Goal: Task Accomplishment & Management: Use online tool/utility

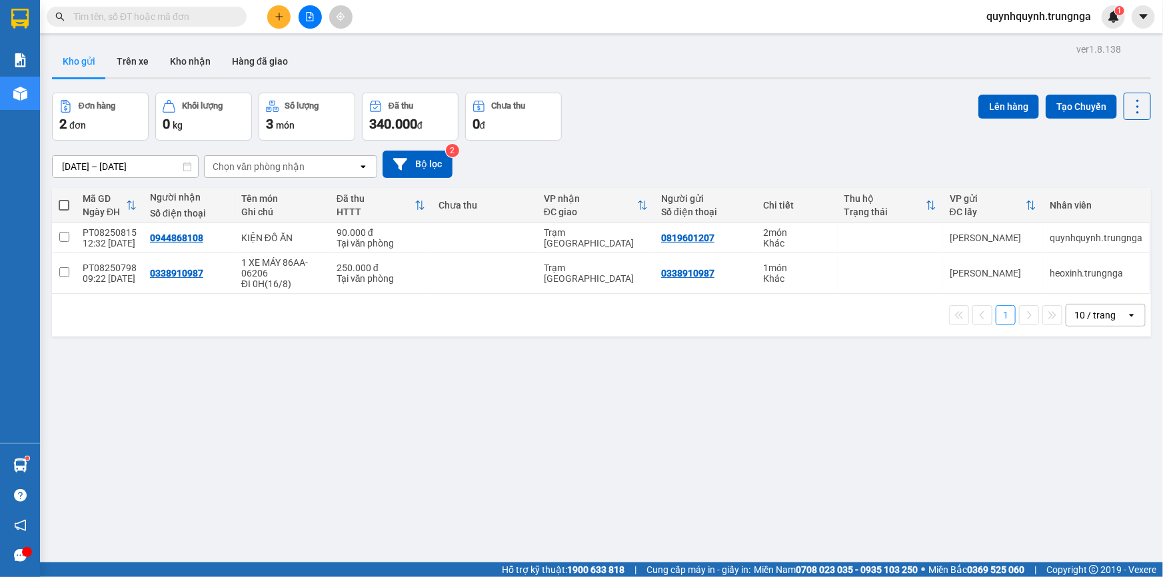
click at [197, 21] on input "text" at bounding box center [151, 16] width 157 height 15
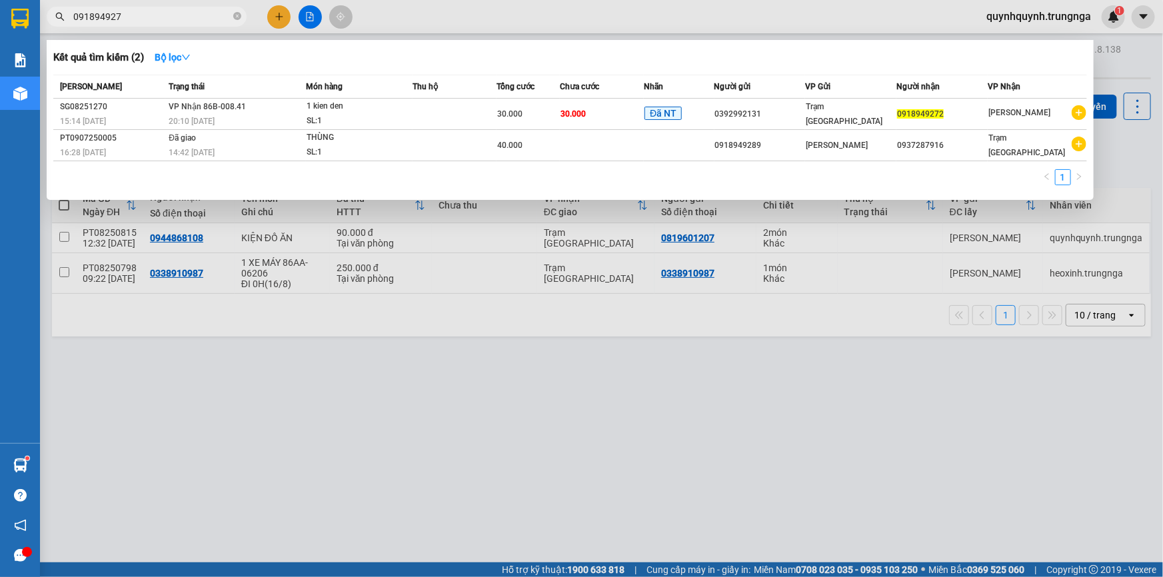
type input "0918949272"
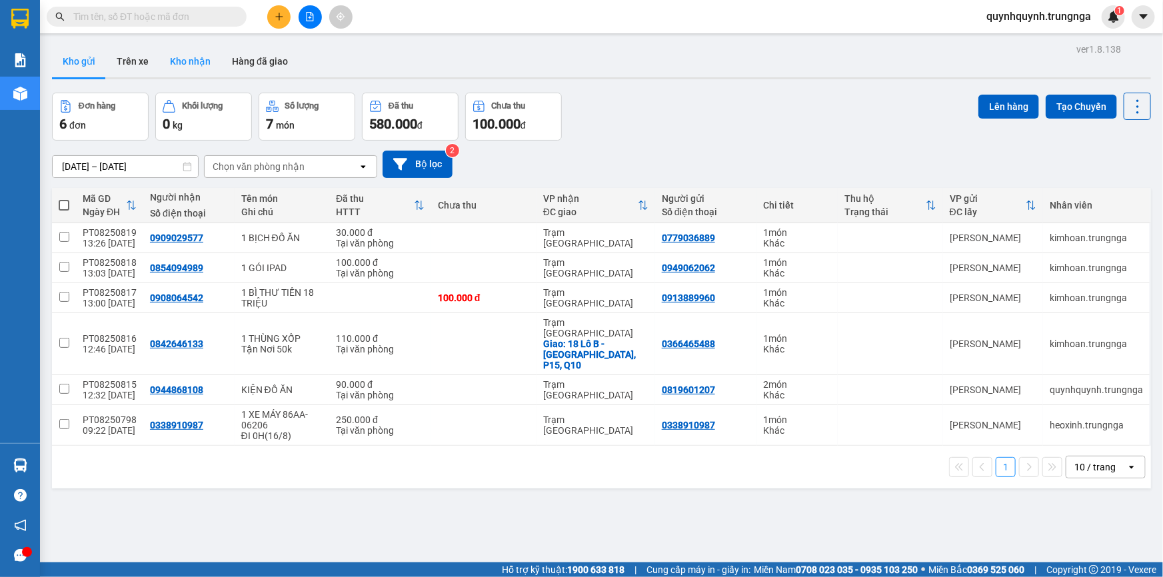
click at [191, 57] on button "Kho nhận" at bounding box center [190, 61] width 62 height 32
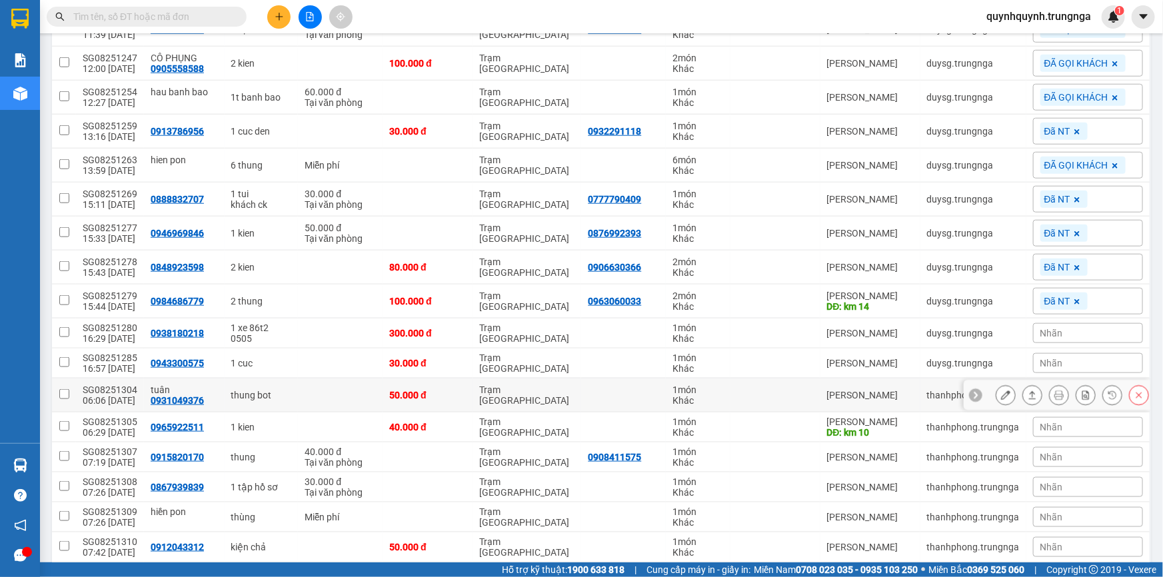
scroll to position [687, 0]
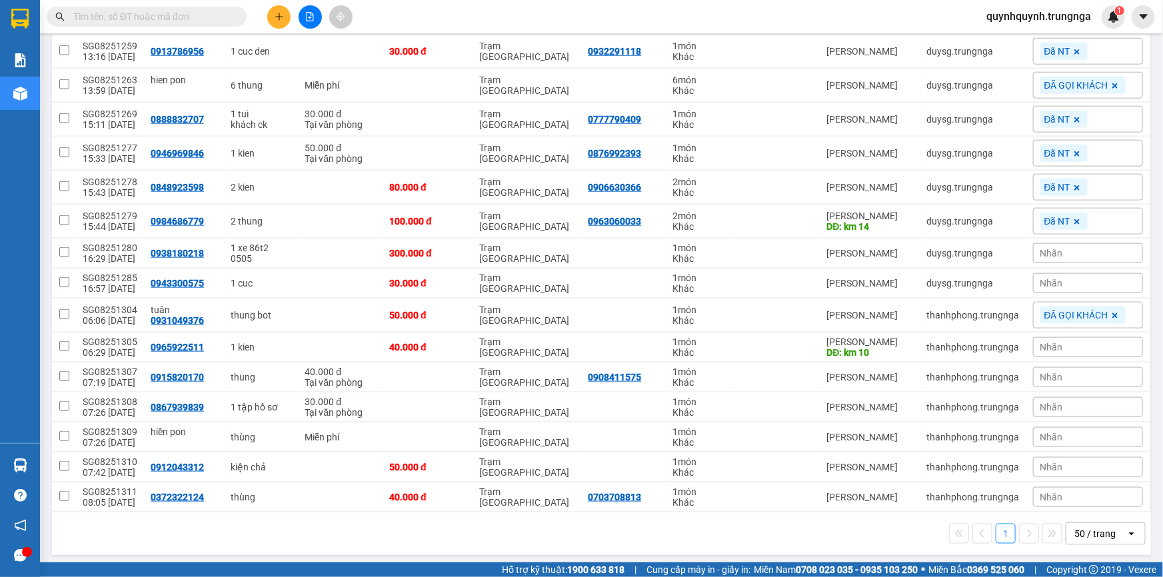
click at [1058, 371] on div "Nhãn" at bounding box center [1088, 377] width 110 height 20
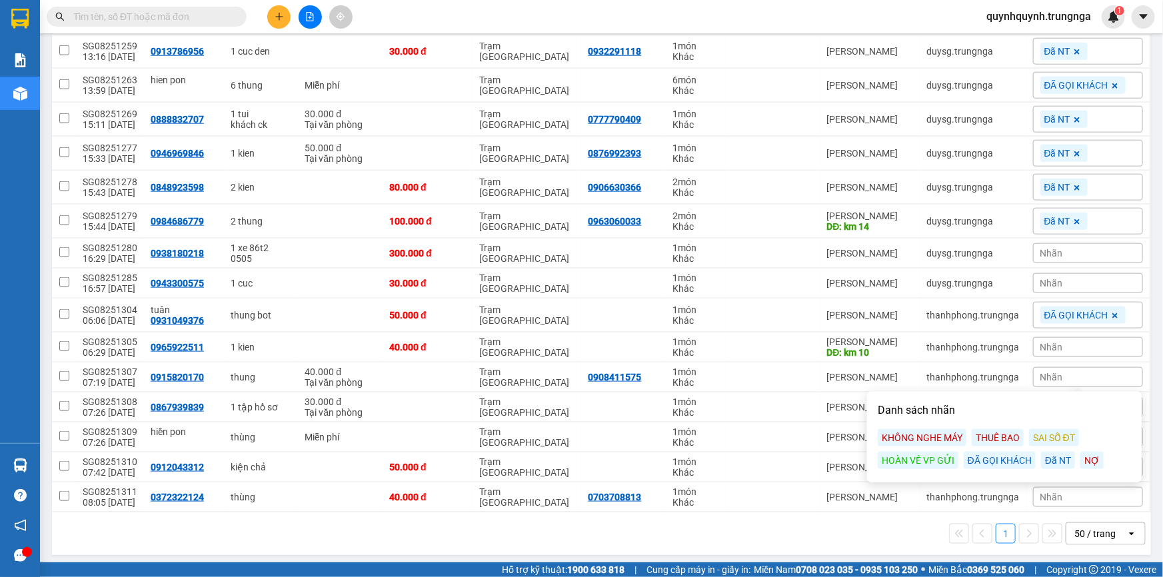
click at [944, 440] on div "KHÔNG NGHE MÁY" at bounding box center [922, 437] width 89 height 17
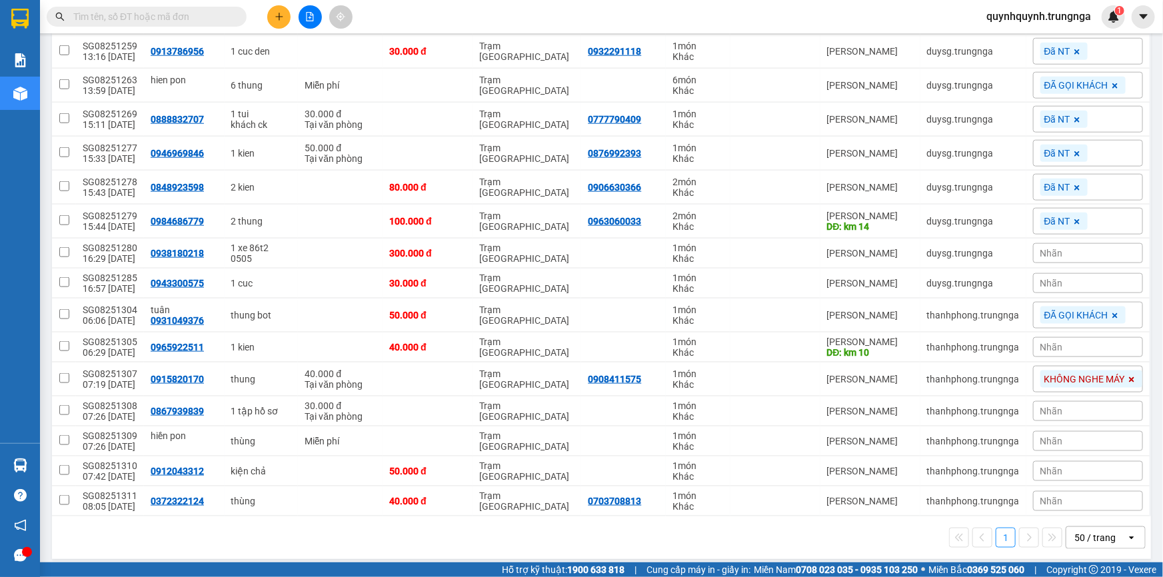
click at [1148, 351] on main "ver 1.8.138 Kho gửi Trên xe Kho nhận Hàng đã giao Đơn hàng 28 đơn Khối lượng 5 …" at bounding box center [581, 281] width 1163 height 563
click at [1062, 467] on div "Nhãn" at bounding box center [1088, 471] width 110 height 20
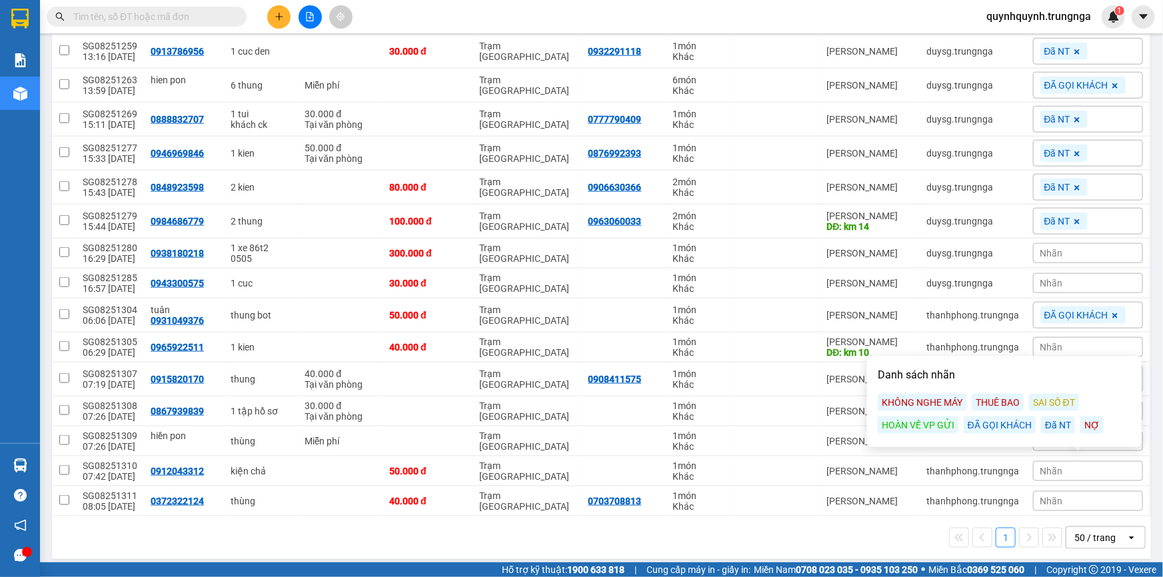
click at [1001, 422] on div "ĐÃ GỌI KHÁCH" at bounding box center [1000, 425] width 72 height 17
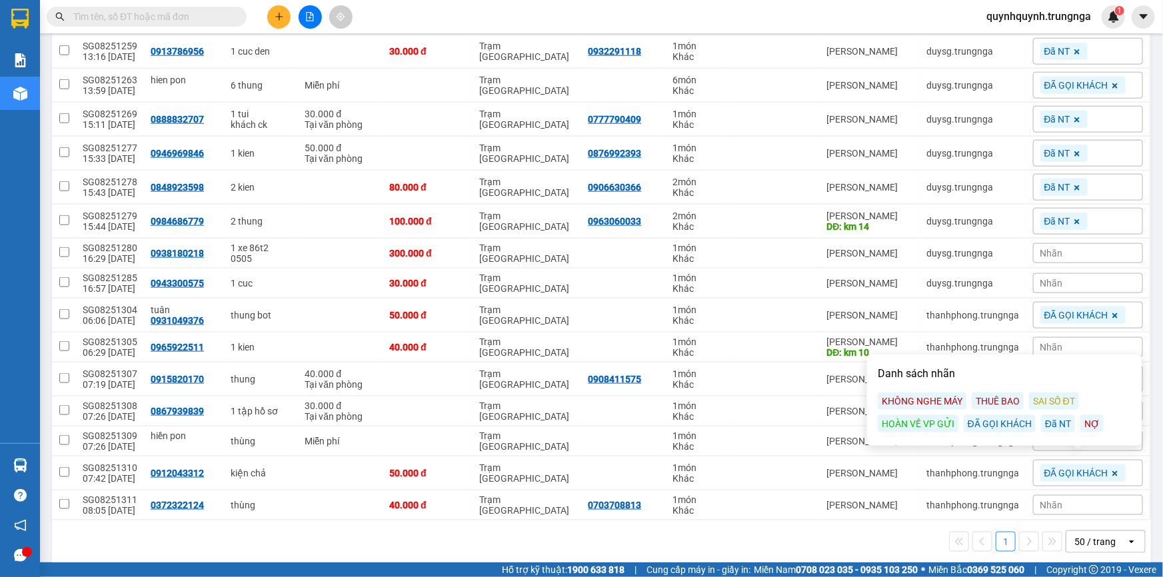
click at [1066, 502] on div "Nhãn" at bounding box center [1088, 505] width 110 height 20
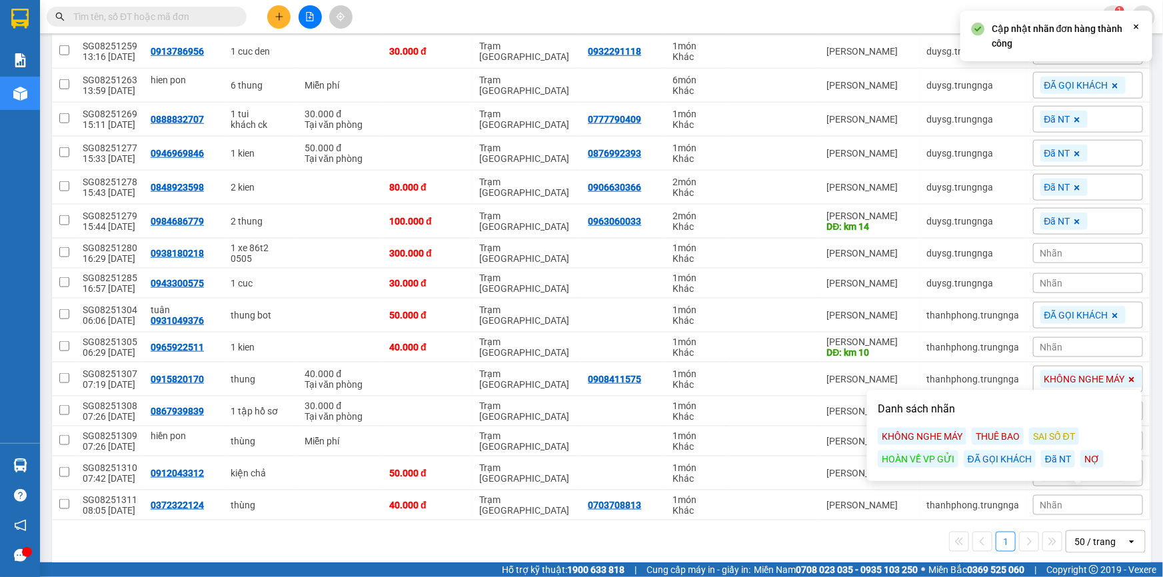
click at [1002, 461] on div "ĐÃ GỌI KHÁCH" at bounding box center [1000, 459] width 72 height 17
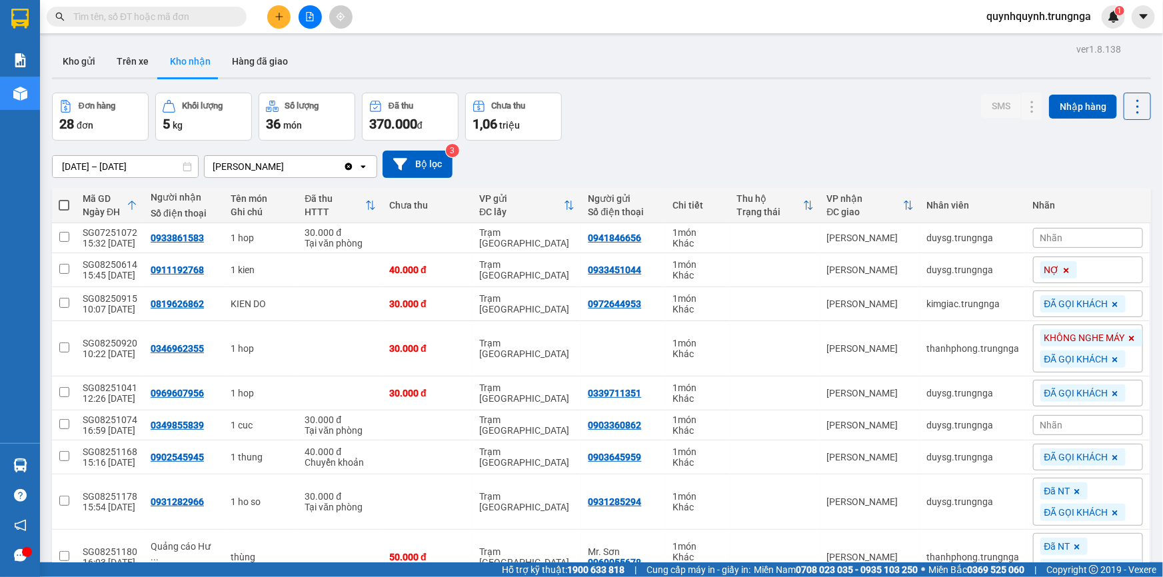
click at [895, 101] on div "Đơn hàng 28 đơn Khối lượng 5 kg Số lượng 36 món Đã thu 370.000 đ Chưa thu 1,06 …" at bounding box center [601, 117] width 1099 height 48
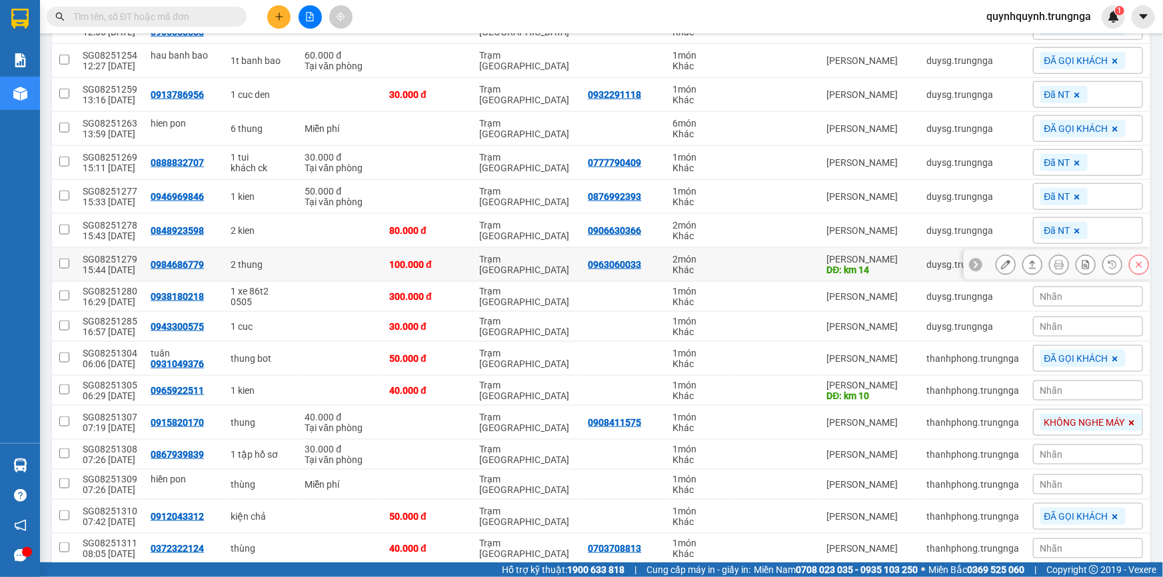
scroll to position [694, 0]
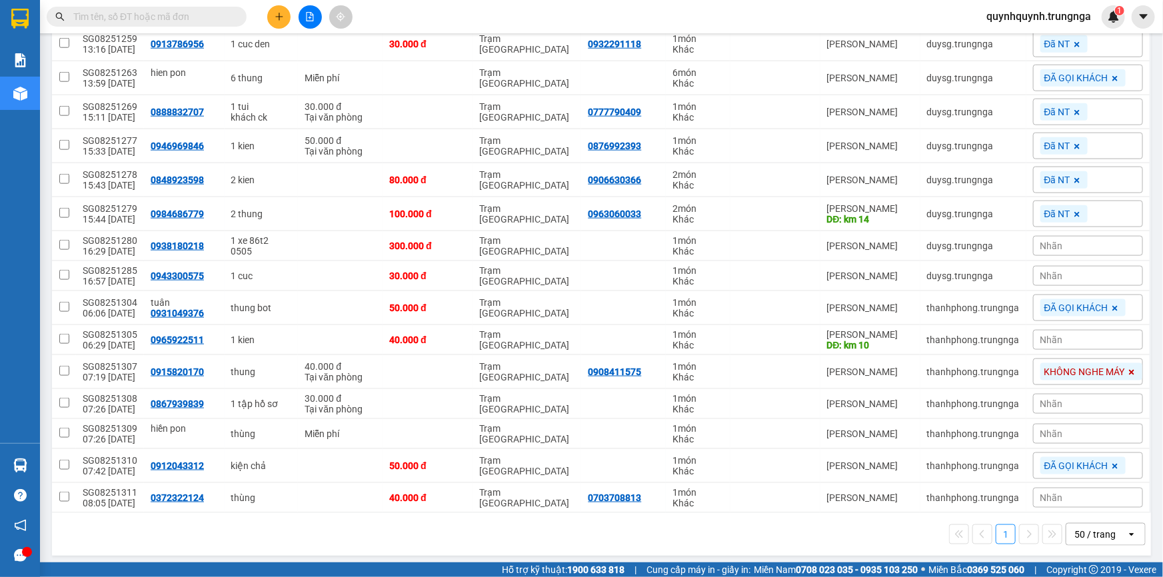
click at [1052, 335] on span "Nhãn" at bounding box center [1051, 340] width 23 height 11
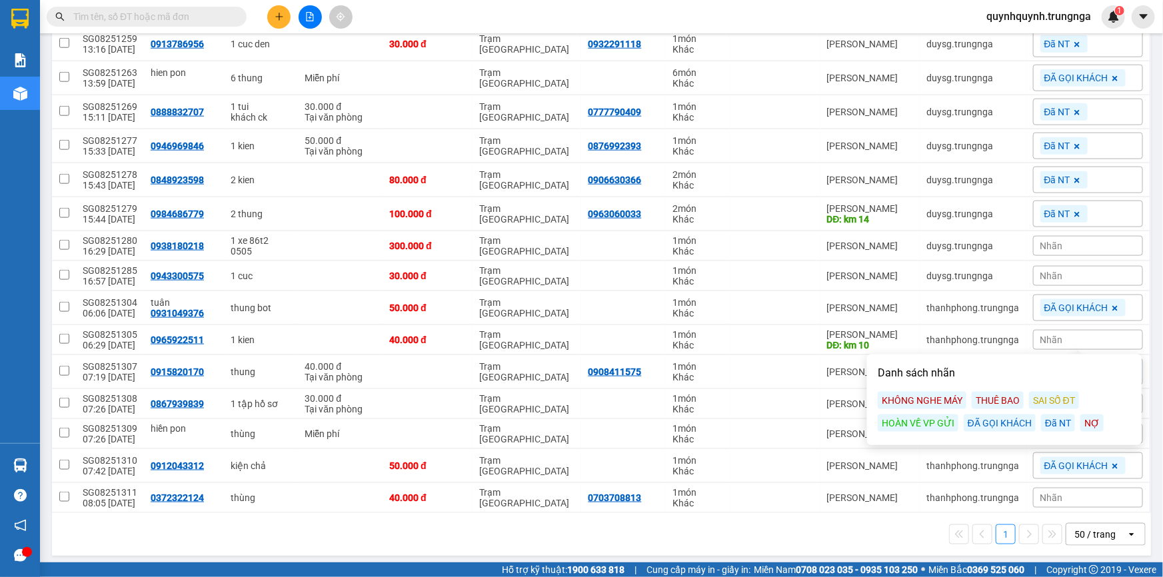
click at [1003, 425] on div "ĐÃ GỌI KHÁCH" at bounding box center [1000, 423] width 72 height 17
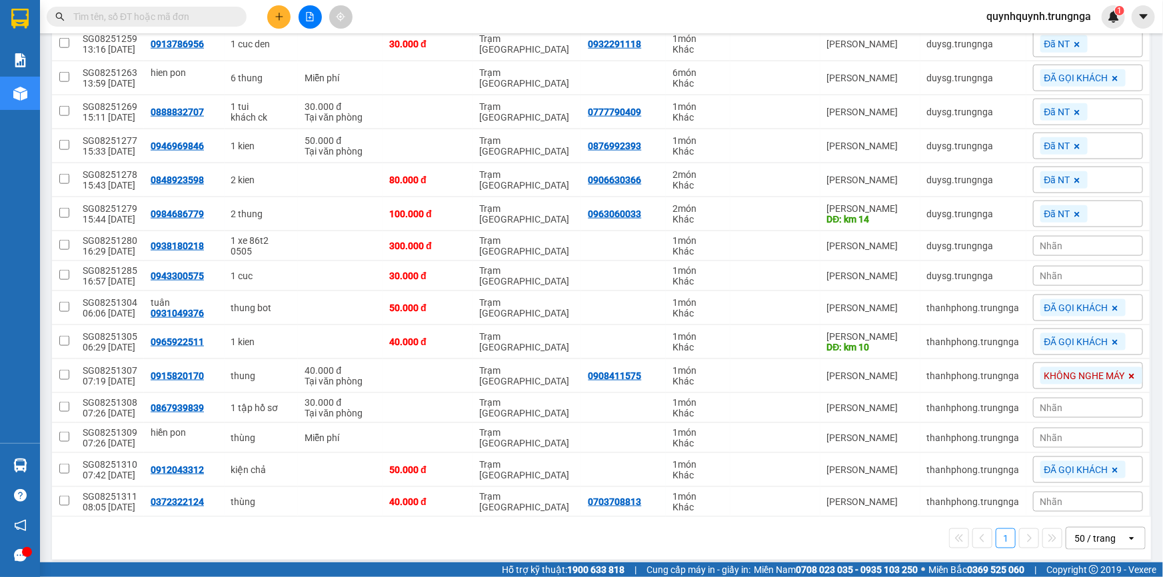
click at [1059, 241] on div "Nhãn" at bounding box center [1088, 246] width 110 height 20
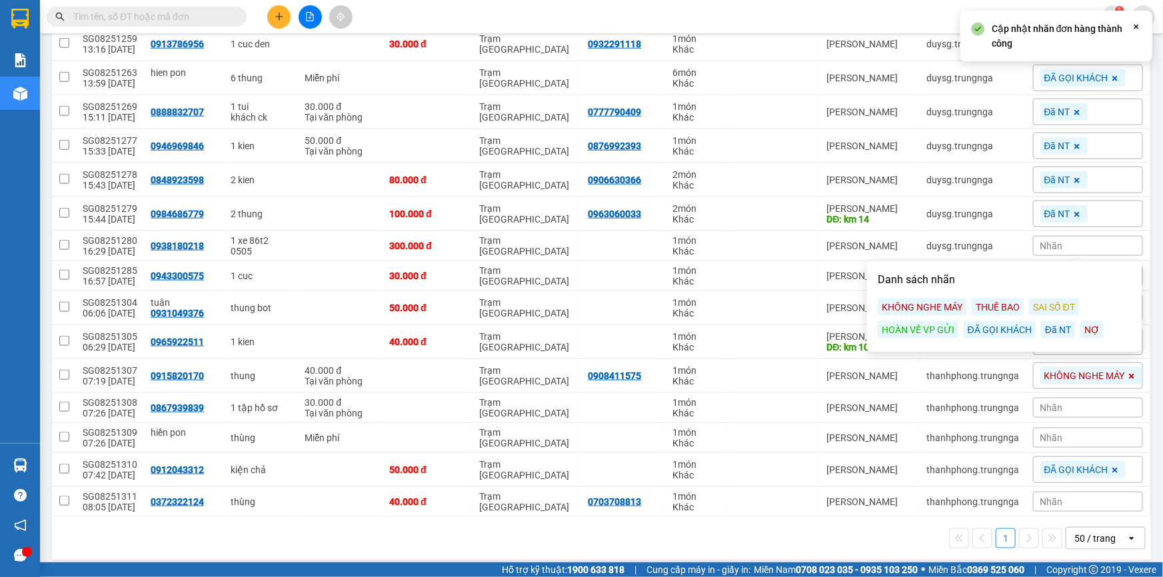
click at [951, 304] on div "KHÔNG NGHE MÁY" at bounding box center [922, 307] width 89 height 17
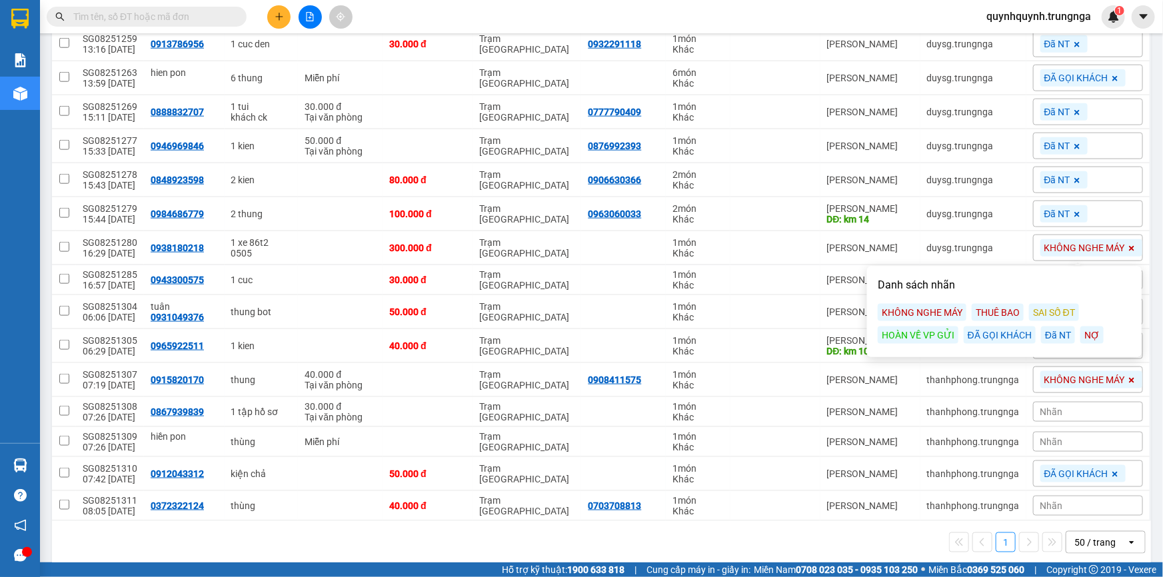
click at [1006, 337] on div "ĐÃ GỌI KHÁCH" at bounding box center [1000, 335] width 72 height 17
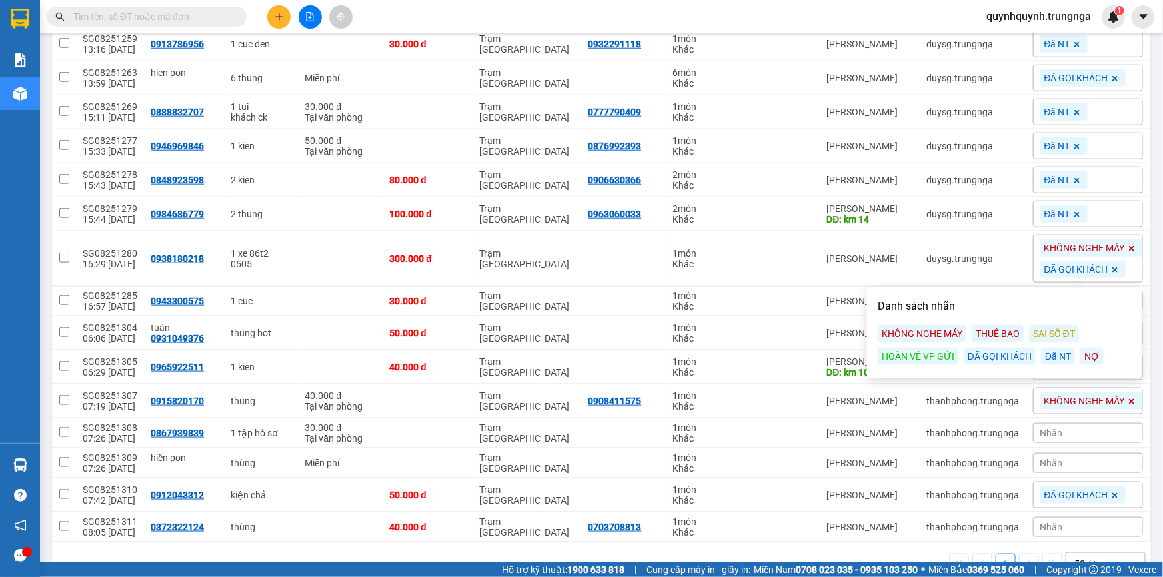
click at [1129, 246] on icon at bounding box center [1131, 248] width 5 height 5
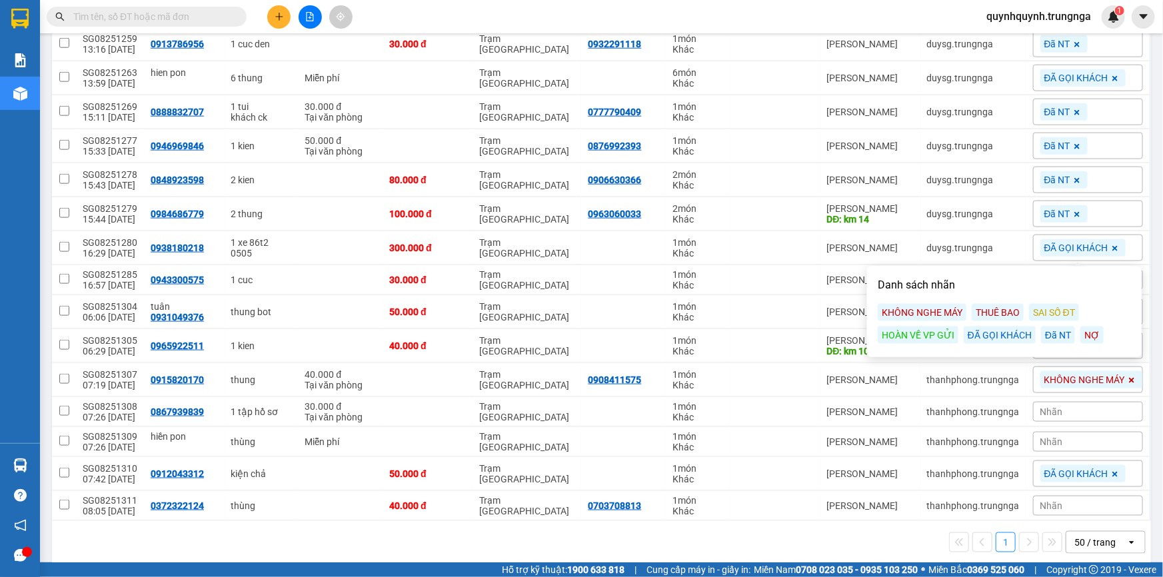
click at [203, 23] on input "text" at bounding box center [151, 16] width 157 height 15
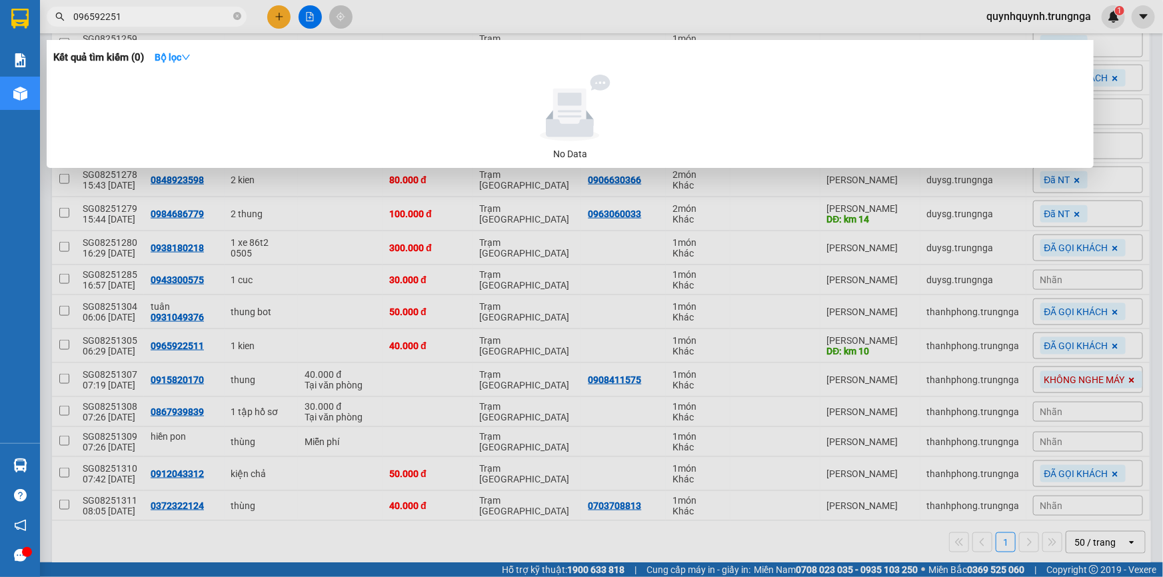
type input "0965922511"
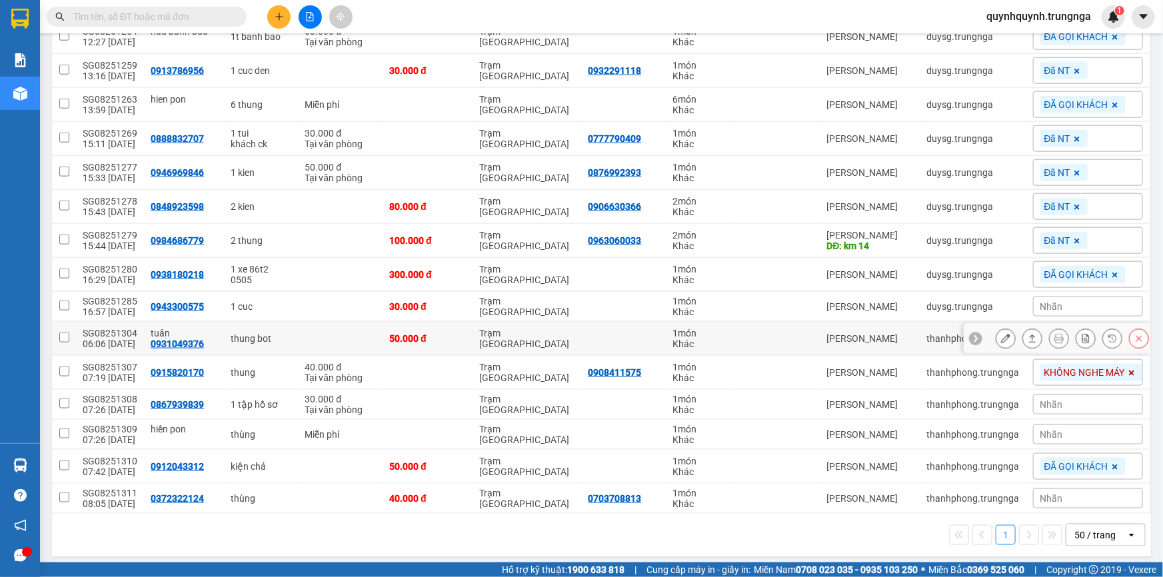
scroll to position [668, 0]
click at [1068, 403] on div "Nhãn" at bounding box center [1088, 404] width 110 height 20
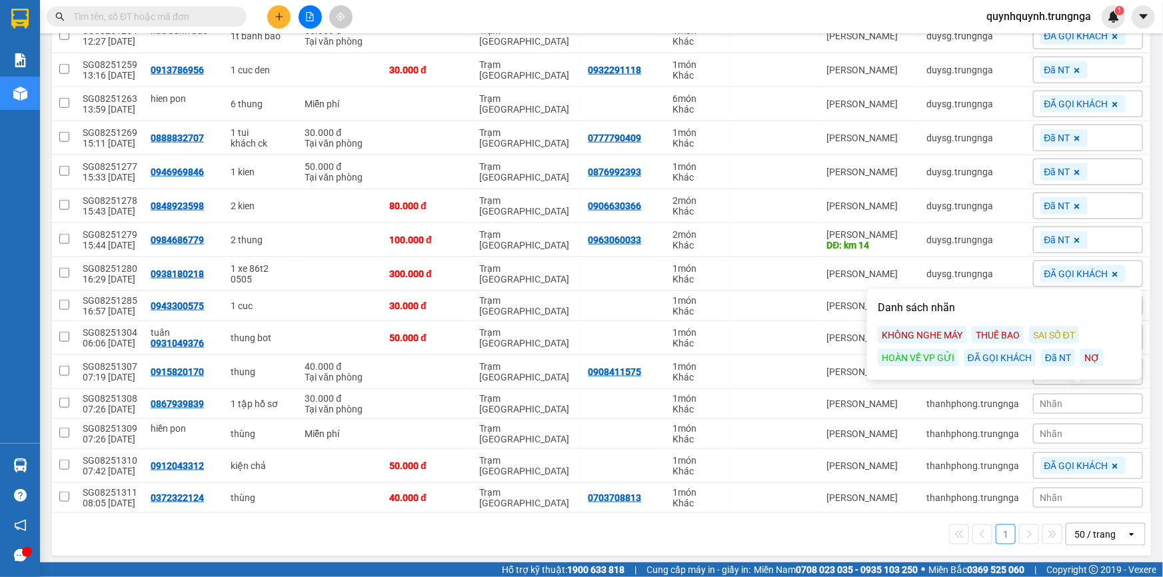
click at [1002, 335] on div "THUÊ BAO" at bounding box center [998, 335] width 52 height 17
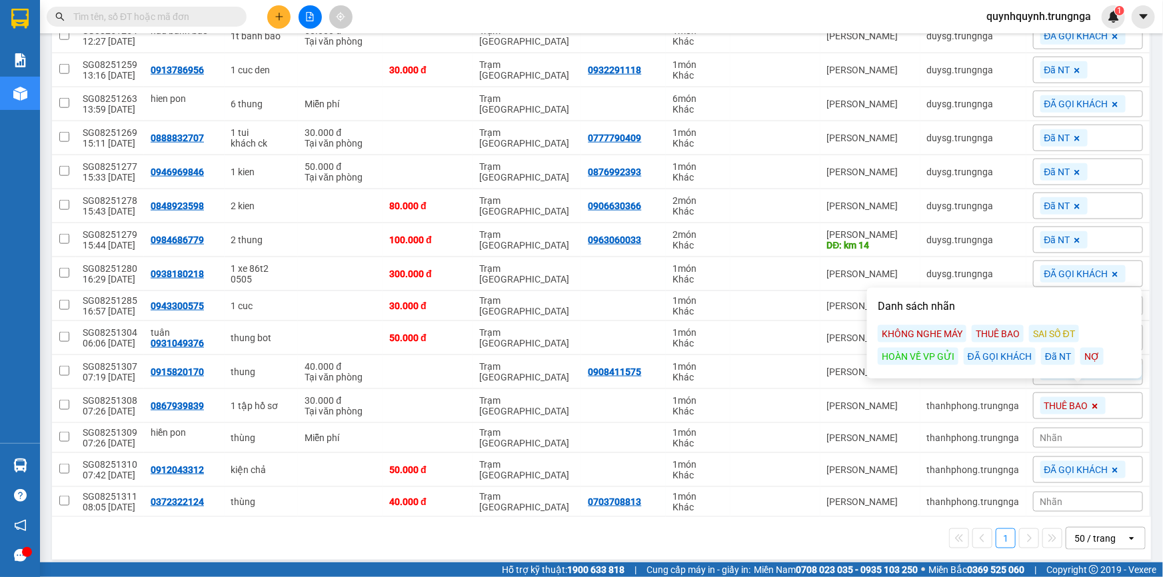
click at [1152, 413] on main "ver 1.8.138 Kho gửi Trên xe Kho nhận Hàng đã giao Đơn hàng 27 đơn Khối lượng 5 …" at bounding box center [581, 281] width 1163 height 563
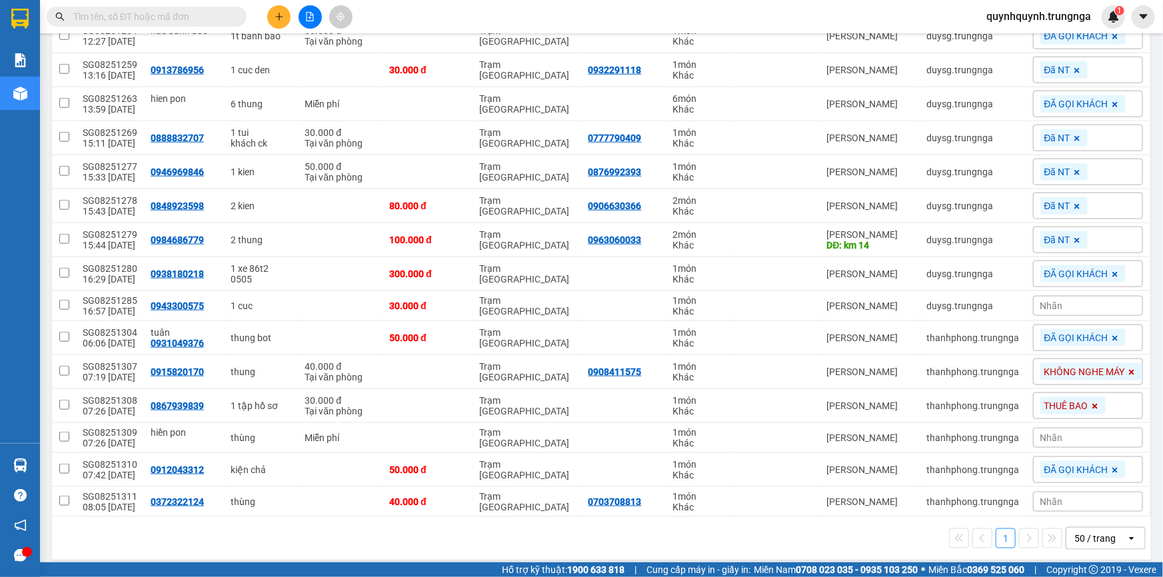
click at [177, 21] on input "text" at bounding box center [151, 16] width 157 height 15
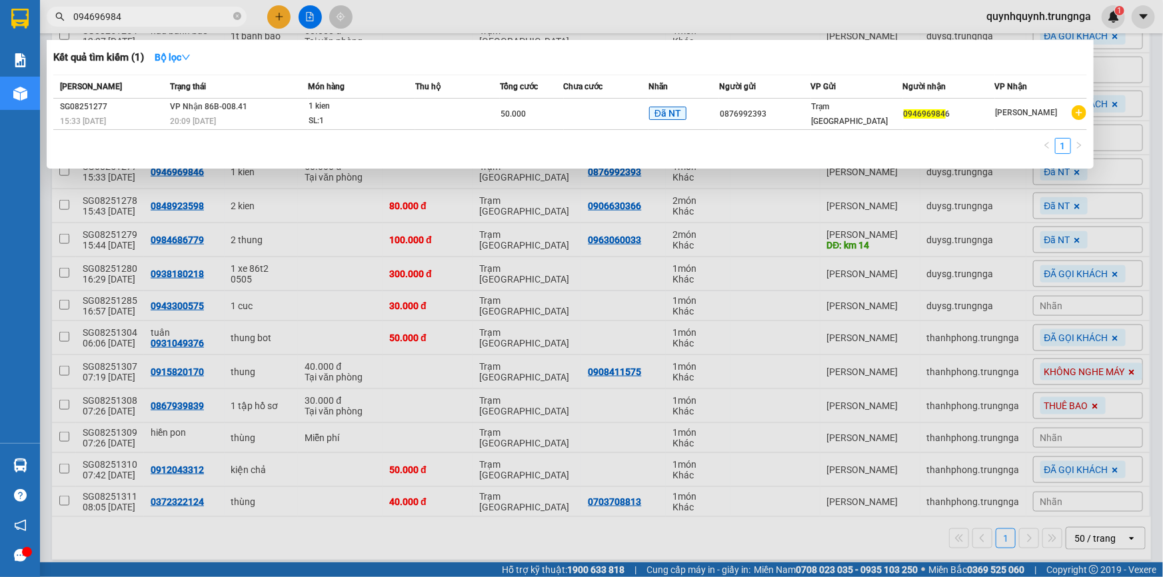
type input "0946969846"
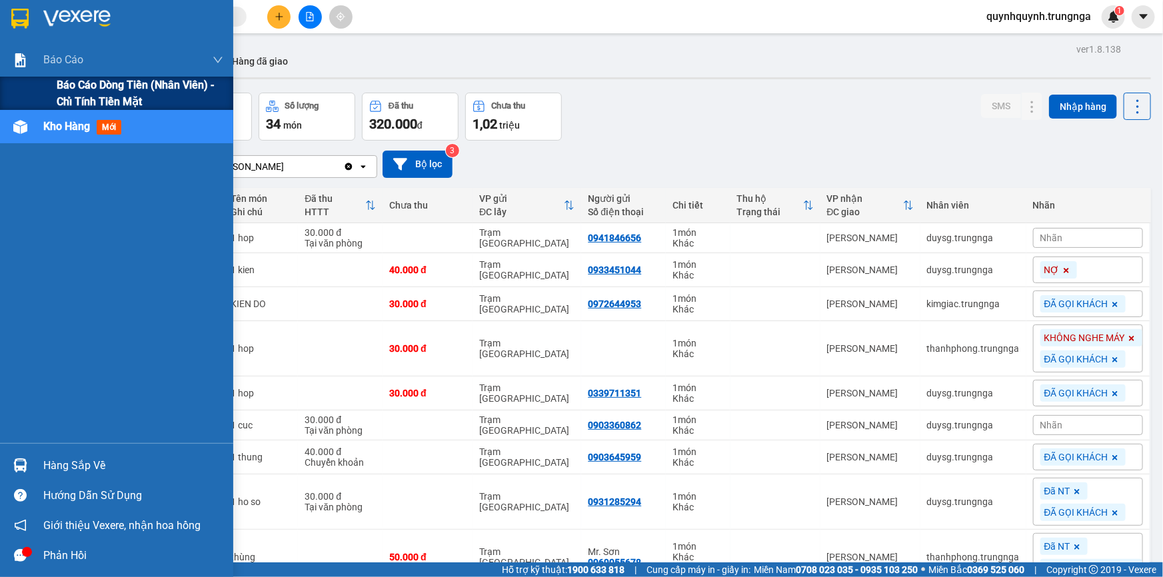
click at [93, 87] on span "Báo cáo dòng tiền (nhân viên) - chỉ tính tiền mặt" at bounding box center [140, 93] width 167 height 33
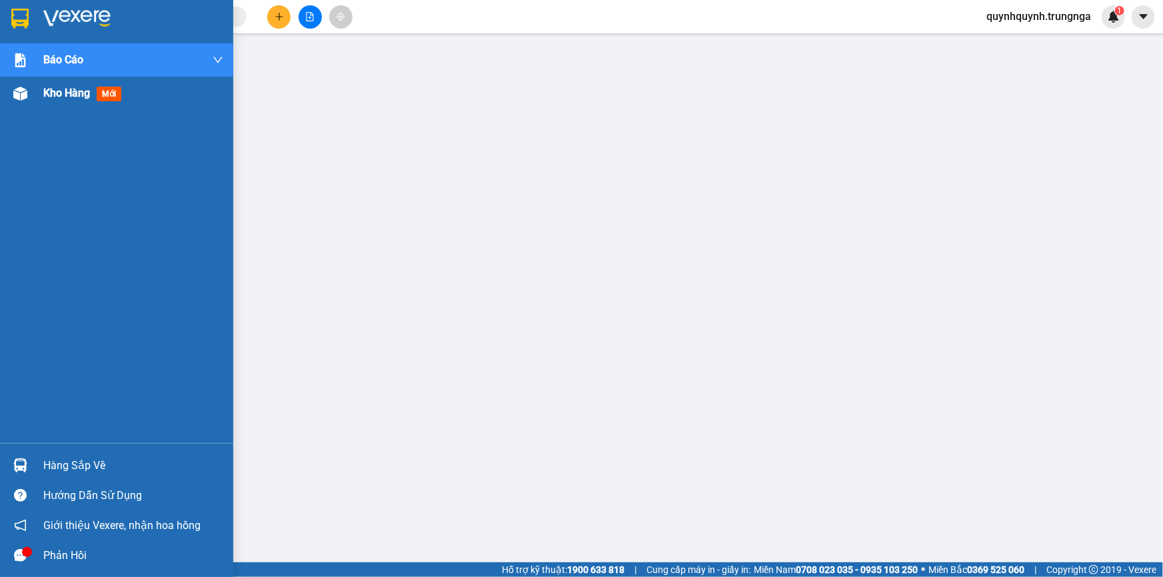
click at [62, 95] on span "Kho hàng" at bounding box center [66, 93] width 47 height 13
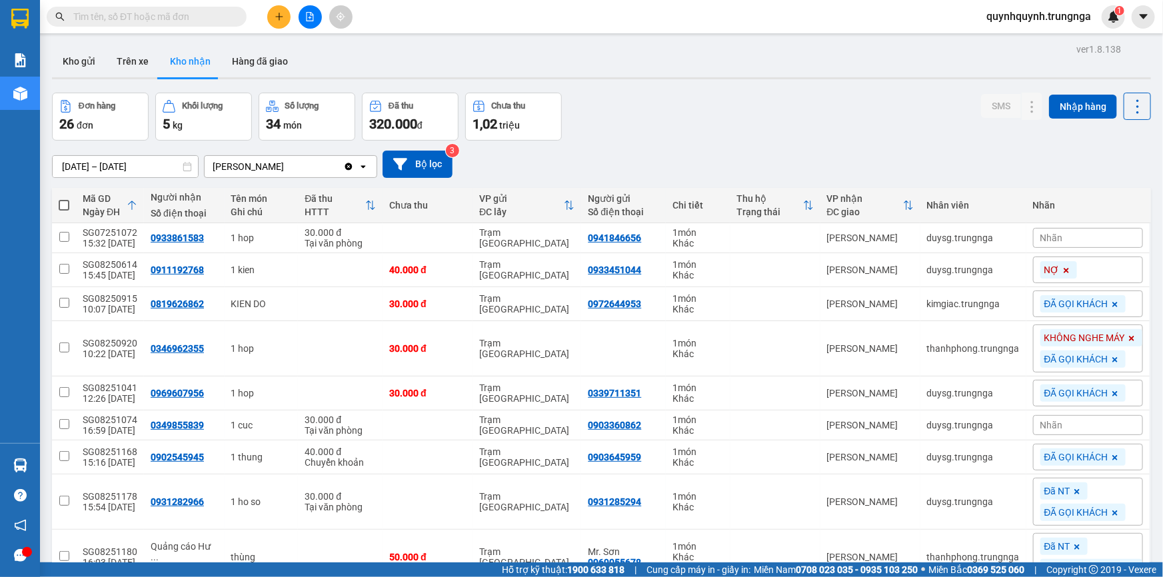
click at [193, 19] on input "text" at bounding box center [151, 16] width 157 height 15
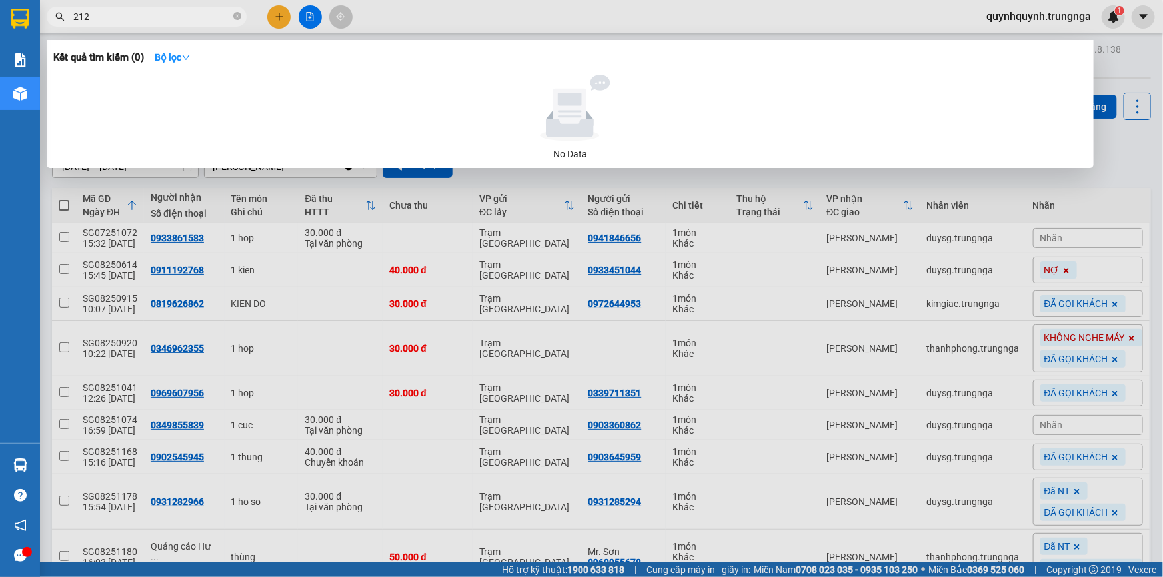
type input "2124"
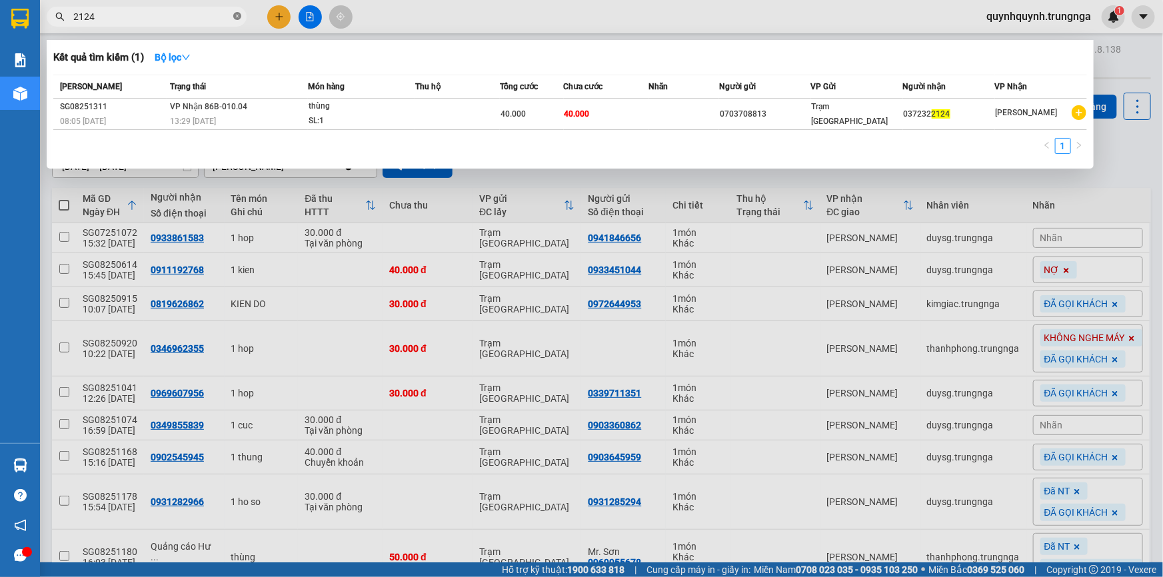
click at [235, 15] on icon "close-circle" at bounding box center [237, 16] width 8 height 8
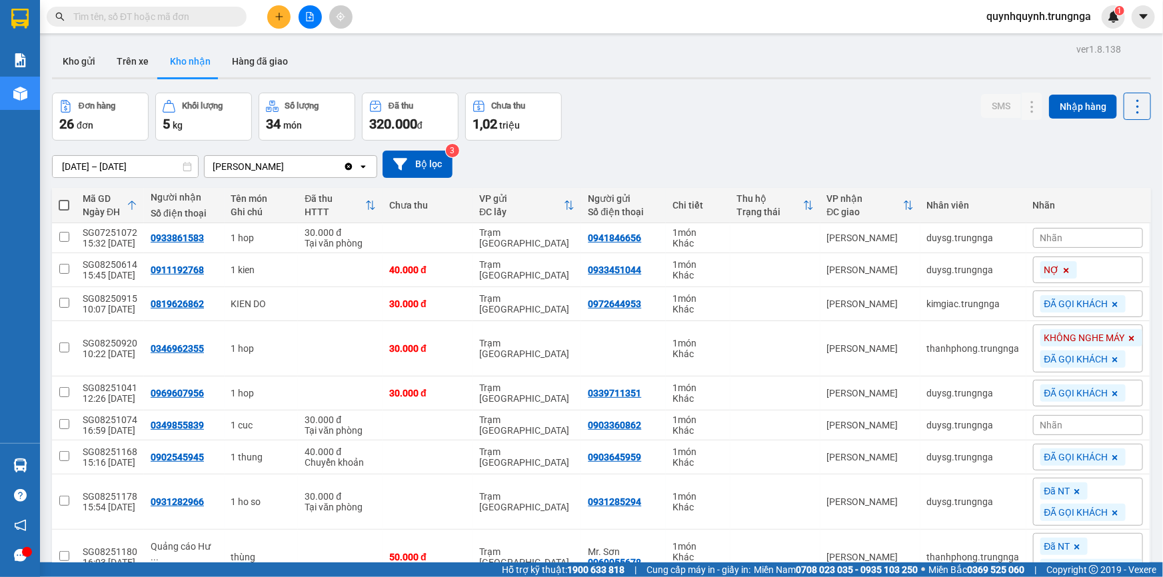
click at [200, 21] on input "text" at bounding box center [151, 16] width 157 height 15
type input "575"
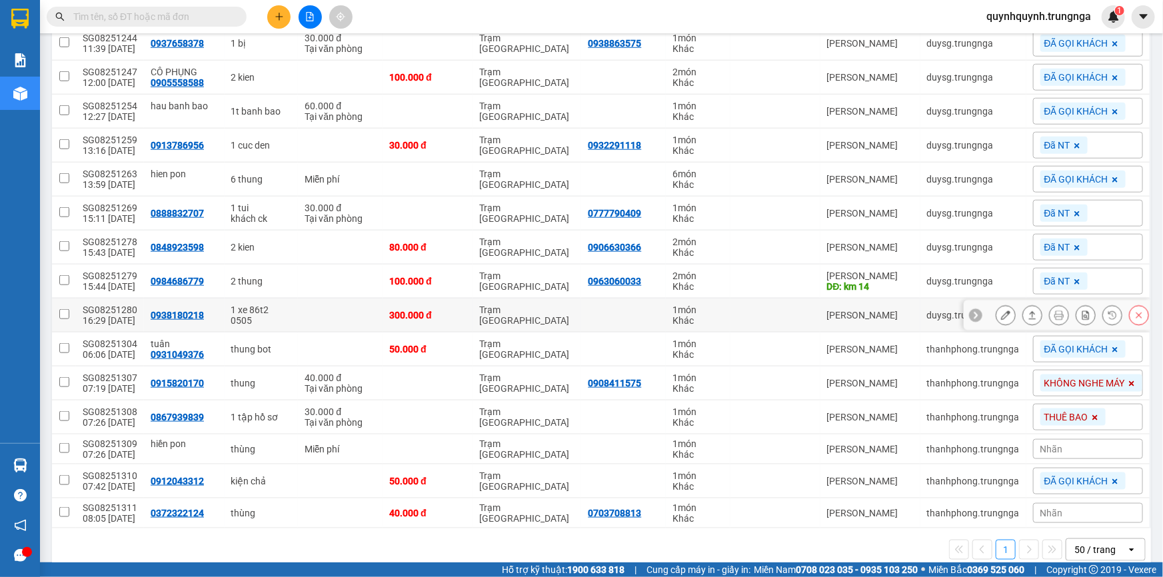
scroll to position [608, 0]
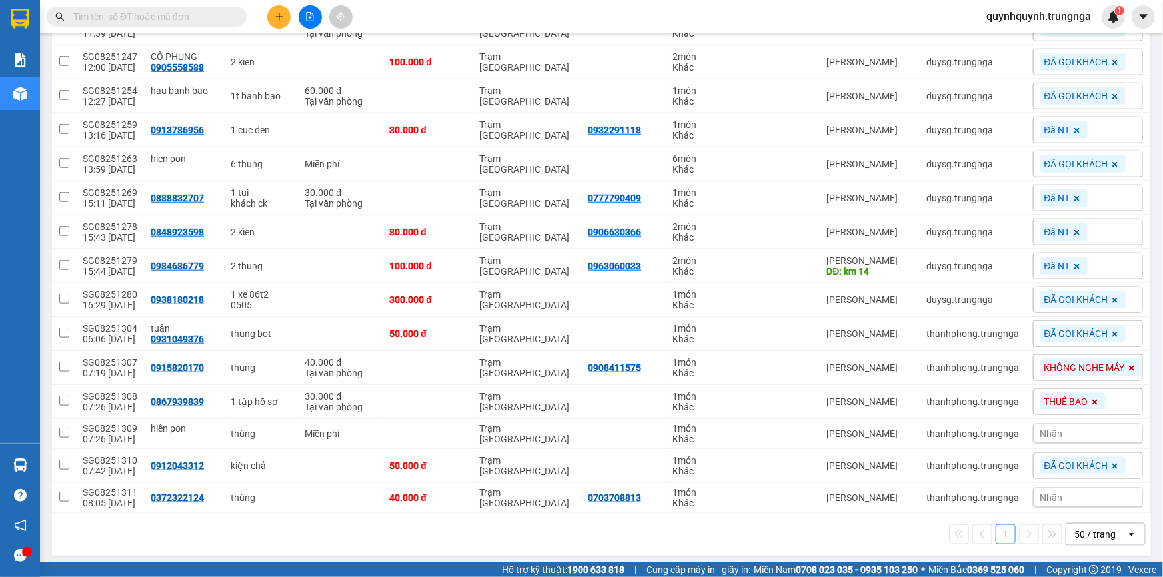
click at [1053, 429] on span "Nhãn" at bounding box center [1051, 434] width 23 height 11
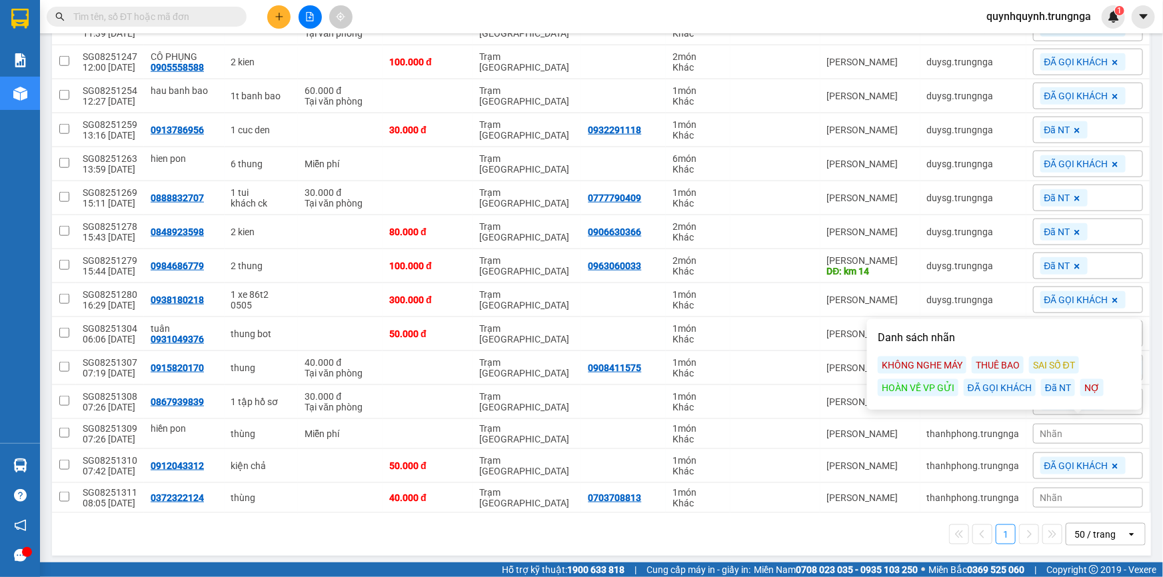
click at [1047, 385] on div "Đã NT" at bounding box center [1058, 387] width 34 height 17
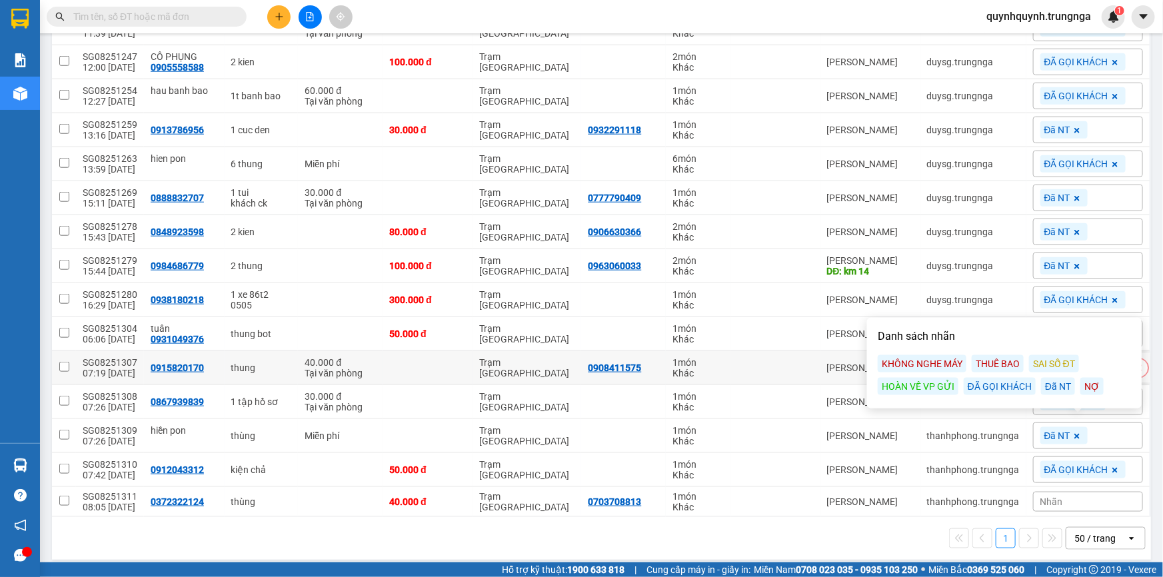
scroll to position [612, 0]
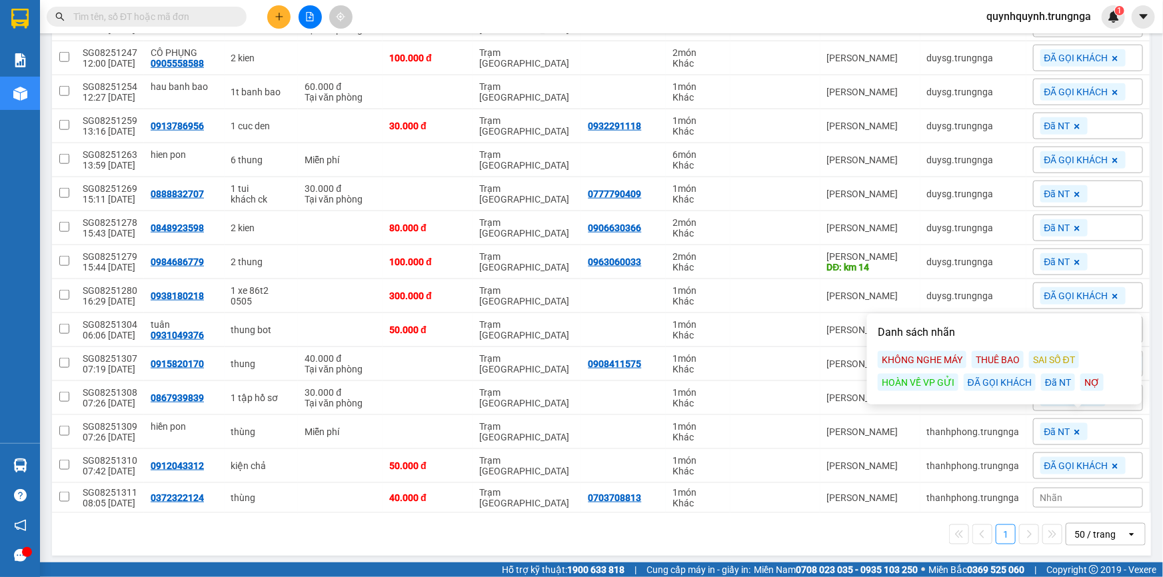
click at [1041, 493] on span "Nhãn" at bounding box center [1051, 498] width 23 height 11
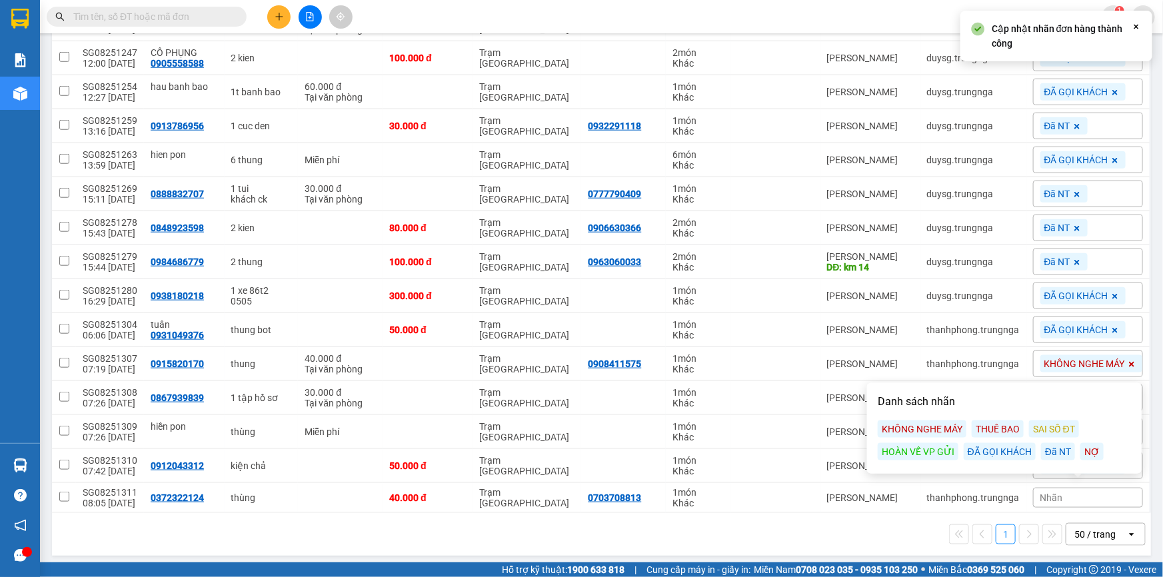
click at [1008, 455] on div "ĐÃ GỌI KHÁCH" at bounding box center [1000, 451] width 72 height 17
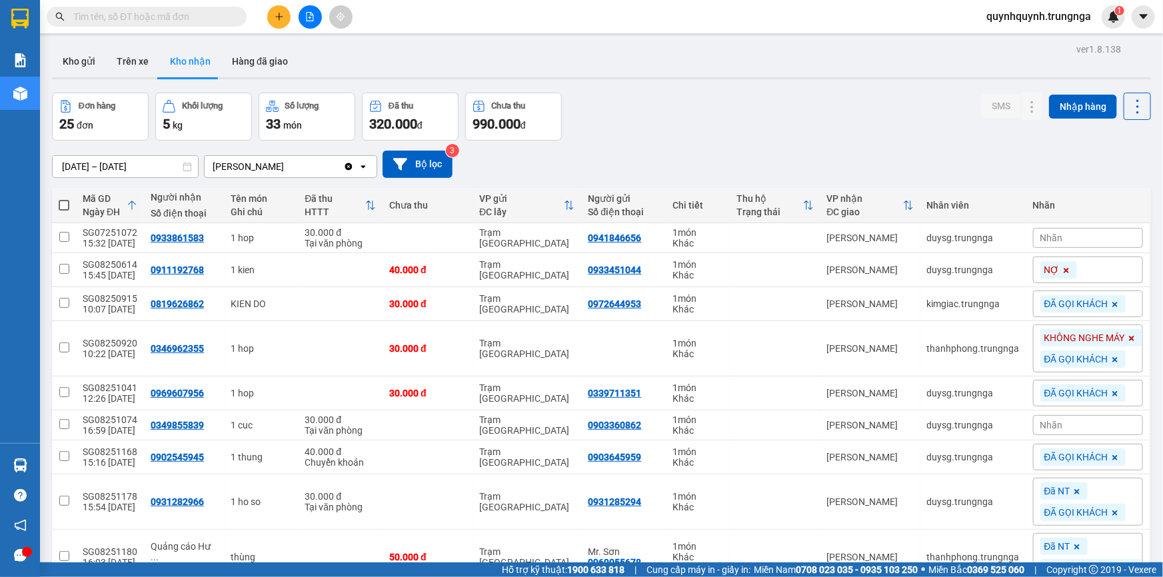
click at [207, 12] on input "text" at bounding box center [151, 16] width 157 height 15
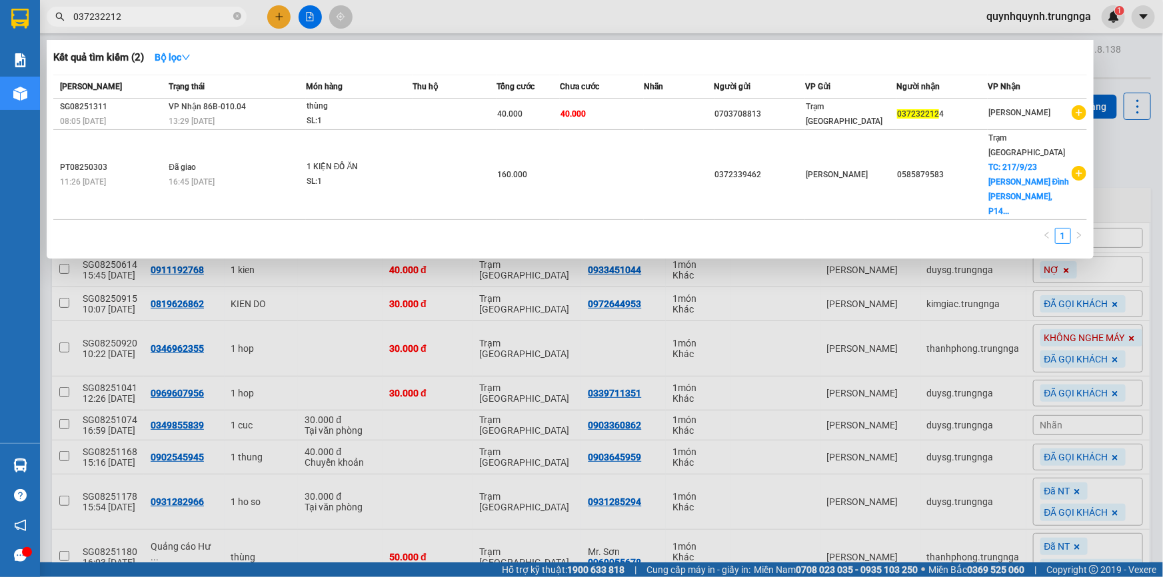
type input "0372322124"
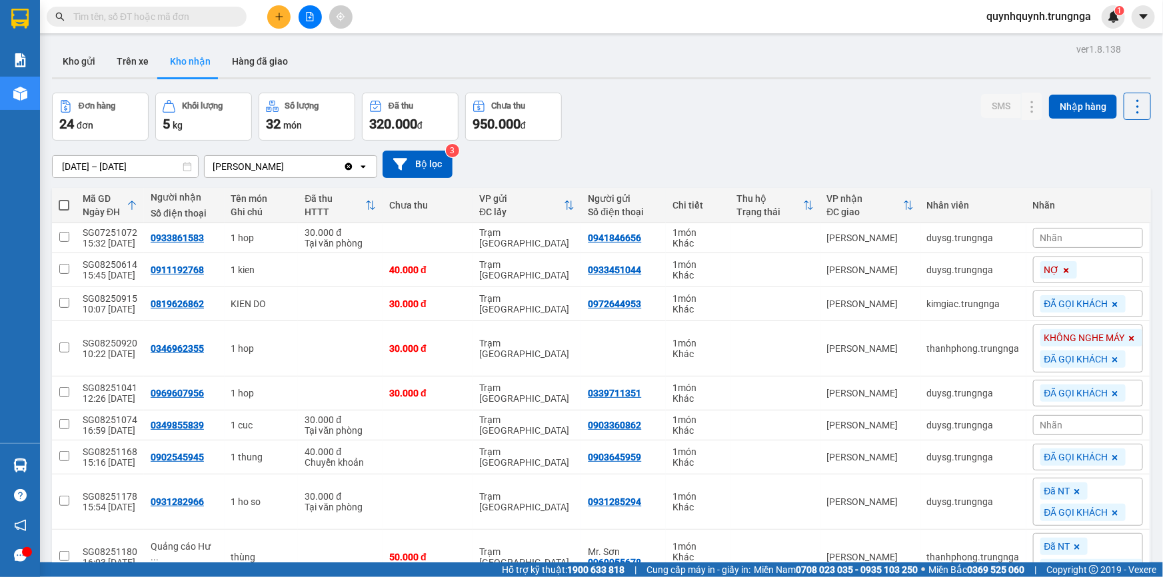
click at [218, 5] on div "Kết quả tìm kiếm ( 0 ) Bộ lọc No Data" at bounding box center [130, 16] width 260 height 23
click at [226, 17] on input "text" at bounding box center [151, 16] width 157 height 15
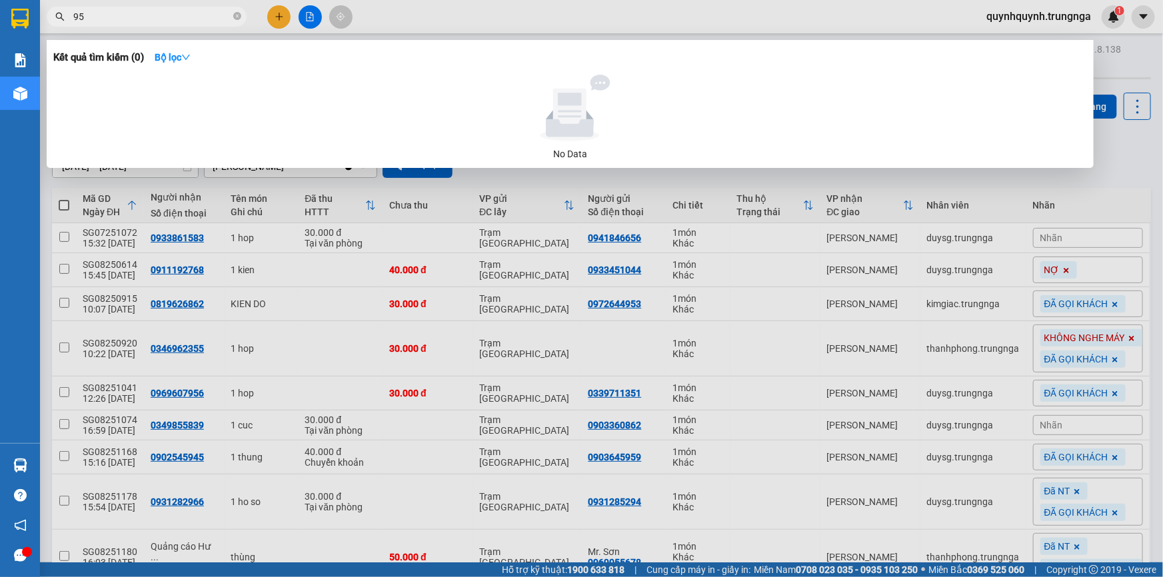
type input "956"
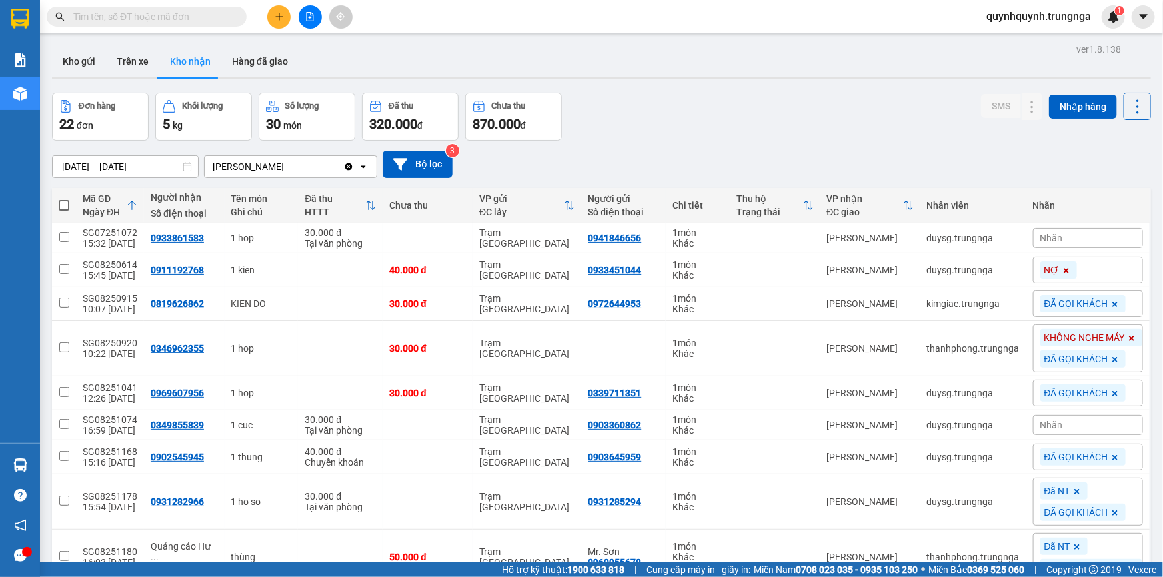
click at [194, 12] on input "text" at bounding box center [151, 16] width 157 height 15
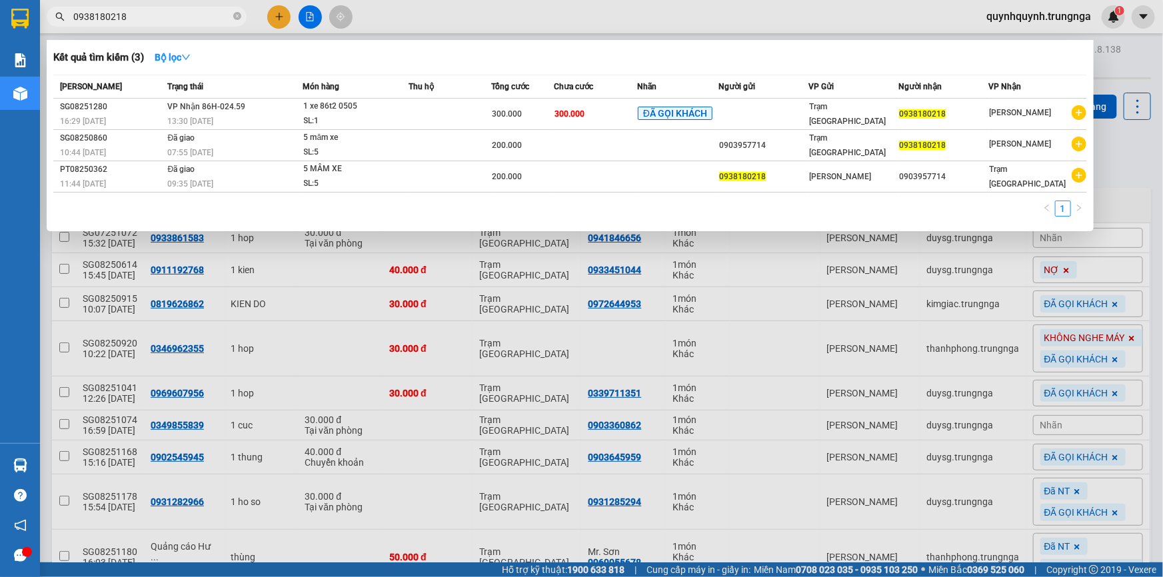
type input "0938180218"
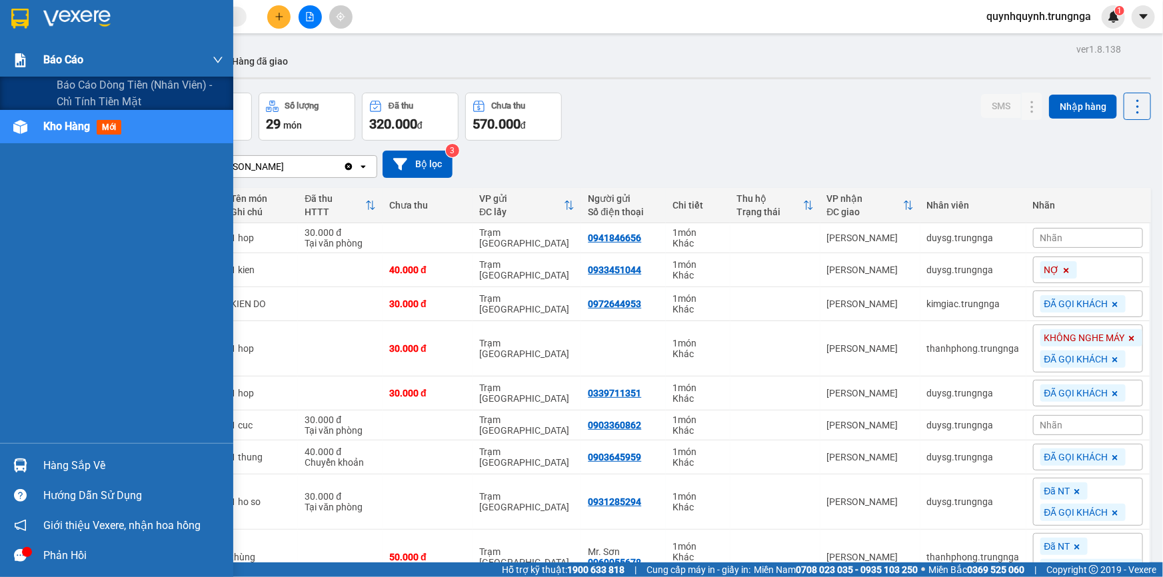
click at [79, 62] on span "Báo cáo" at bounding box center [63, 59] width 40 height 17
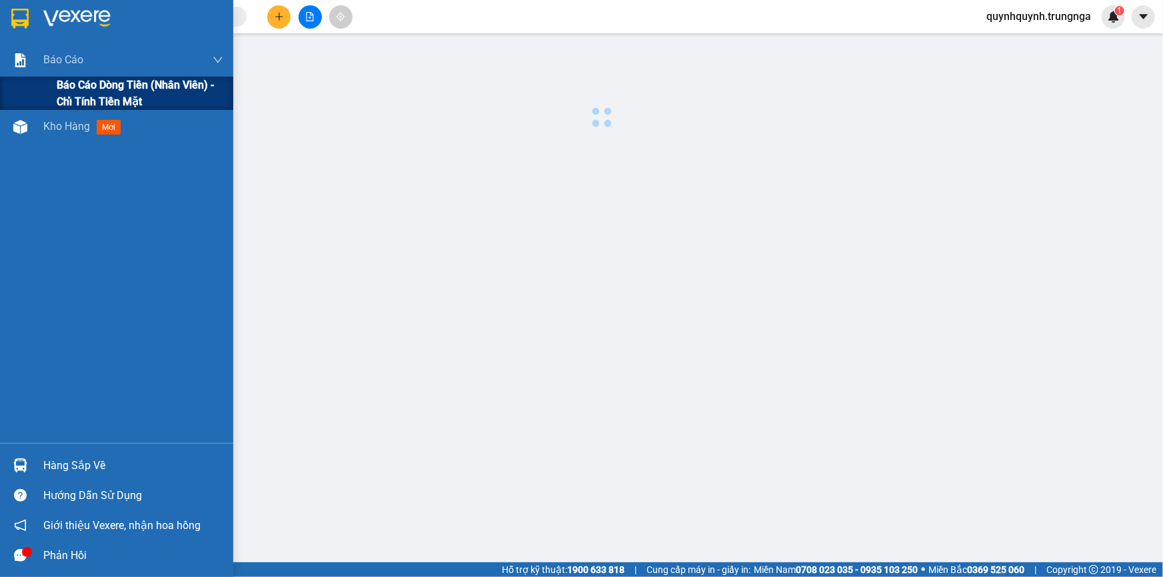
click at [107, 93] on span "Báo cáo dòng tiền (nhân viên) - chỉ tính tiền mặt" at bounding box center [140, 93] width 167 height 33
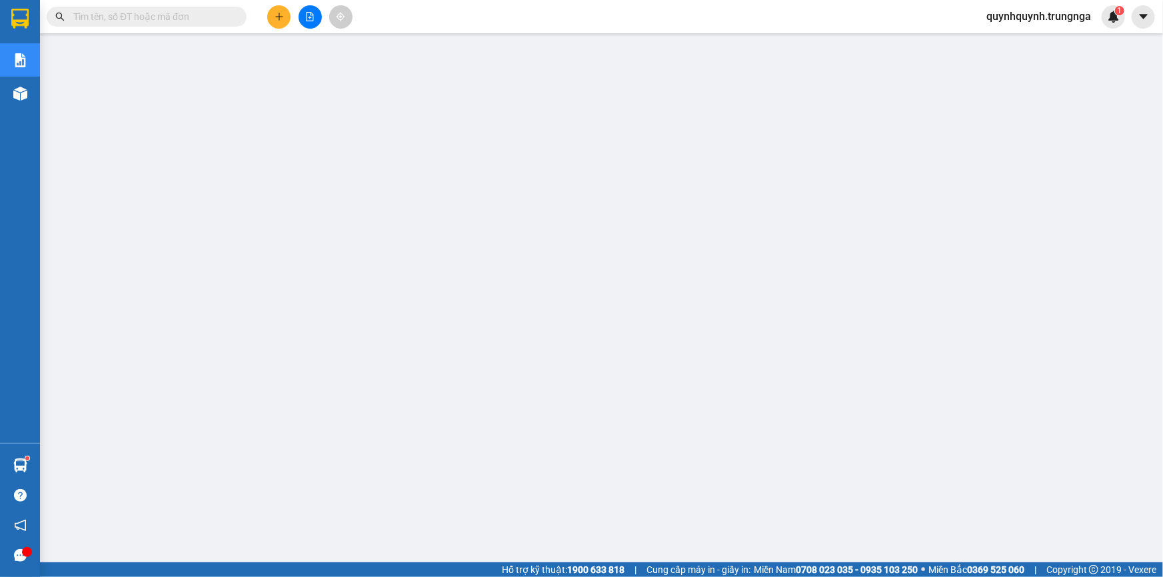
click at [1043, 14] on span "quynhquynh.trungnga" at bounding box center [1039, 16] width 126 height 17
click at [1053, 41] on span "Đăng xuất" at bounding box center [1044, 41] width 101 height 15
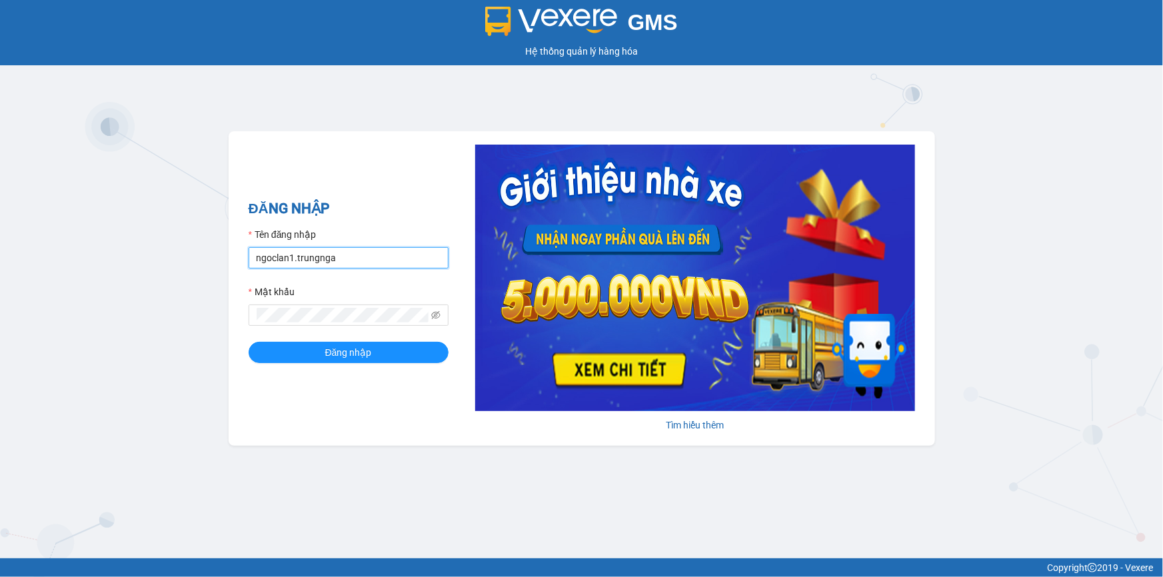
click at [286, 257] on input "ngoclan1.trungnga" at bounding box center [349, 257] width 200 height 21
drag, startPoint x: 289, startPoint y: 258, endPoint x: 248, endPoint y: 259, distance: 41.3
click at [249, 259] on input "ngoclan1.trungnga" at bounding box center [349, 257] width 200 height 21
type input "hongphuc1.trungnga"
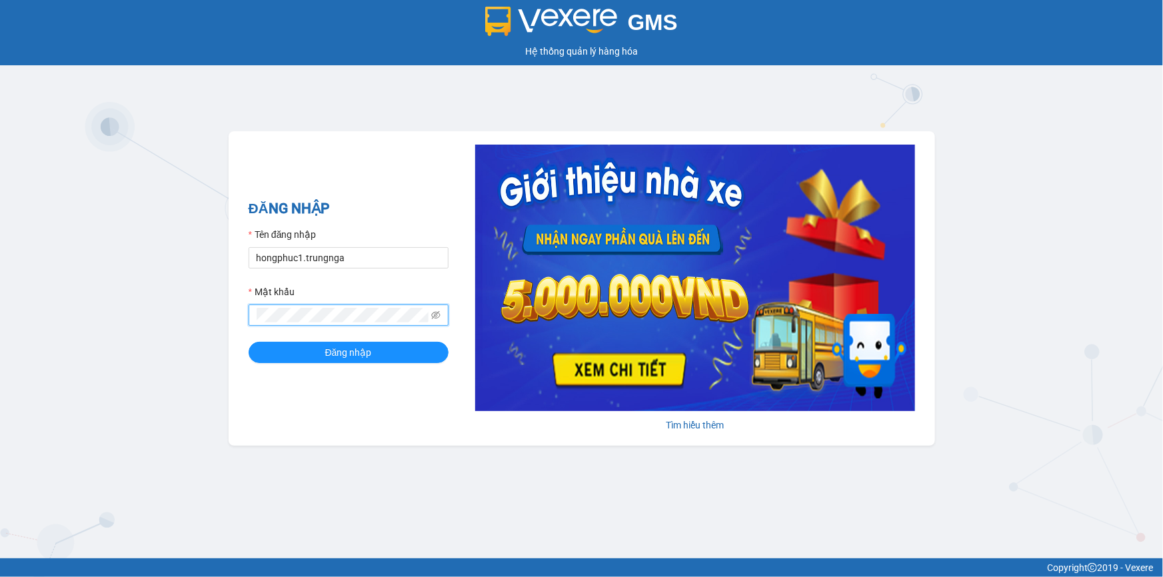
click at [241, 314] on div "ĐĂNG NHẬP Tên đăng nhập hongphuc1.trungnga Mật khẩu Đăng nhập [PERSON_NAME] thêm" at bounding box center [582, 288] width 707 height 315
click at [249, 342] on button "Đăng nhập" at bounding box center [349, 352] width 200 height 21
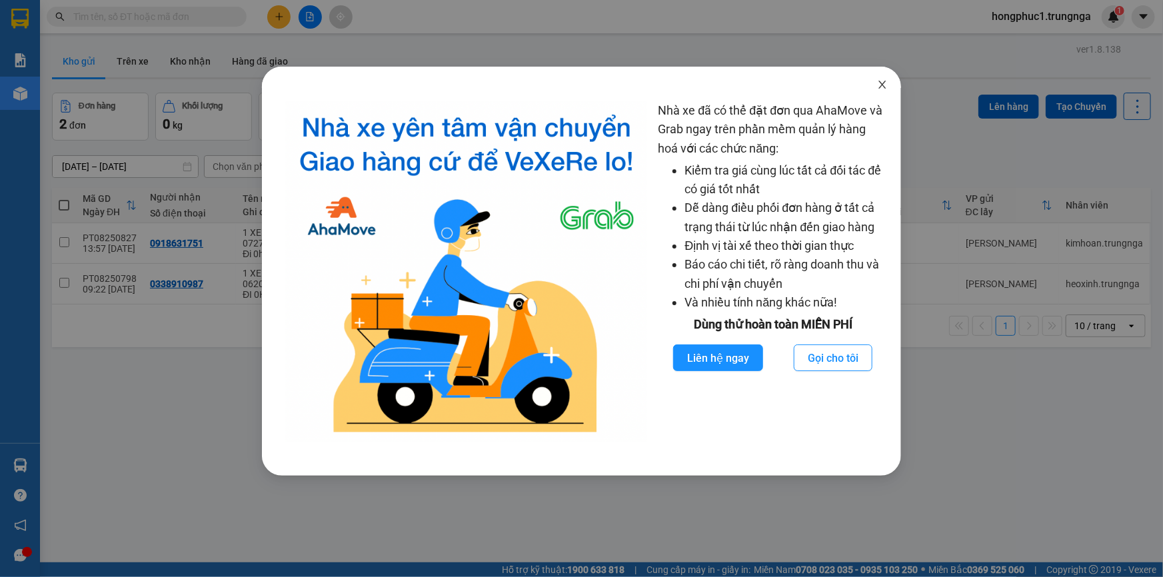
click at [882, 85] on icon "close" at bounding box center [882, 85] width 7 height 8
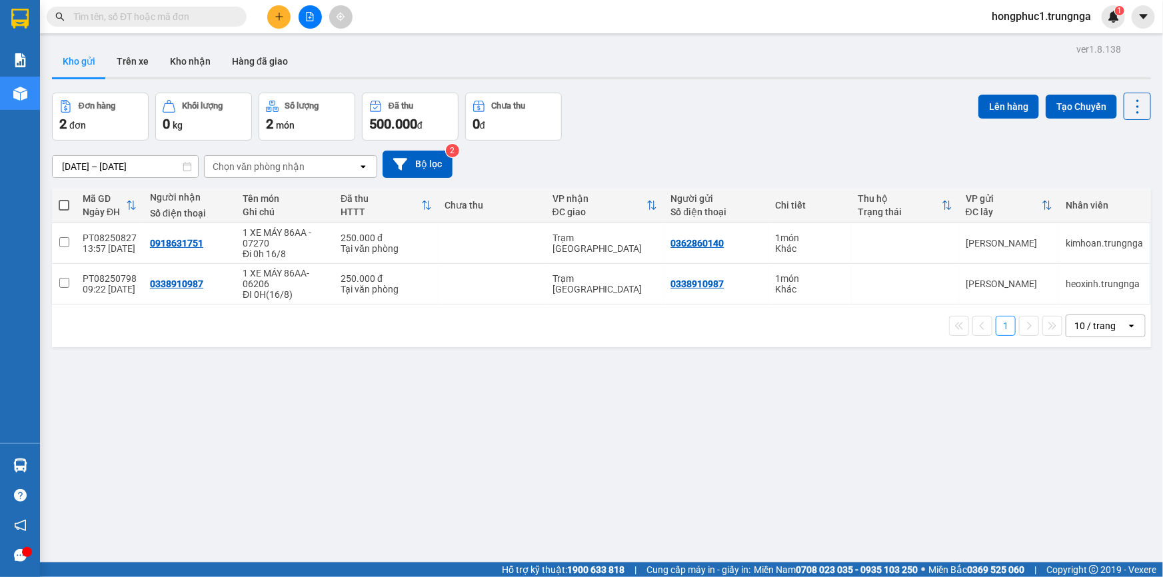
click at [172, 18] on input "text" at bounding box center [151, 16] width 157 height 15
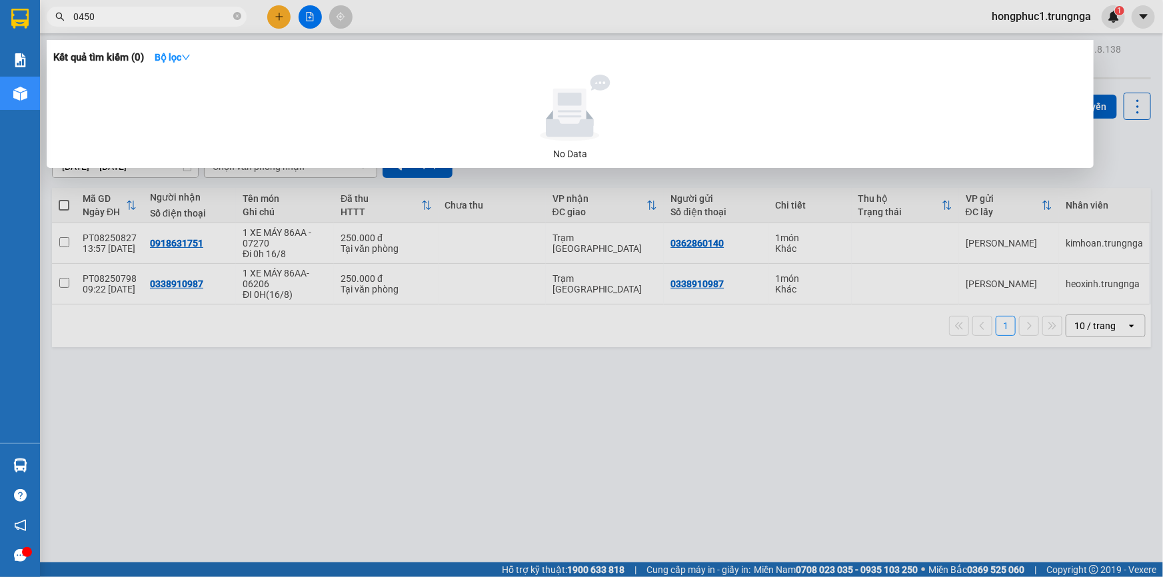
type input "0450"
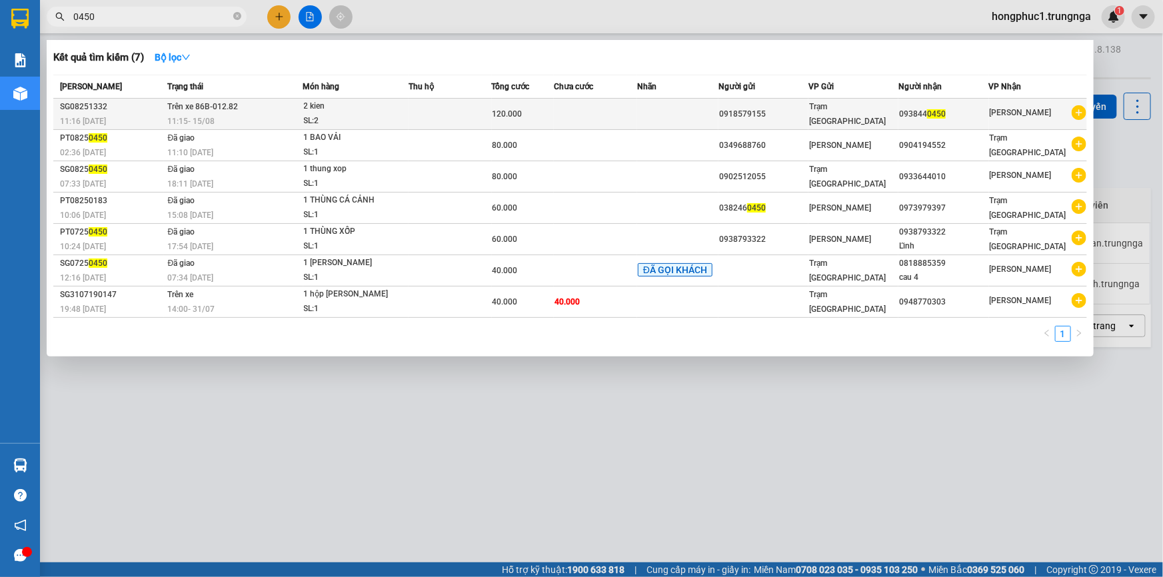
click at [804, 106] on td "0918579155" at bounding box center [764, 114] width 90 height 31
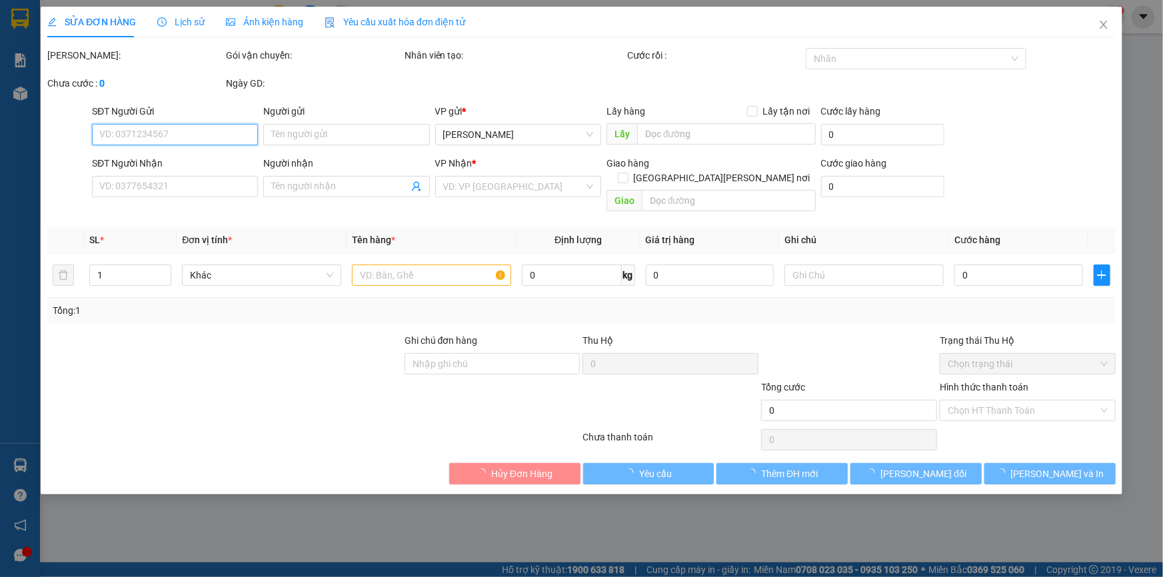
type input "0918579155"
type input "0938440450"
type input "120.000"
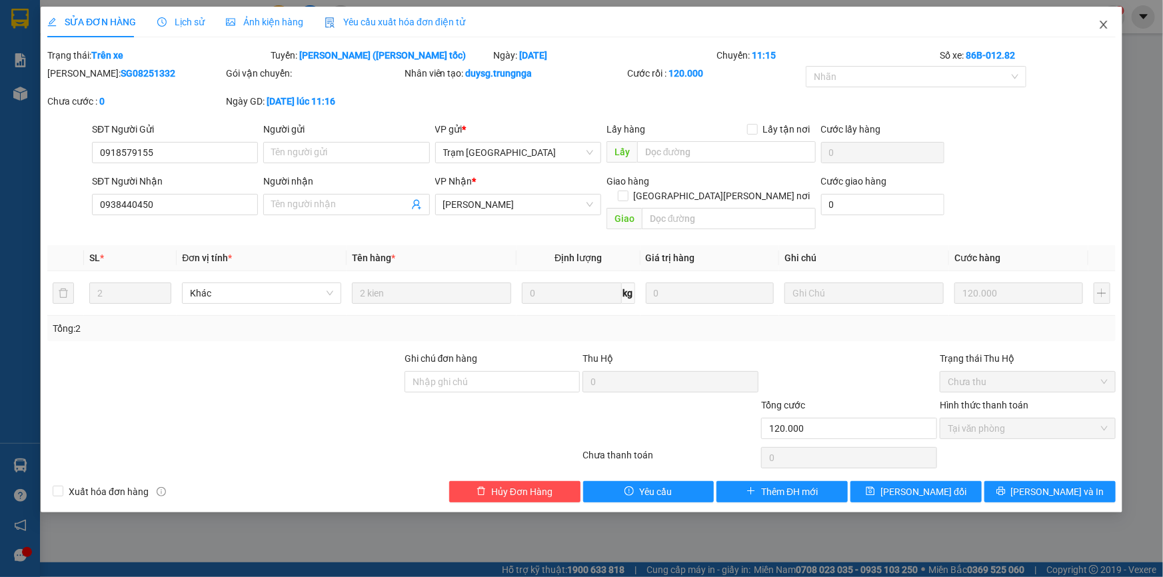
click at [1101, 23] on icon "close" at bounding box center [1103, 24] width 11 height 11
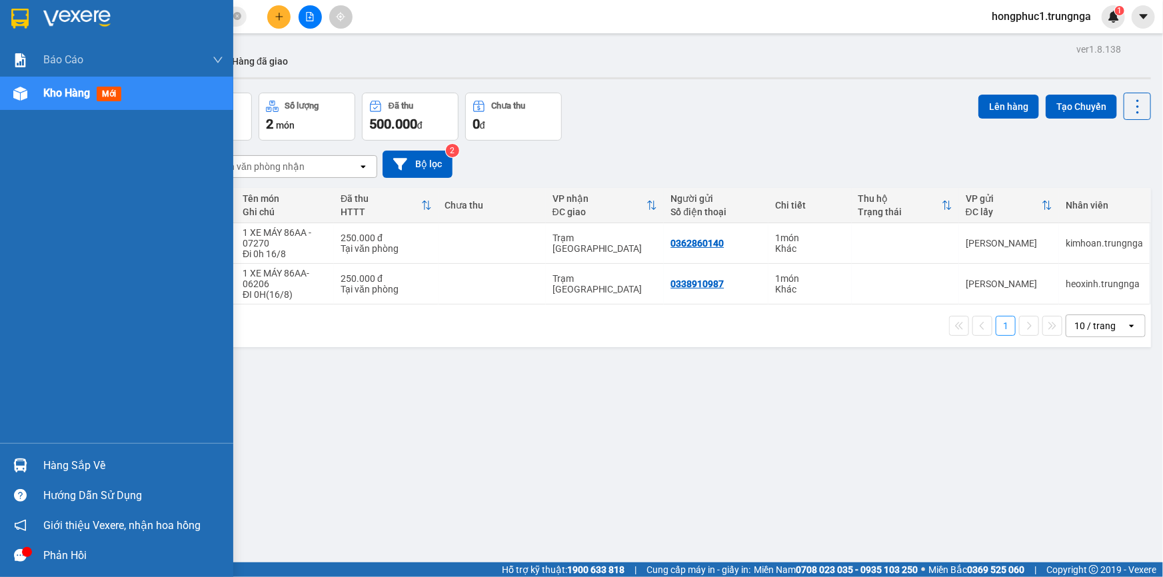
click at [87, 468] on div "Hàng sắp về" at bounding box center [133, 466] width 180 height 20
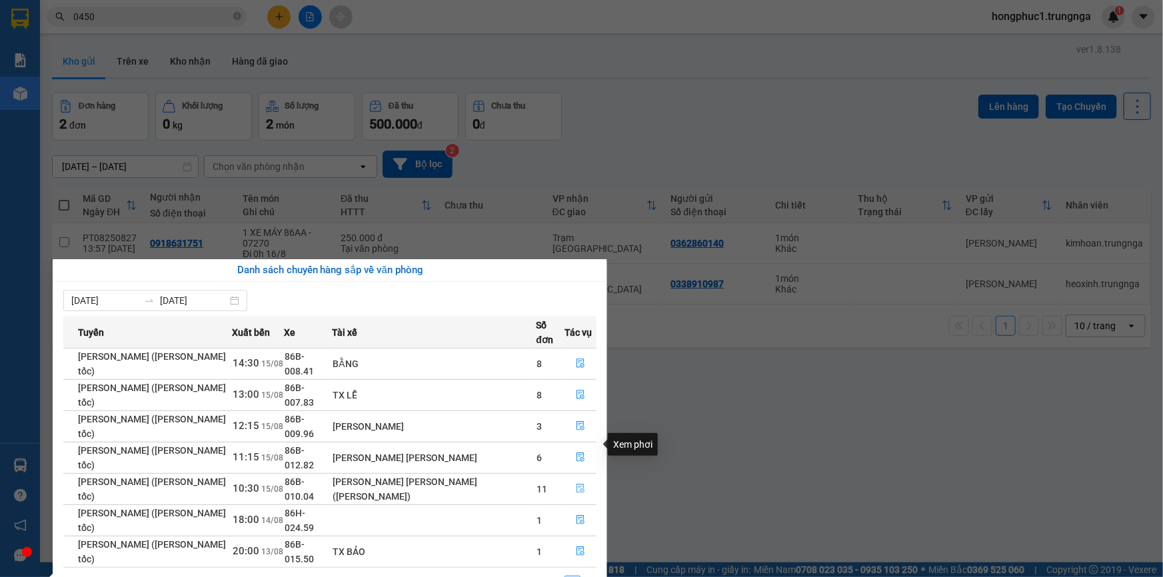
click at [579, 479] on button "button" at bounding box center [580, 489] width 31 height 21
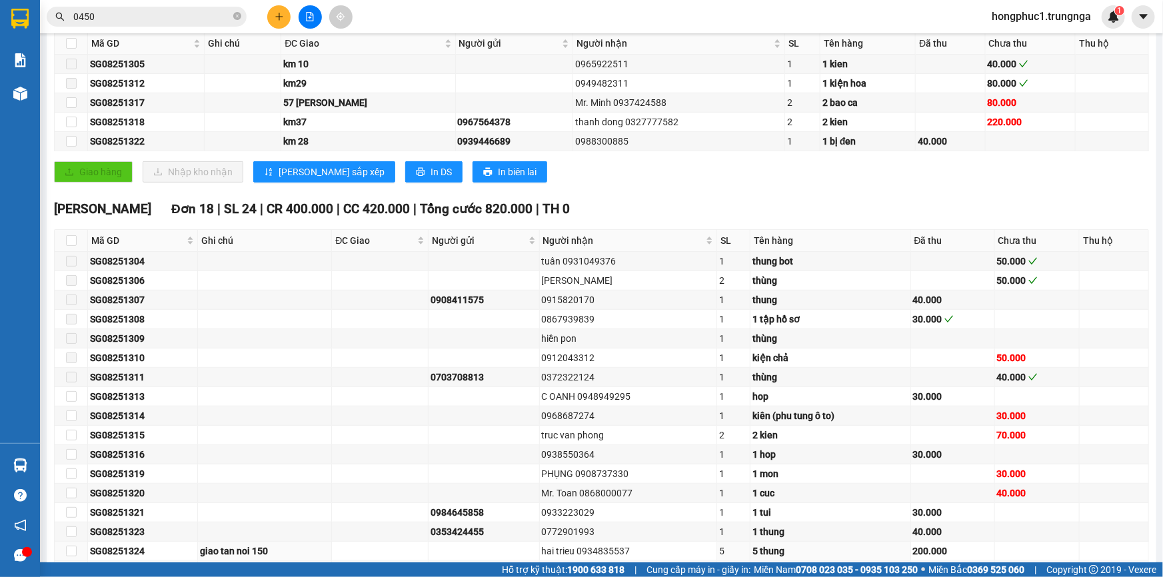
scroll to position [229, 0]
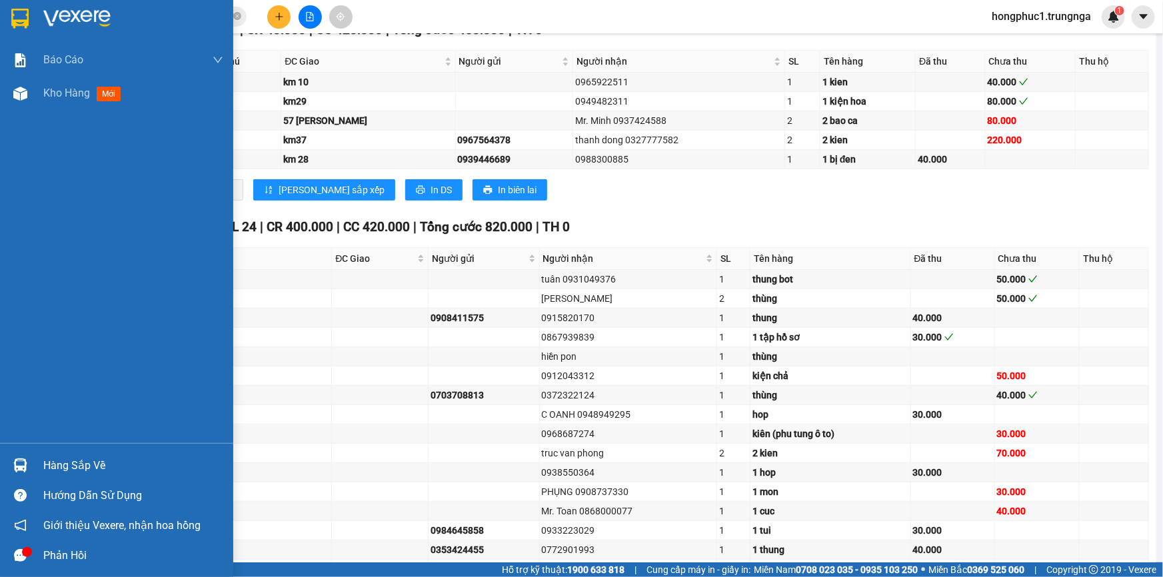
click at [51, 464] on div "Hàng sắp về" at bounding box center [133, 466] width 180 height 20
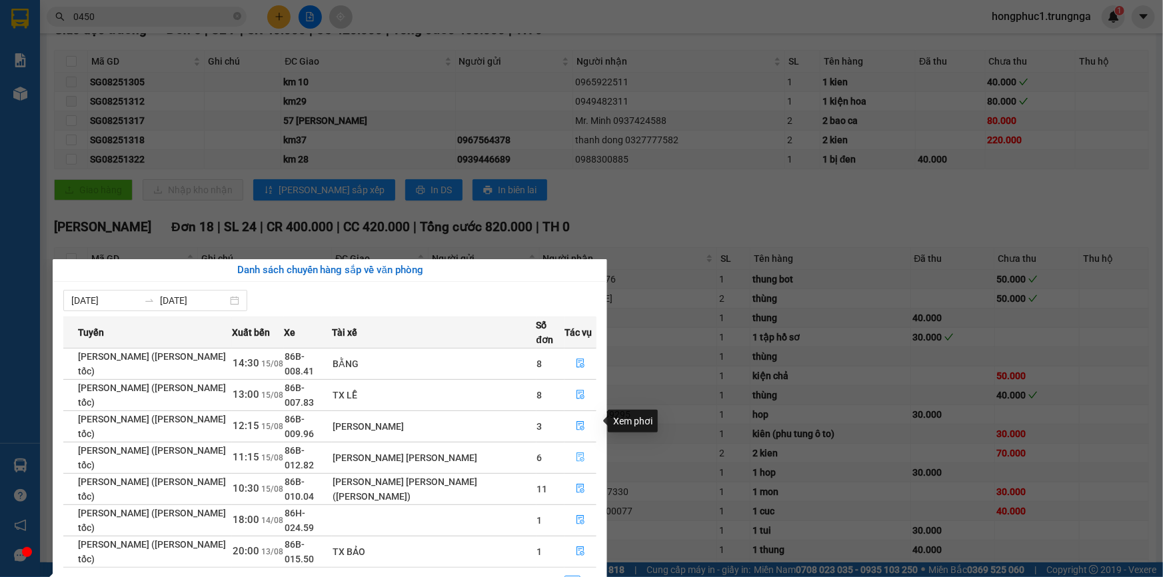
click at [577, 453] on icon "file-done" at bounding box center [581, 457] width 8 height 9
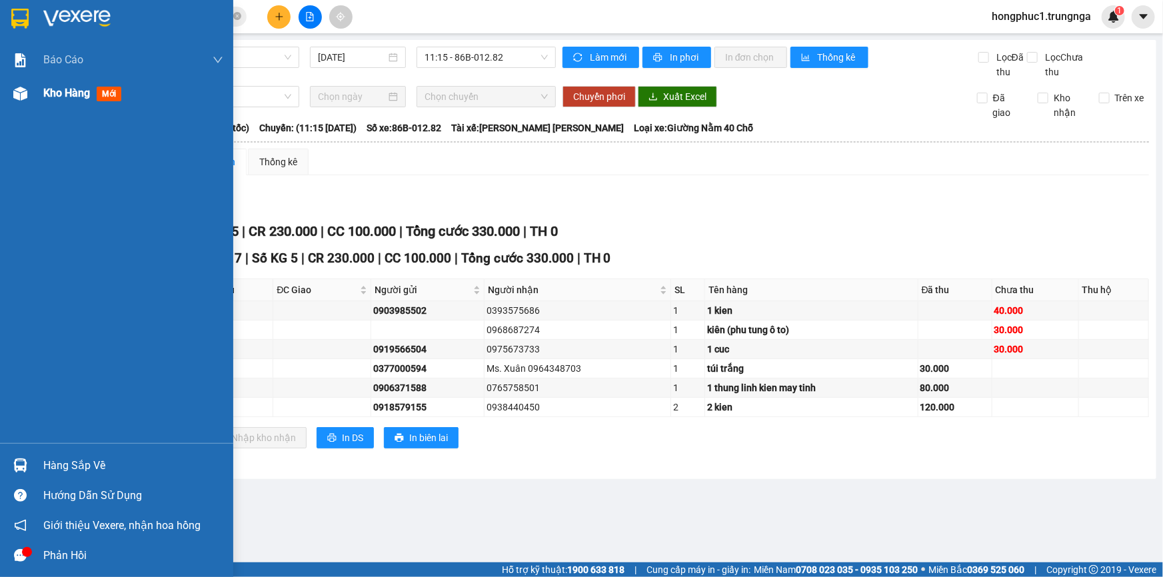
click at [67, 95] on span "Kho hàng" at bounding box center [66, 93] width 47 height 13
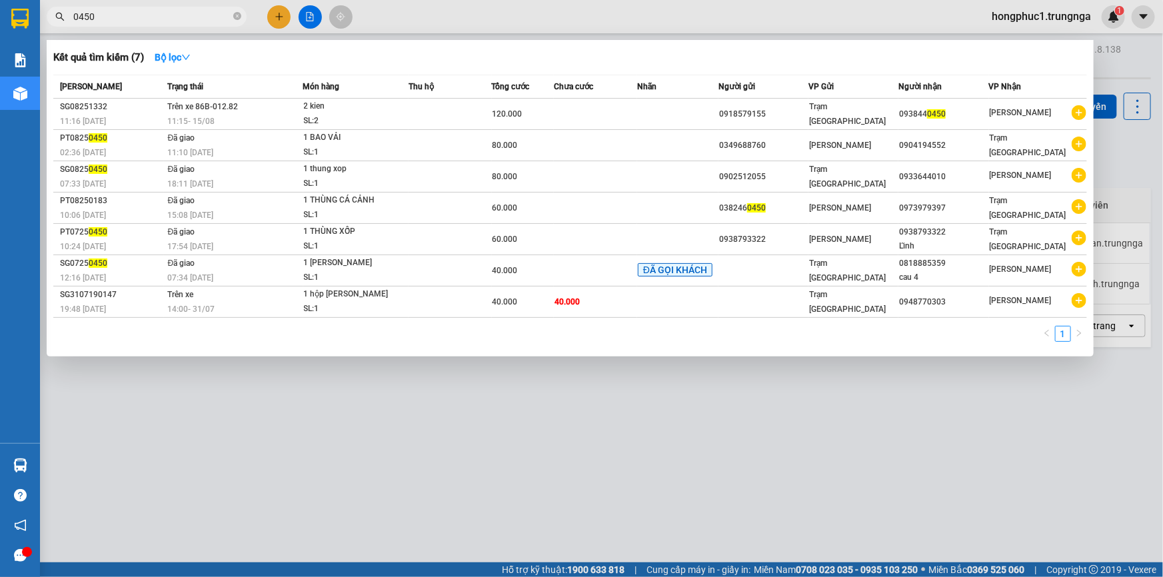
click at [149, 14] on input "0450" at bounding box center [151, 16] width 157 height 15
type input "0"
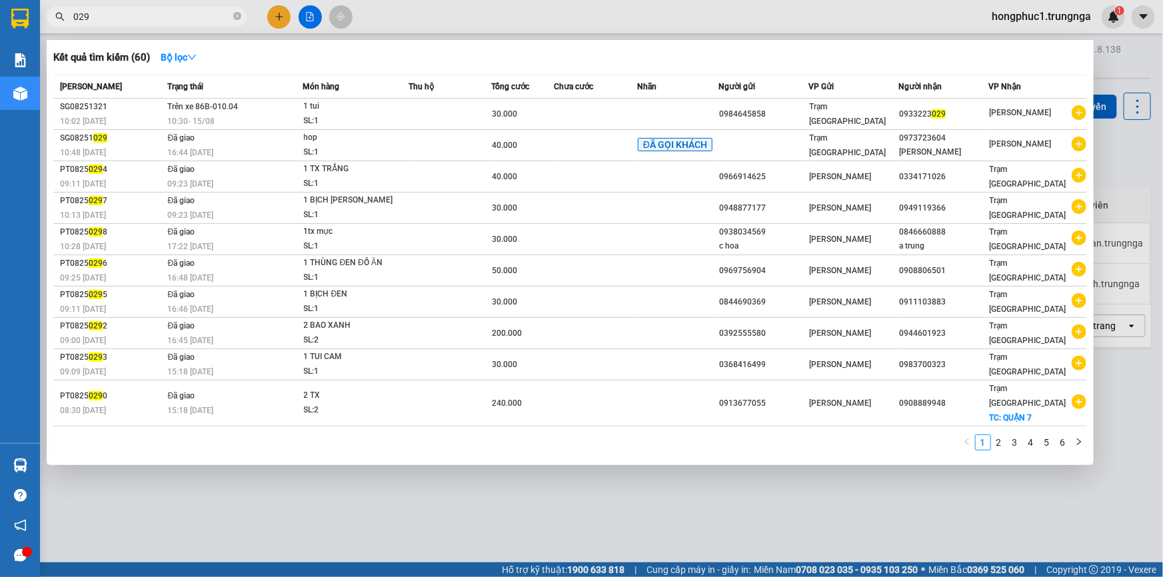
click at [1118, 66] on div at bounding box center [581, 288] width 1163 height 577
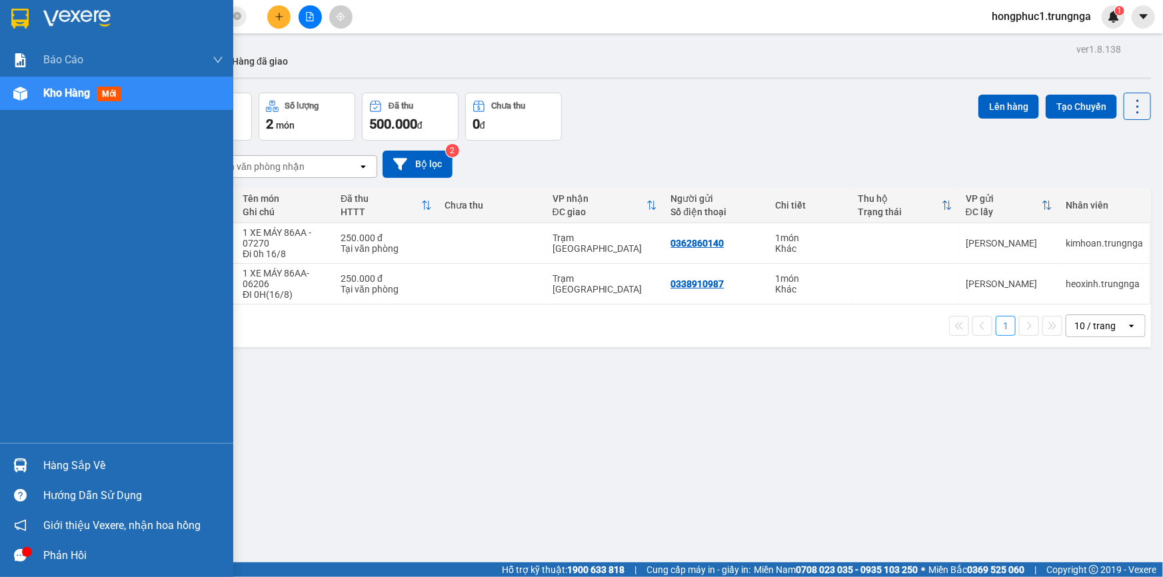
click at [51, 472] on div "Hàng sắp về" at bounding box center [133, 466] width 180 height 20
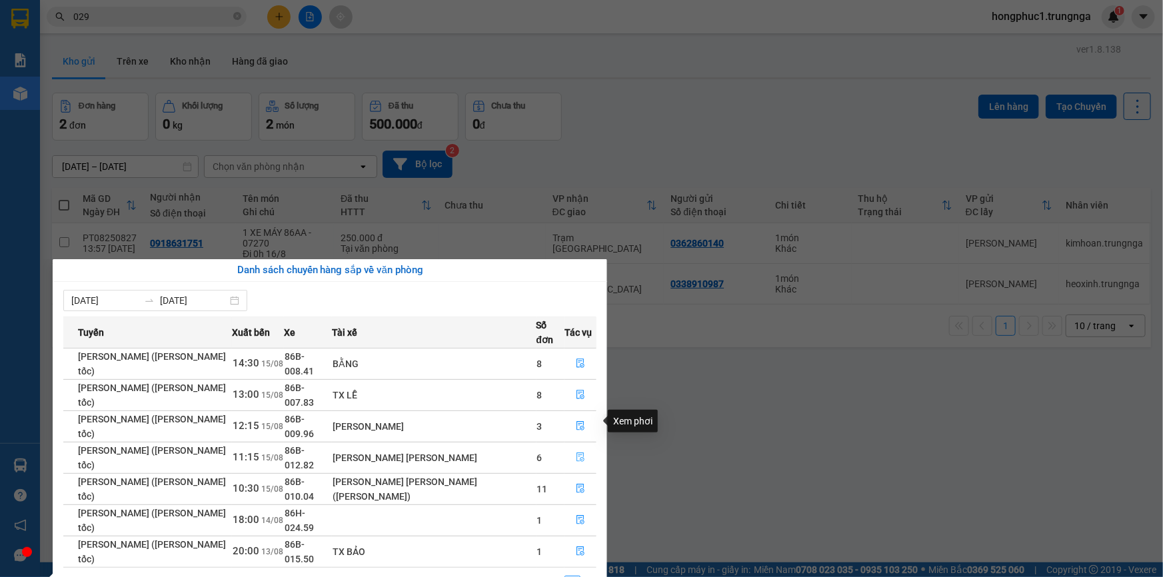
click at [576, 453] on icon "file-done" at bounding box center [580, 457] width 9 height 9
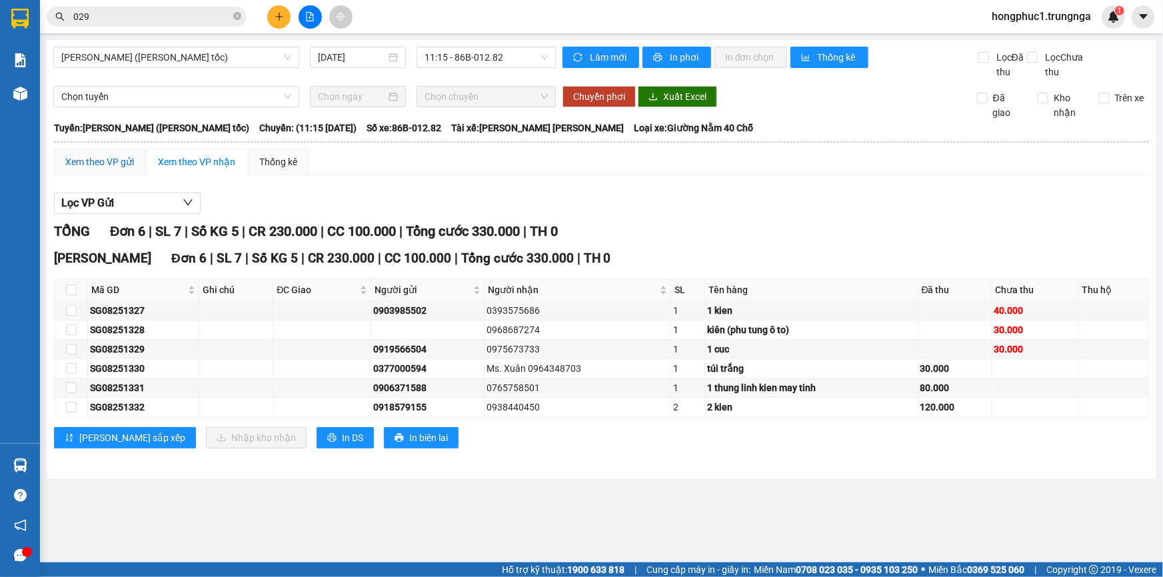
click at [127, 157] on div "Xem theo VP gửi" at bounding box center [99, 162] width 69 height 15
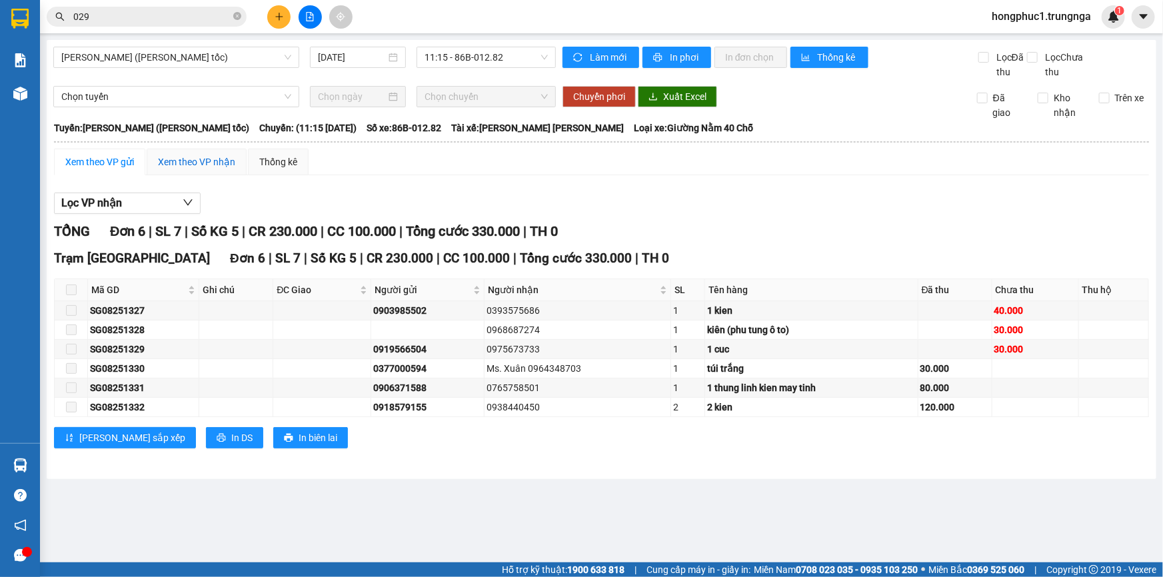
click at [200, 164] on div "Xem theo VP nhận" at bounding box center [196, 162] width 77 height 15
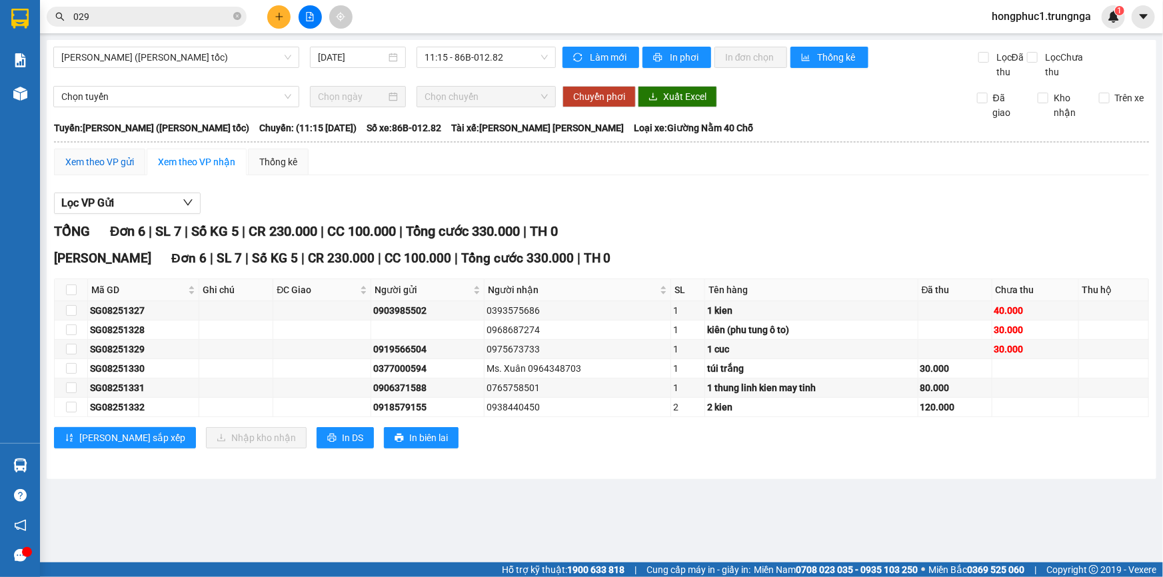
click at [103, 168] on div "Xem theo VP gửi" at bounding box center [99, 162] width 69 height 15
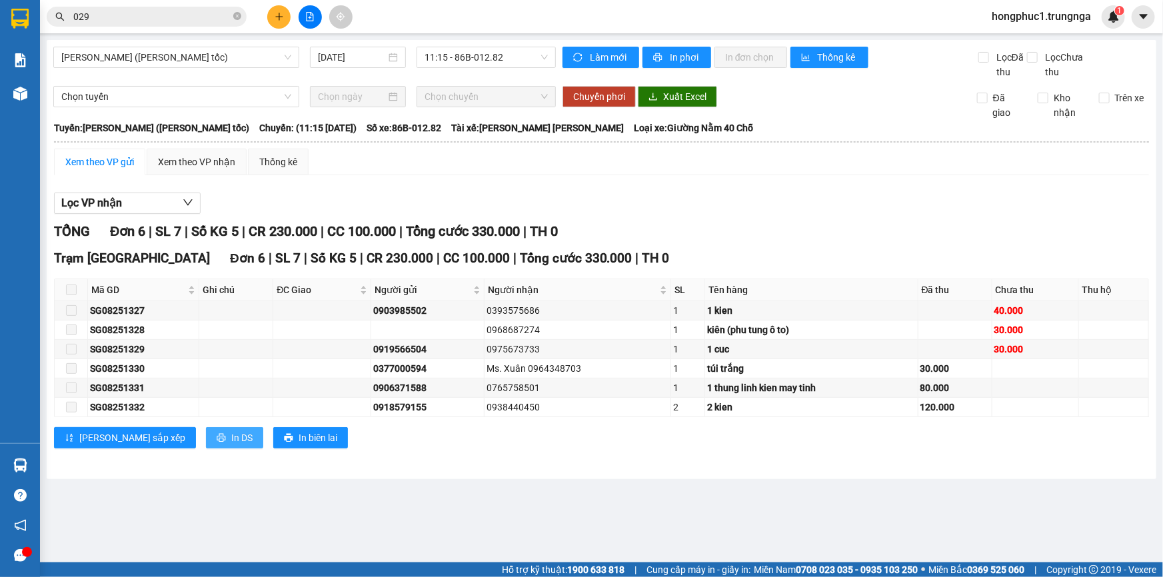
click at [206, 441] on button "In DS" at bounding box center [234, 437] width 57 height 21
click at [309, 20] on icon "file-add" at bounding box center [310, 16] width 7 height 9
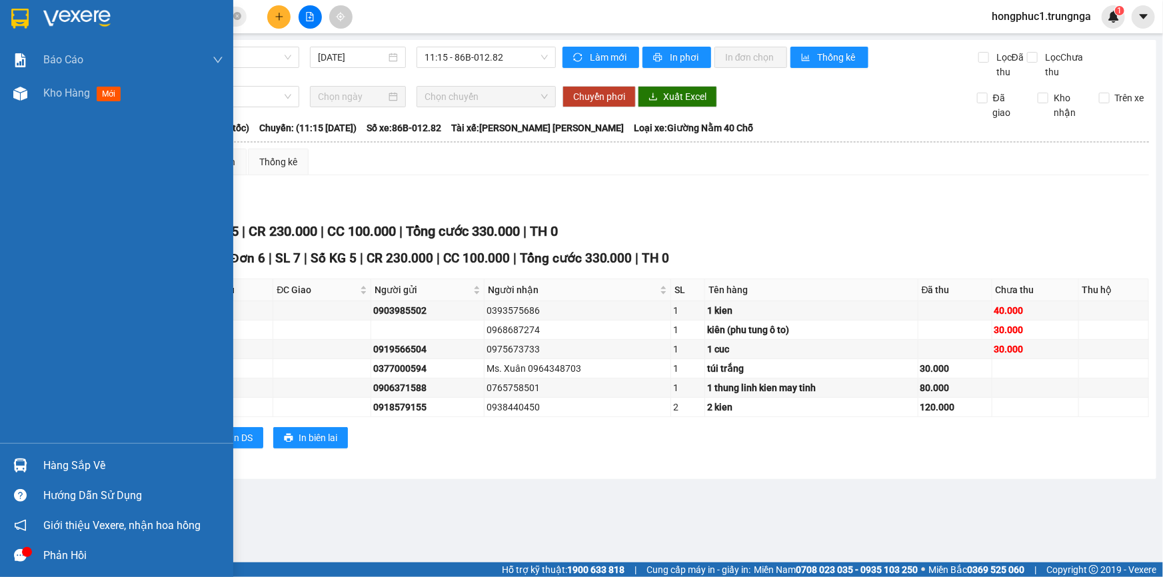
click at [33, 463] on div "Hàng sắp về" at bounding box center [116, 466] width 233 height 30
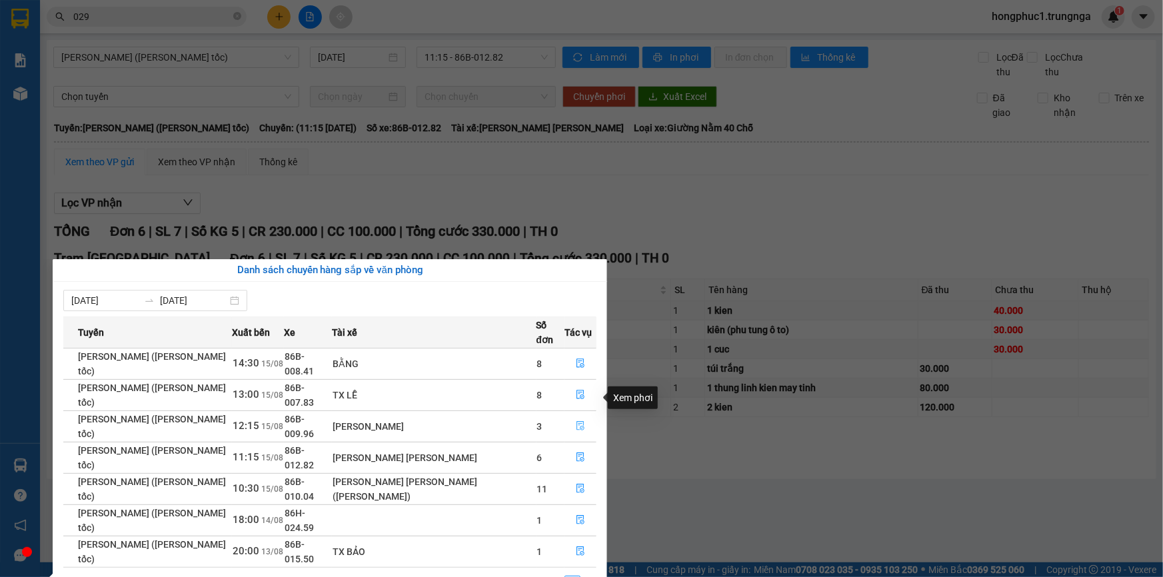
click at [576, 421] on icon "file-done" at bounding box center [580, 425] width 9 height 9
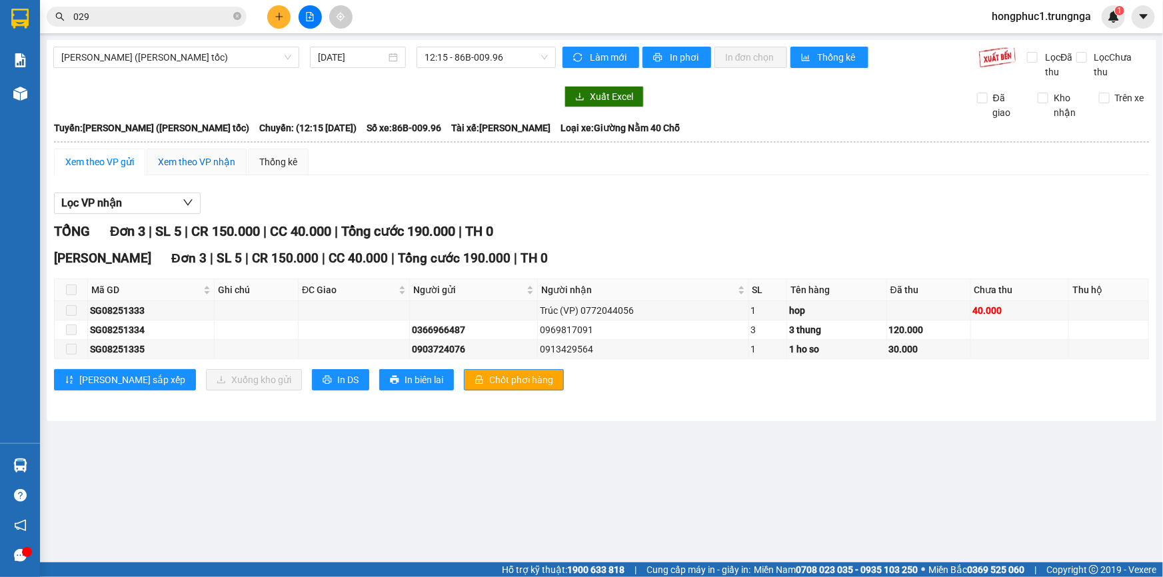
click at [189, 162] on div "Xem theo VP nhận" at bounding box center [196, 162] width 77 height 15
click at [101, 166] on div "Xem theo VP gửi" at bounding box center [99, 162] width 69 height 15
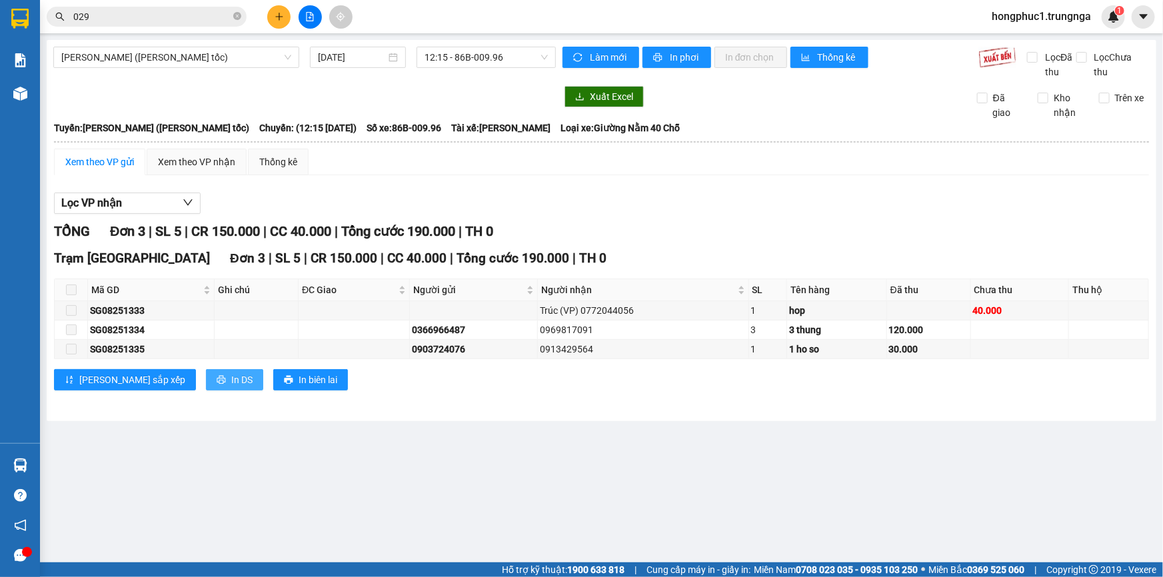
click at [231, 377] on span "In DS" at bounding box center [241, 380] width 21 height 15
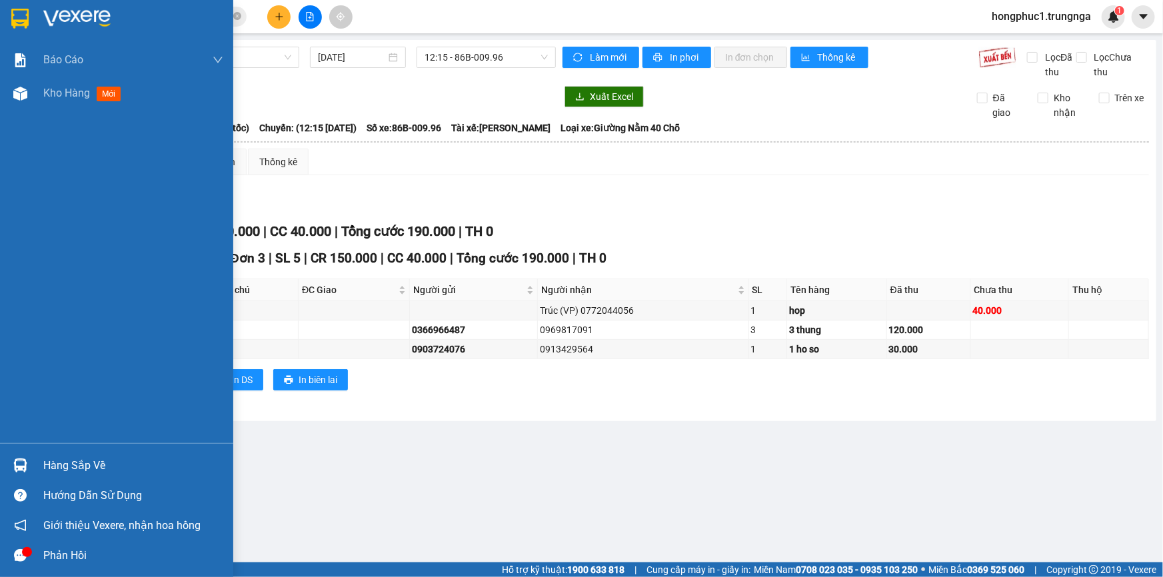
click at [64, 463] on div "Hàng sắp về" at bounding box center [133, 466] width 180 height 20
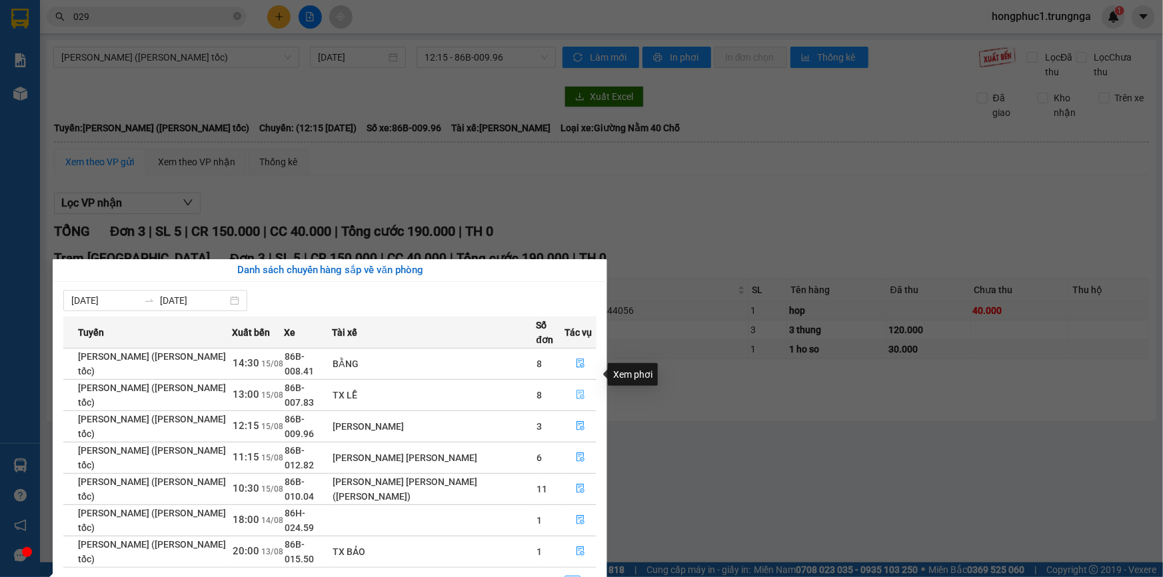
click at [579, 390] on icon "file-done" at bounding box center [581, 394] width 8 height 9
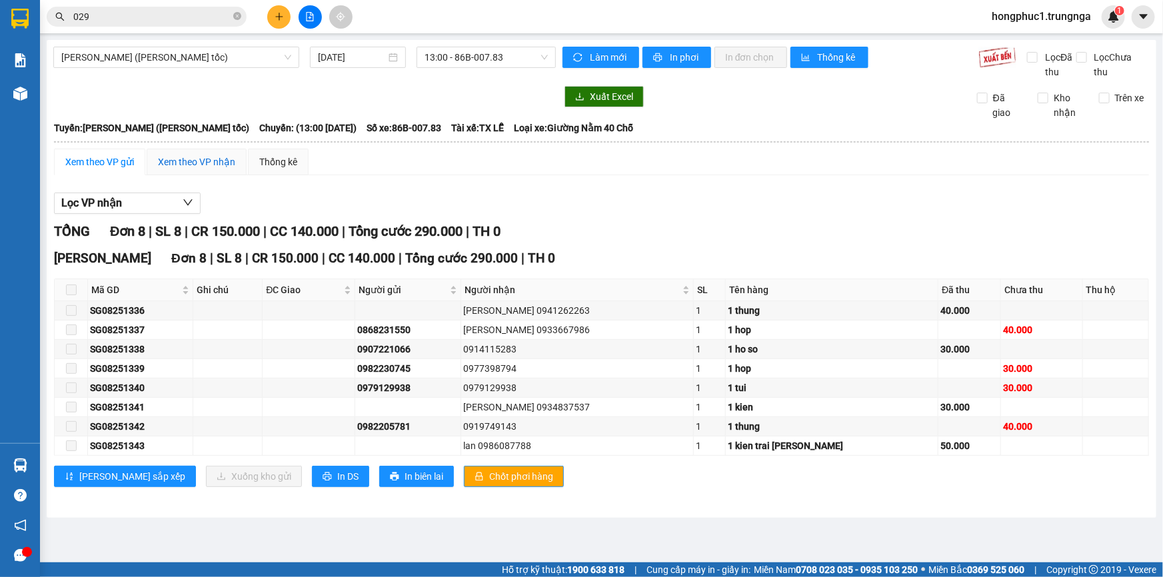
click at [161, 161] on div "Xem theo VP nhận" at bounding box center [196, 162] width 77 height 15
click at [109, 169] on div "Xem theo VP gửi" at bounding box center [99, 162] width 91 height 27
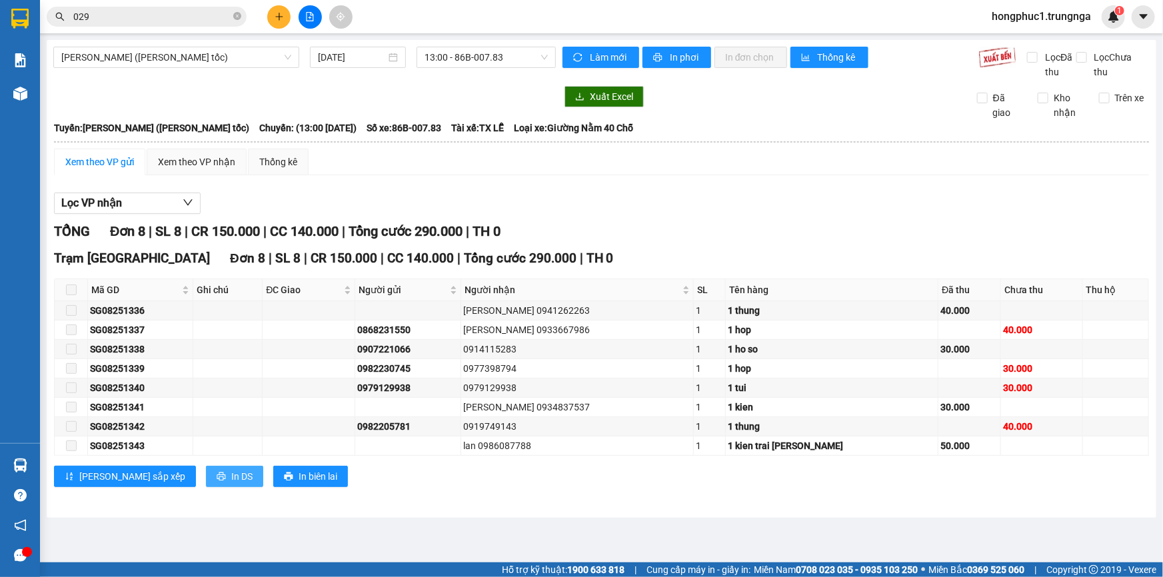
click at [231, 477] on span "In DS" at bounding box center [241, 476] width 21 height 15
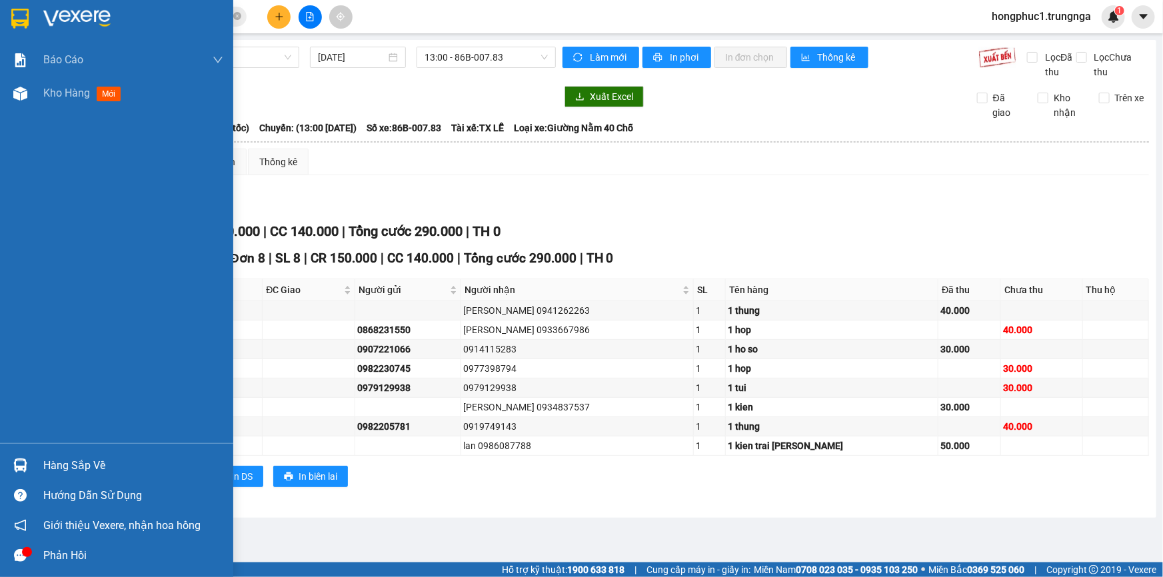
click at [65, 467] on div "Hàng sắp về" at bounding box center [133, 466] width 180 height 20
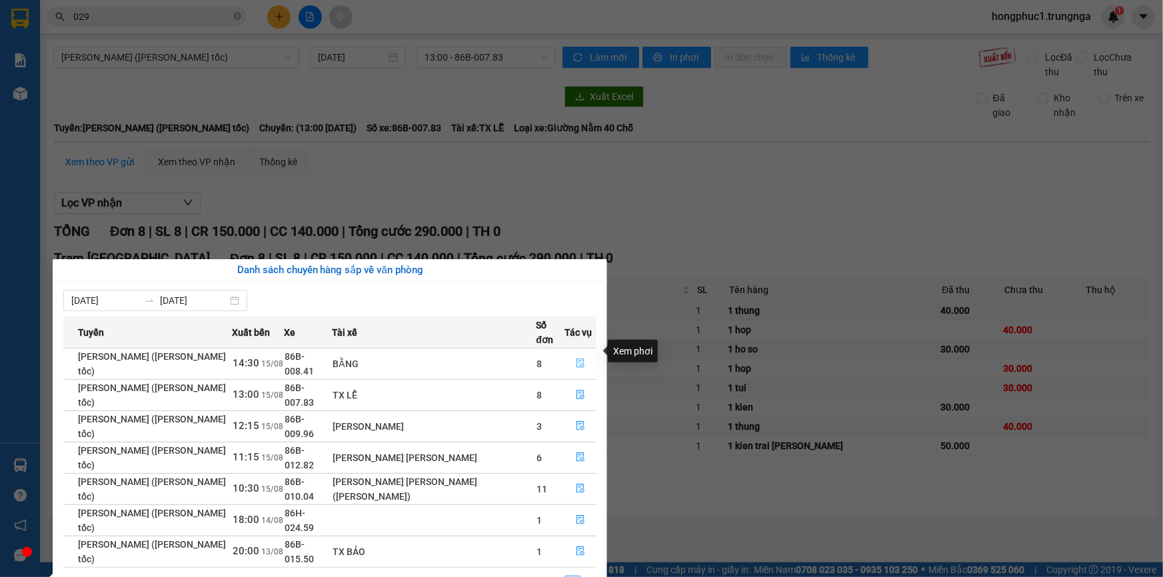
click at [577, 359] on icon "file-done" at bounding box center [581, 363] width 8 height 9
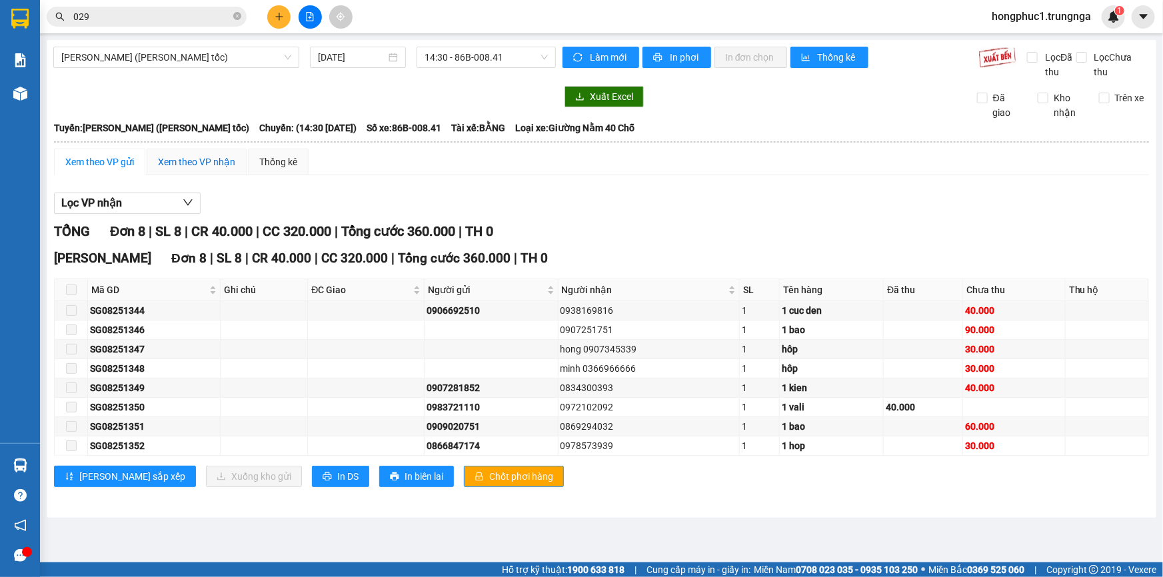
click at [181, 161] on div "Xem theo VP nhận" at bounding box center [196, 162] width 77 height 15
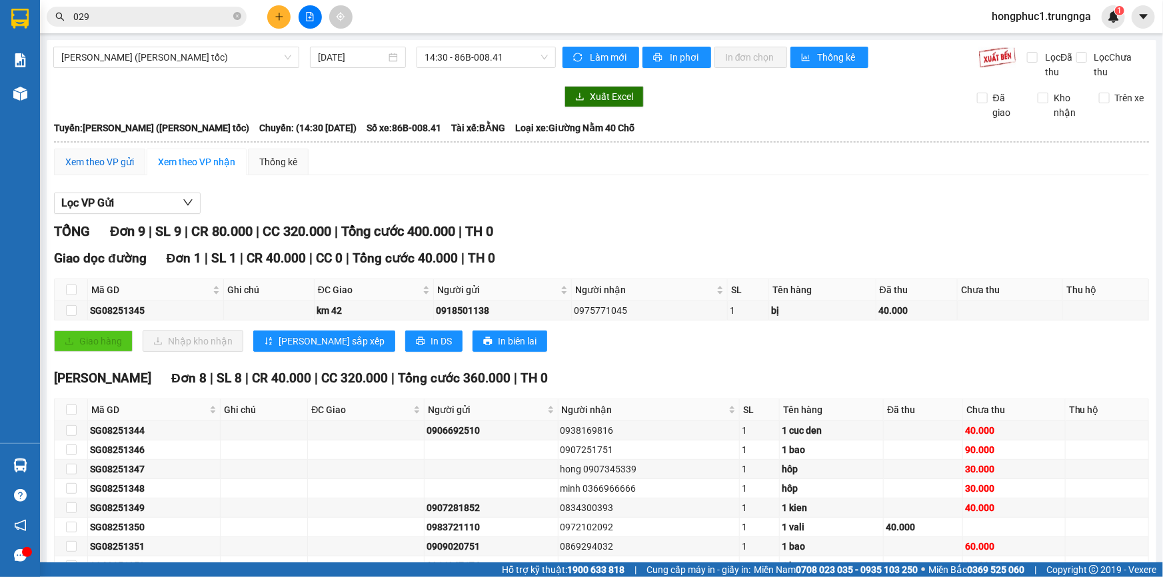
click at [95, 165] on div "Xem theo VP gửi" at bounding box center [99, 162] width 69 height 15
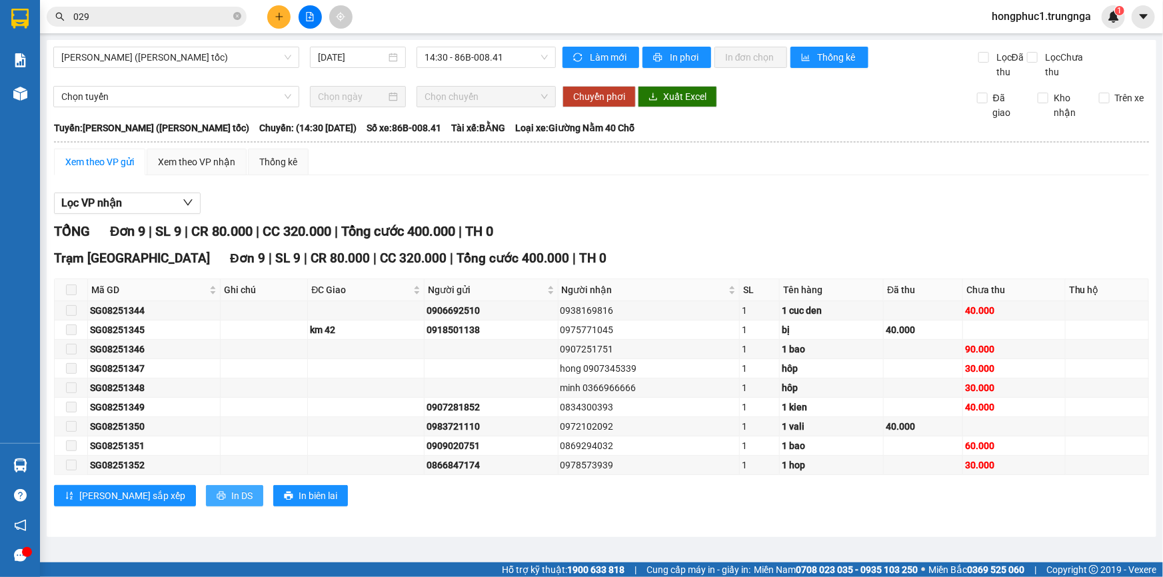
click at [231, 495] on span "In DS" at bounding box center [241, 496] width 21 height 15
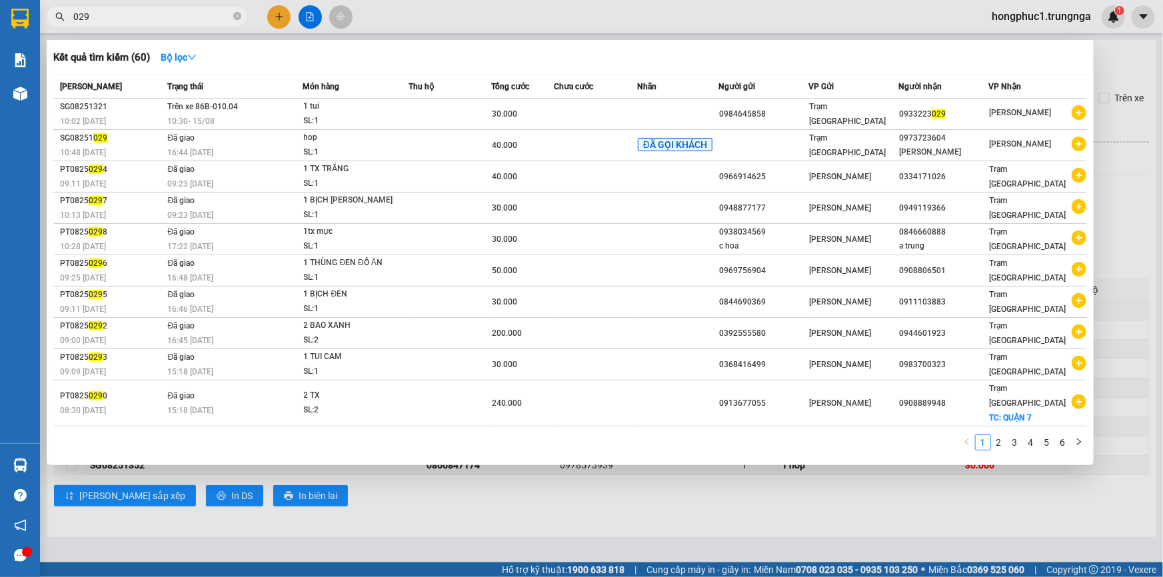
click at [121, 25] on span "029" at bounding box center [147, 17] width 200 height 20
click at [121, 21] on input "029" at bounding box center [151, 16] width 157 height 15
type input "0"
type input "450"
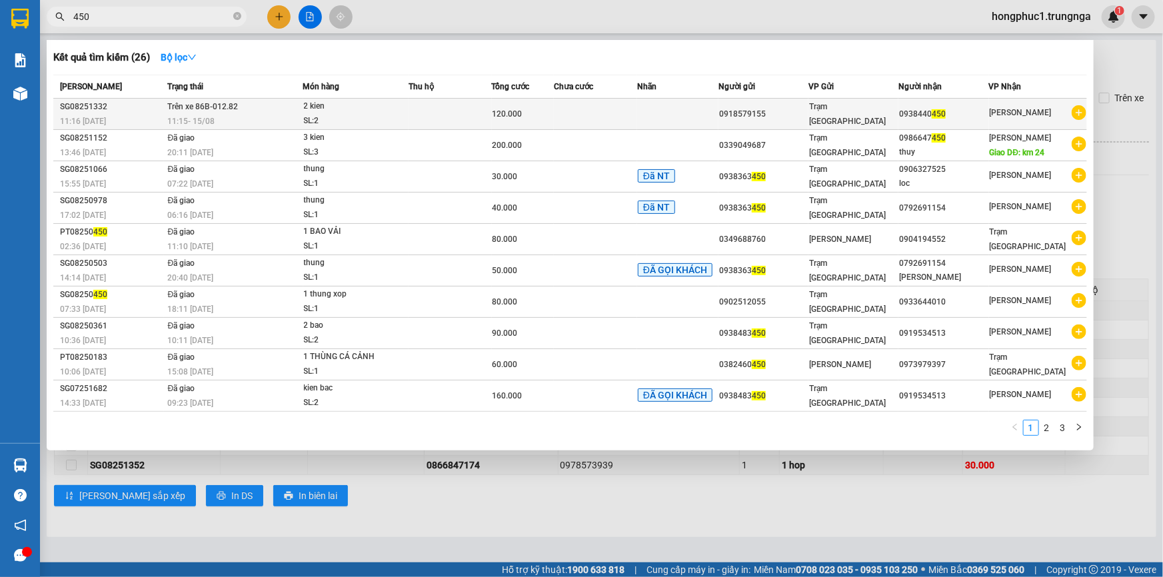
click at [671, 123] on td at bounding box center [677, 114] width 81 height 31
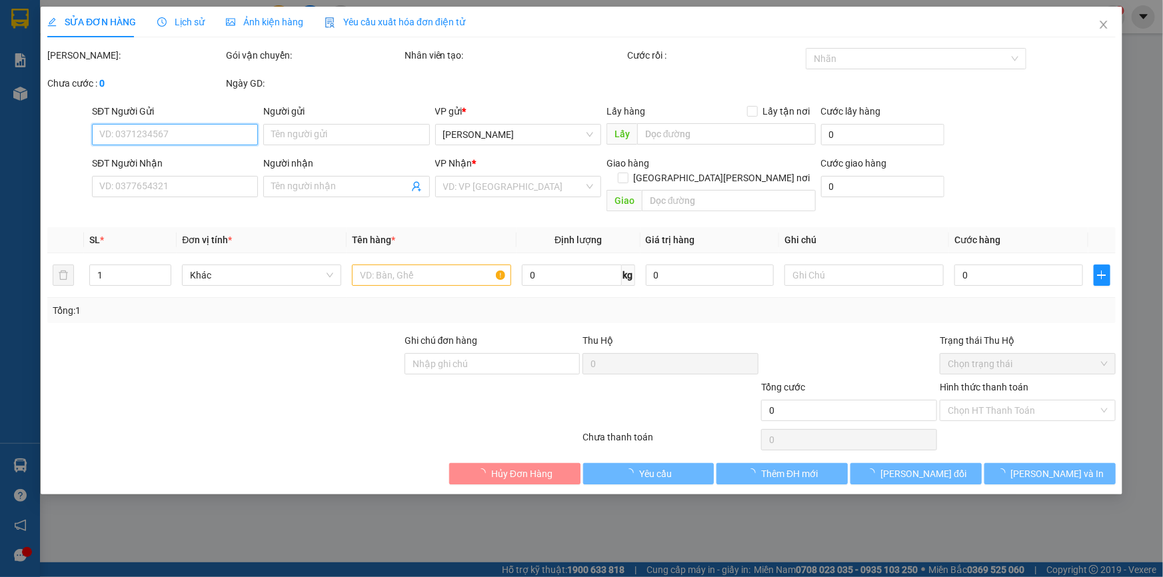
type input "0918579155"
type input "0938440450"
type input "120.000"
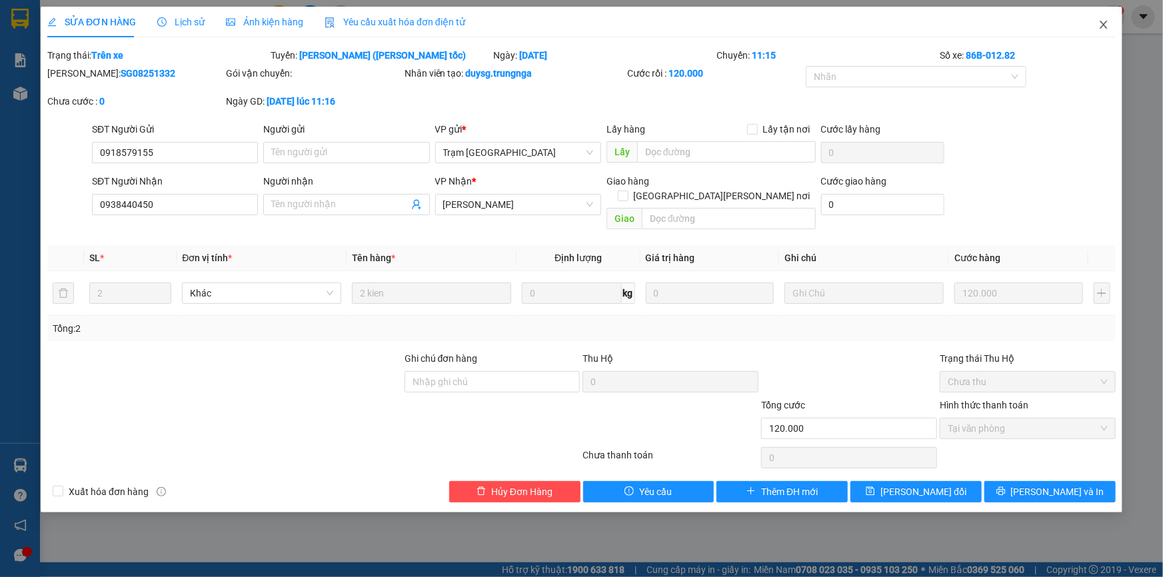
click at [1106, 25] on icon "close" at bounding box center [1103, 24] width 11 height 11
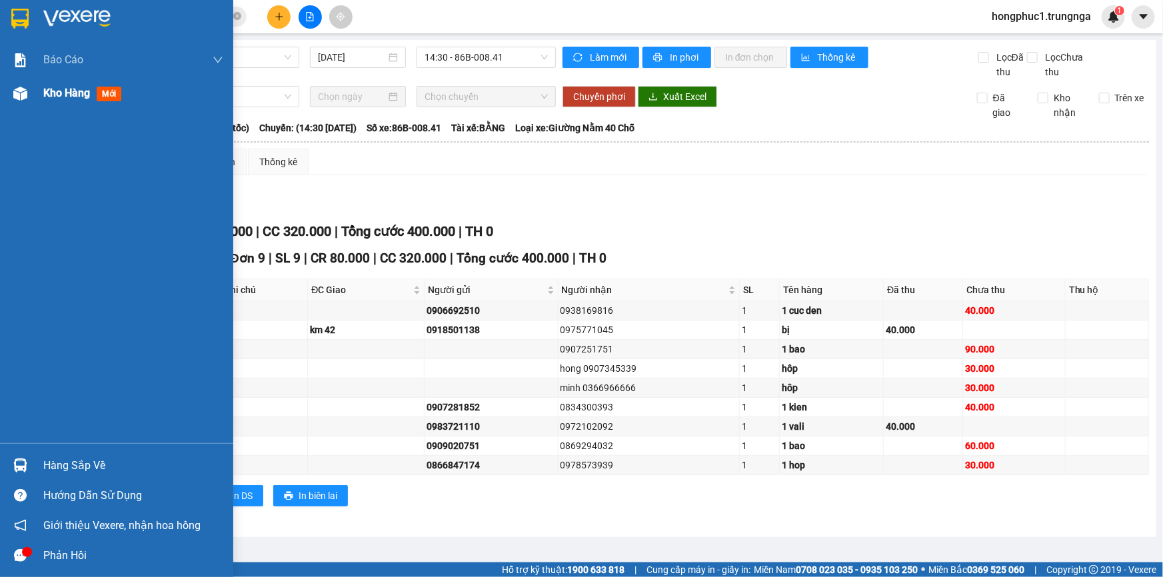
click at [63, 95] on span "Kho hàng" at bounding box center [66, 93] width 47 height 13
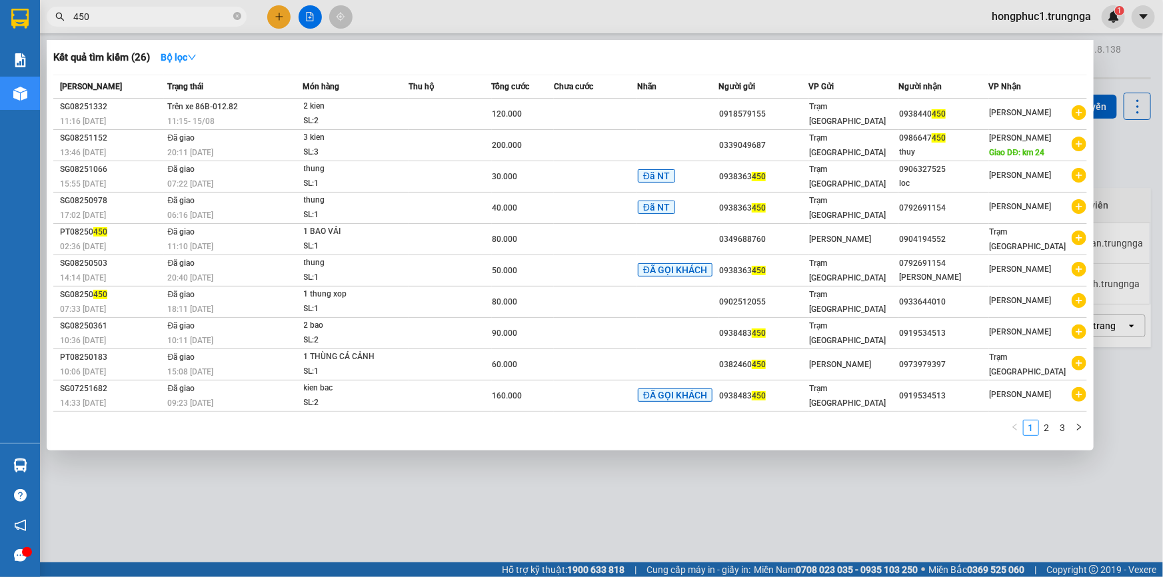
click at [154, 20] on input "450" at bounding box center [151, 16] width 157 height 15
type input "4"
type input "885"
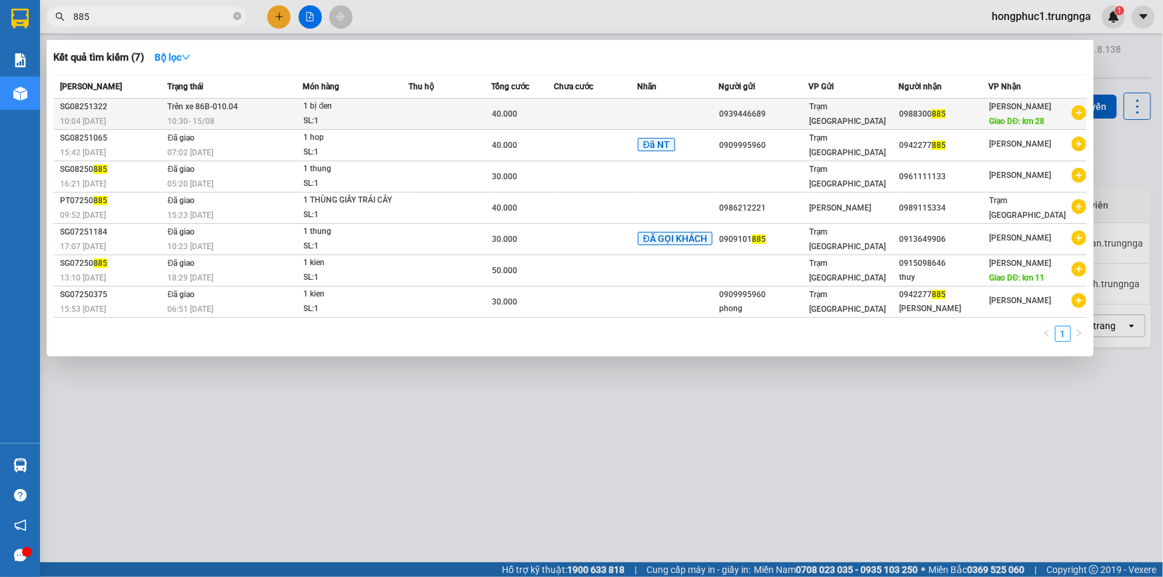
click at [749, 116] on div "0939446689" at bounding box center [763, 114] width 89 height 14
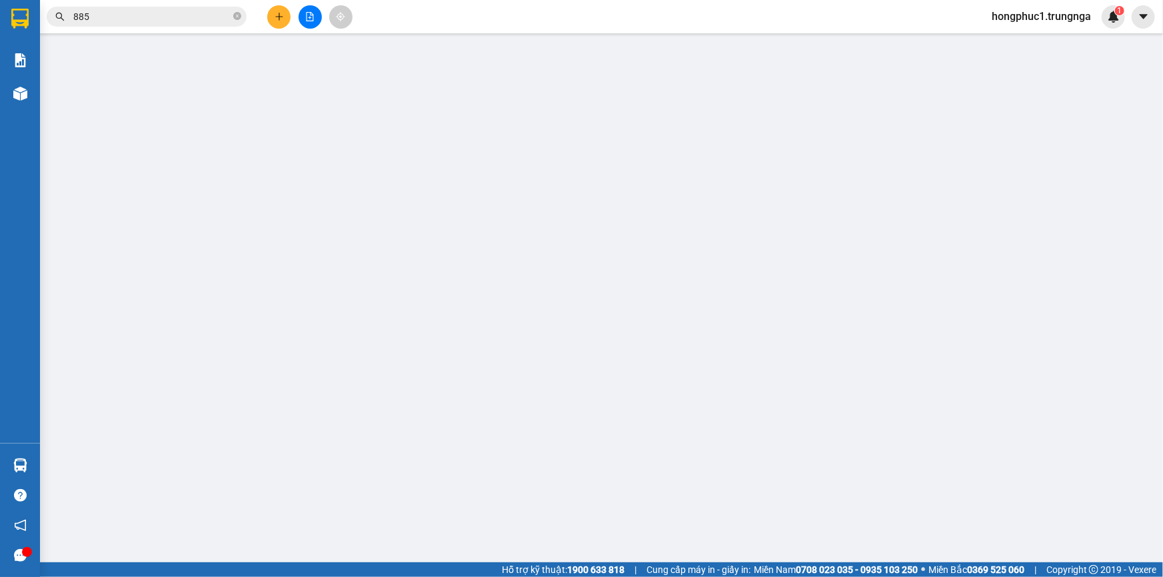
type input "0939446689"
checkbox input "false"
type input "0988300885"
type input "km 28"
type input "40.000"
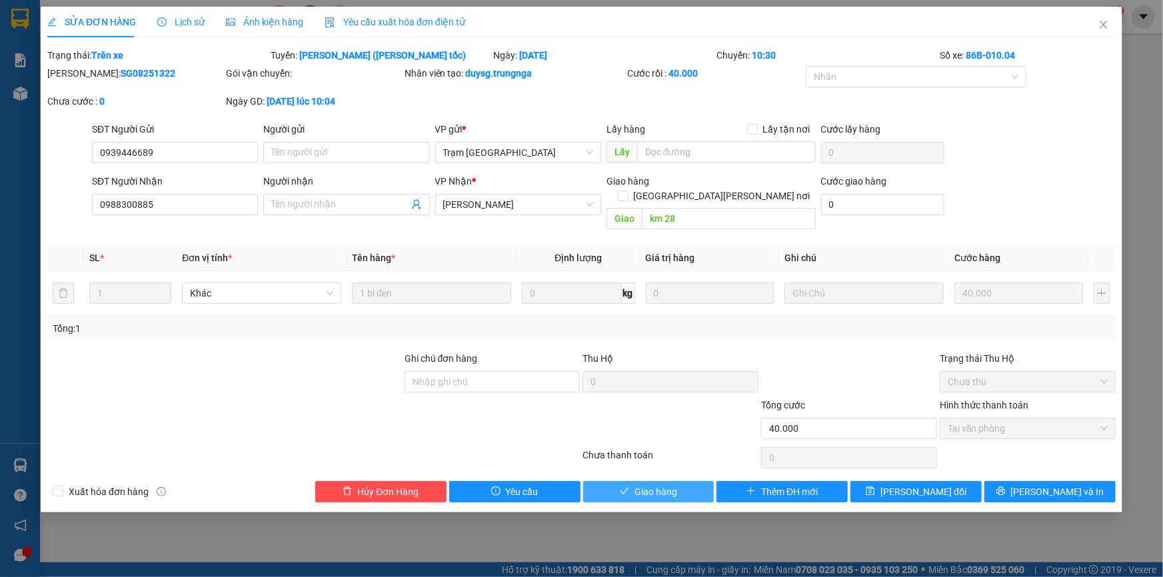
click at [658, 485] on span "Giao hàng" at bounding box center [656, 492] width 43 height 15
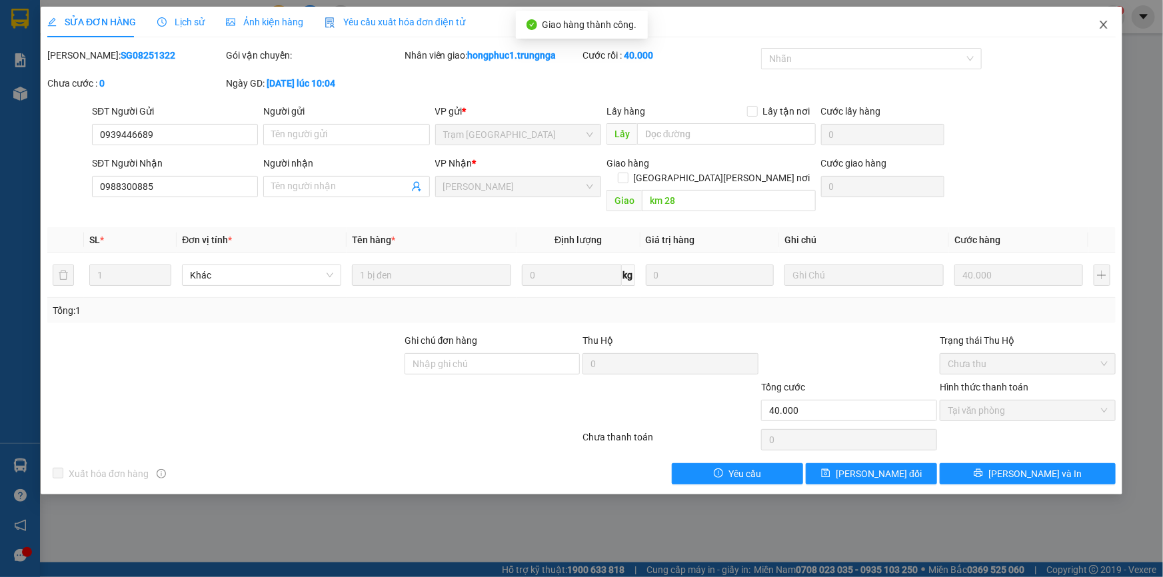
click at [1102, 24] on icon "close" at bounding box center [1103, 25] width 7 height 8
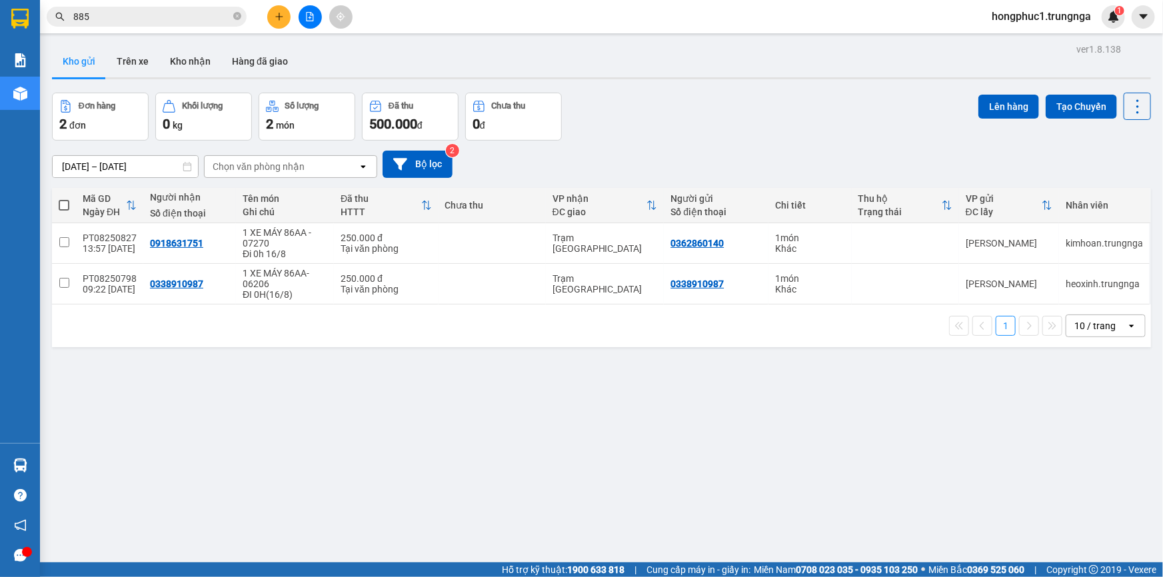
click at [210, 17] on input "885" at bounding box center [151, 16] width 157 height 15
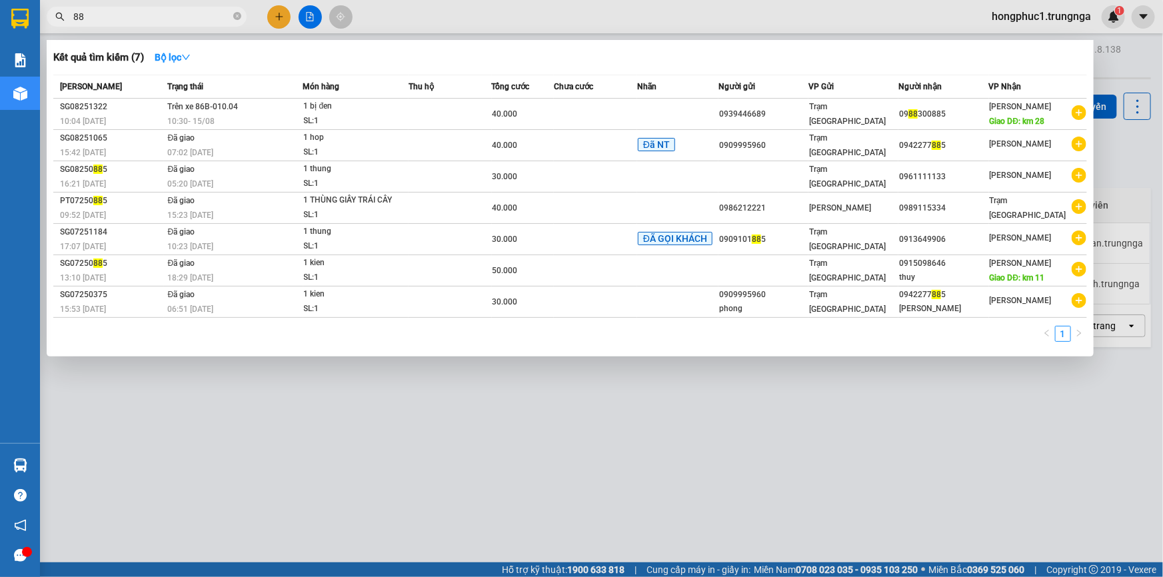
type input "8"
type input "582"
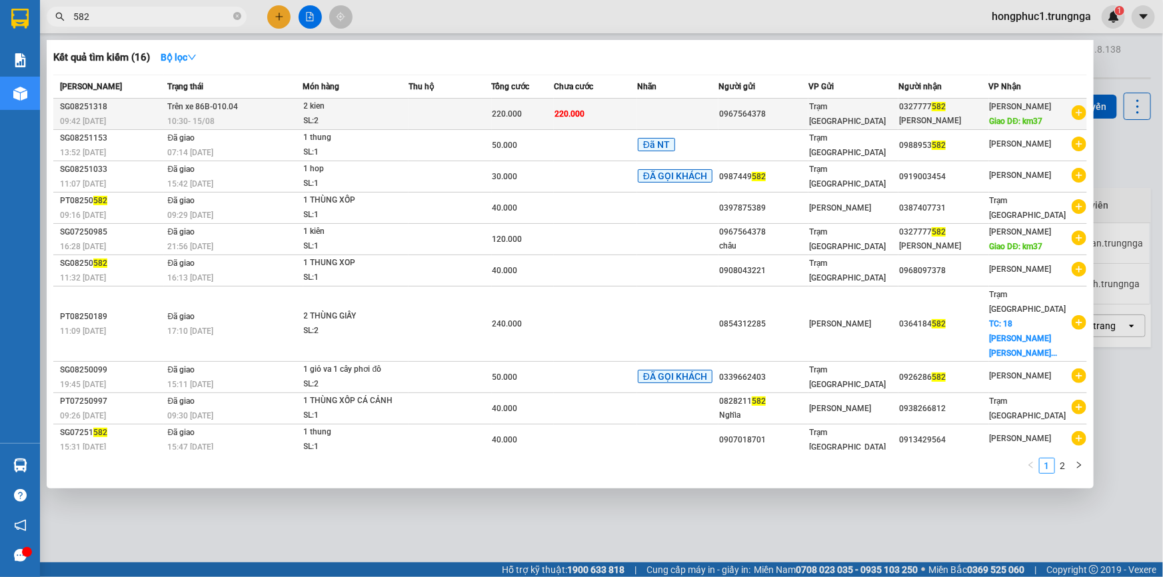
click at [800, 111] on div "0967564378" at bounding box center [763, 114] width 89 height 14
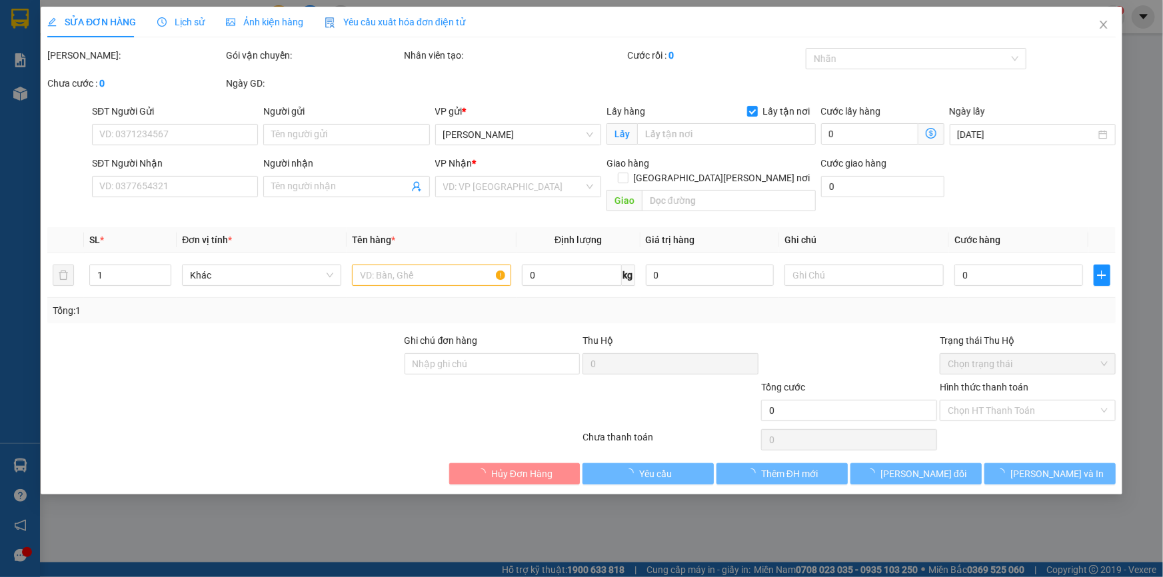
type input "0967564378"
checkbox input "false"
type input "0327777582"
type input "thanh dong"
type input "km37"
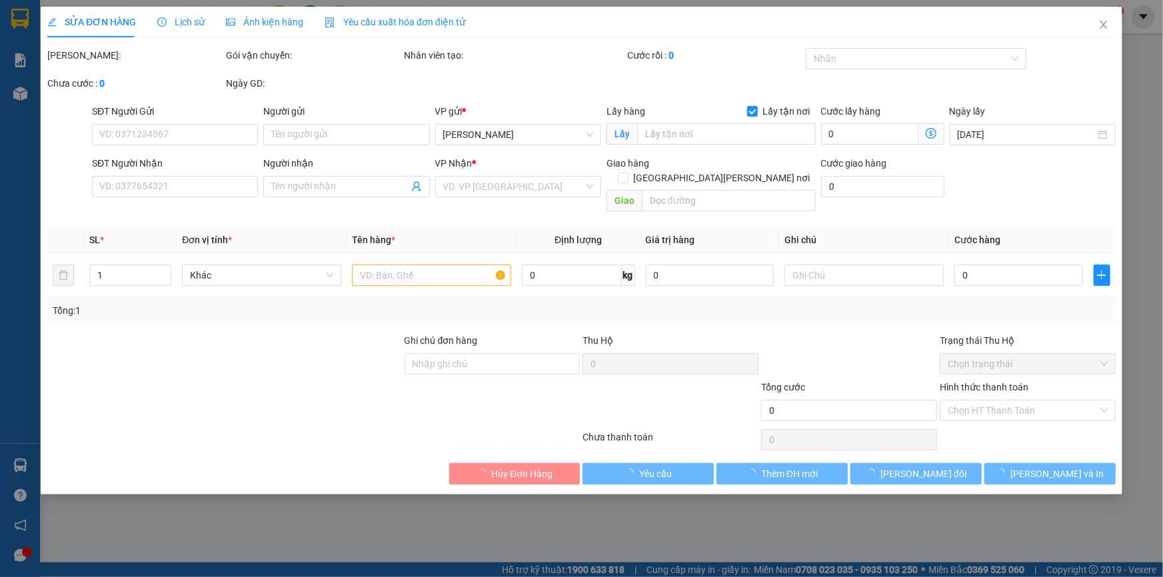
type input "220.000"
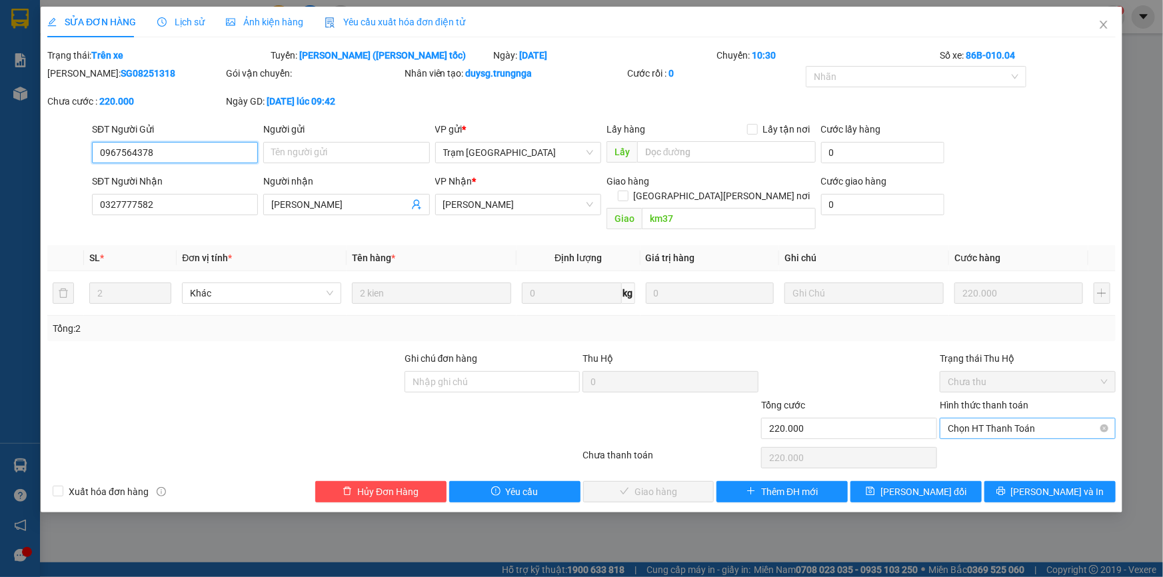
click at [1000, 419] on span "Chọn HT Thanh Toán" at bounding box center [1028, 429] width 160 height 20
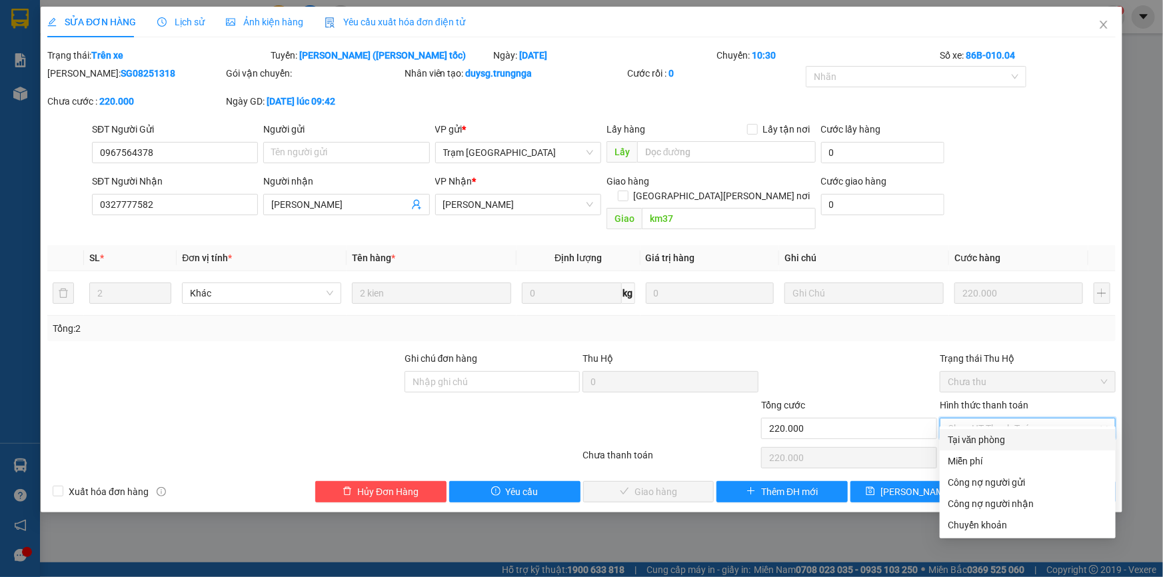
click at [995, 440] on div "Tại văn phòng" at bounding box center [1028, 440] width 160 height 15
type input "0"
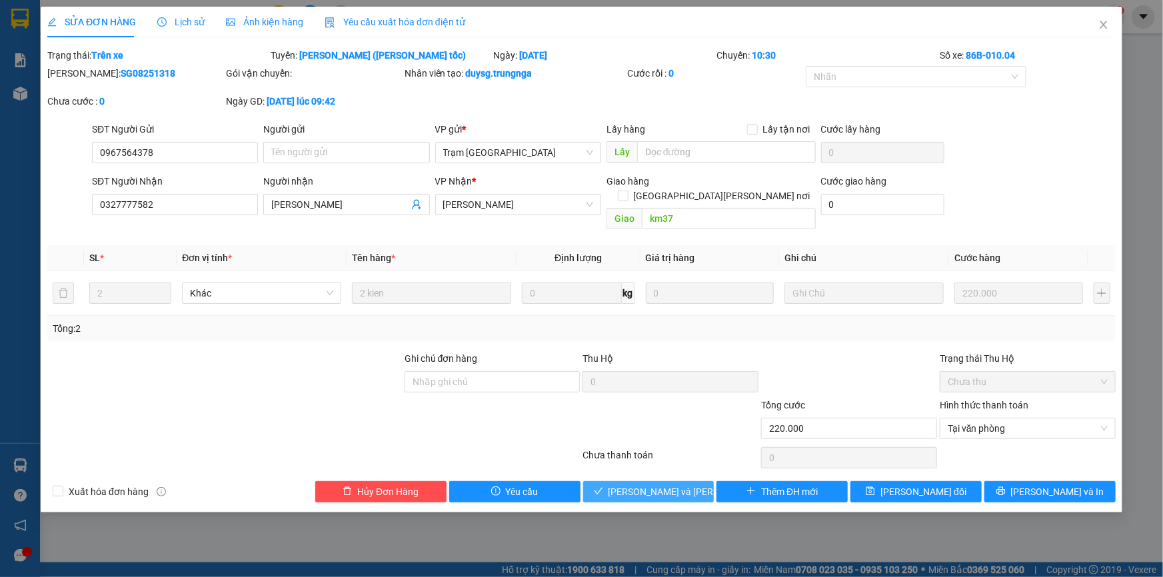
click at [633, 485] on span "[PERSON_NAME] và [PERSON_NAME] hàng" at bounding box center [699, 492] width 180 height 15
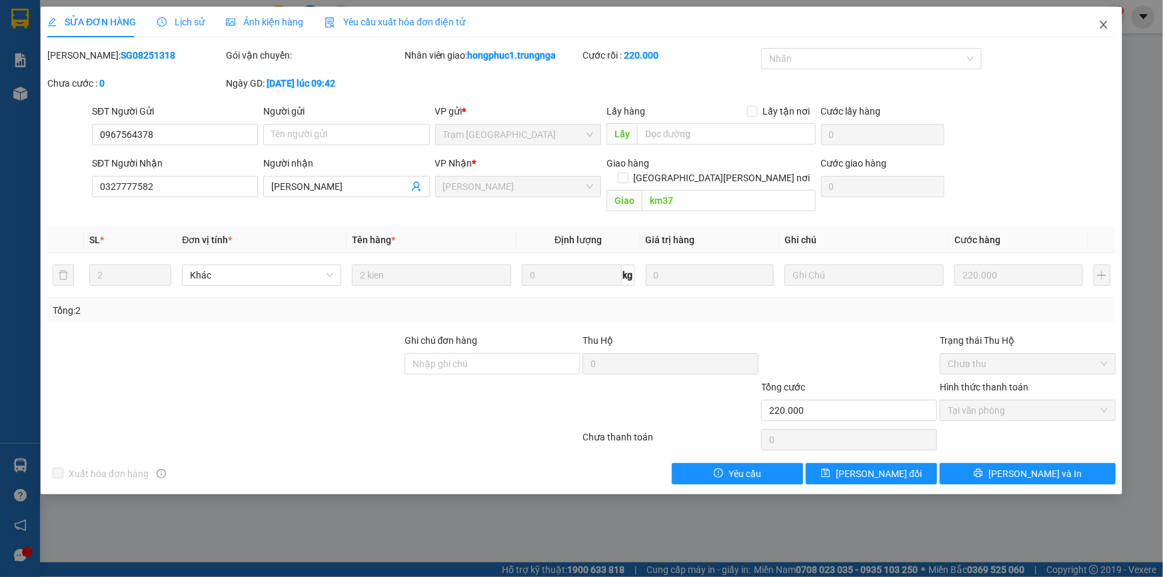
click at [1104, 21] on icon "close" at bounding box center [1103, 24] width 11 height 11
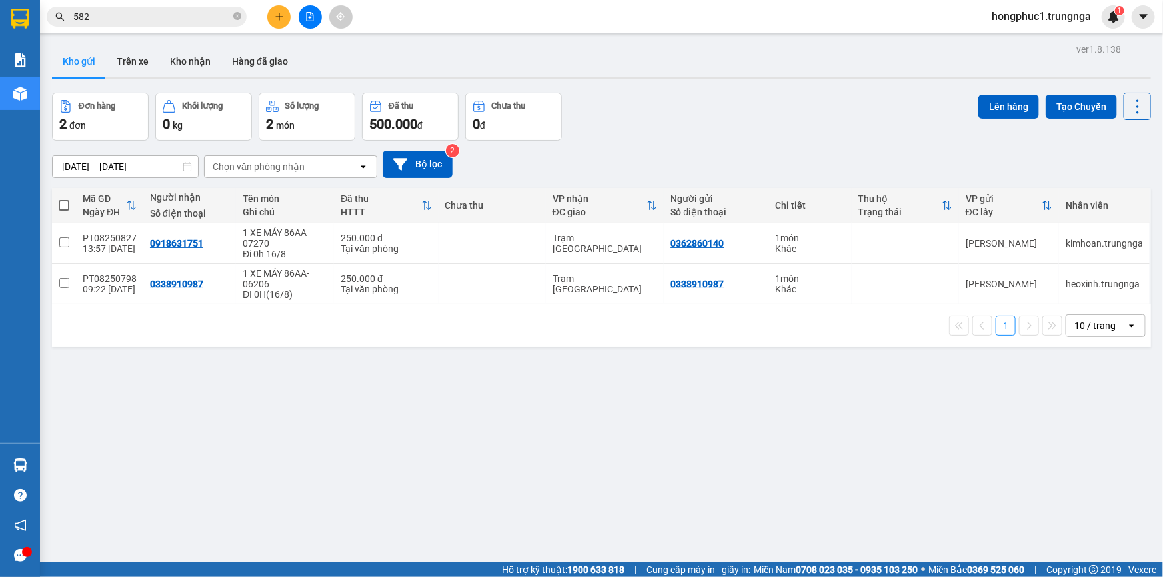
click at [193, 15] on input "582" at bounding box center [151, 16] width 157 height 15
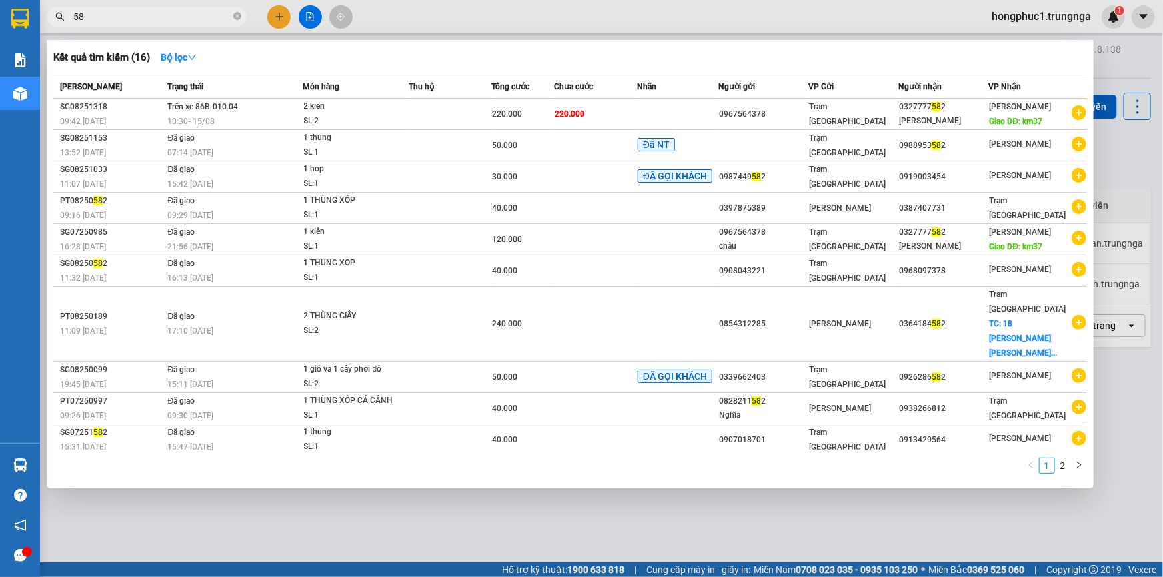
type input "5"
type input "686"
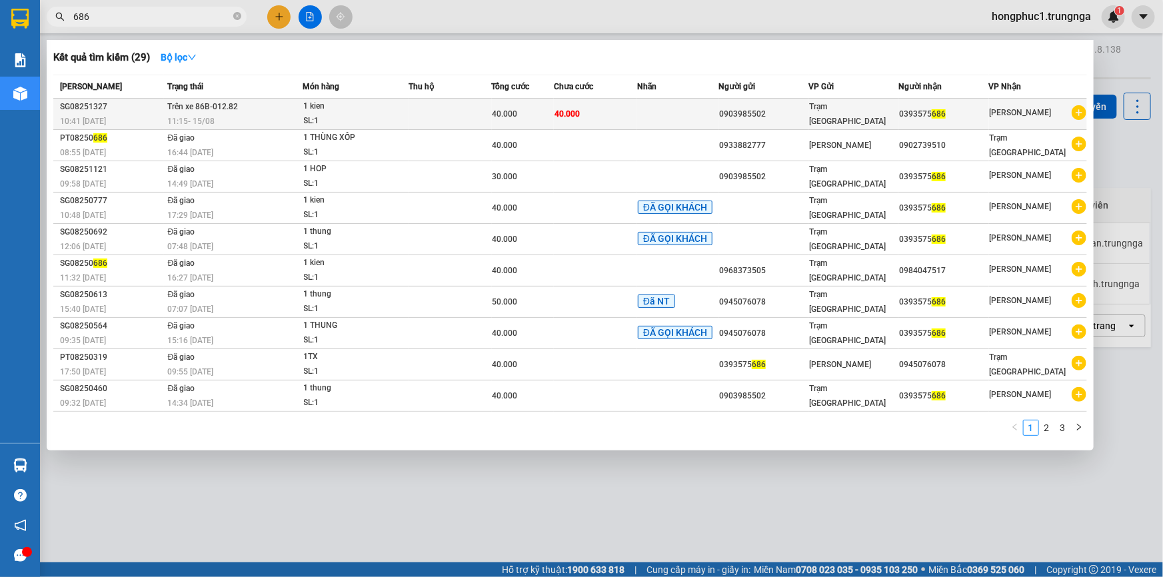
click at [575, 114] on span "40.000" at bounding box center [567, 113] width 25 height 9
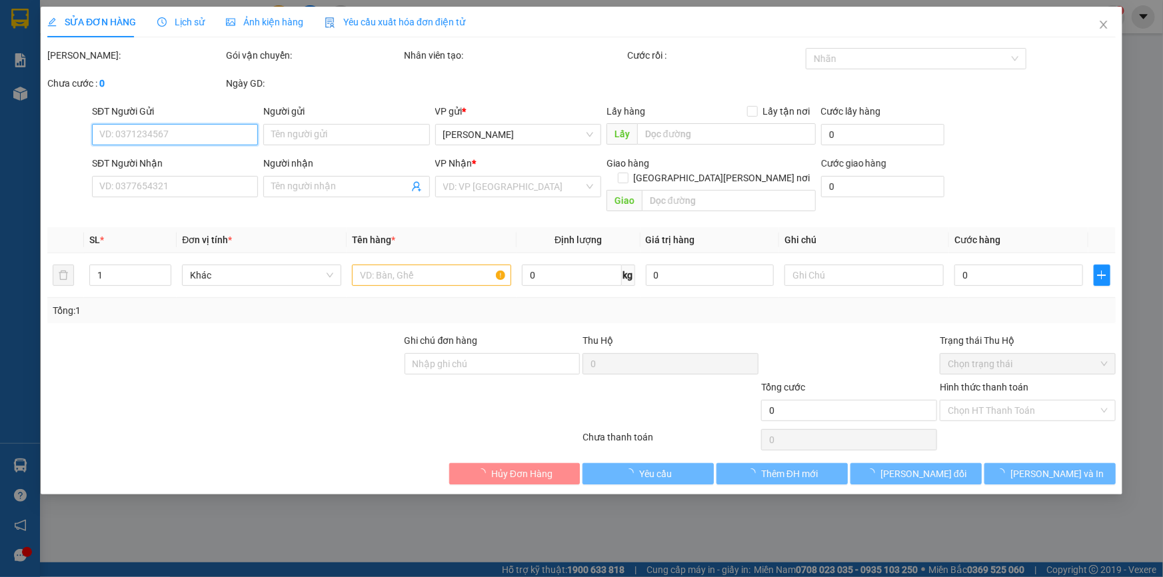
type input "0903985502"
type input "0393575686"
type input "40.000"
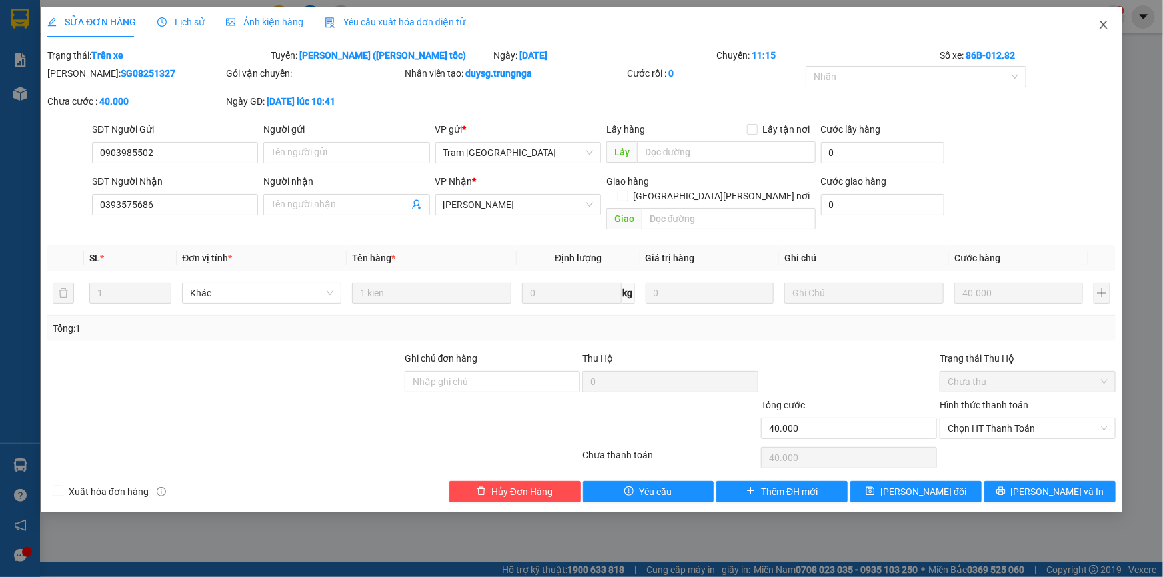
click at [1107, 22] on icon "close" at bounding box center [1103, 24] width 11 height 11
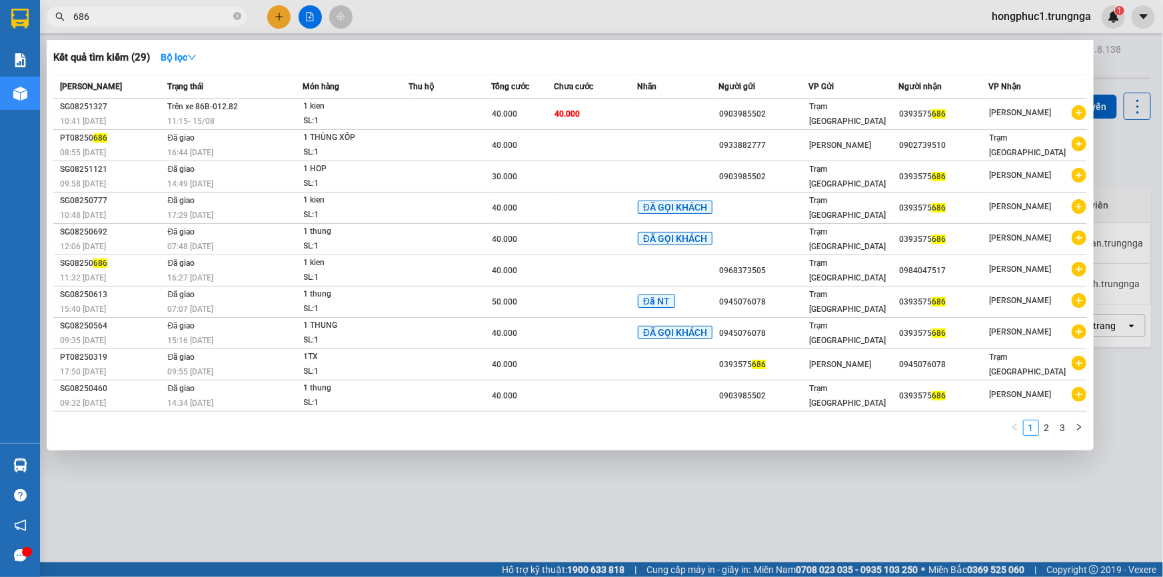
click at [121, 19] on input "686" at bounding box center [151, 16] width 157 height 15
click at [1128, 165] on div at bounding box center [581, 288] width 1163 height 577
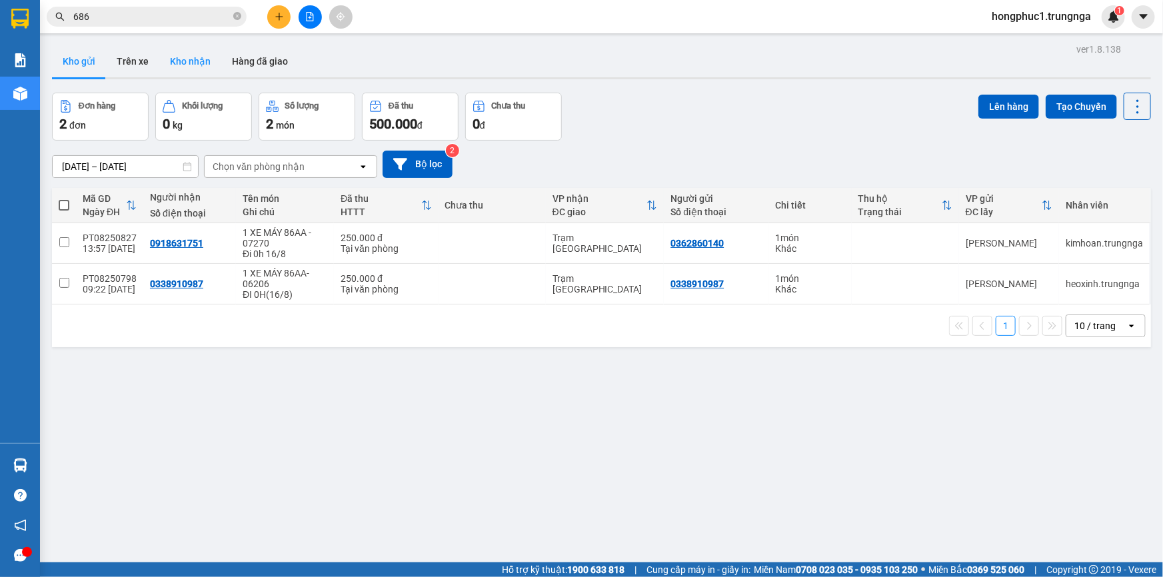
click at [180, 59] on button "Kho nhận" at bounding box center [190, 61] width 62 height 32
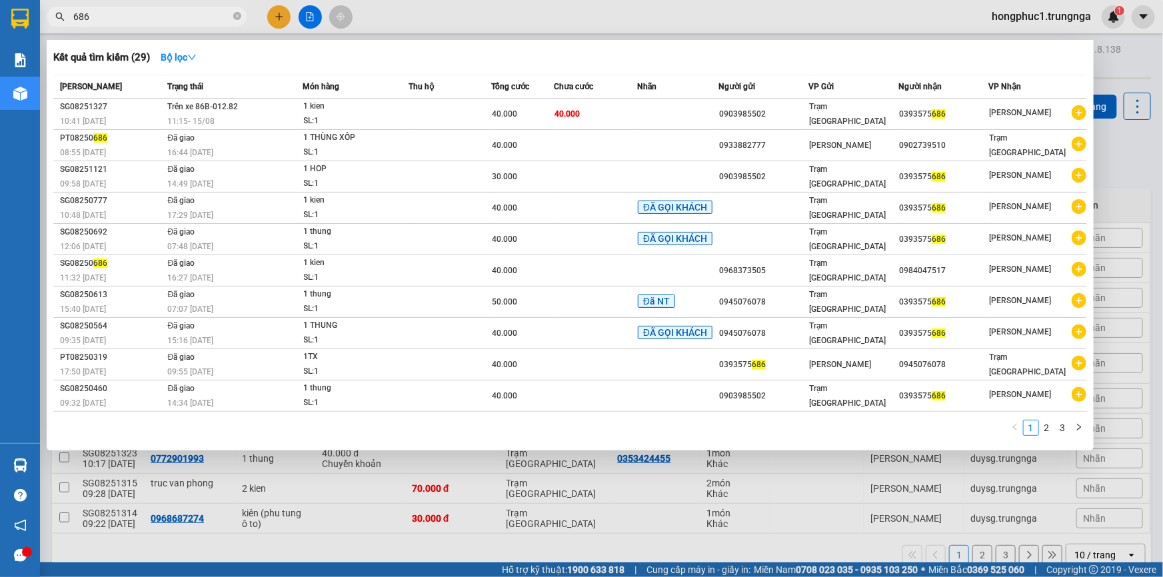
click at [142, 15] on input "686" at bounding box center [151, 16] width 157 height 15
type input "6"
type input "1315"
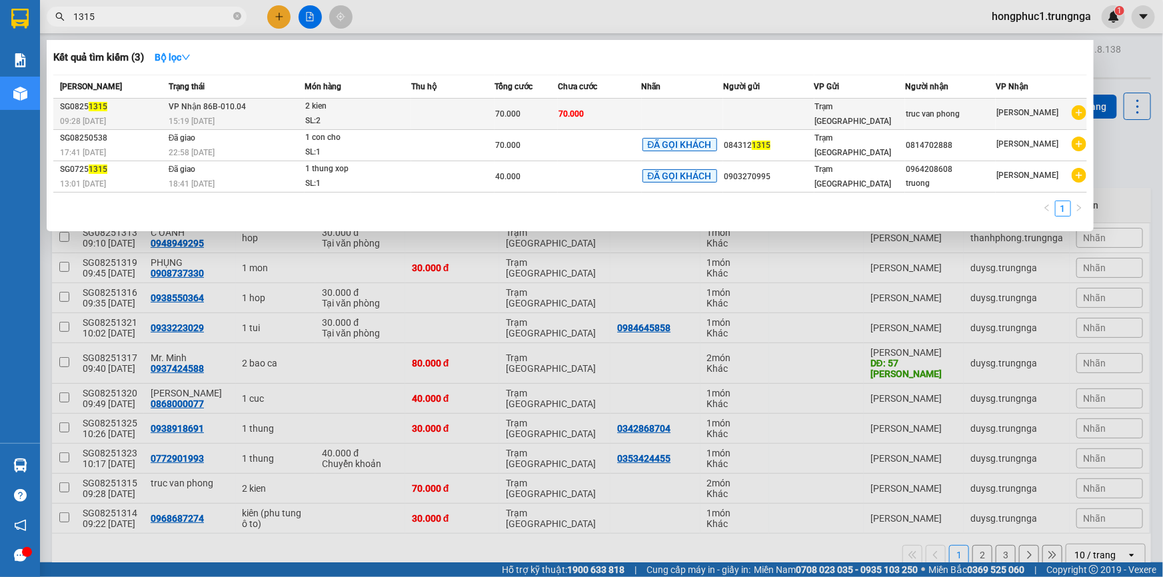
click at [646, 116] on td at bounding box center [683, 114] width 82 height 31
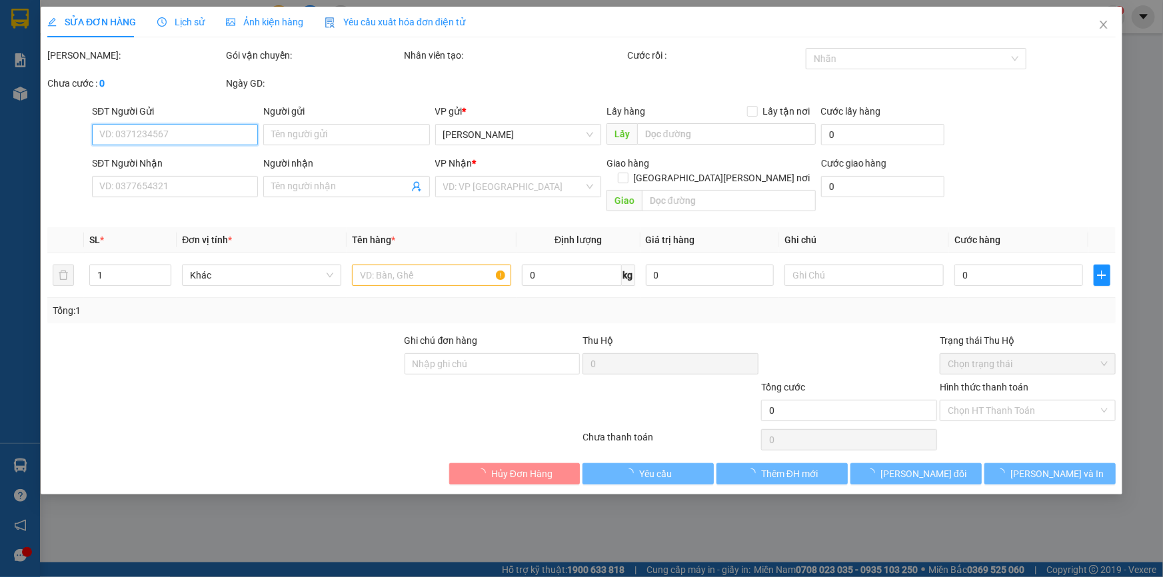
type input "truc van phong"
type input "70.000"
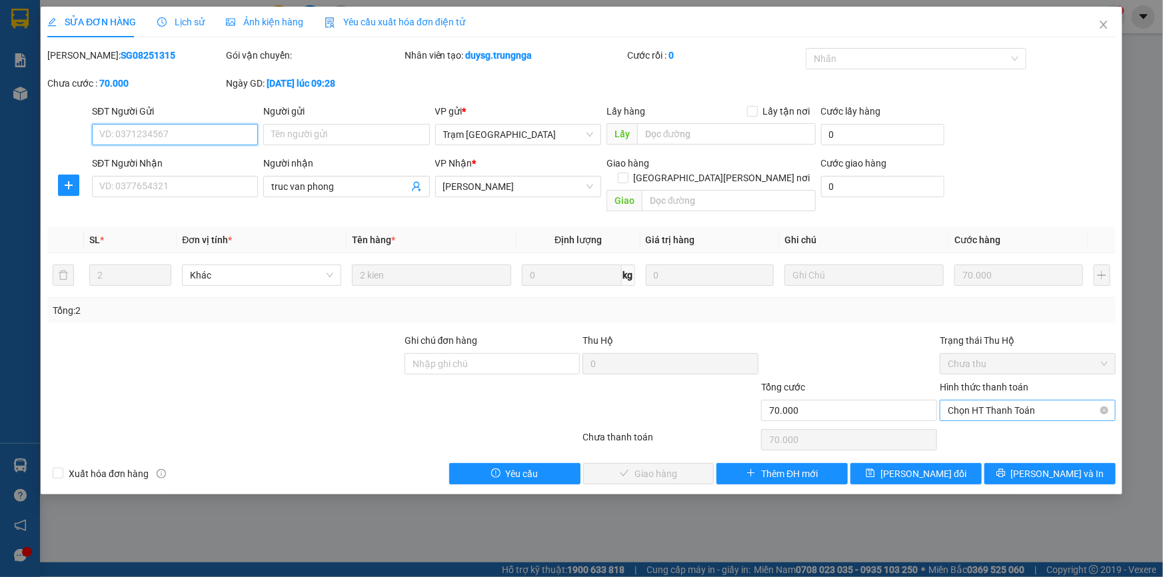
click at [980, 401] on span "Chọn HT Thanh Toán" at bounding box center [1028, 411] width 160 height 20
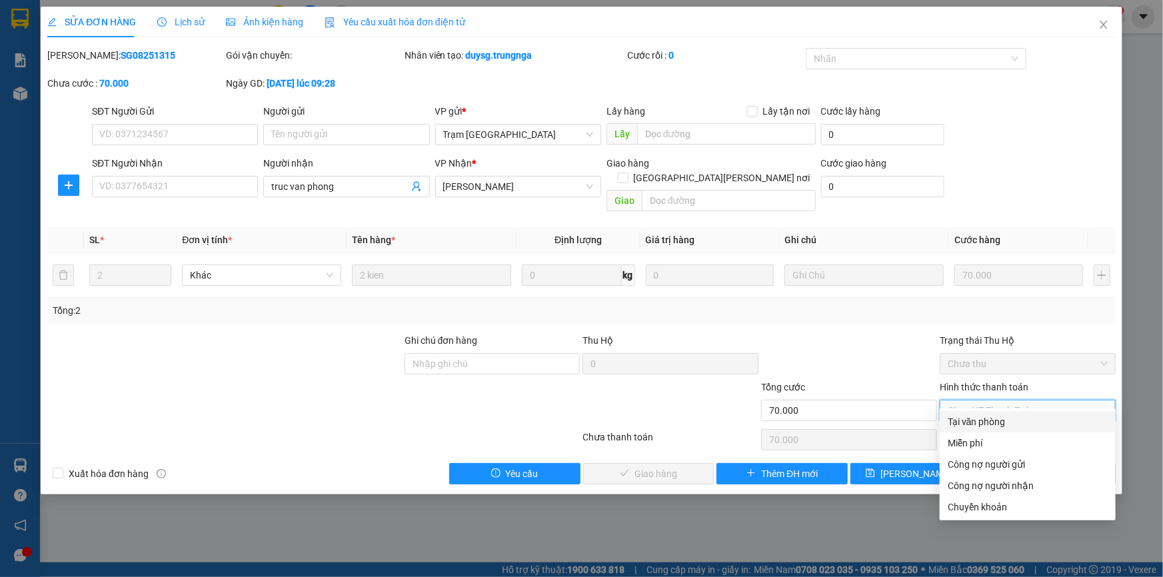
click at [977, 423] on div "Tại văn phòng" at bounding box center [1028, 422] width 160 height 15
type input "0"
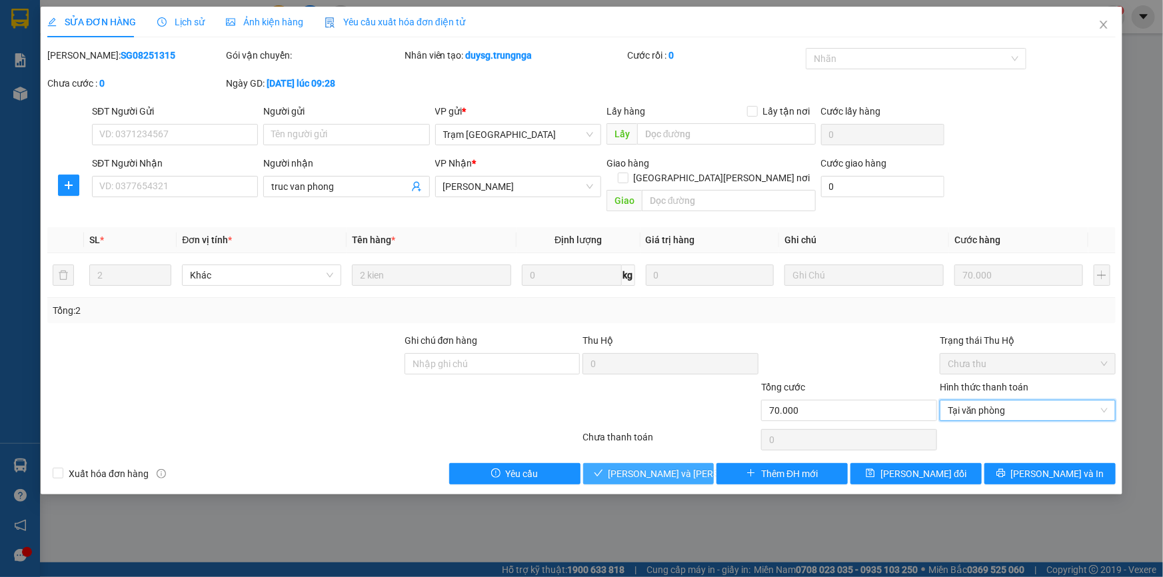
click at [686, 467] on span "[PERSON_NAME] và [PERSON_NAME] hàng" at bounding box center [699, 474] width 180 height 15
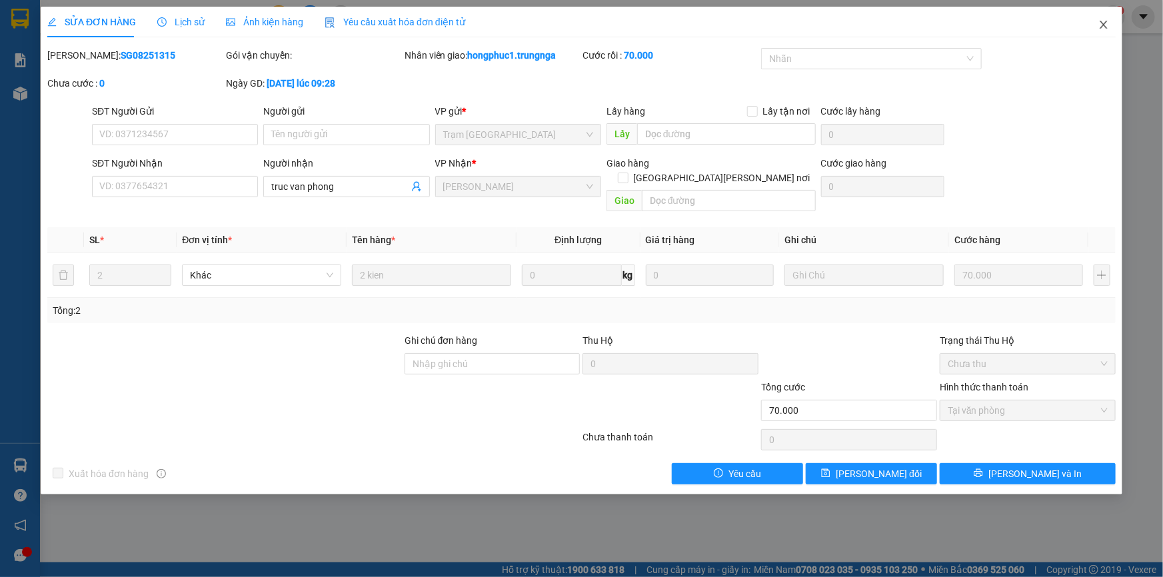
click at [1102, 24] on icon "close" at bounding box center [1103, 25] width 7 height 8
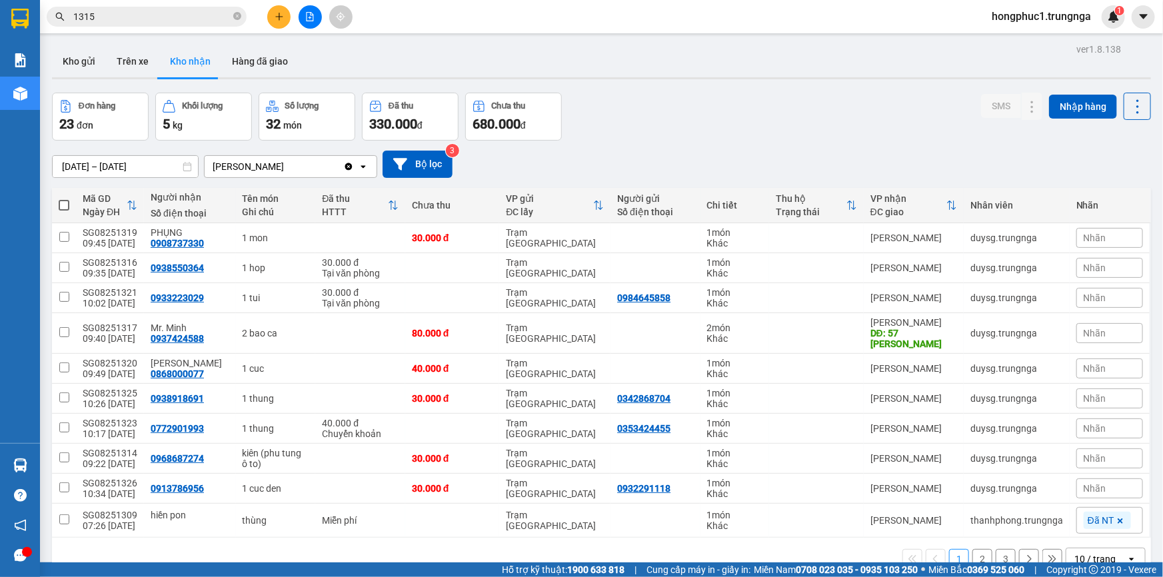
click at [124, 13] on input "1315" at bounding box center [151, 16] width 157 height 15
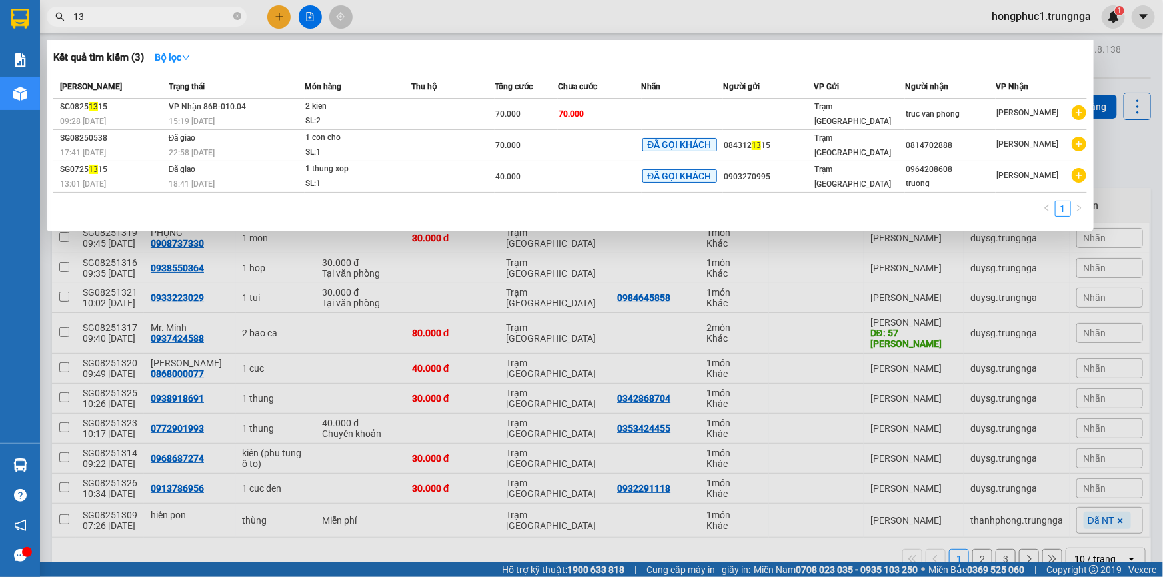
type input "1"
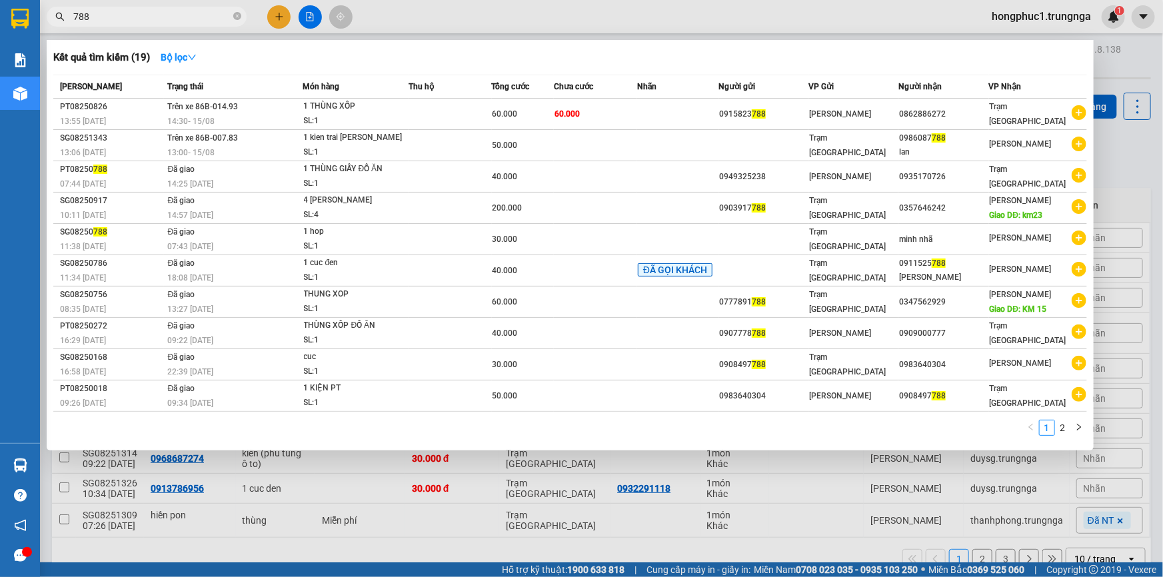
click at [1128, 173] on div at bounding box center [581, 288] width 1163 height 577
click at [212, 12] on input "788" at bounding box center [151, 16] width 157 height 15
type input "7"
type input "029"
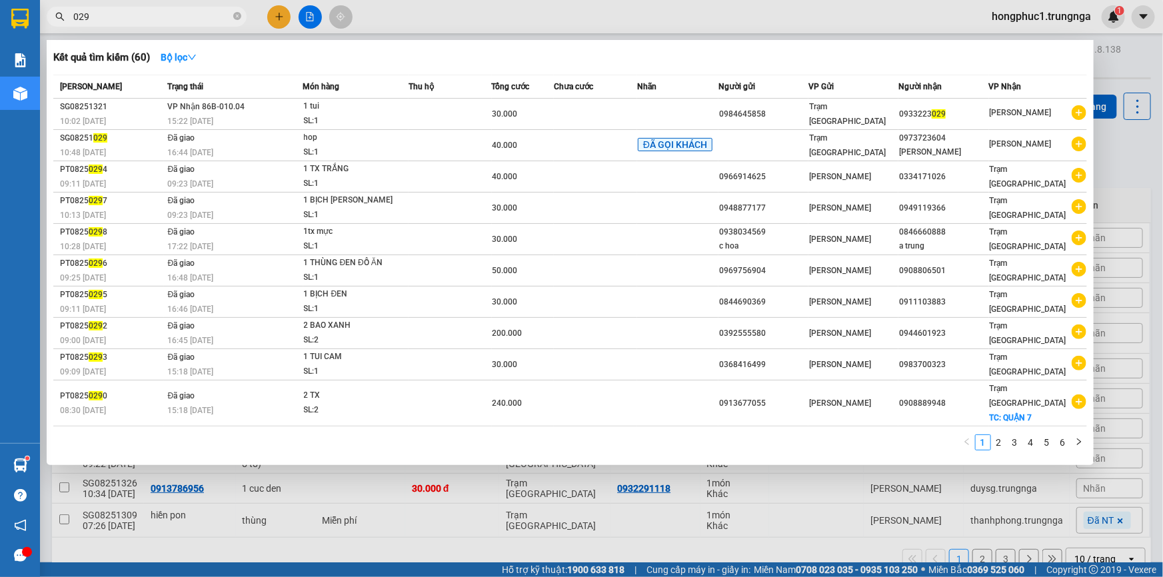
click at [1110, 165] on div at bounding box center [581, 288] width 1163 height 577
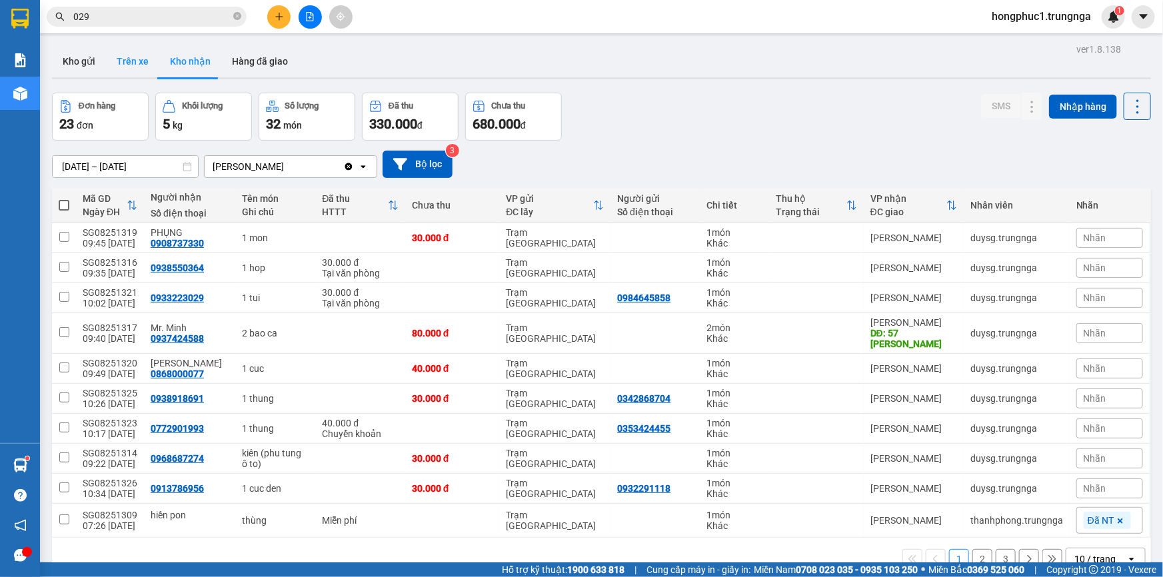
click at [141, 65] on button "Trên xe" at bounding box center [132, 61] width 53 height 32
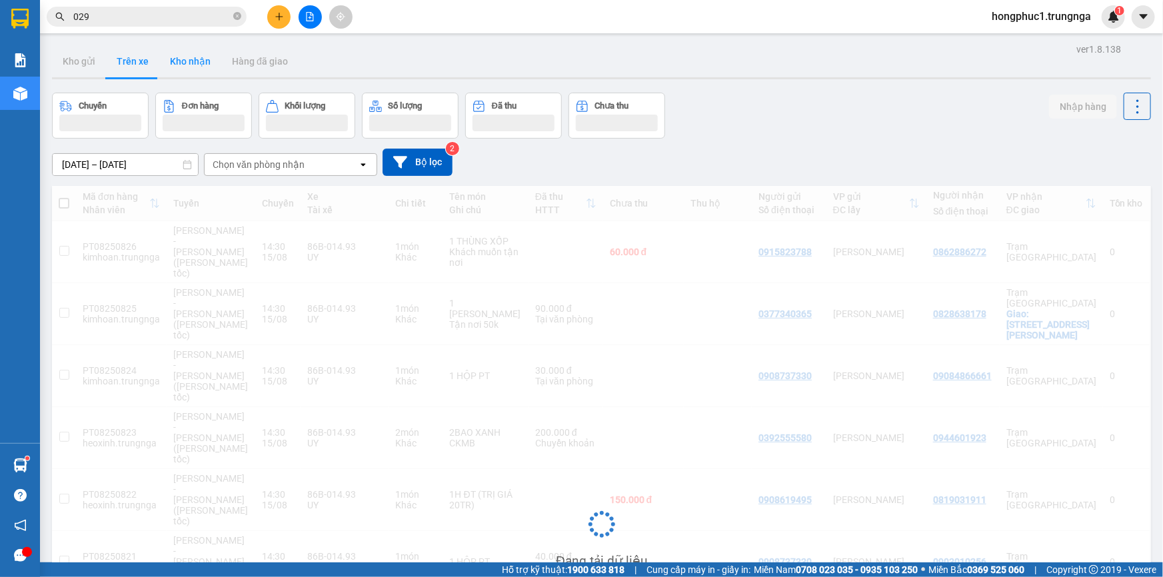
click at [173, 67] on button "Kho nhận" at bounding box center [190, 61] width 62 height 32
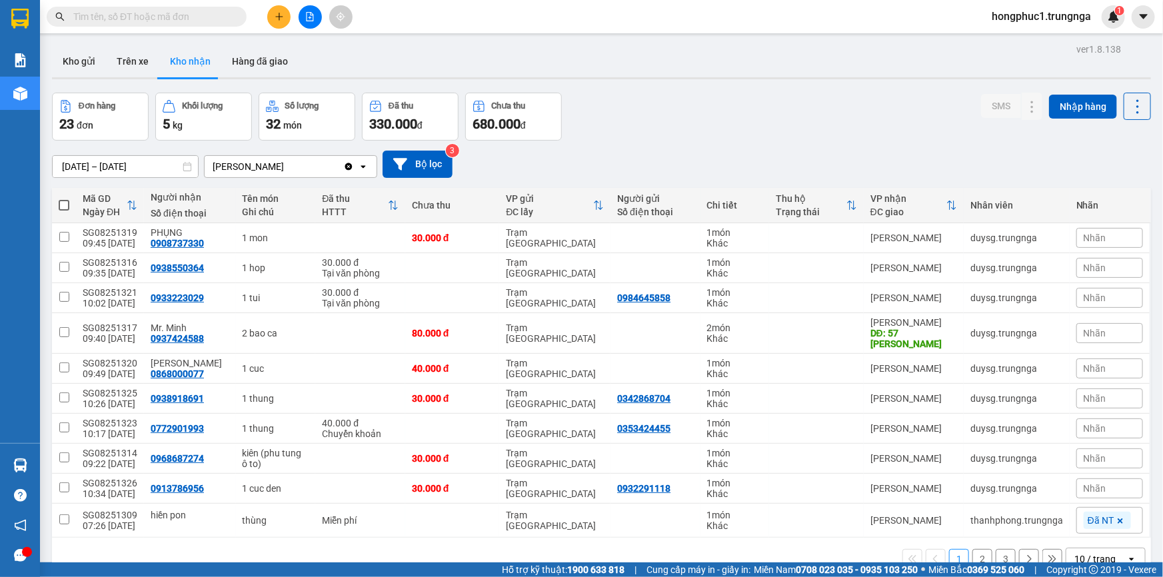
click at [113, 15] on input "text" at bounding box center [151, 16] width 157 height 15
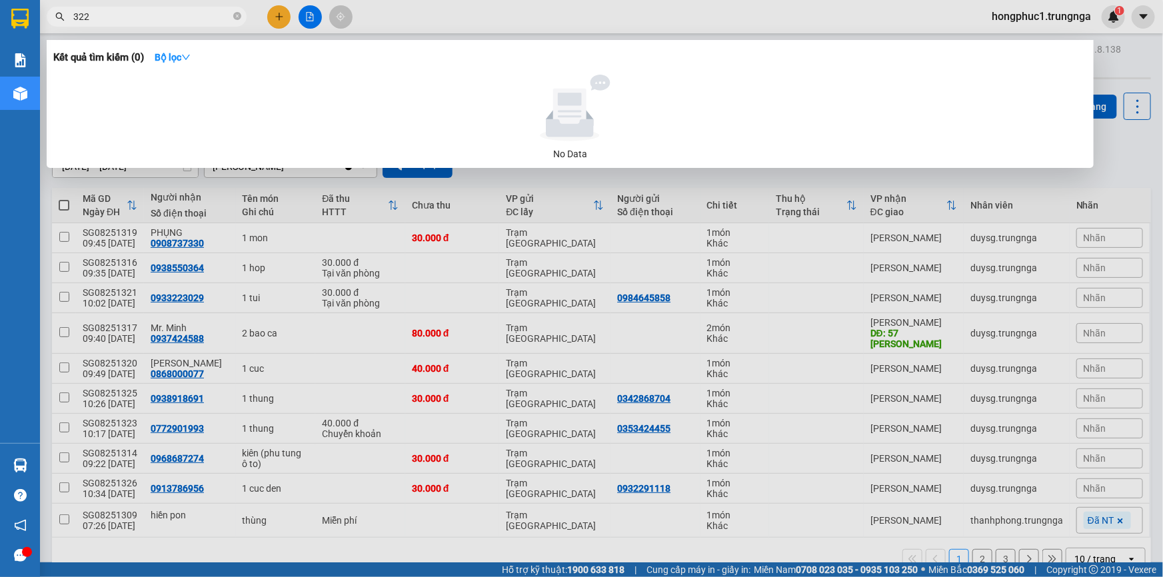
type input "322"
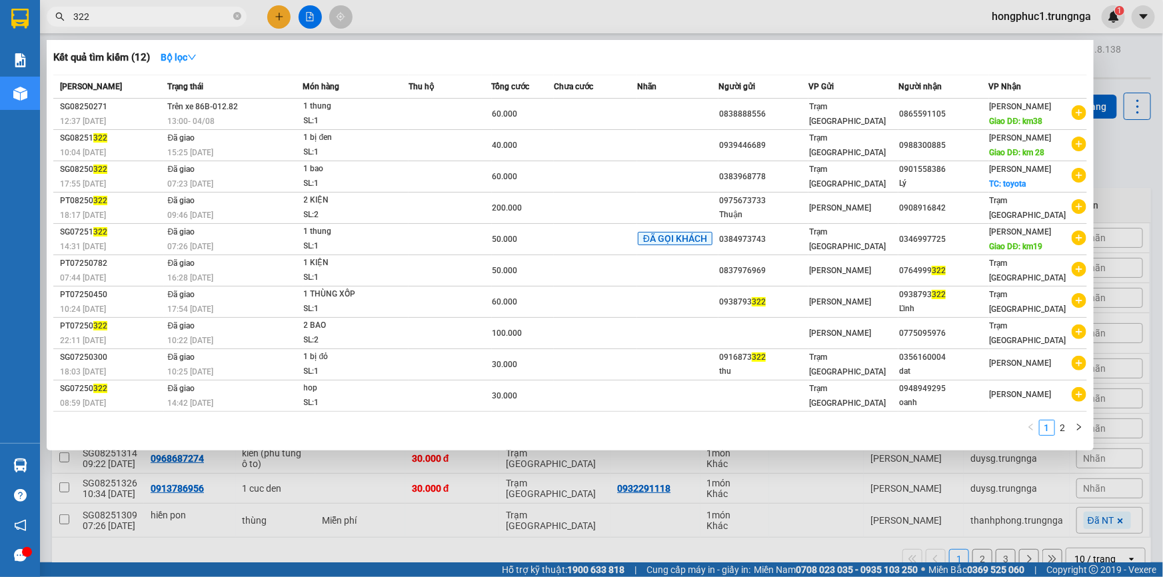
click at [1137, 161] on div at bounding box center [581, 288] width 1163 height 577
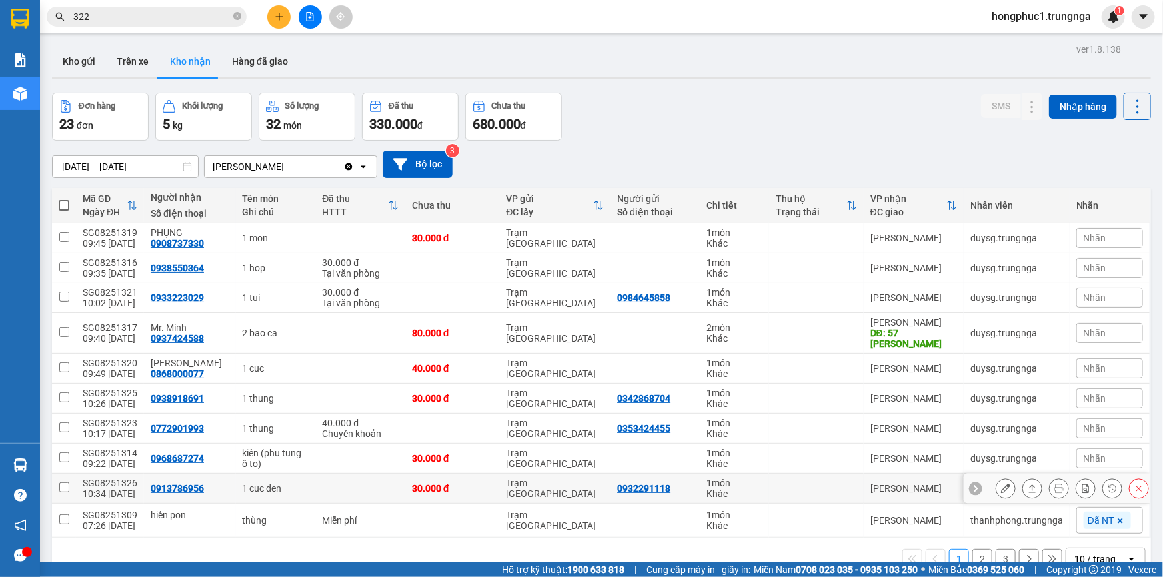
click at [974, 485] on icon at bounding box center [976, 488] width 4 height 7
click at [1084, 483] on span "Nhãn" at bounding box center [1095, 488] width 23 height 11
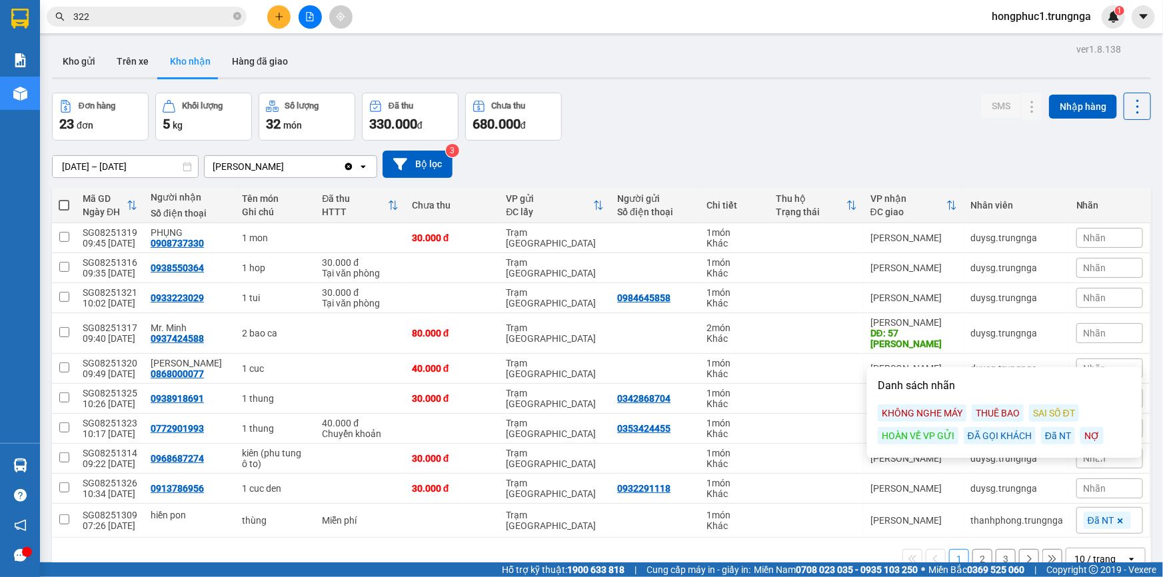
click at [992, 433] on div "ĐÃ GỌI KHÁCH" at bounding box center [1000, 435] width 72 height 17
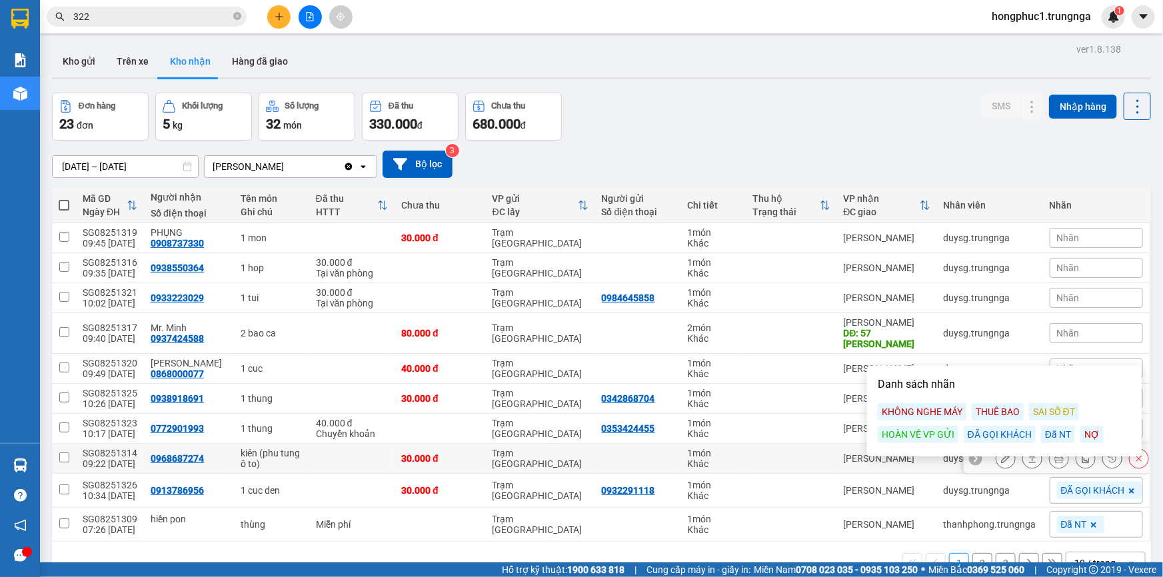
click at [747, 449] on td at bounding box center [791, 459] width 91 height 30
checkbox input "true"
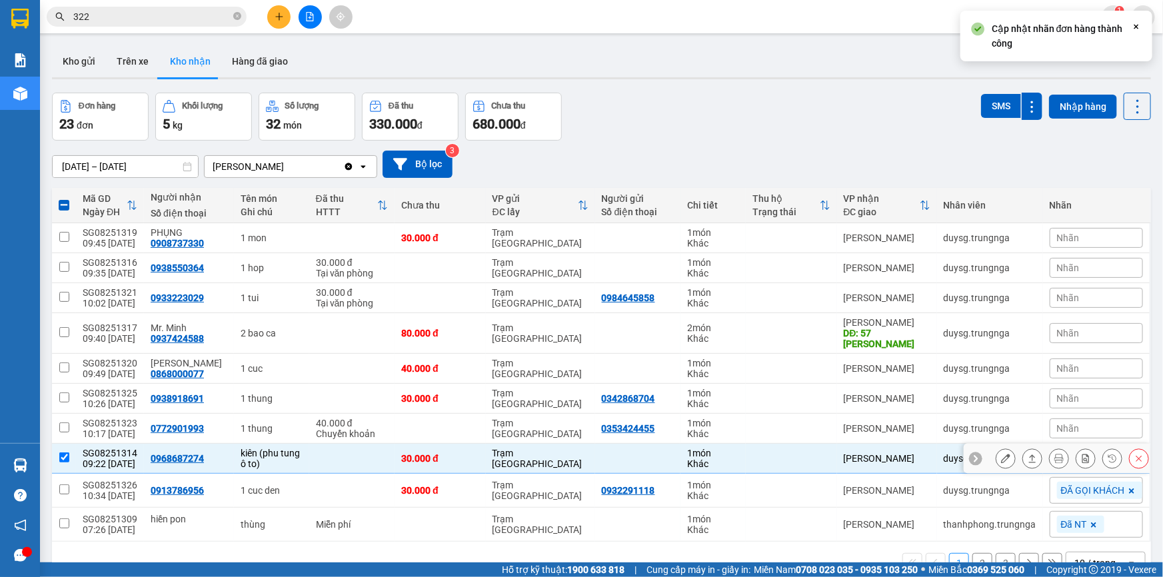
click at [971, 454] on icon at bounding box center [975, 458] width 9 height 9
click at [1057, 453] on span "Nhãn" at bounding box center [1068, 458] width 23 height 11
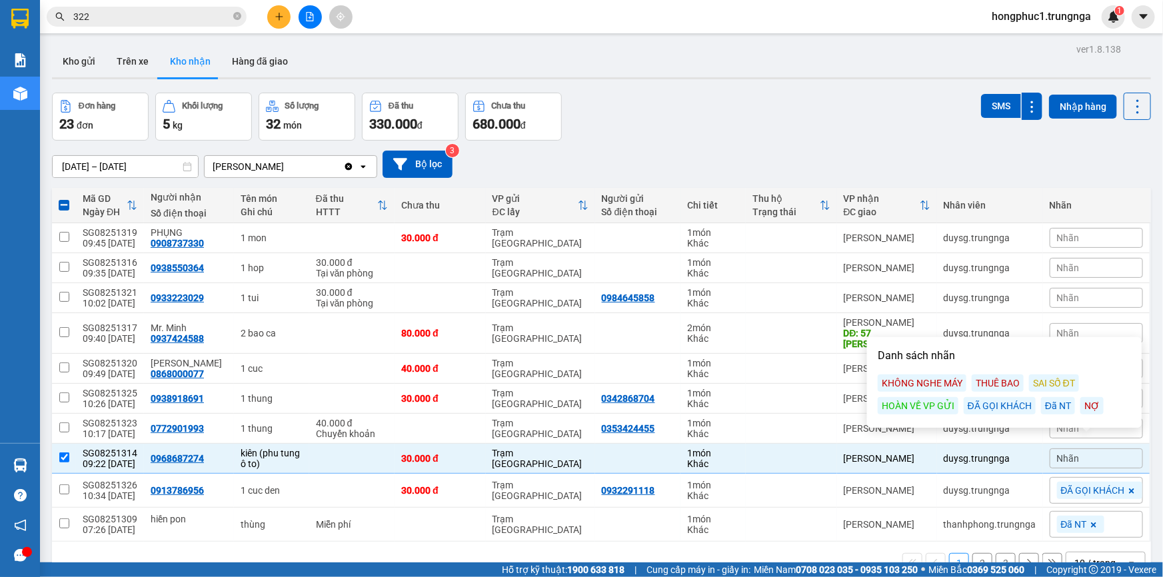
click at [1000, 404] on div "ĐÃ GỌI KHÁCH" at bounding box center [1000, 405] width 72 height 17
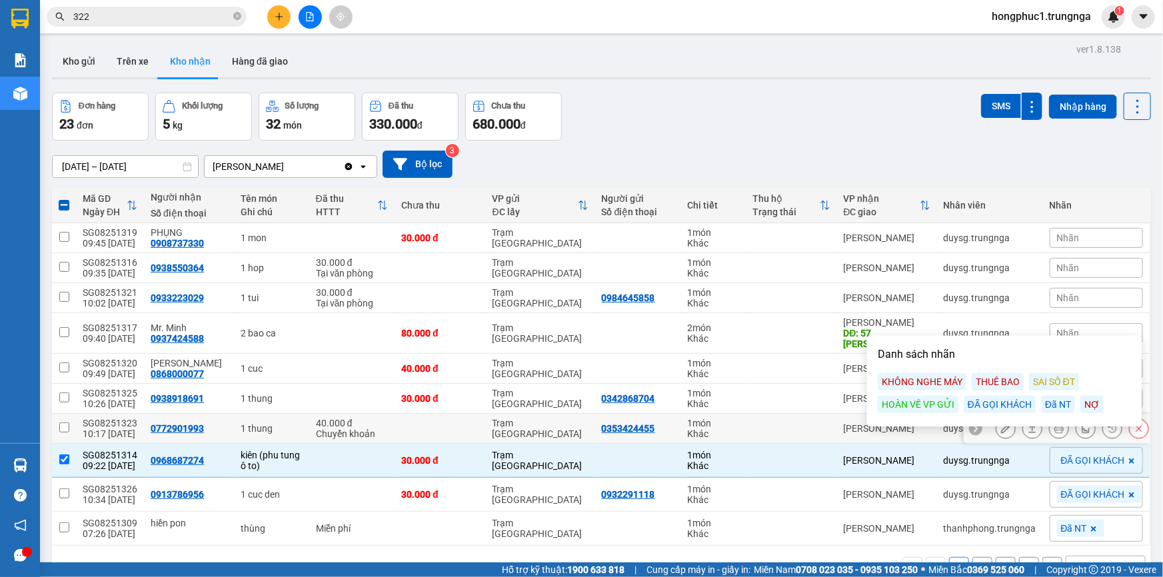
click at [781, 414] on td at bounding box center [791, 429] width 91 height 30
checkbox input "true"
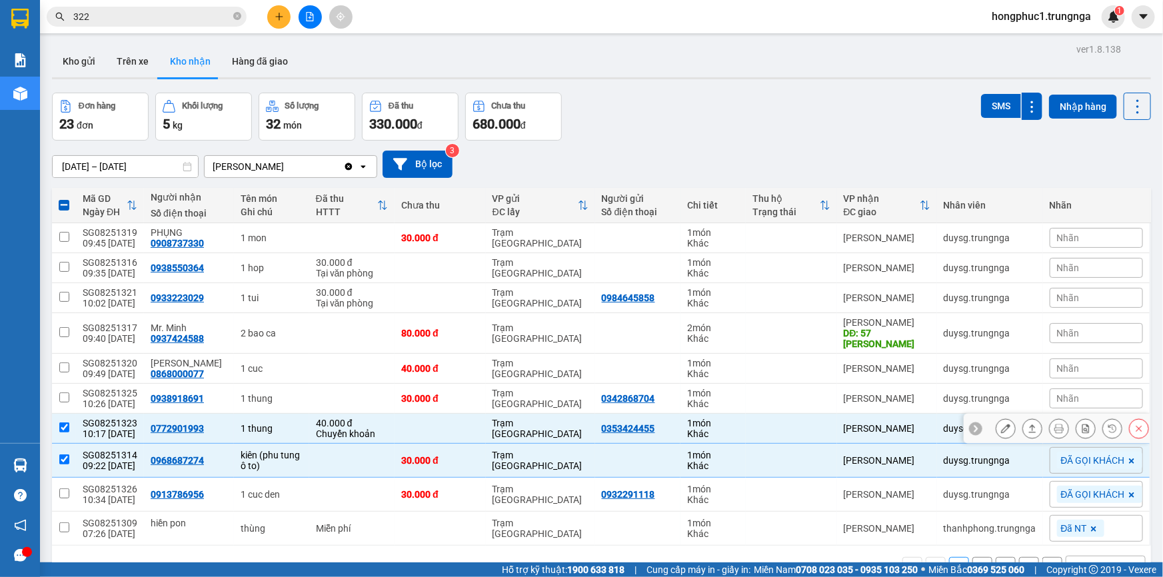
click at [971, 424] on icon at bounding box center [975, 428] width 9 height 9
click at [1057, 423] on span "Nhãn" at bounding box center [1068, 428] width 23 height 11
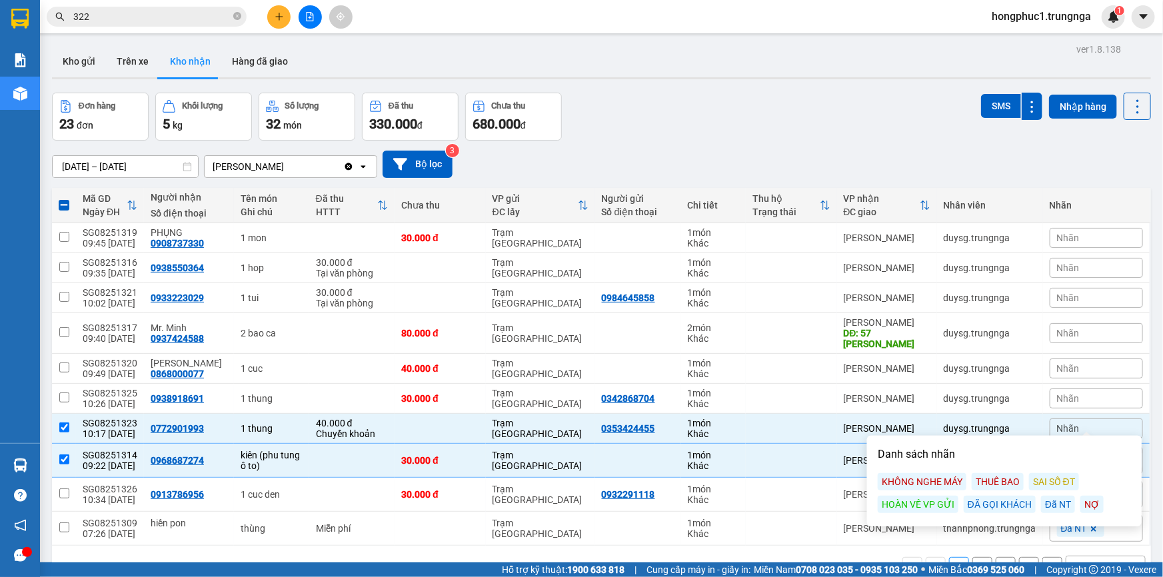
click at [1012, 506] on div "ĐÃ GỌI KHÁCH" at bounding box center [1000, 504] width 72 height 17
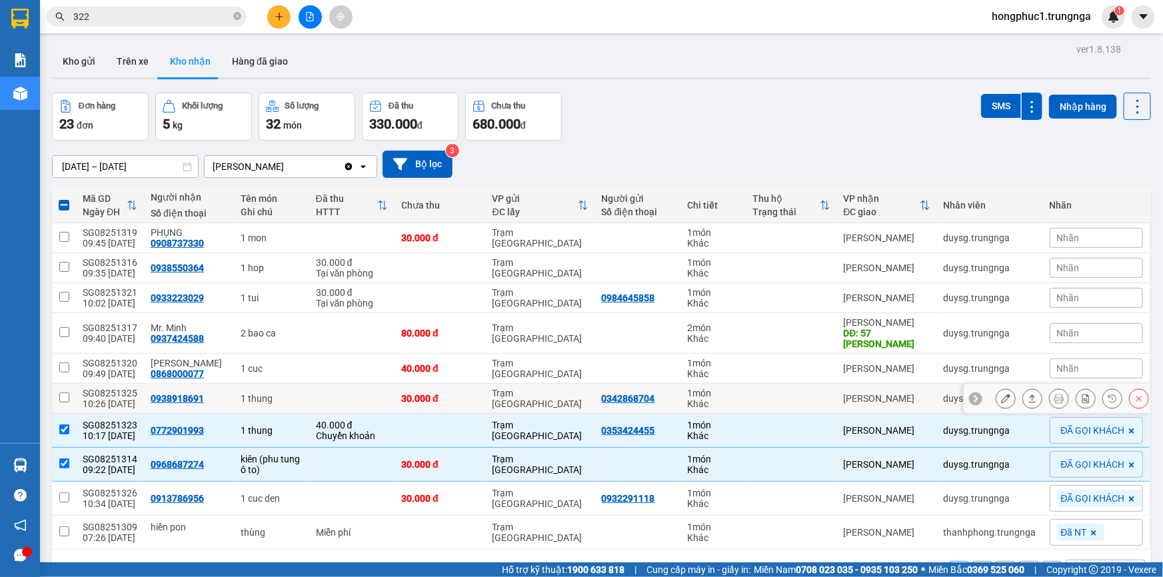
click at [974, 395] on icon at bounding box center [976, 398] width 4 height 7
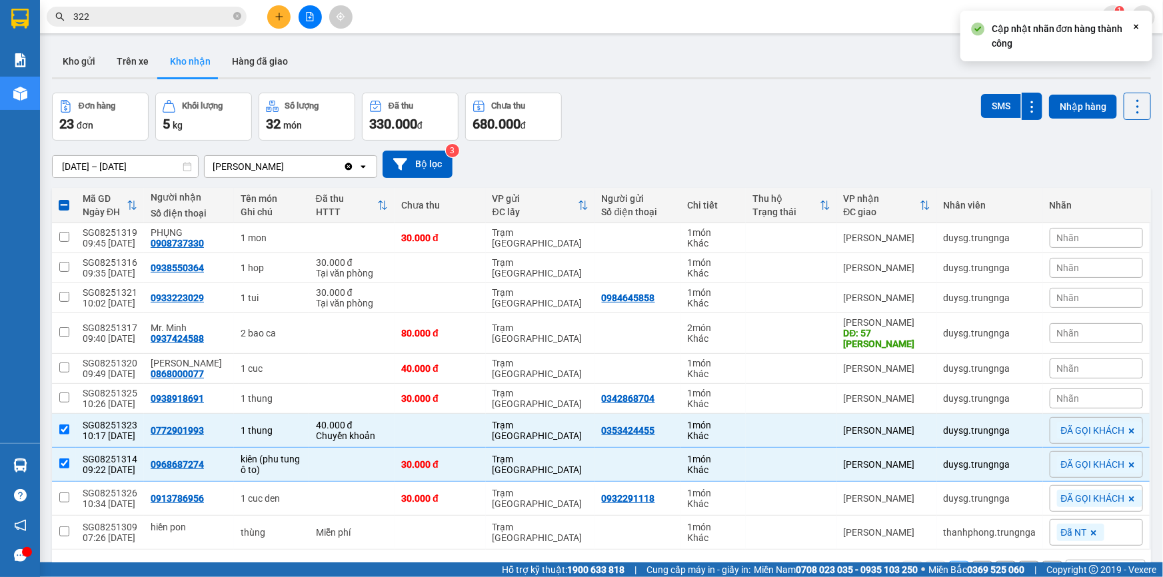
click at [1060, 393] on span "Nhãn" at bounding box center [1068, 398] width 23 height 11
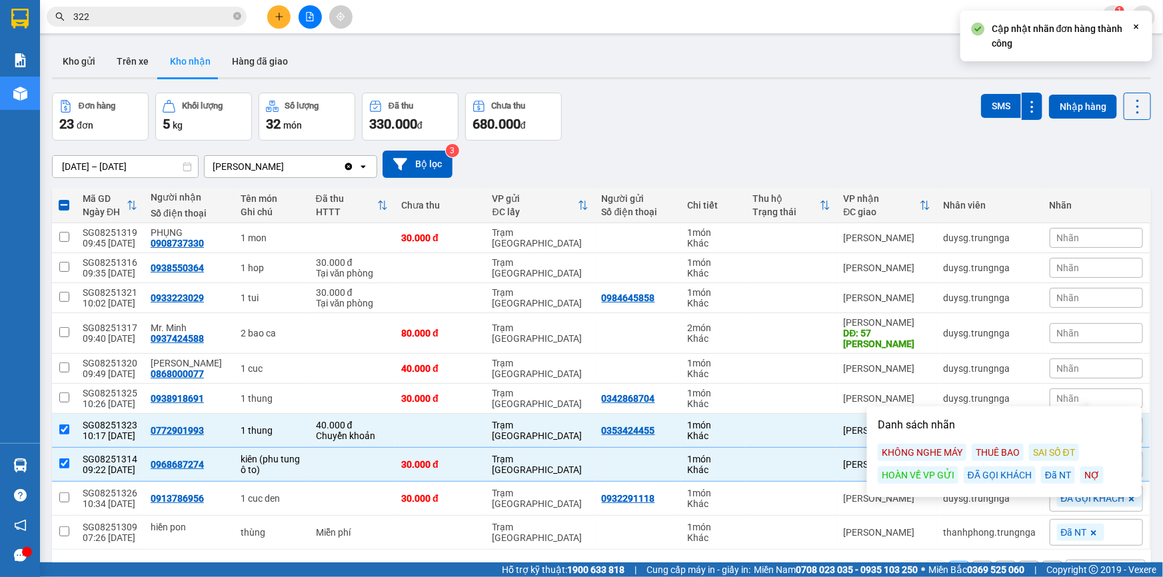
click at [1019, 471] on div "ĐÃ GỌI KHÁCH" at bounding box center [1000, 475] width 72 height 17
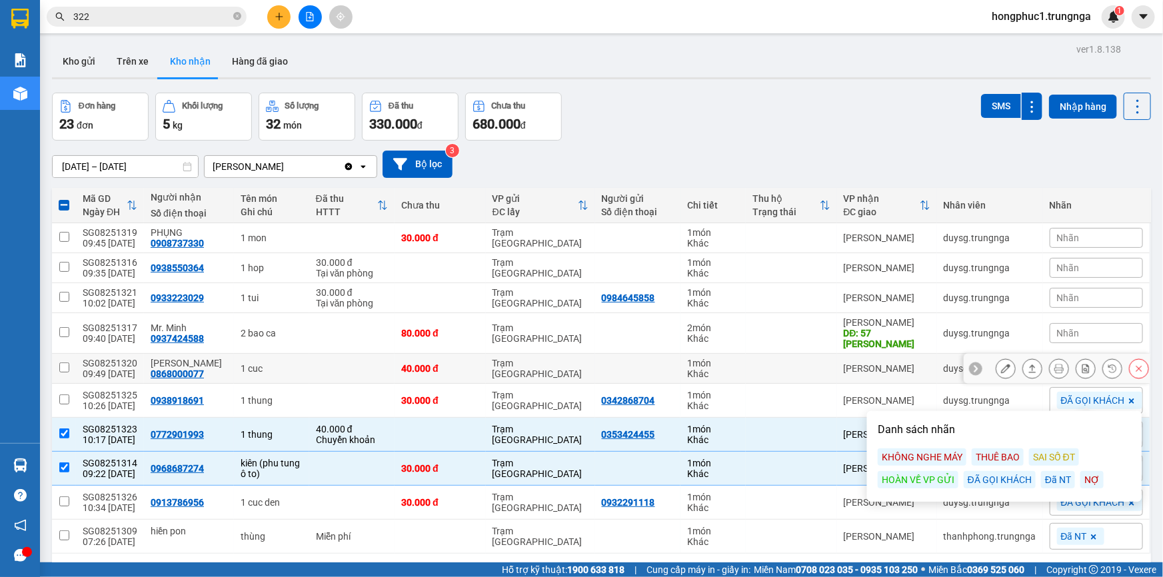
click at [802, 363] on td at bounding box center [791, 369] width 91 height 30
checkbox input "true"
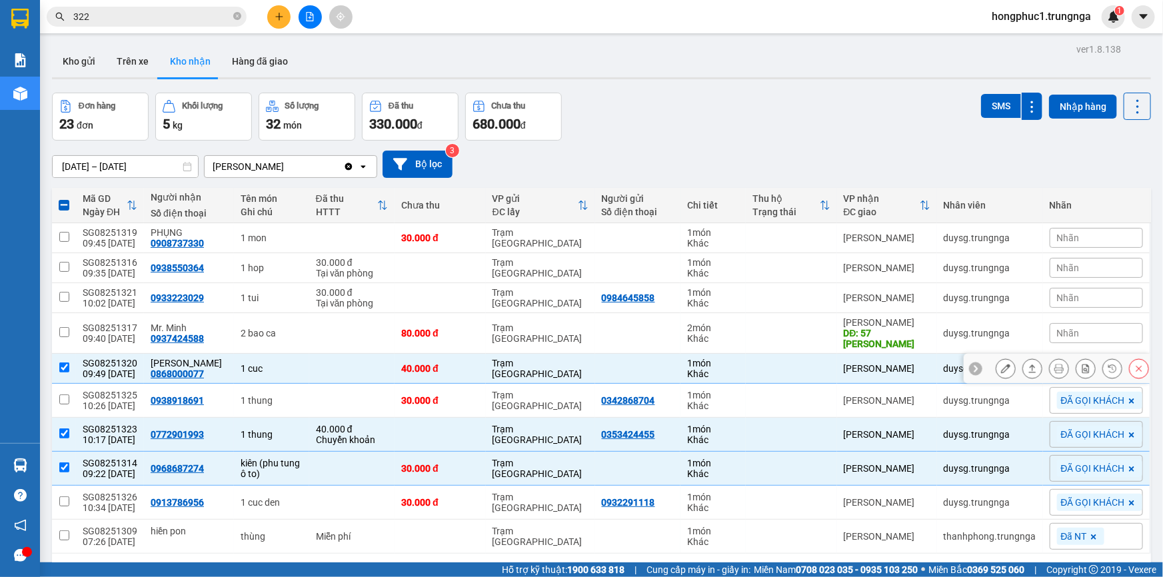
click at [971, 364] on icon at bounding box center [975, 368] width 9 height 9
click at [1057, 363] on span "Nhãn" at bounding box center [1068, 368] width 23 height 11
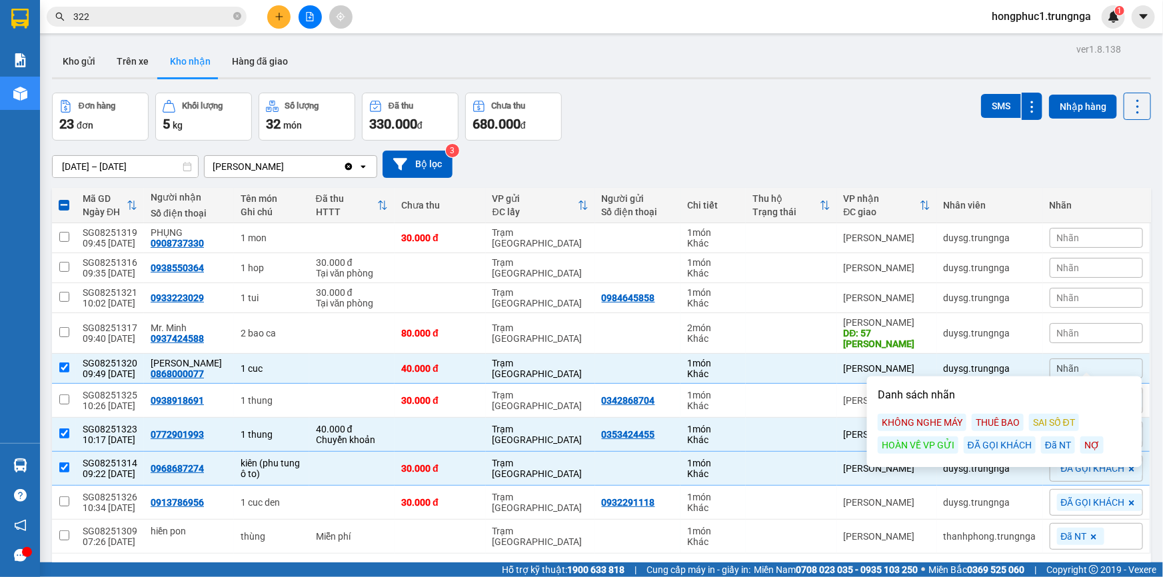
click at [1004, 445] on div "ĐÃ GỌI KHÁCH" at bounding box center [1000, 445] width 72 height 17
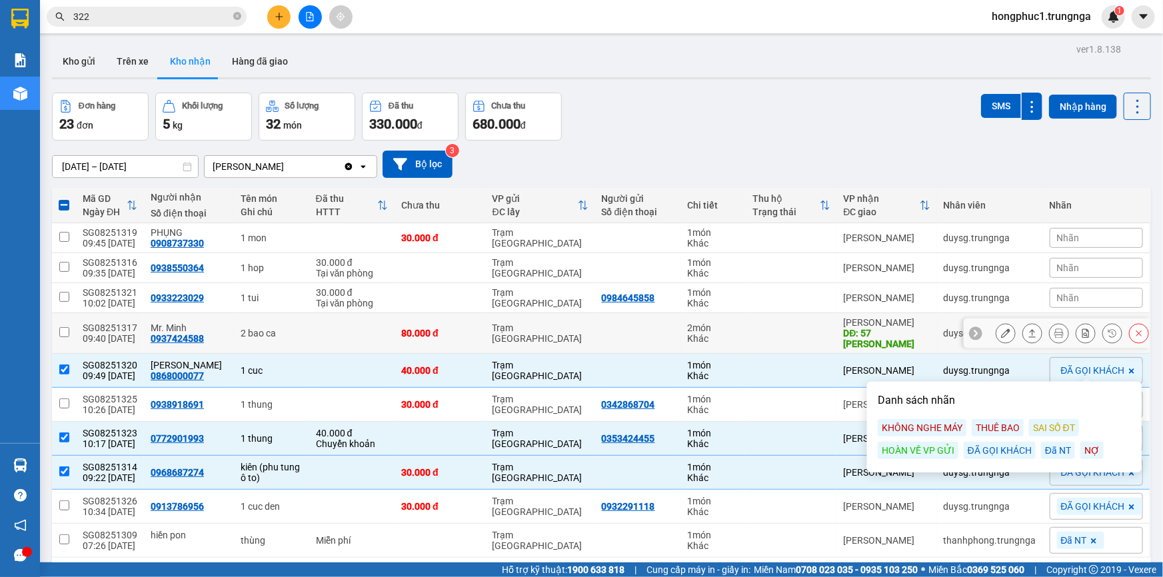
click at [971, 329] on icon at bounding box center [975, 333] width 9 height 9
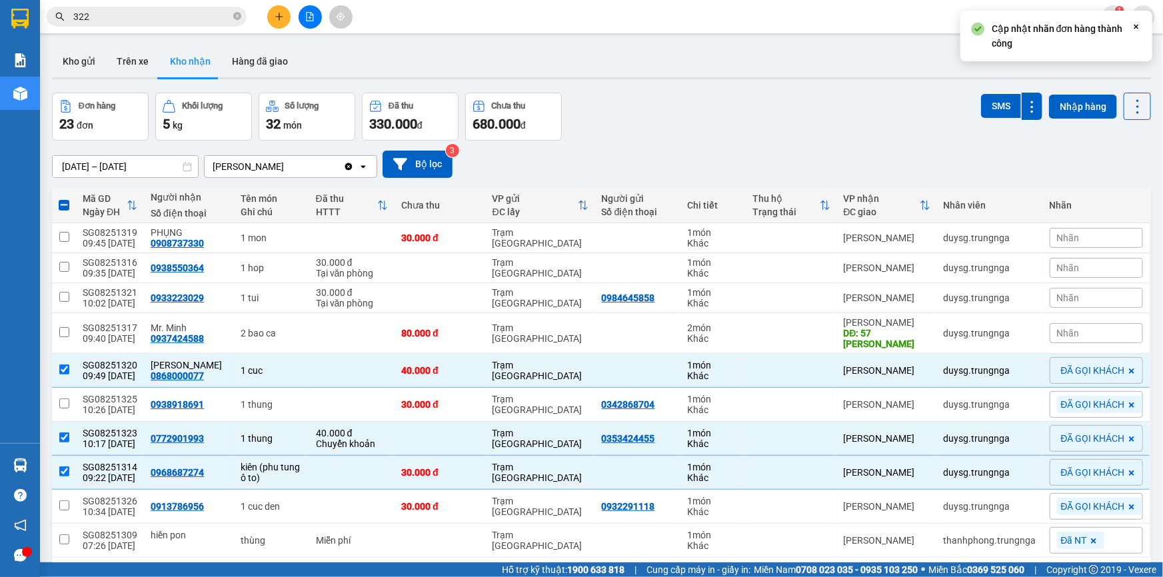
click at [1050, 325] on div "Nhãn" at bounding box center [1096, 333] width 93 height 20
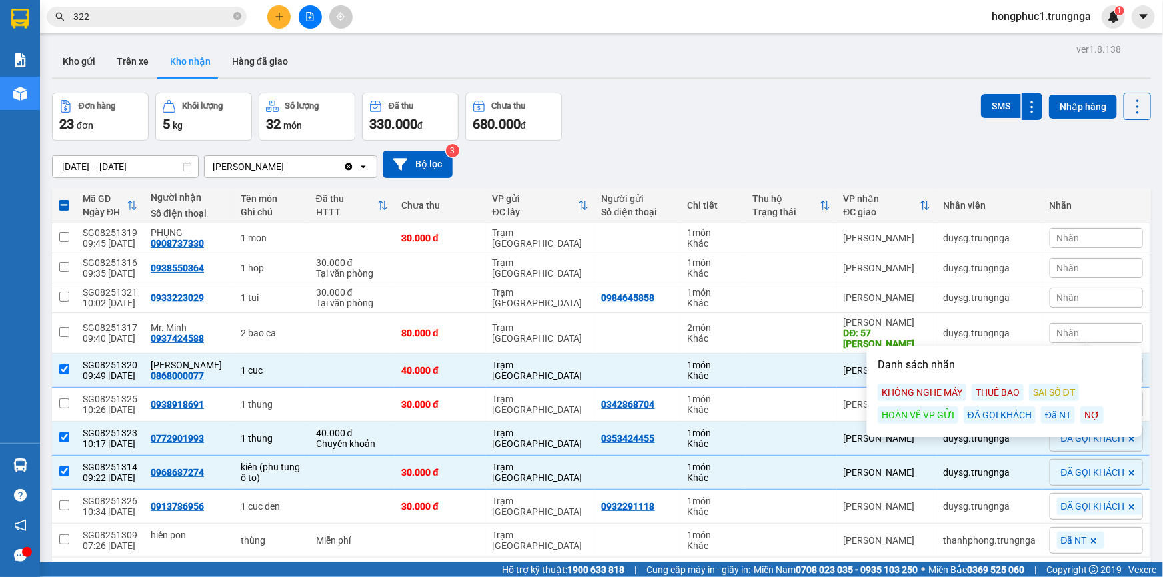
click at [1000, 418] on div "ĐÃ GỌI KHÁCH" at bounding box center [1000, 415] width 72 height 17
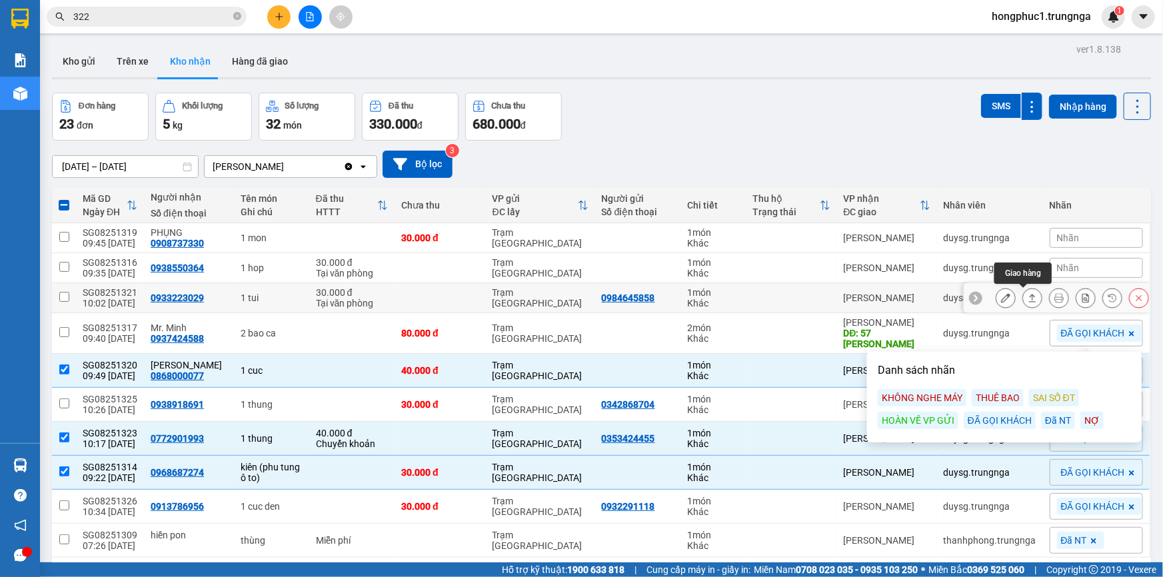
click at [1028, 295] on icon at bounding box center [1032, 297] width 9 height 9
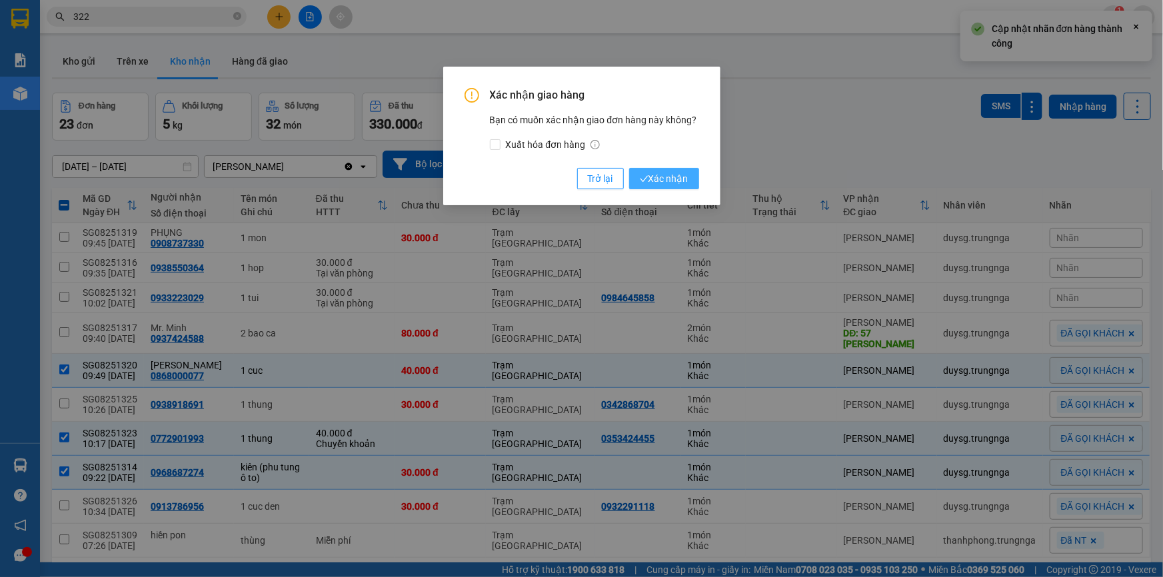
click at [681, 182] on span "Xác nhận" at bounding box center [664, 178] width 49 height 15
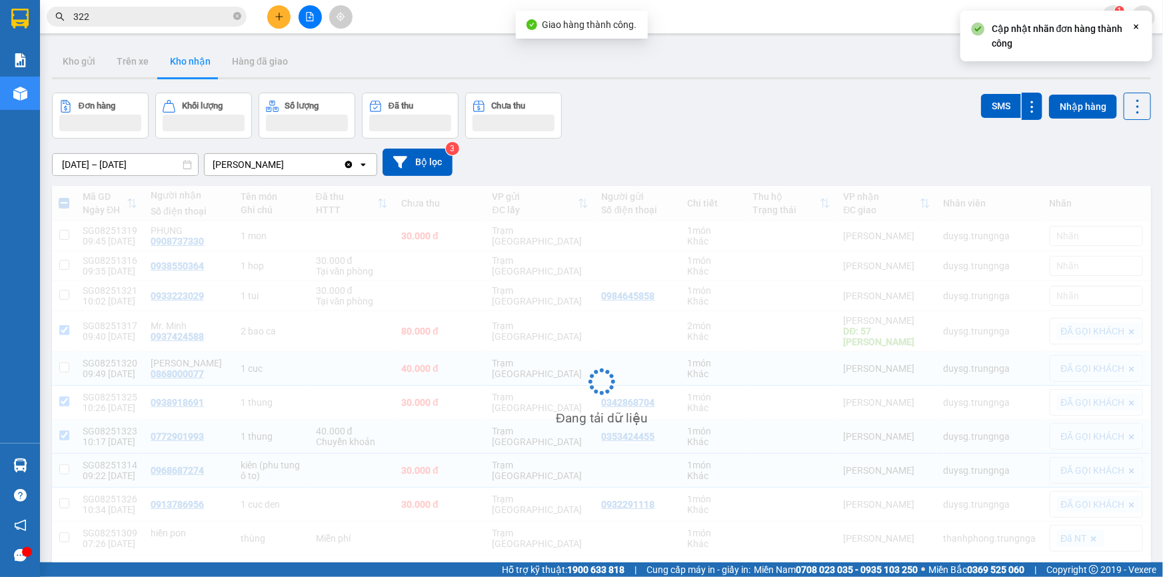
checkbox input "true"
checkbox input "false"
checkbox input "true"
checkbox input "false"
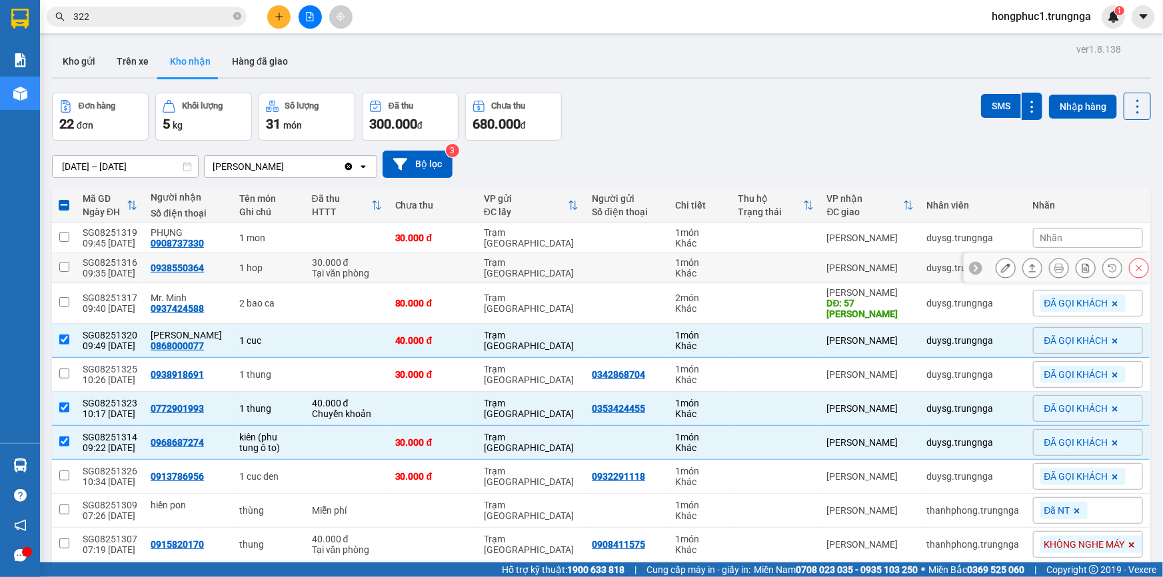
click at [971, 270] on icon at bounding box center [975, 267] width 9 height 9
click at [1040, 269] on span "Nhãn" at bounding box center [1051, 268] width 23 height 11
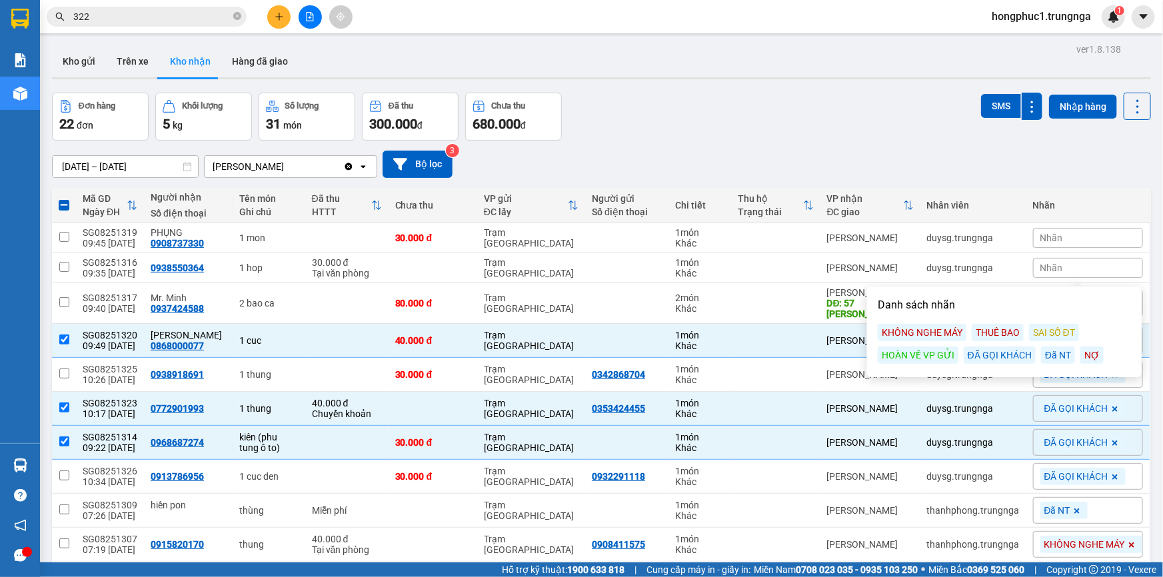
click at [1004, 353] on div "ĐÃ GỌI KHÁCH" at bounding box center [1000, 355] width 72 height 17
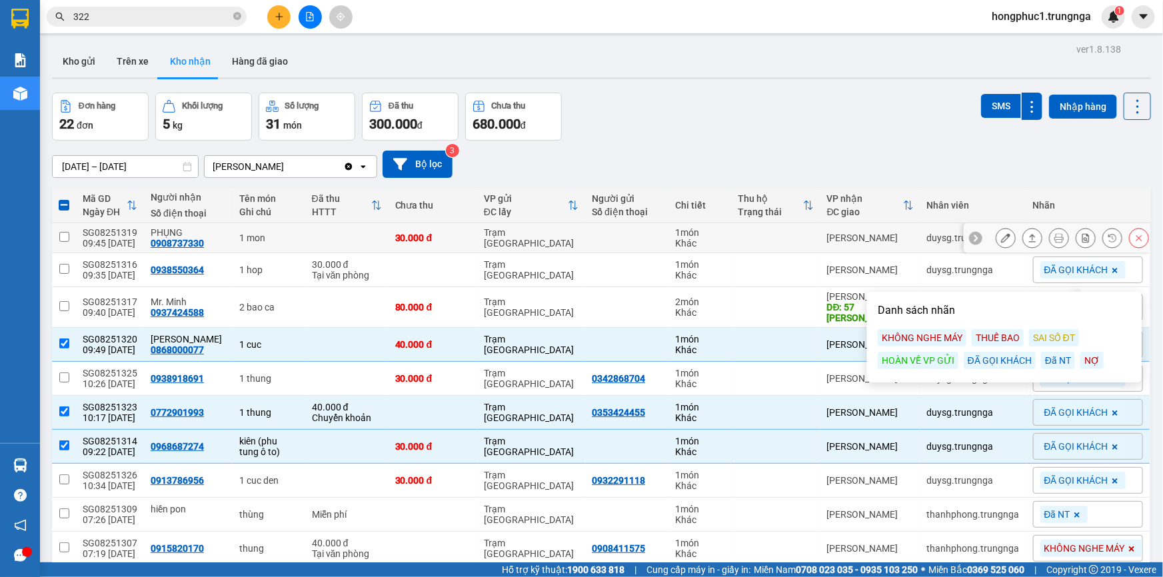
click at [971, 235] on icon at bounding box center [975, 237] width 9 height 9
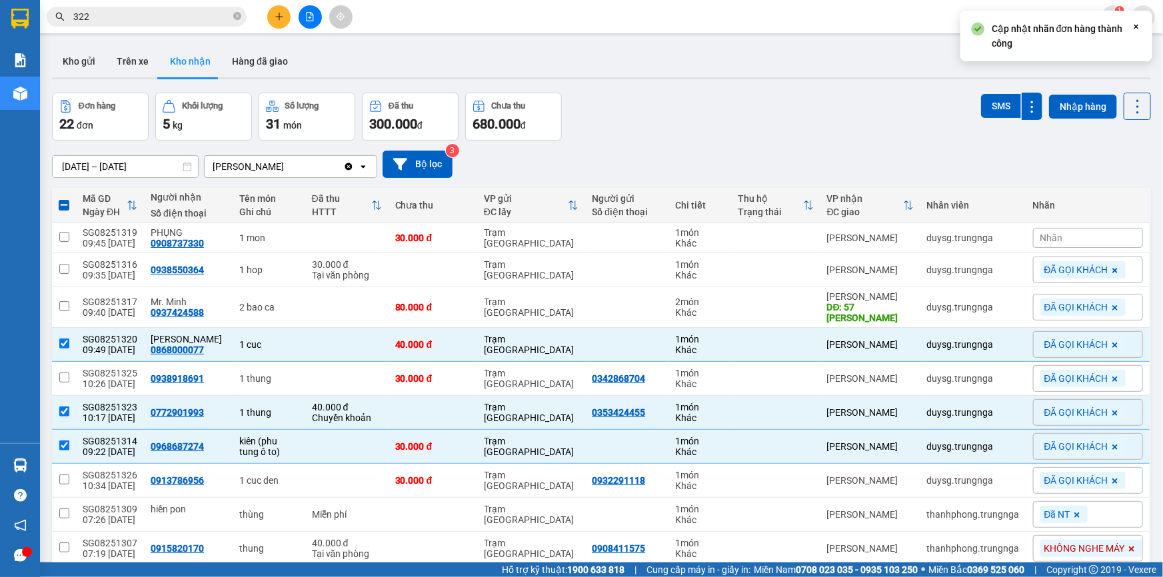
click at [1042, 245] on div "Nhãn" at bounding box center [1088, 238] width 110 height 20
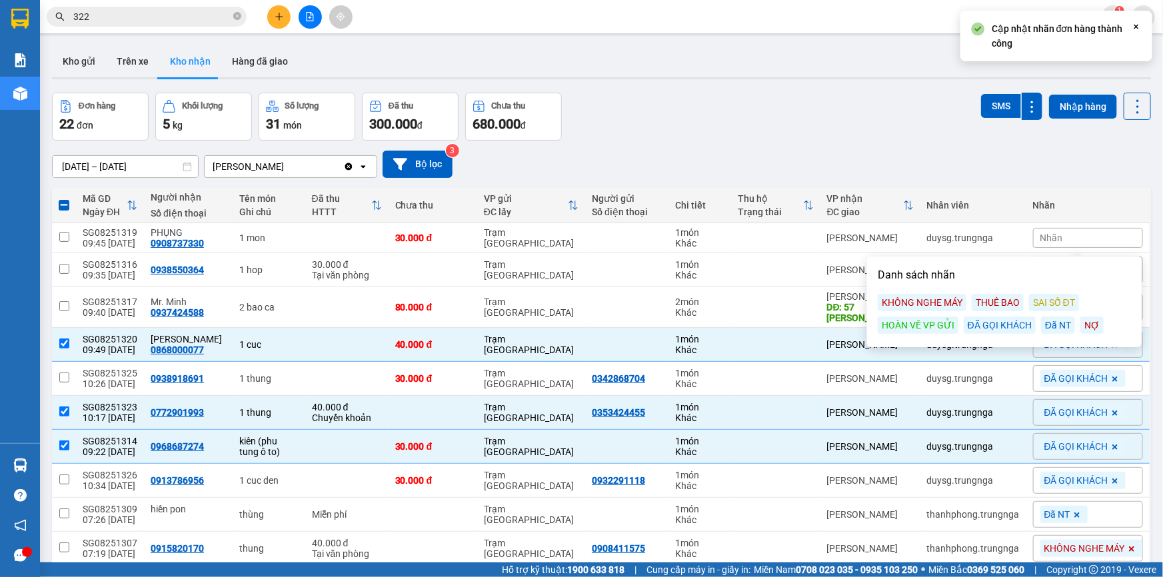
click at [986, 329] on div "ĐÃ GỌI KHÁCH" at bounding box center [1000, 325] width 72 height 17
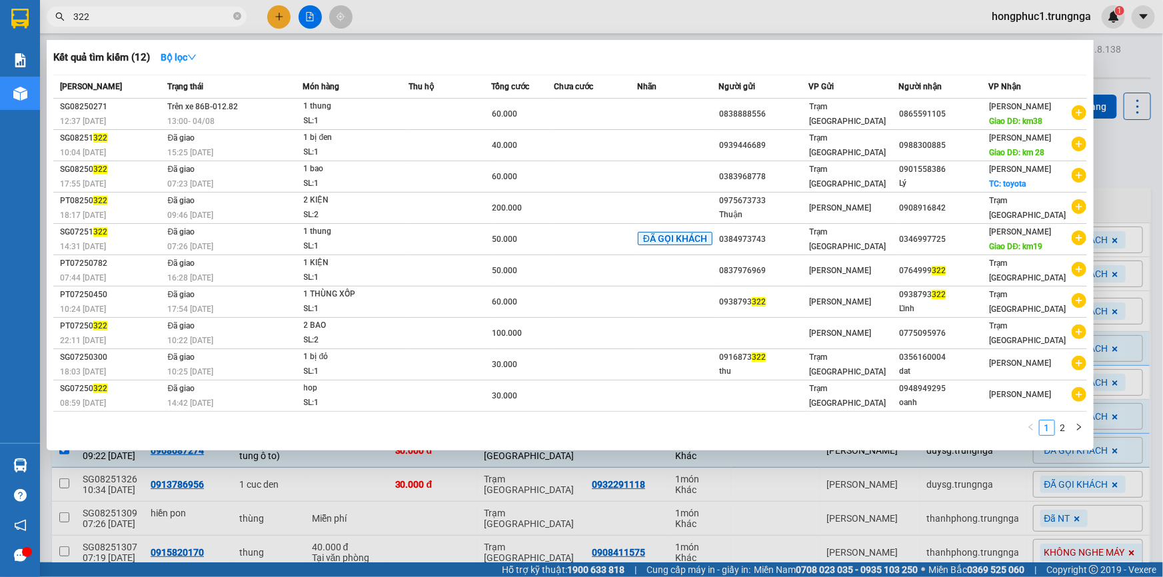
click at [133, 19] on input "322" at bounding box center [151, 16] width 157 height 15
click at [653, 487] on div at bounding box center [581, 288] width 1163 height 577
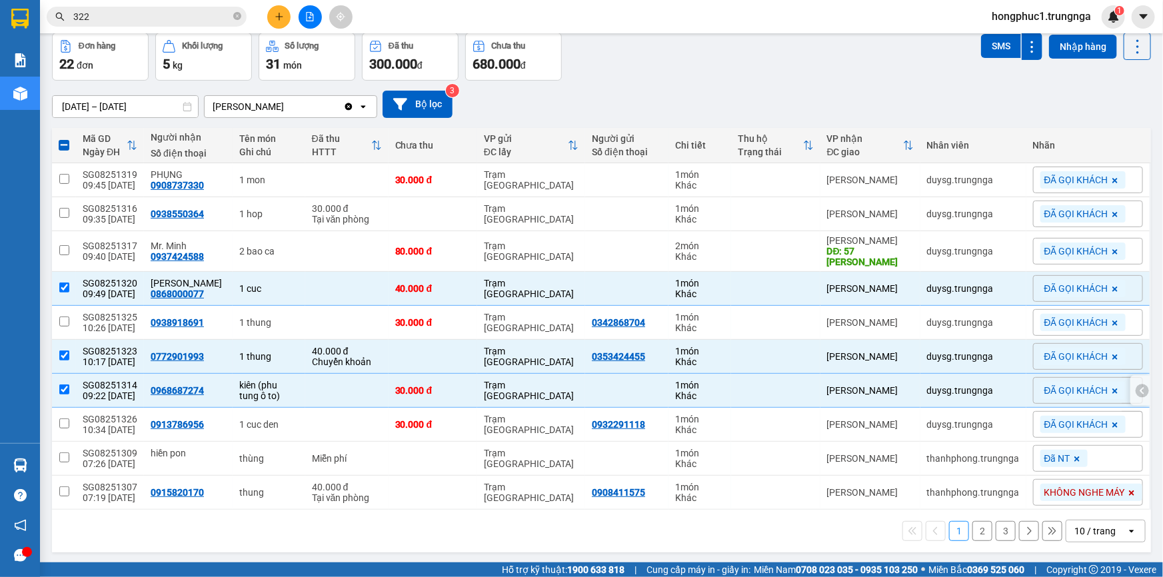
scroll to position [61, 0]
click at [974, 525] on button "2" at bounding box center [982, 531] width 20 height 20
checkbox input "false"
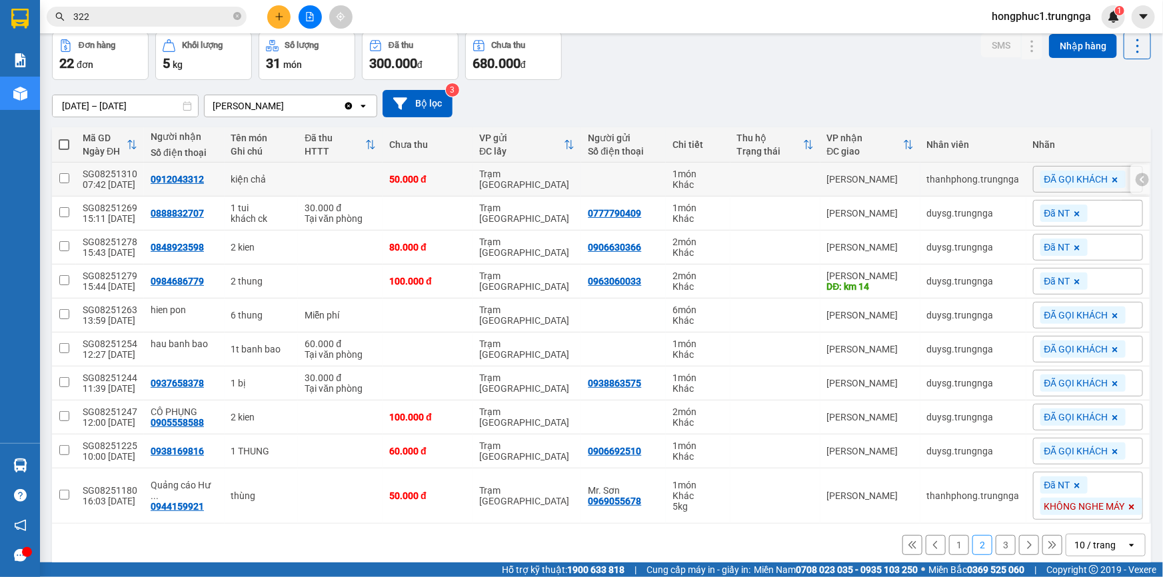
click at [1140, 179] on icon at bounding box center [1142, 179] width 4 height 7
click at [1028, 175] on icon at bounding box center [1032, 179] width 9 height 9
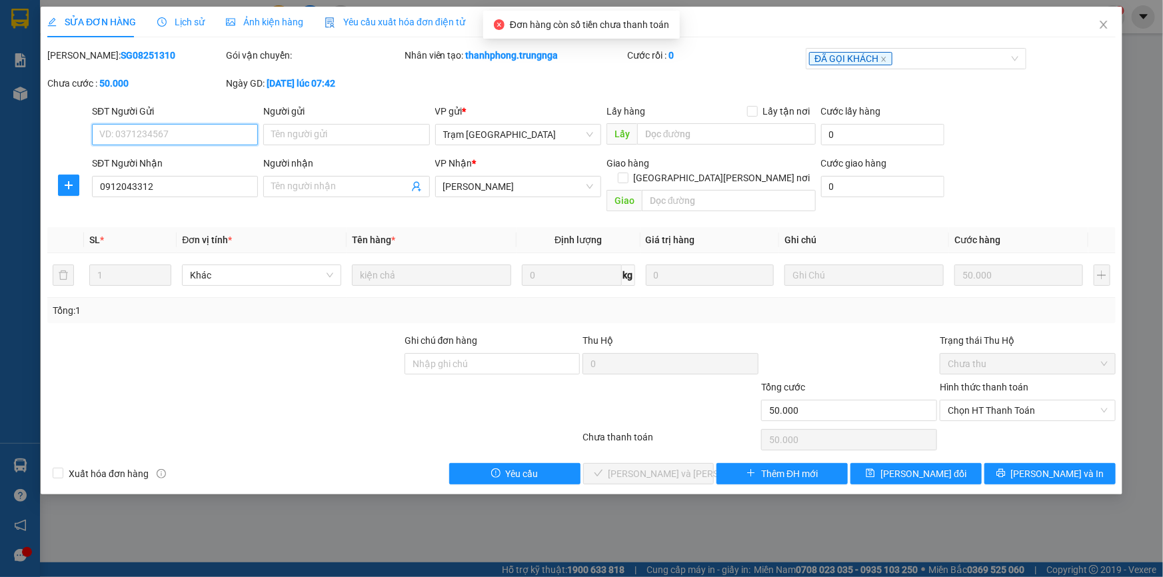
type input "0912043312"
type input "50.000"
click at [978, 401] on span "Chọn HT Thanh Toán" at bounding box center [1028, 411] width 160 height 20
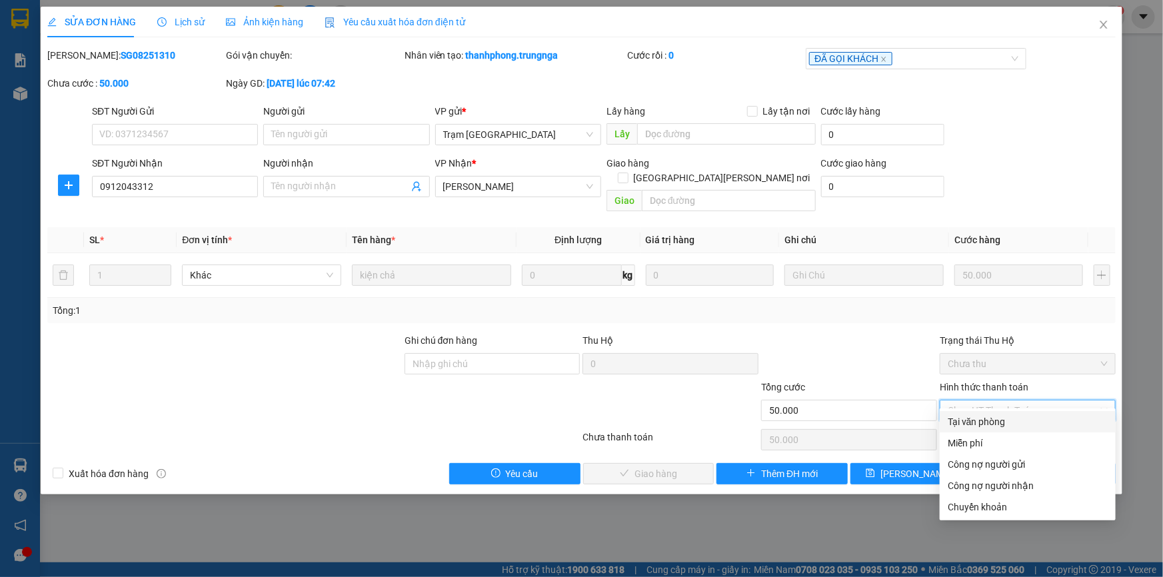
click at [974, 416] on div "Tại văn phòng" at bounding box center [1028, 422] width 160 height 15
type input "0"
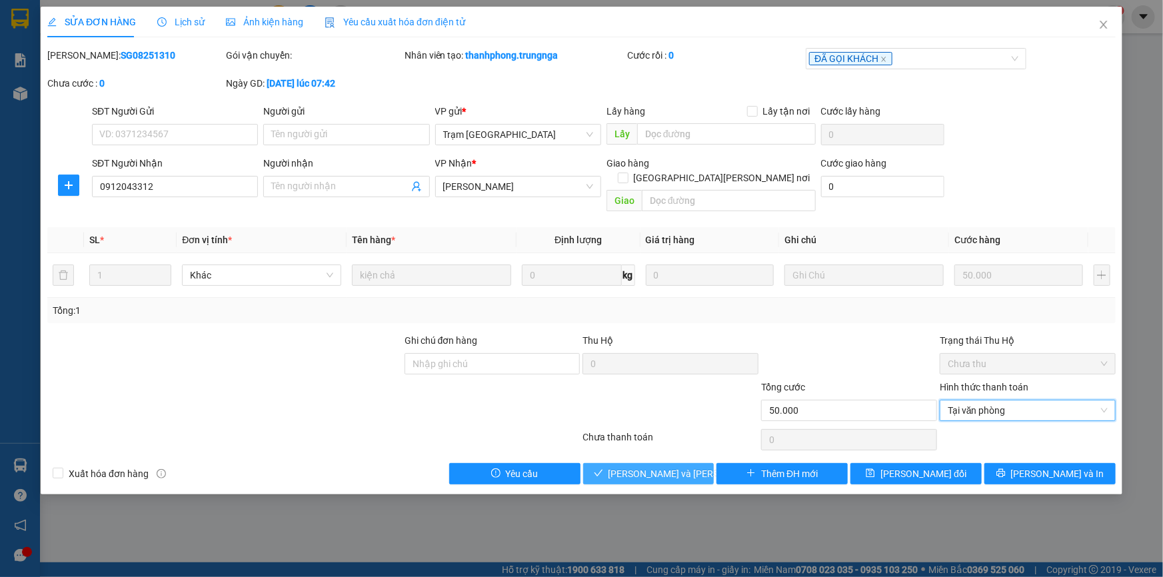
click at [672, 467] on span "[PERSON_NAME] và [PERSON_NAME] hàng" at bounding box center [699, 474] width 180 height 15
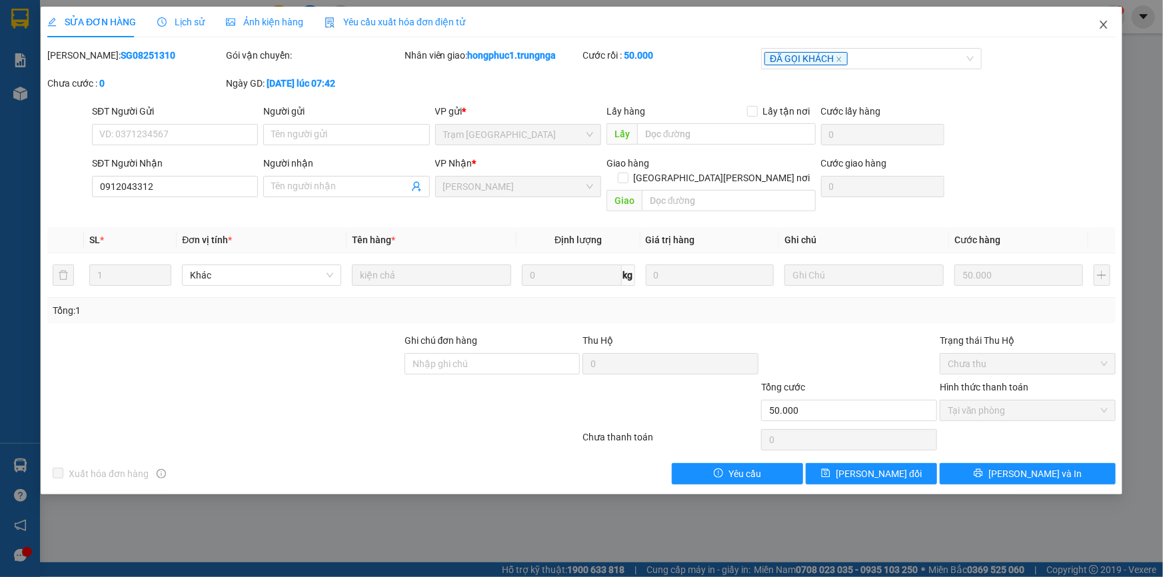
click at [1109, 27] on span "Close" at bounding box center [1103, 25] width 37 height 37
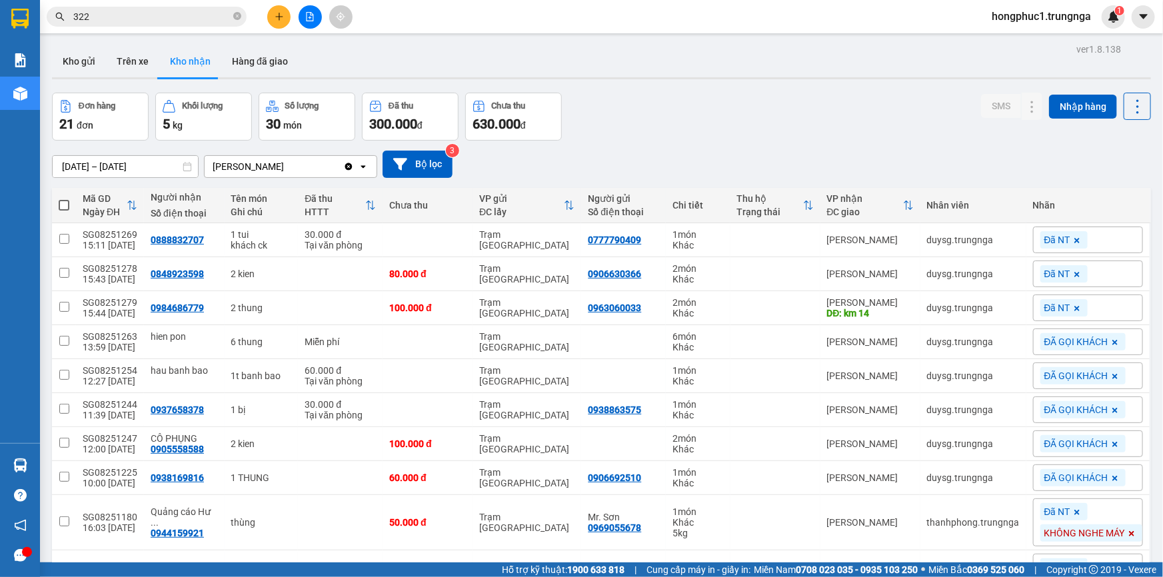
click at [163, 21] on input "322" at bounding box center [151, 16] width 157 height 15
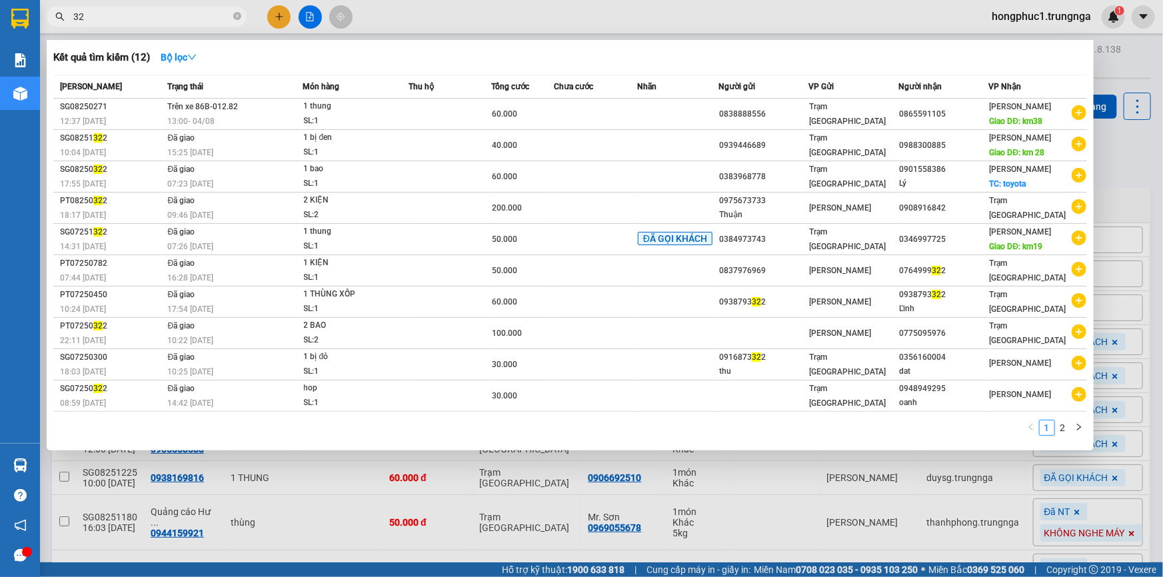
type input "3"
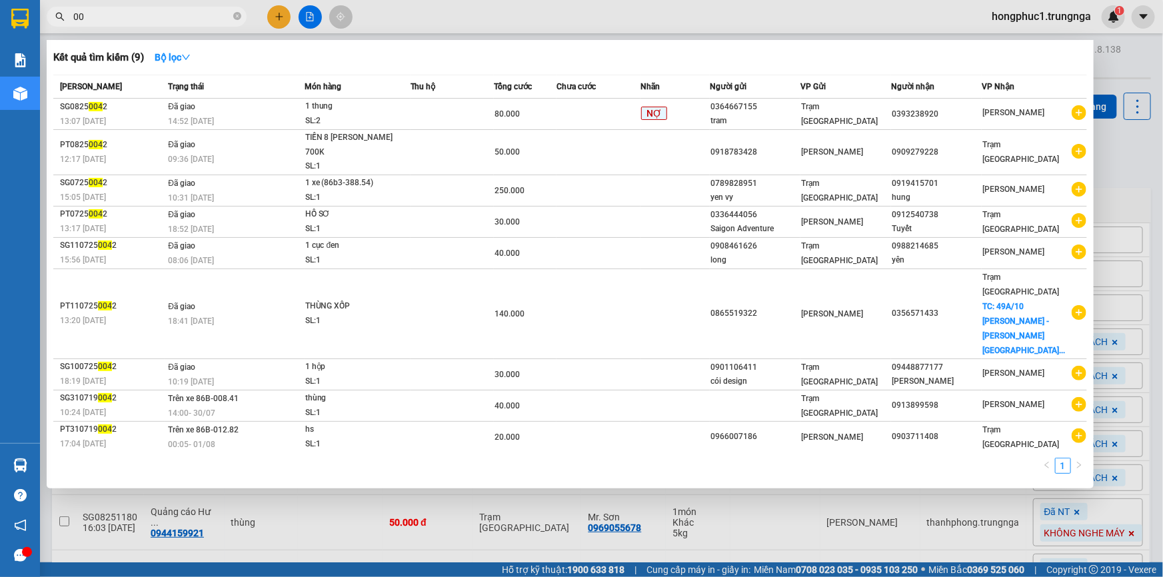
type input "0"
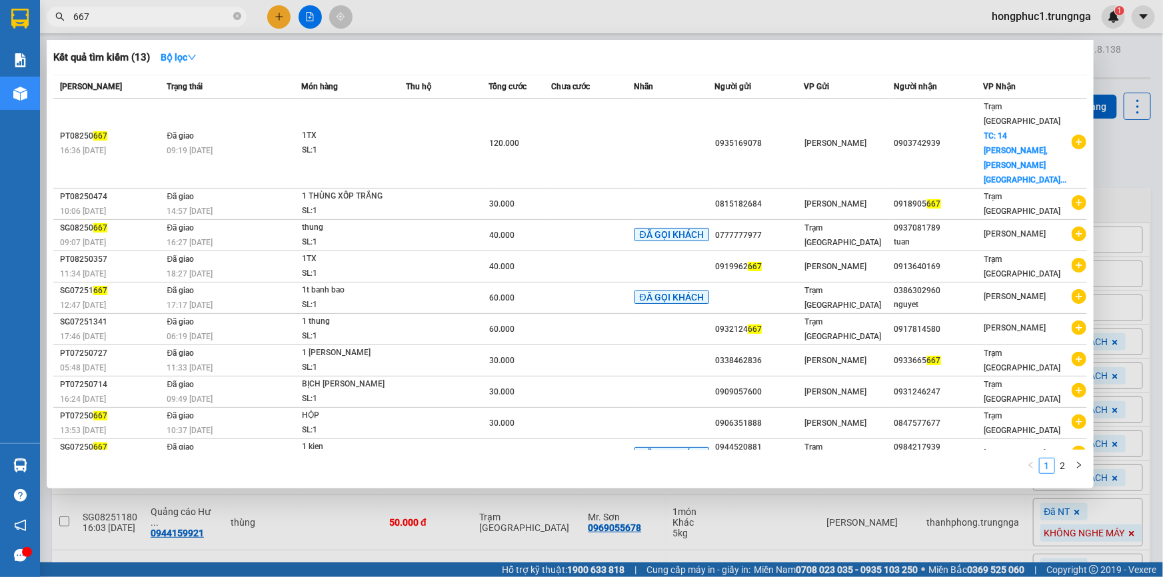
click at [143, 7] on span "667" at bounding box center [147, 17] width 200 height 20
click at [167, 17] on input "667" at bounding box center [151, 16] width 157 height 15
type input "6"
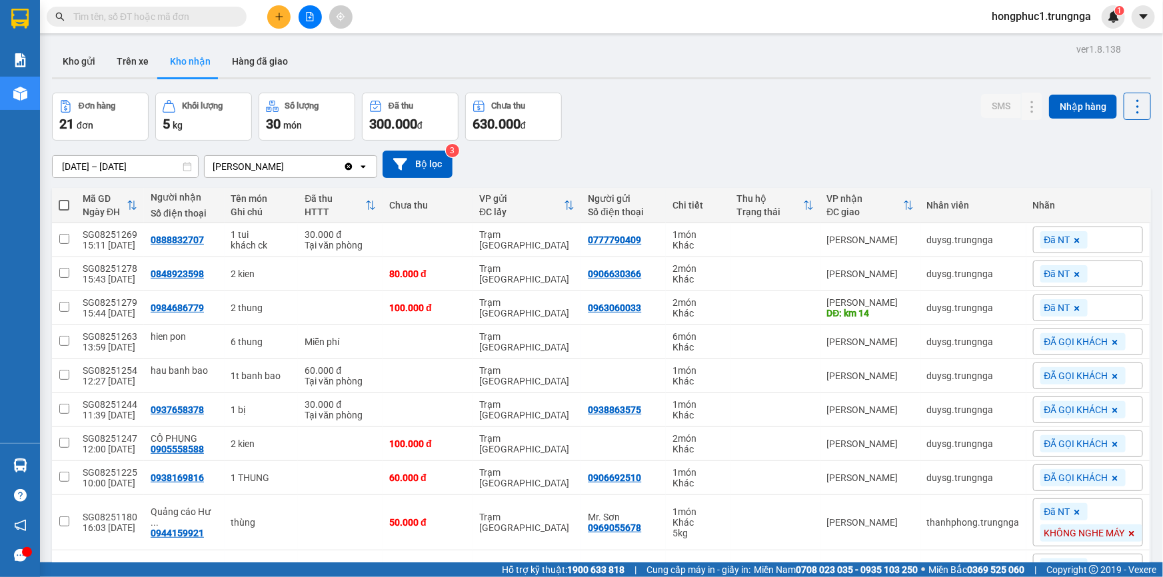
click at [163, 8] on span at bounding box center [147, 17] width 200 height 20
click at [161, 13] on input "text" at bounding box center [151, 16] width 157 height 15
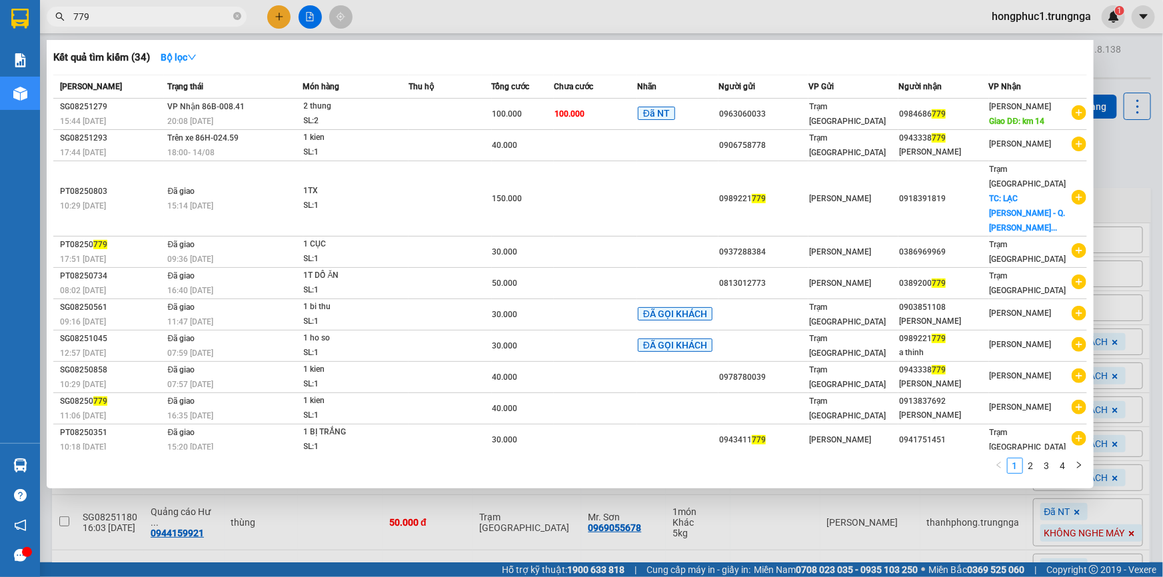
click at [1118, 150] on div at bounding box center [581, 288] width 1163 height 577
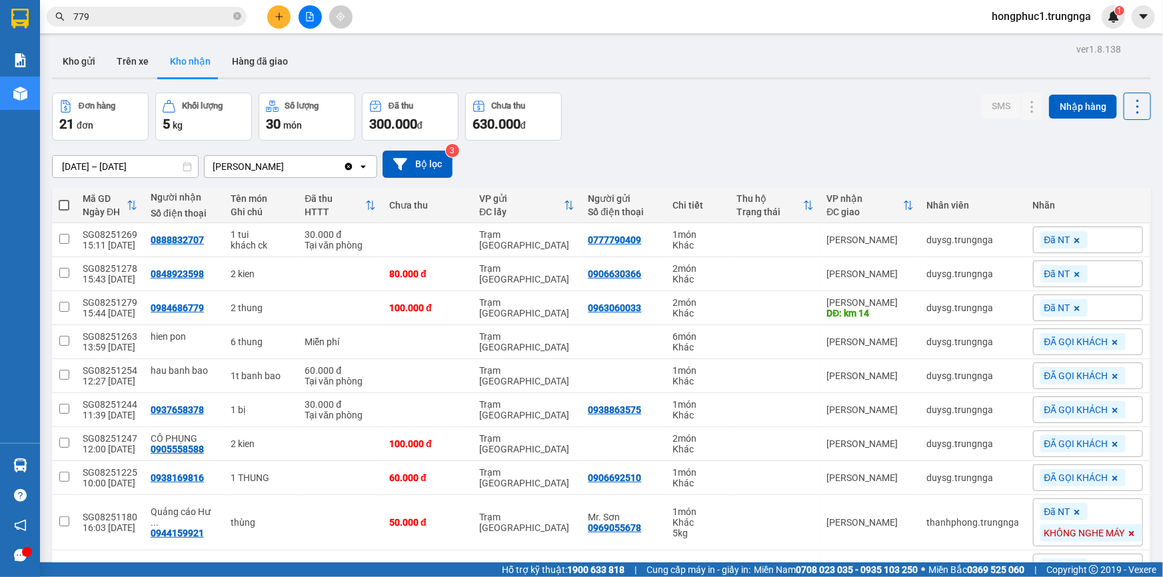
click at [129, 9] on input "779" at bounding box center [151, 16] width 157 height 15
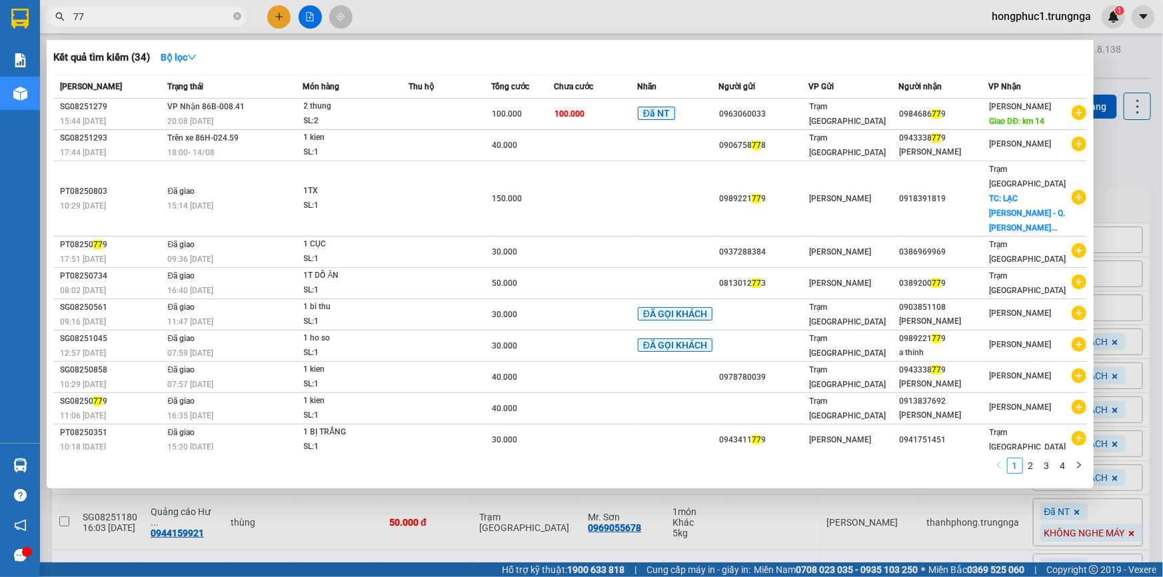
type input "7"
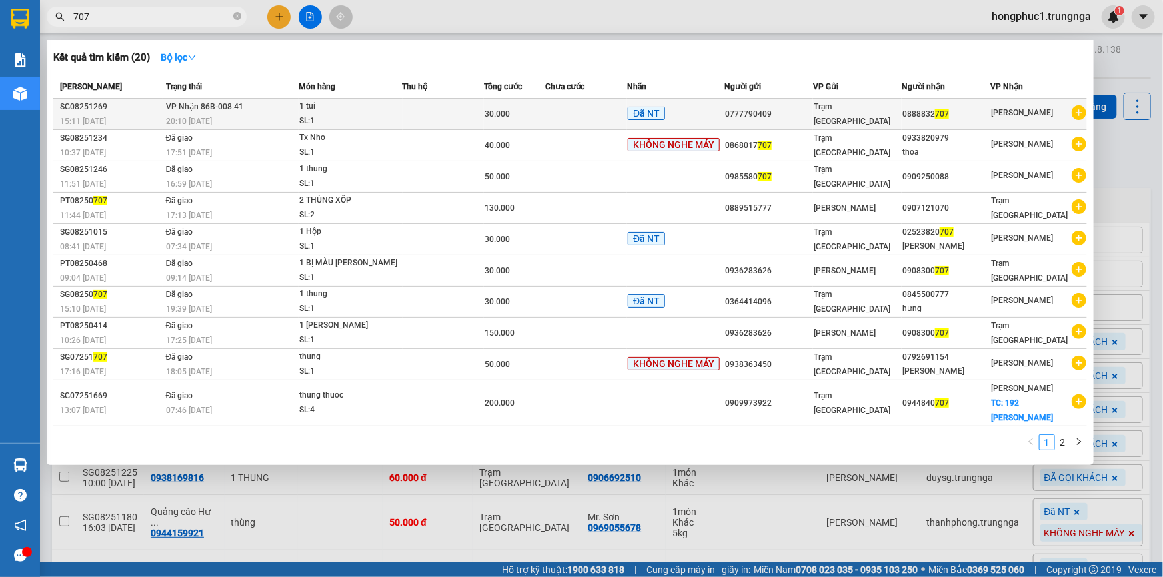
type input "707"
click at [857, 109] on span "Trạm [GEOGRAPHIC_DATA]" at bounding box center [852, 114] width 77 height 24
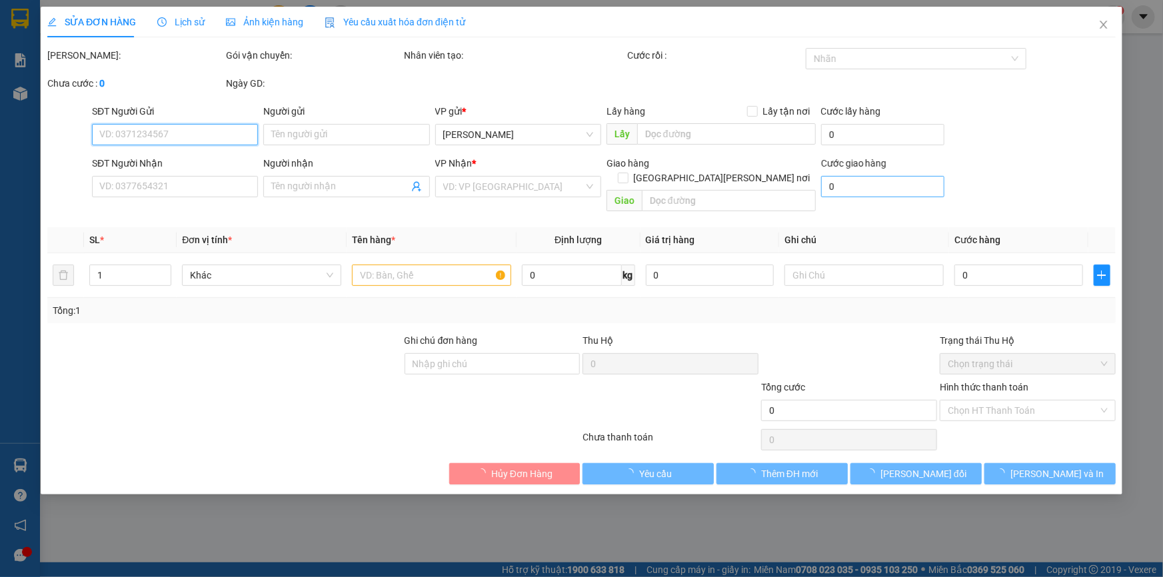
type input "0777790409"
type input "0888832707"
type input "30.000"
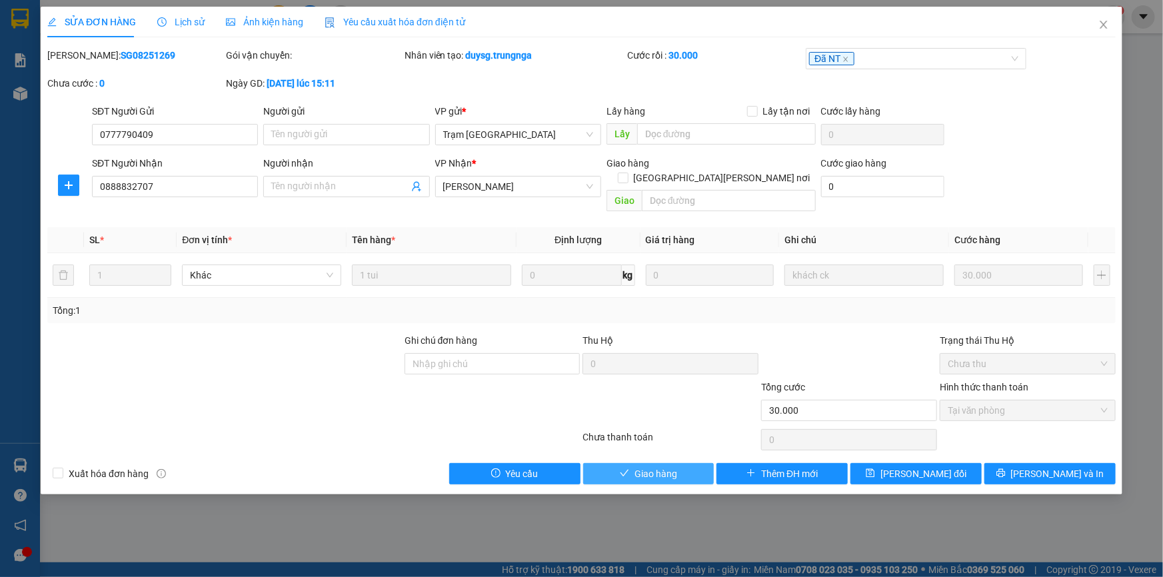
click at [669, 467] on span "Giao hàng" at bounding box center [656, 474] width 43 height 15
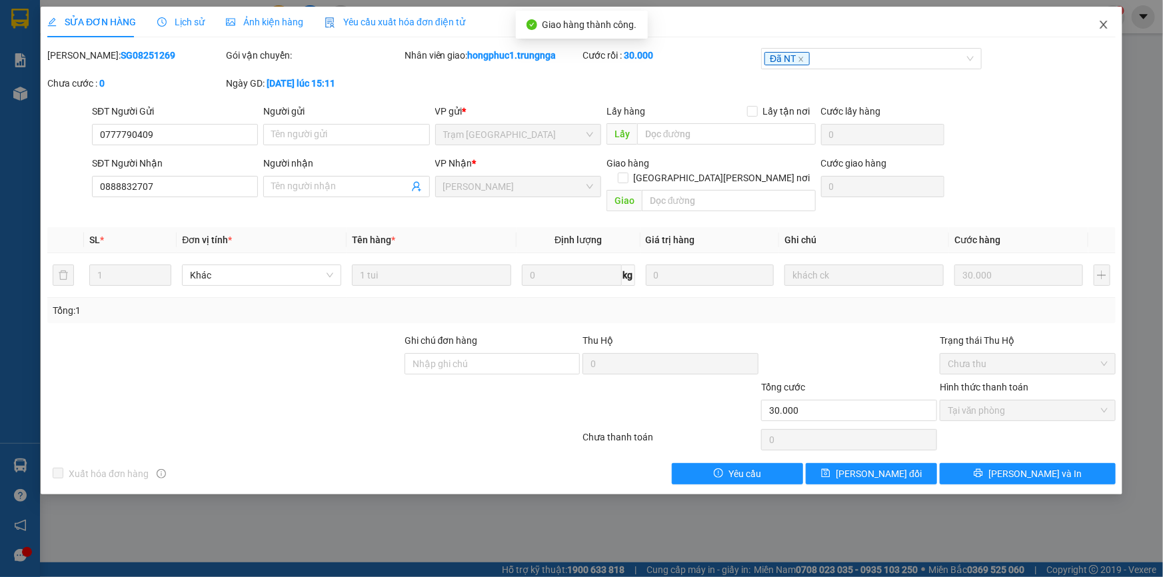
click at [1102, 23] on icon "close" at bounding box center [1103, 25] width 7 height 8
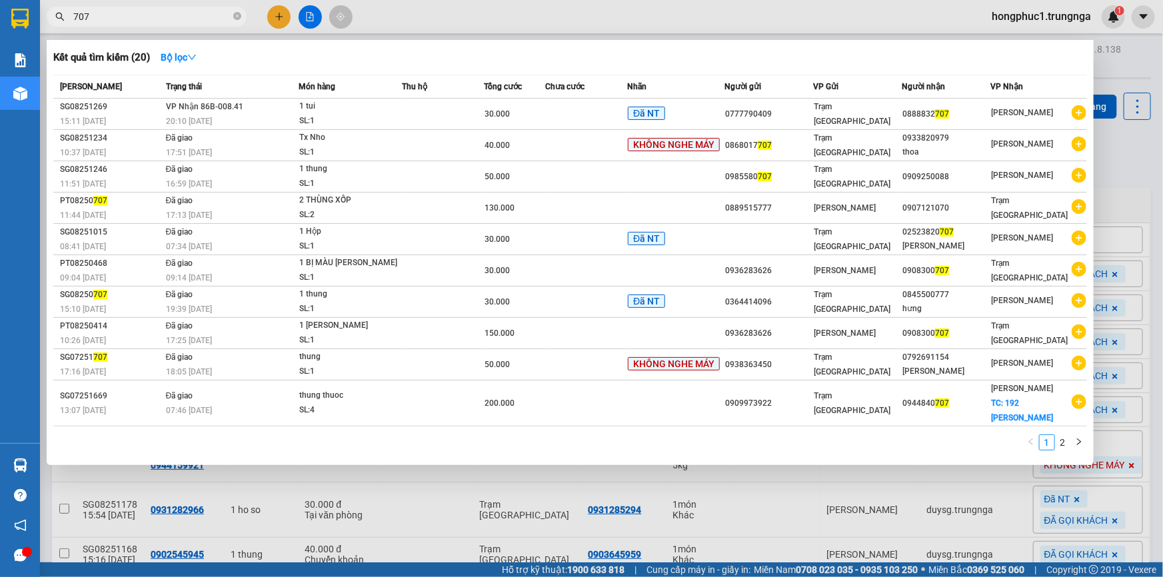
click at [175, 12] on input "707" at bounding box center [151, 16] width 157 height 15
type input "7"
type input "330"
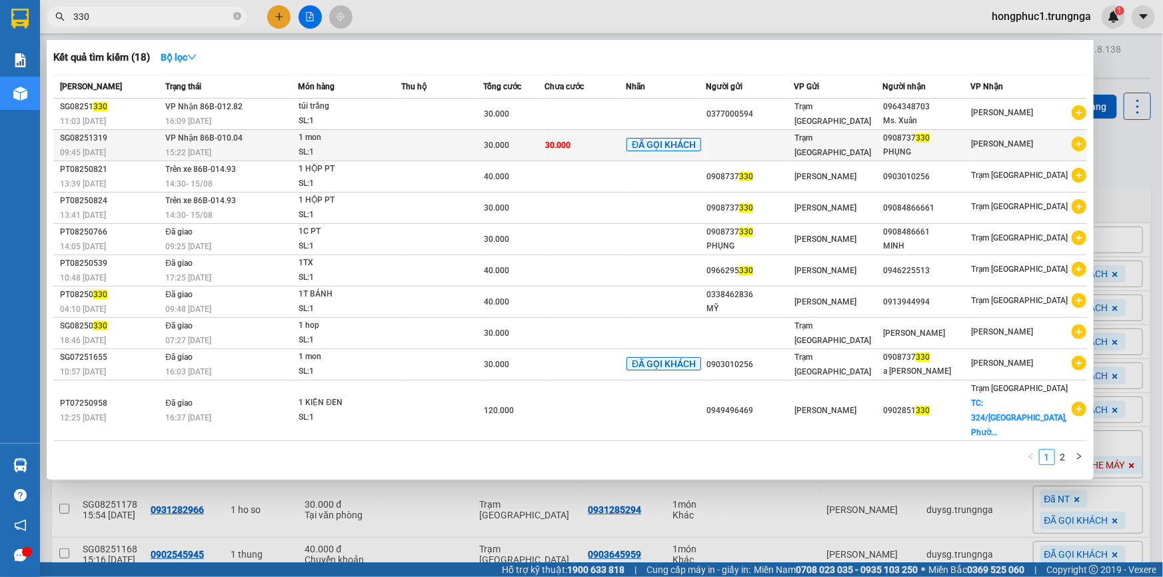
click at [966, 138] on div "0908737 330" at bounding box center [926, 138] width 87 height 14
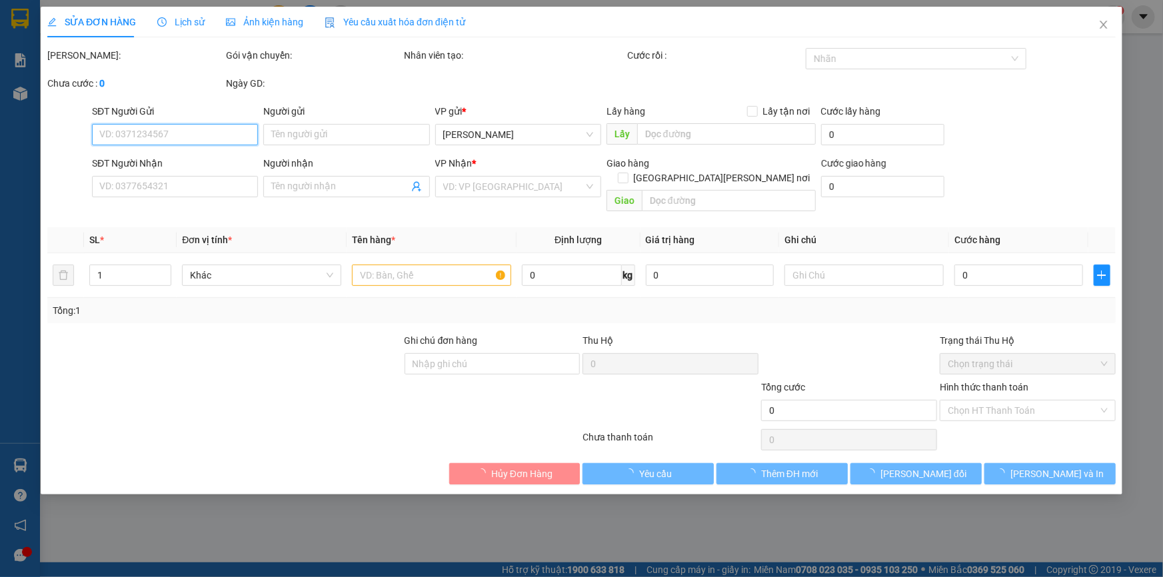
type input "0908737330"
type input "PHỤNG"
type input "30.000"
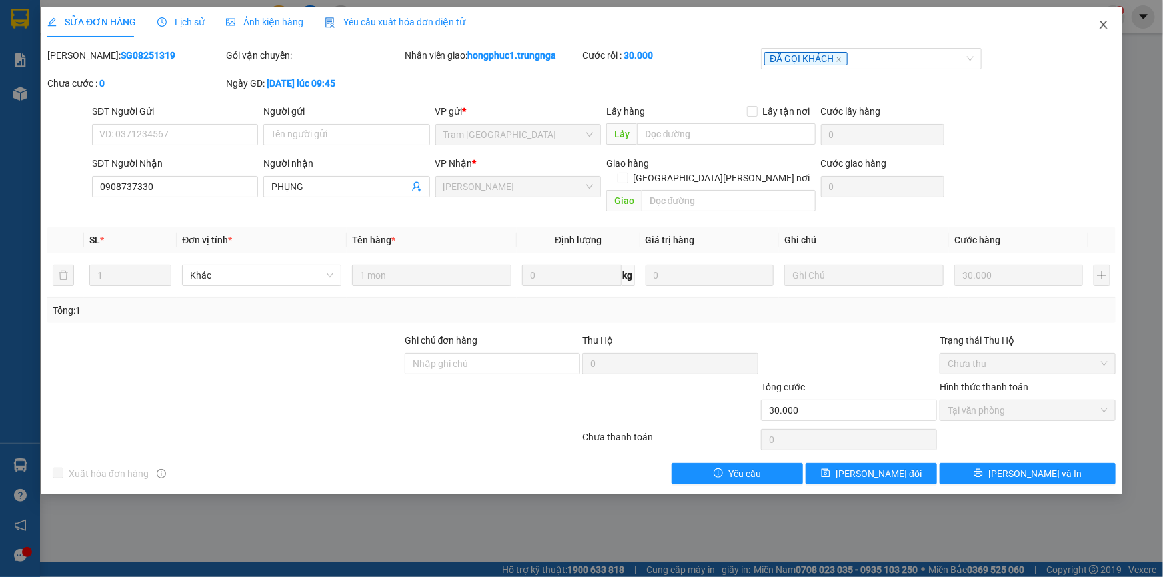
click at [1102, 27] on icon "close" at bounding box center [1103, 25] width 7 height 8
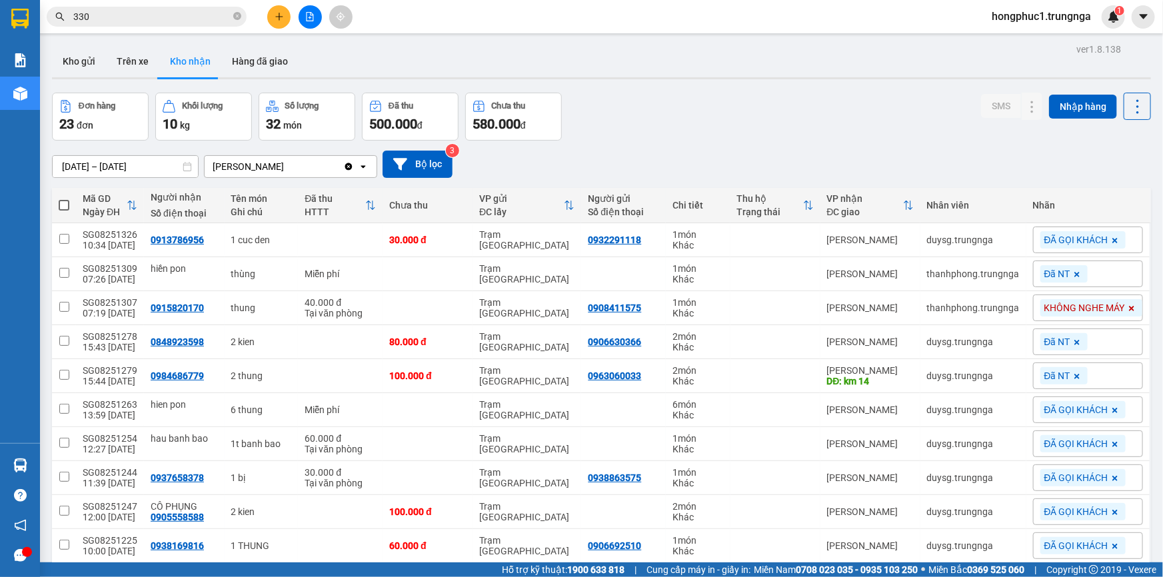
click at [875, 119] on div "Đơn hàng 23 đơn Khối lượng 10 kg Số lượng 32 món Đã thu 500.000 đ Chưa thu 580.…" at bounding box center [601, 117] width 1099 height 48
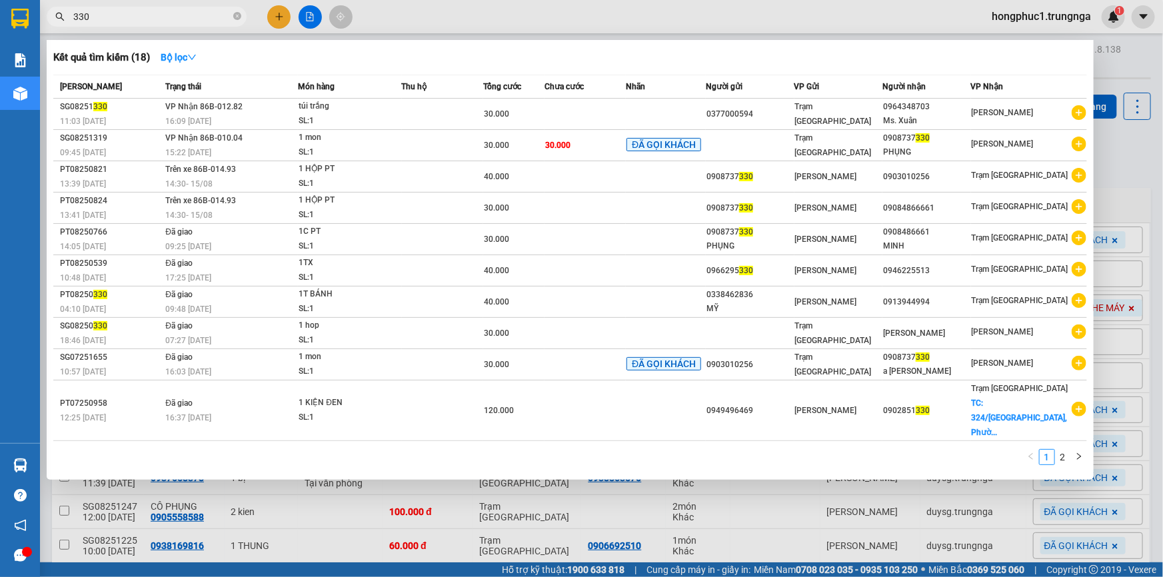
click at [215, 13] on input "330" at bounding box center [151, 16] width 157 height 15
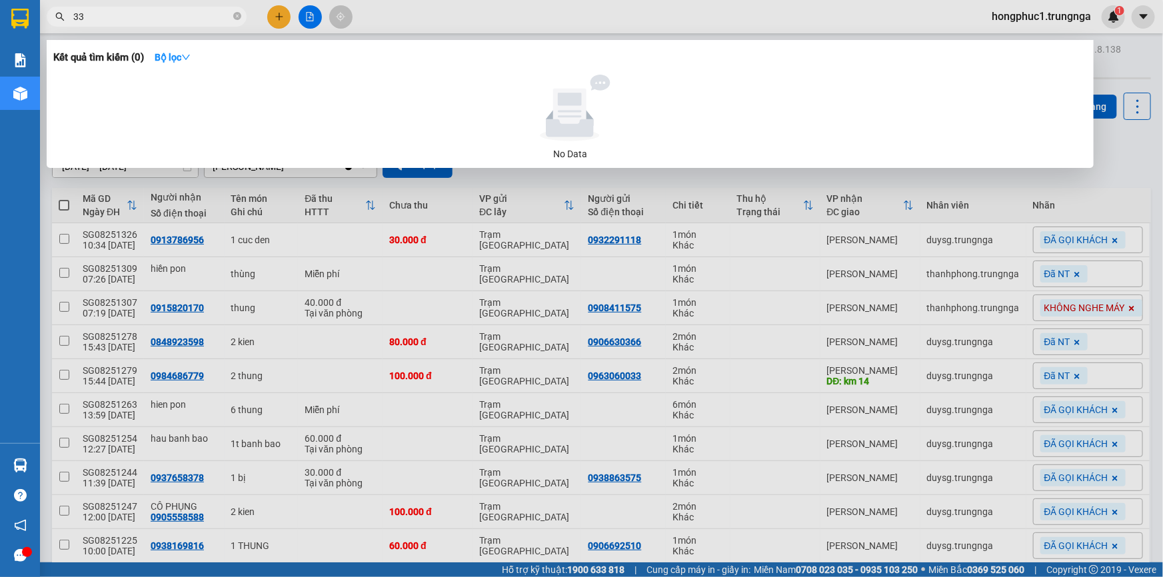
type input "3"
type input "686"
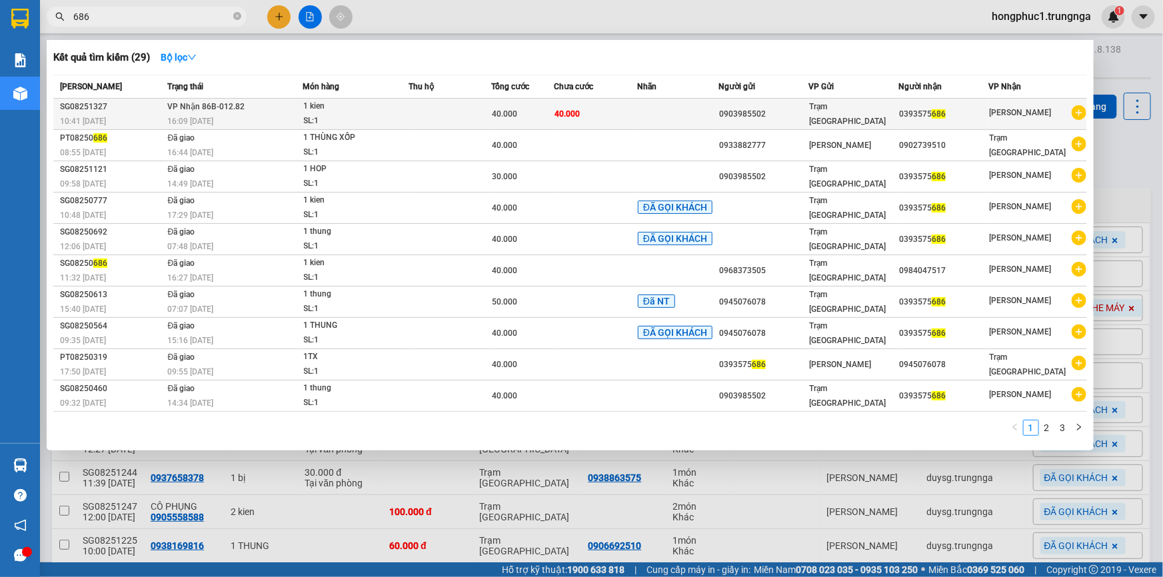
click at [530, 111] on div "40.000" at bounding box center [523, 114] width 61 height 15
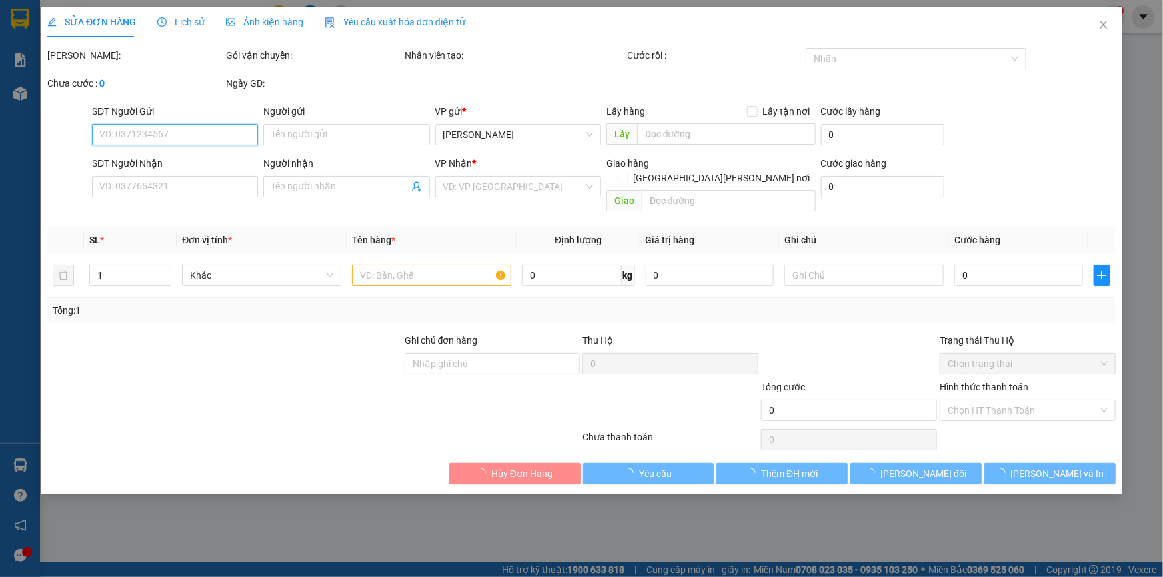
type input "0903985502"
type input "0393575686"
type input "40.000"
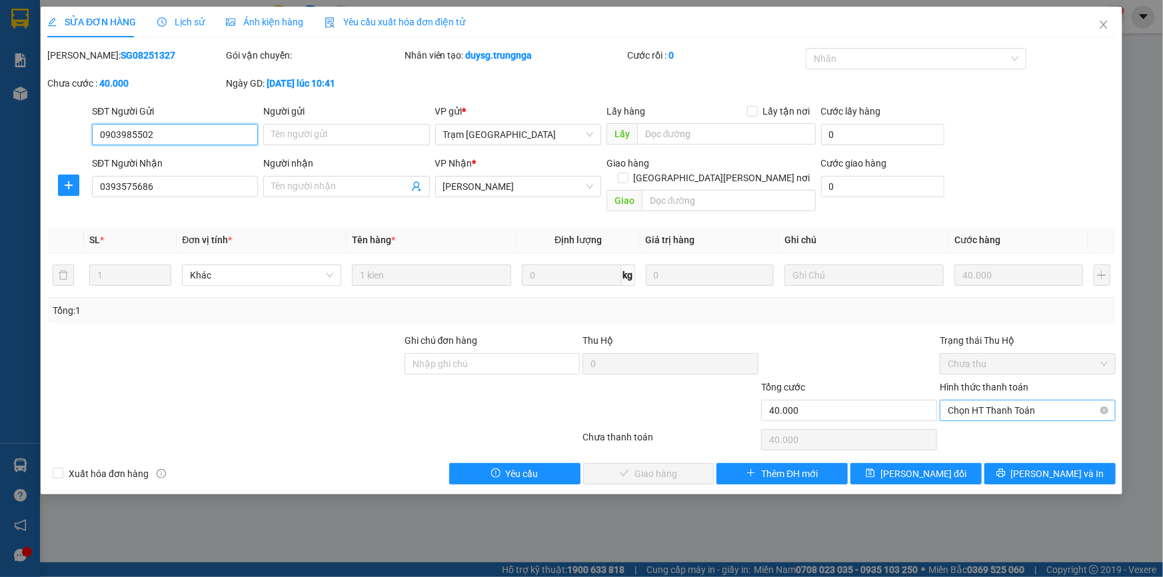
click at [1008, 401] on span "Chọn HT Thanh Toán" at bounding box center [1028, 411] width 160 height 20
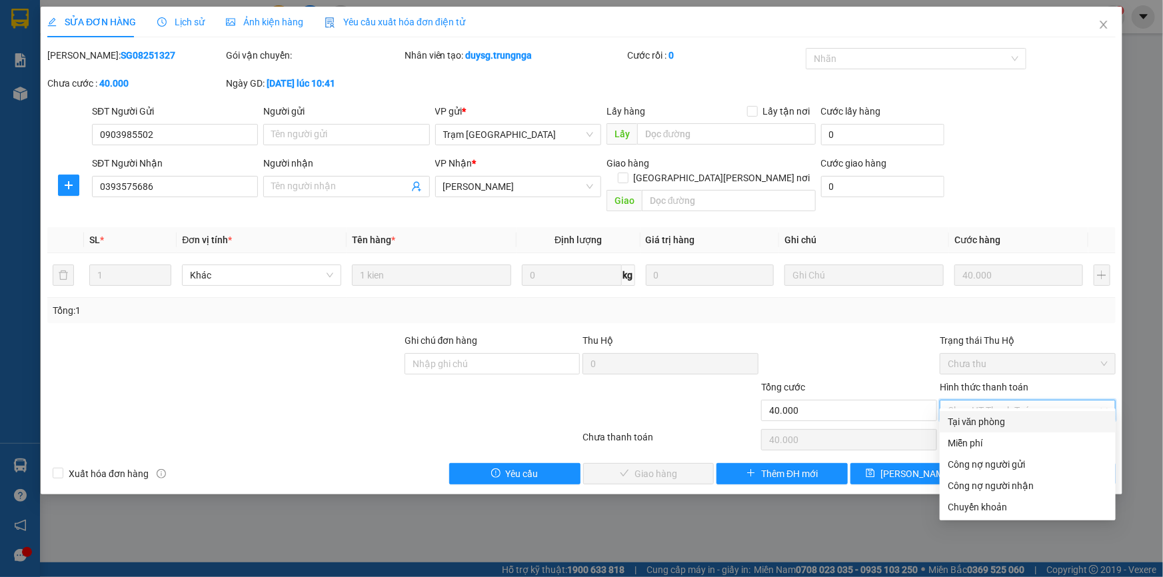
click at [1006, 422] on div "Tại văn phòng" at bounding box center [1028, 422] width 160 height 15
type input "0"
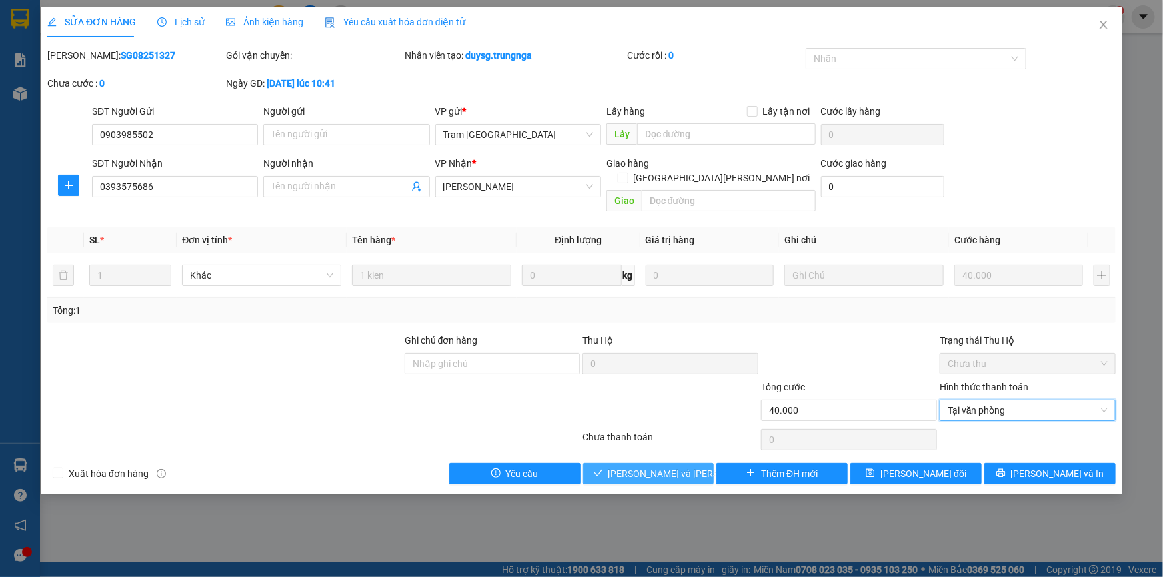
click at [646, 467] on span "[PERSON_NAME] và [PERSON_NAME] hàng" at bounding box center [699, 474] width 180 height 15
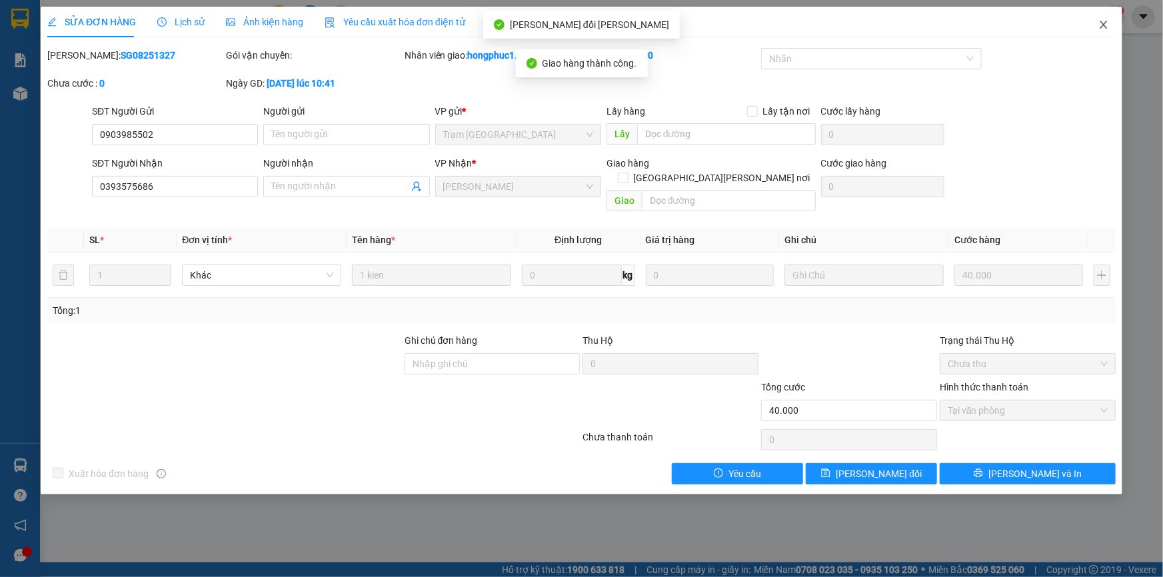
click at [1108, 23] on icon "close" at bounding box center [1103, 24] width 11 height 11
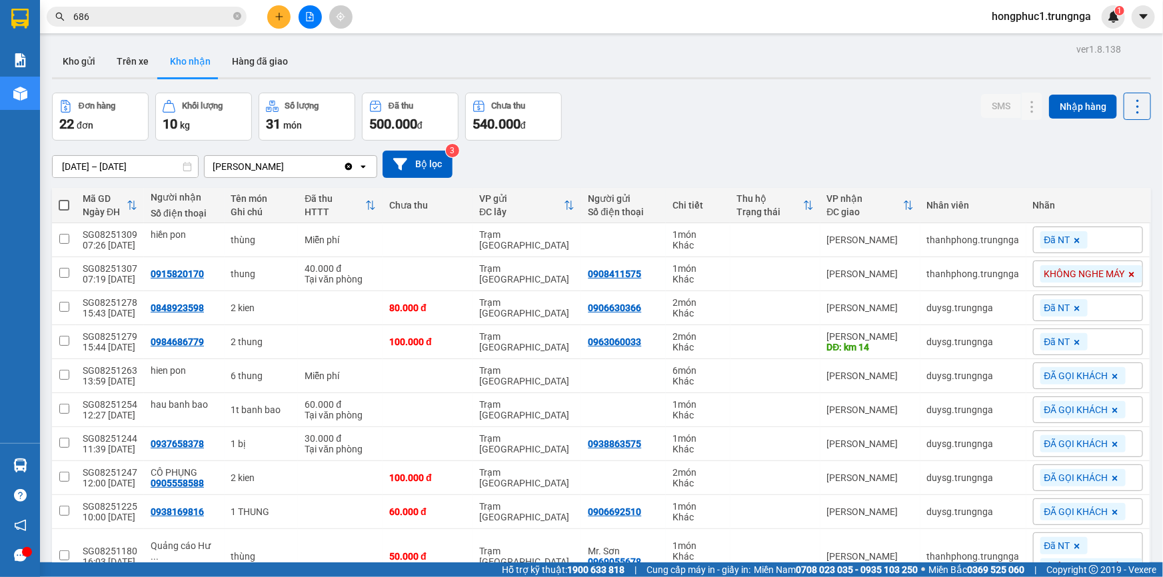
click at [175, 19] on input "686" at bounding box center [151, 16] width 157 height 15
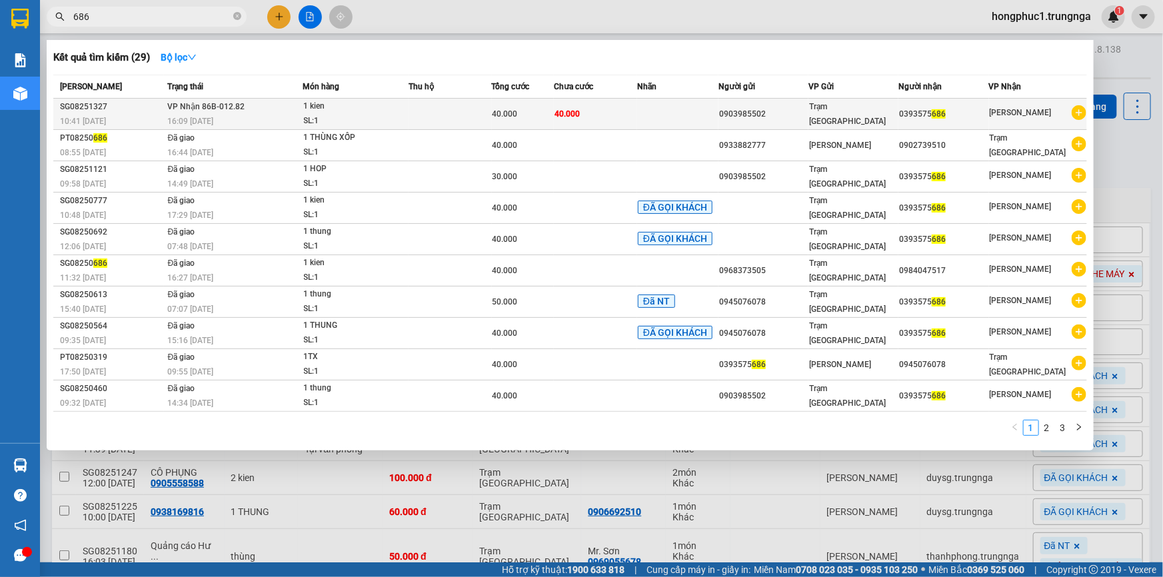
click at [700, 113] on td at bounding box center [677, 114] width 81 height 31
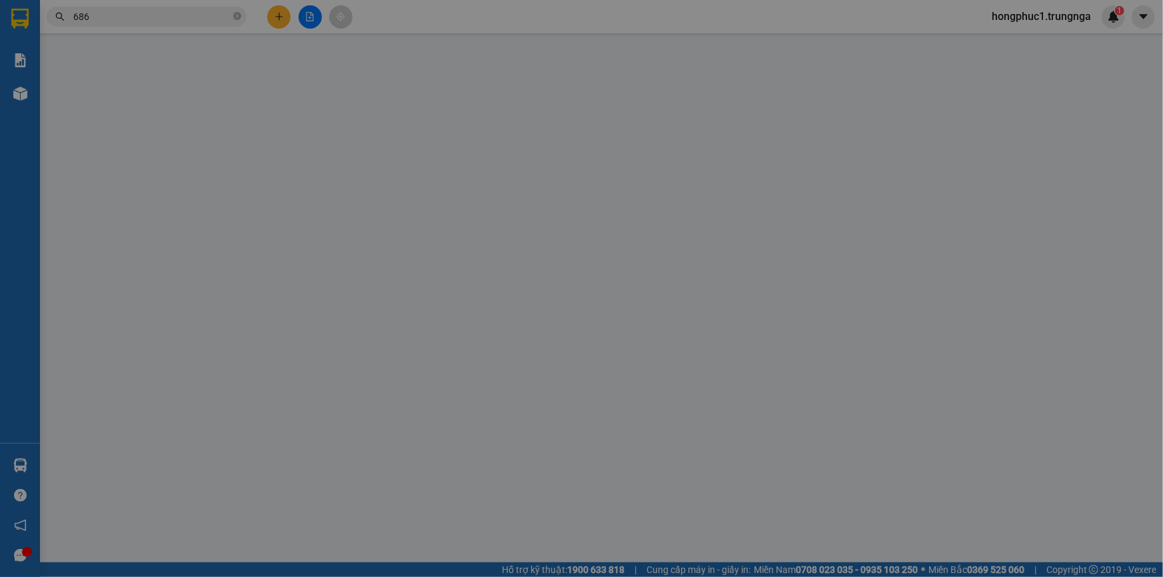
type input "0903985502"
type input "0393575686"
type input "40.000"
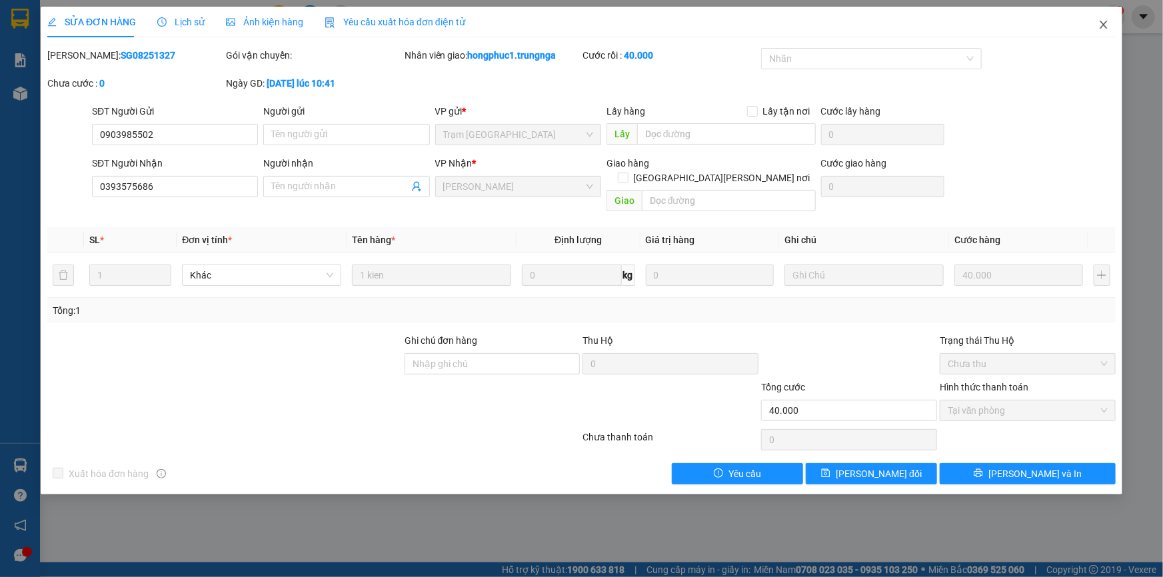
click at [1106, 27] on icon "close" at bounding box center [1103, 24] width 11 height 11
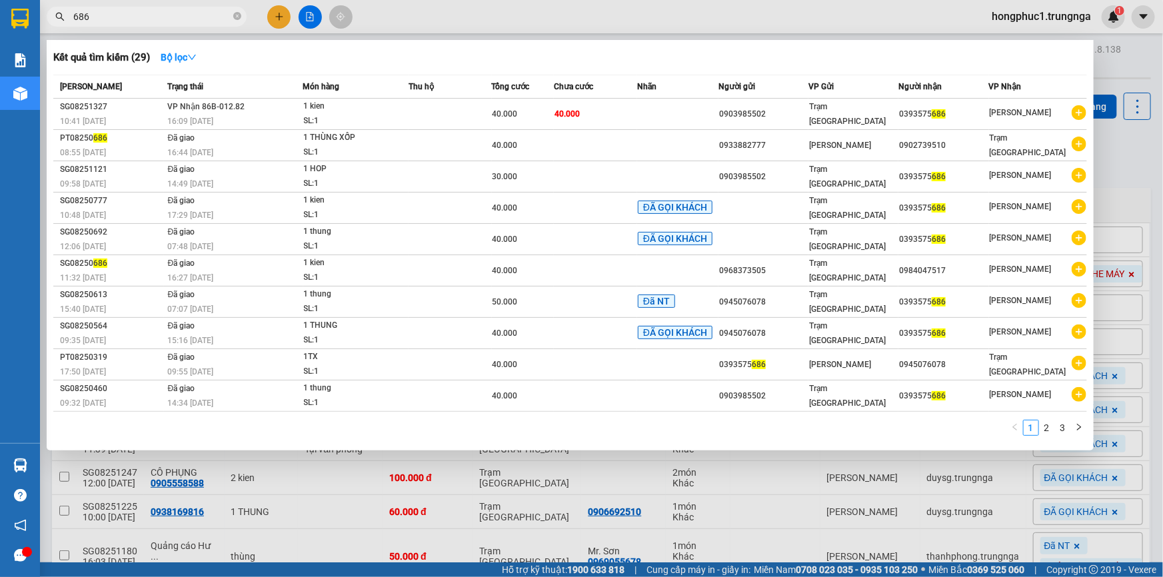
click at [203, 14] on input "686" at bounding box center [151, 16] width 157 height 15
type input "6"
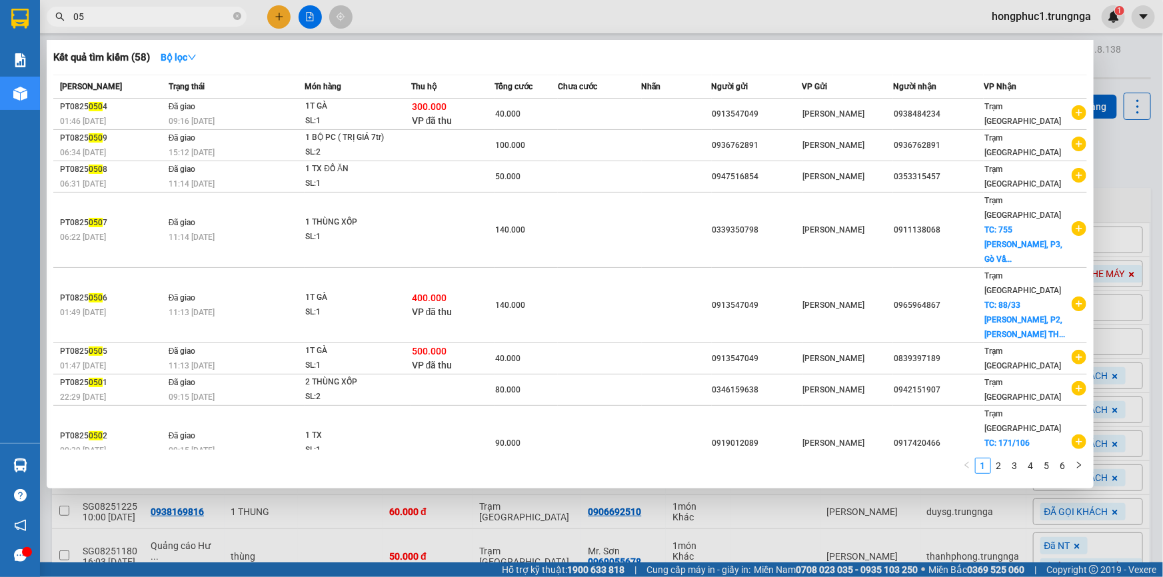
type input "0"
type input "450"
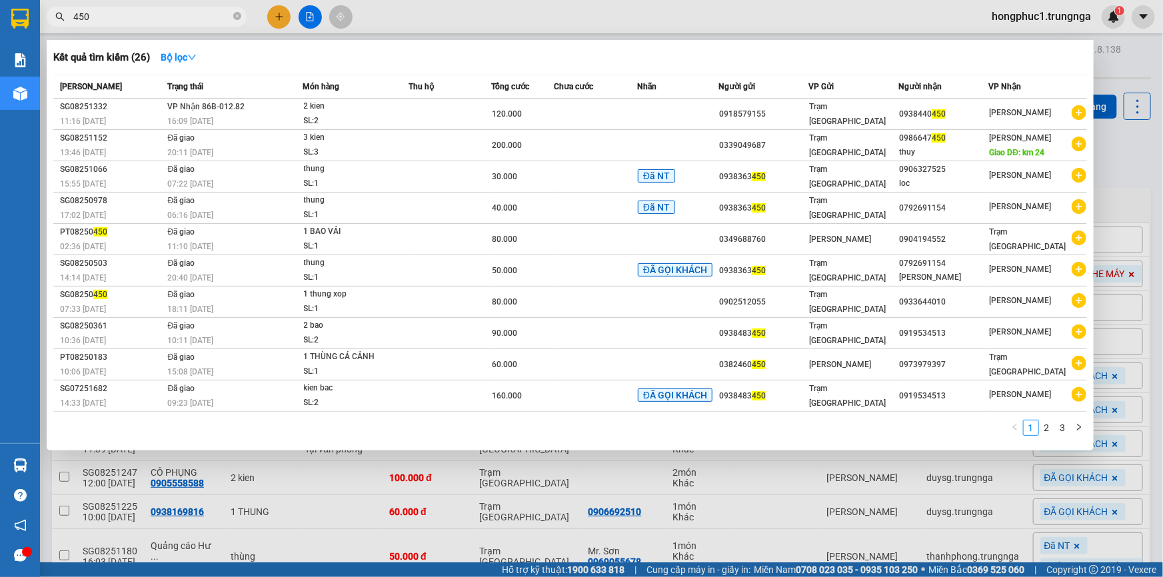
click at [1120, 167] on div at bounding box center [581, 288] width 1163 height 577
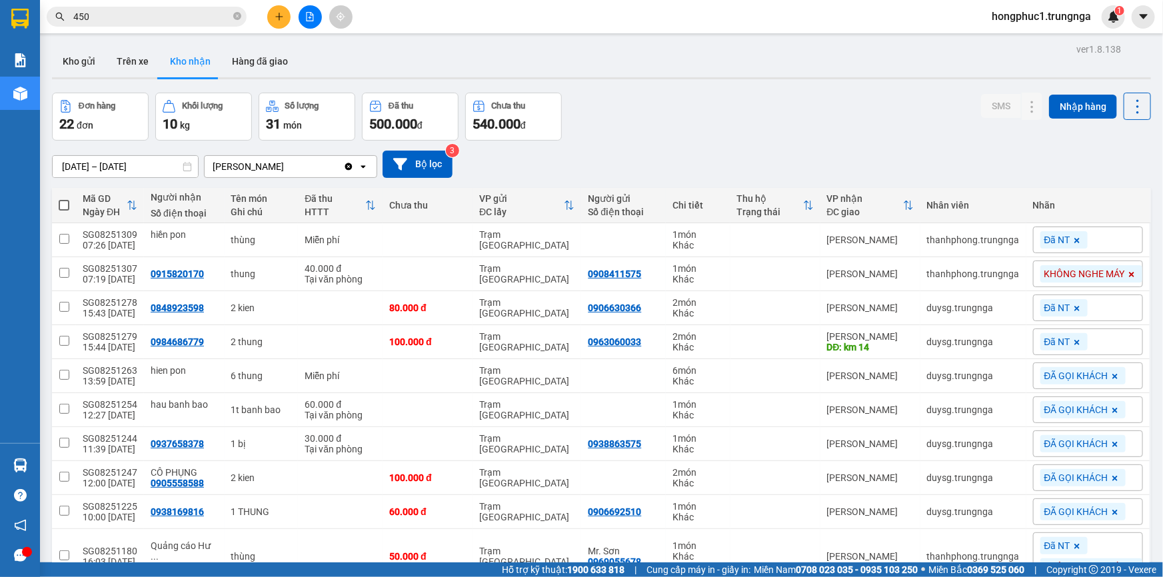
click at [747, 157] on div "[DATE] – [DATE] Press the down arrow key to interact with the calendar and sele…" at bounding box center [601, 164] width 1099 height 27
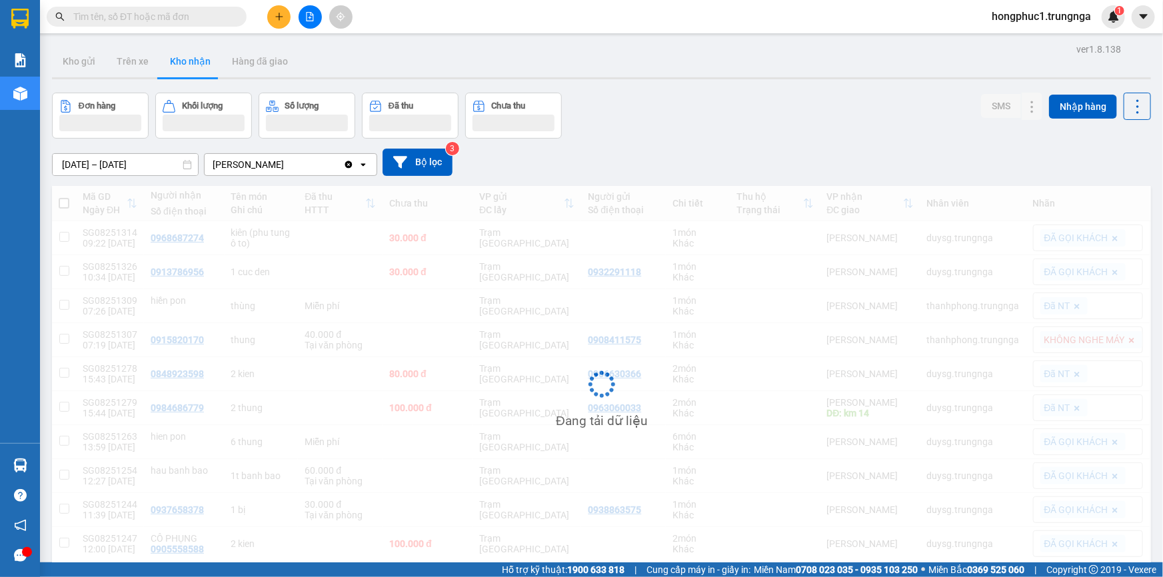
scroll to position [61, 0]
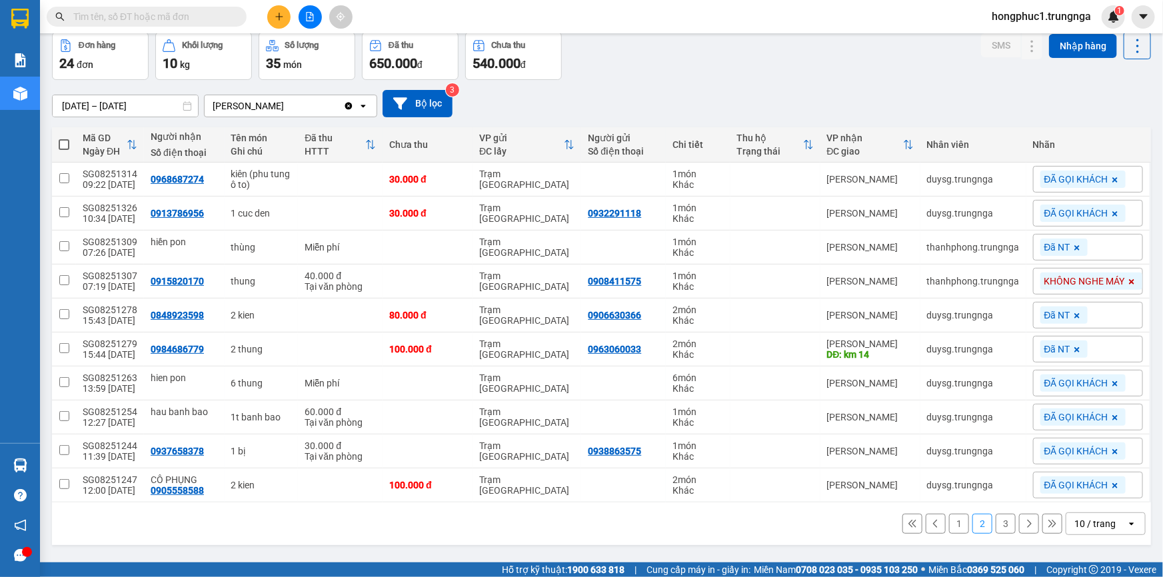
click at [902, 522] on button at bounding box center [912, 524] width 20 height 20
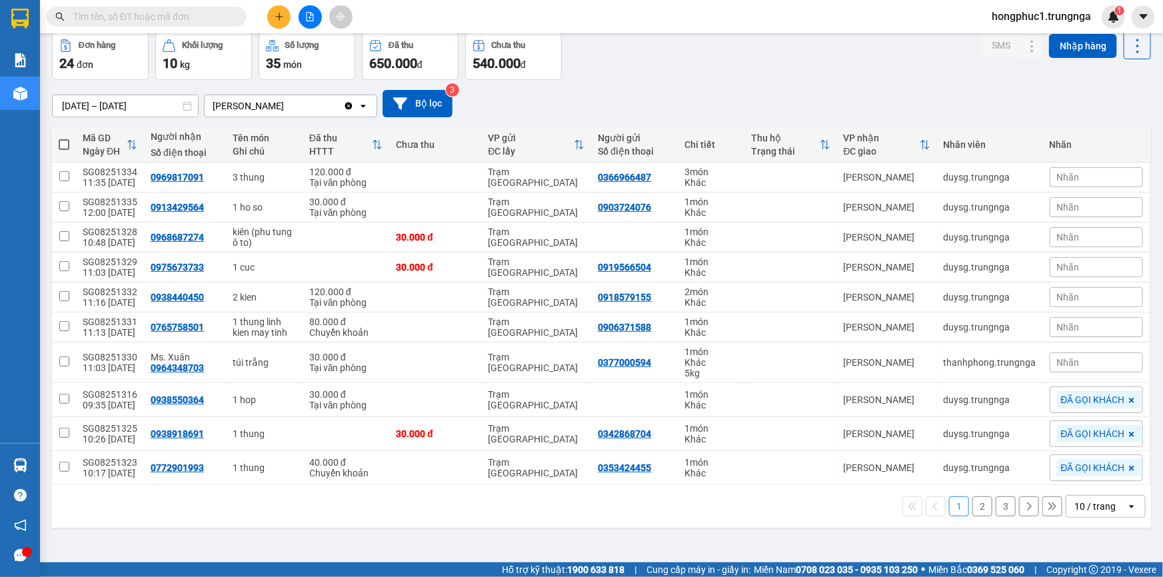
click at [1062, 184] on div "Nhãn" at bounding box center [1096, 177] width 93 height 20
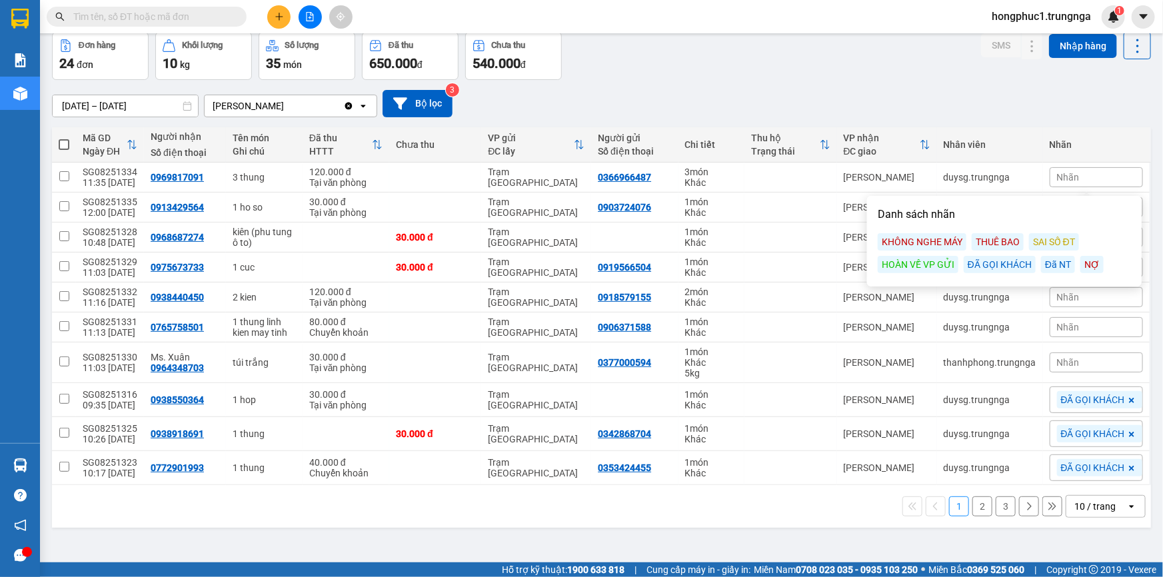
click at [1000, 262] on div "ĐÃ GỌI KHÁCH" at bounding box center [1000, 264] width 72 height 17
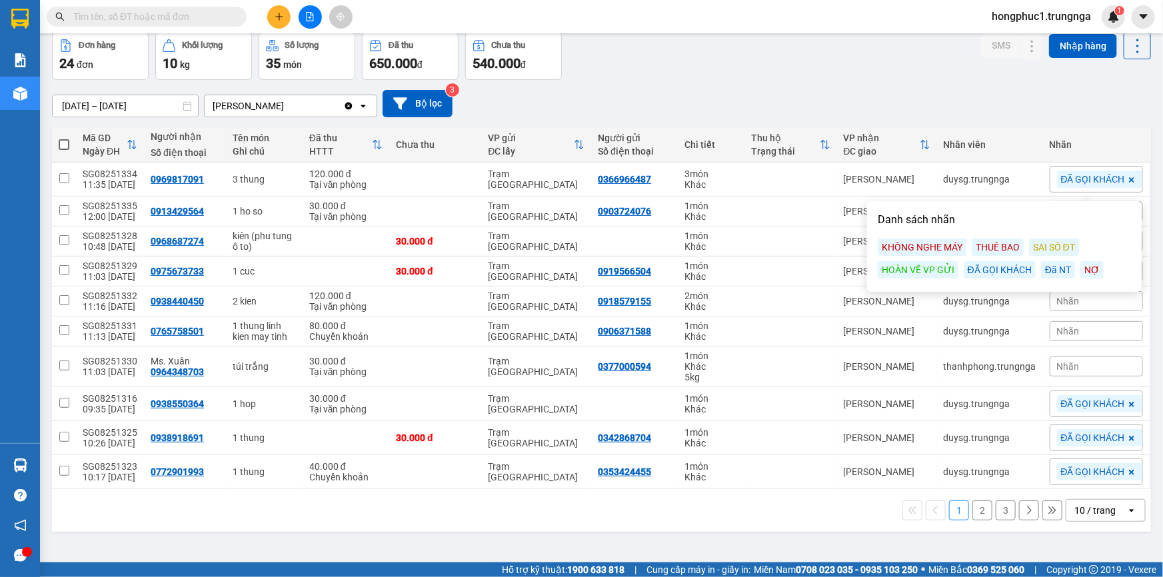
click at [977, 91] on div "13/08/2025 – 15/08/2025 Press the down arrow key to interact with the calendar …" at bounding box center [601, 103] width 1099 height 27
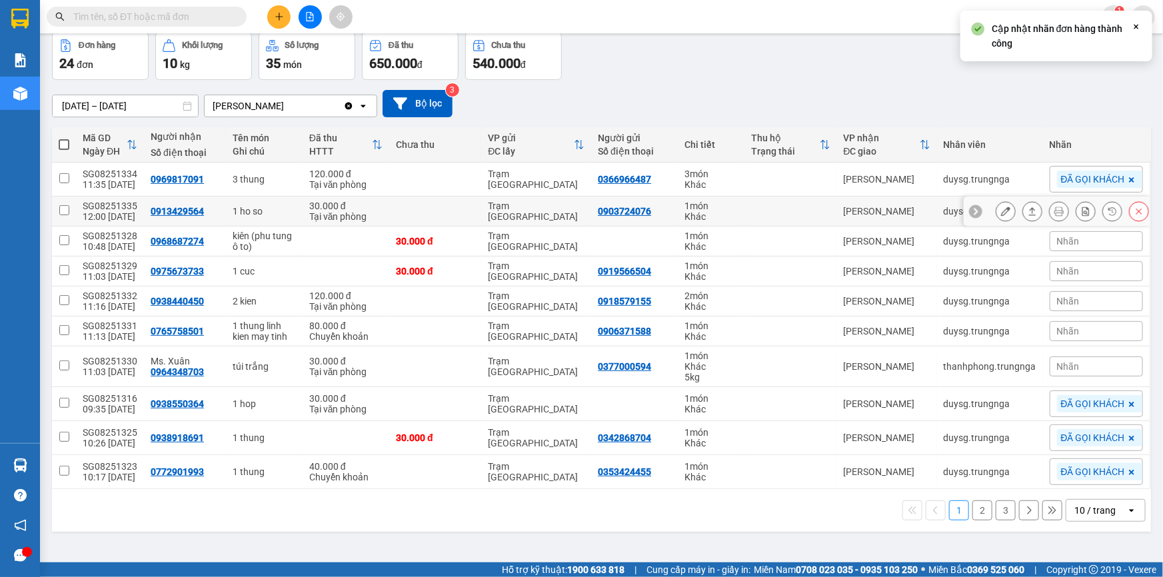
click at [971, 211] on icon at bounding box center [975, 211] width 9 height 9
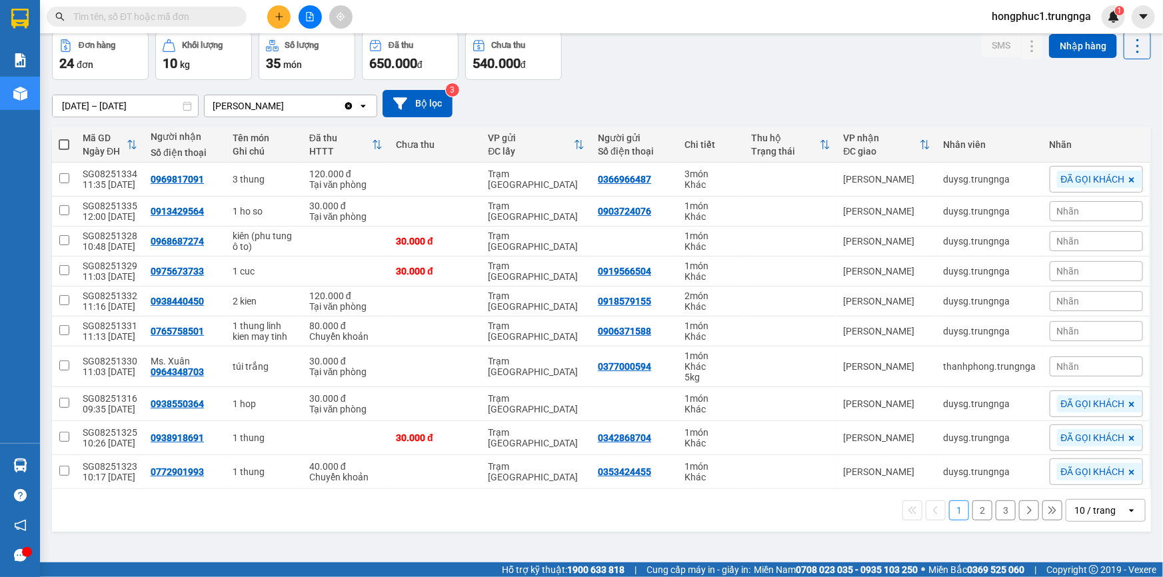
click at [1067, 213] on span "Nhãn" at bounding box center [1068, 211] width 23 height 11
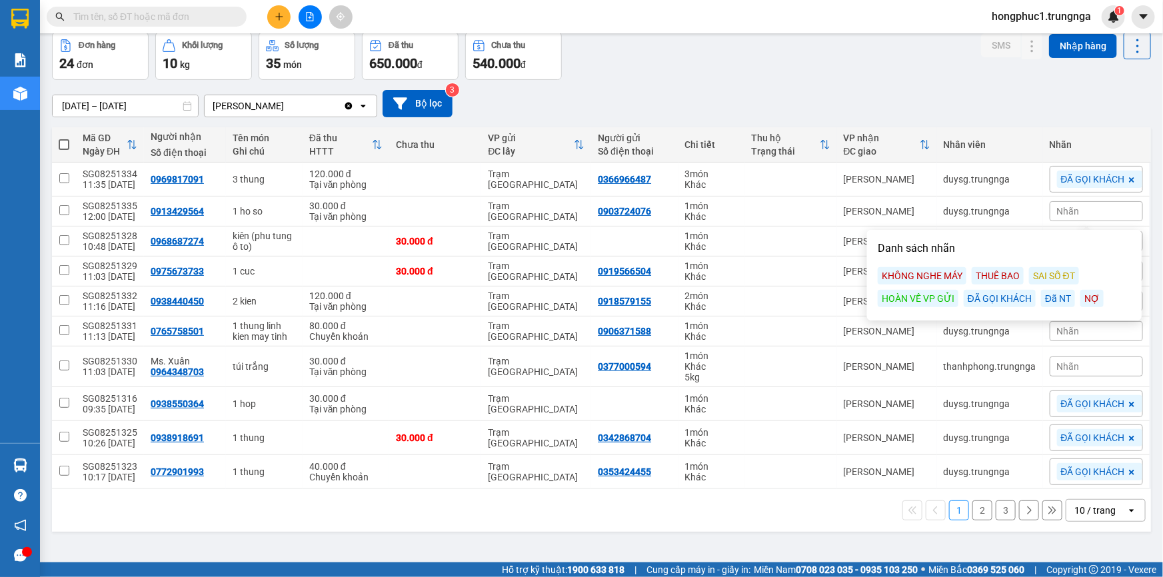
click at [1000, 271] on div "THUÊ BAO" at bounding box center [998, 275] width 52 height 17
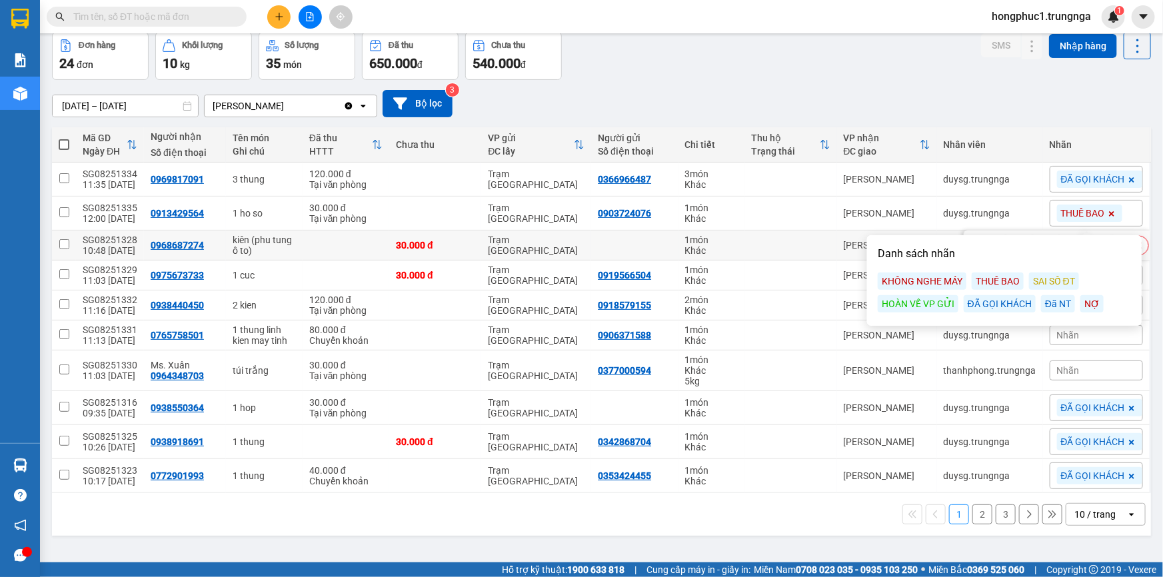
click at [820, 248] on td at bounding box center [791, 246] width 92 height 30
checkbox input "true"
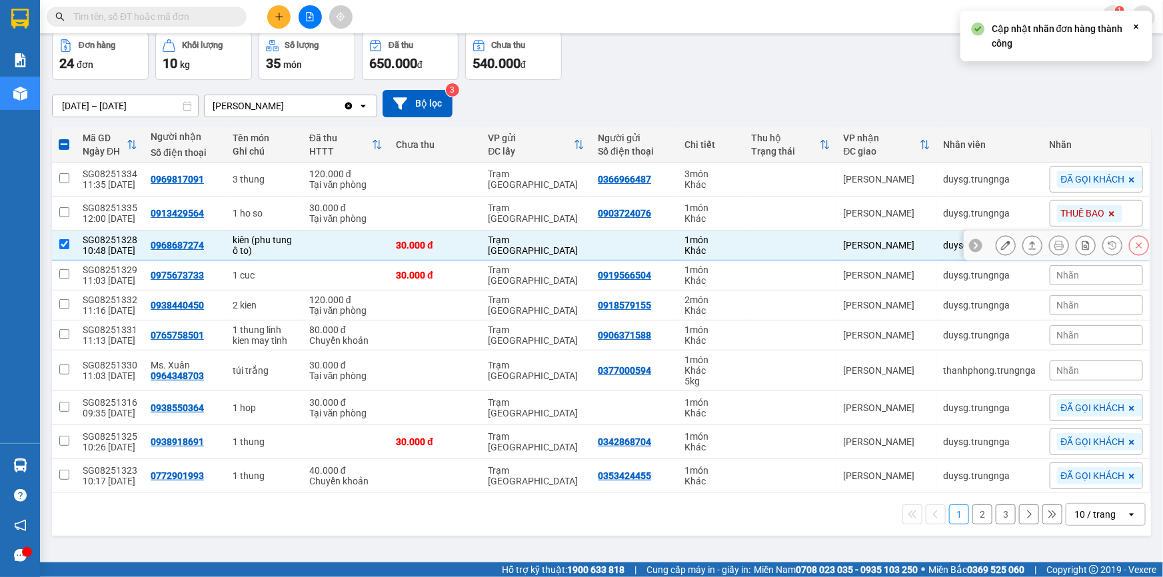
click at [969, 239] on div at bounding box center [975, 245] width 13 height 13
click at [1060, 247] on span "Nhãn" at bounding box center [1068, 245] width 23 height 11
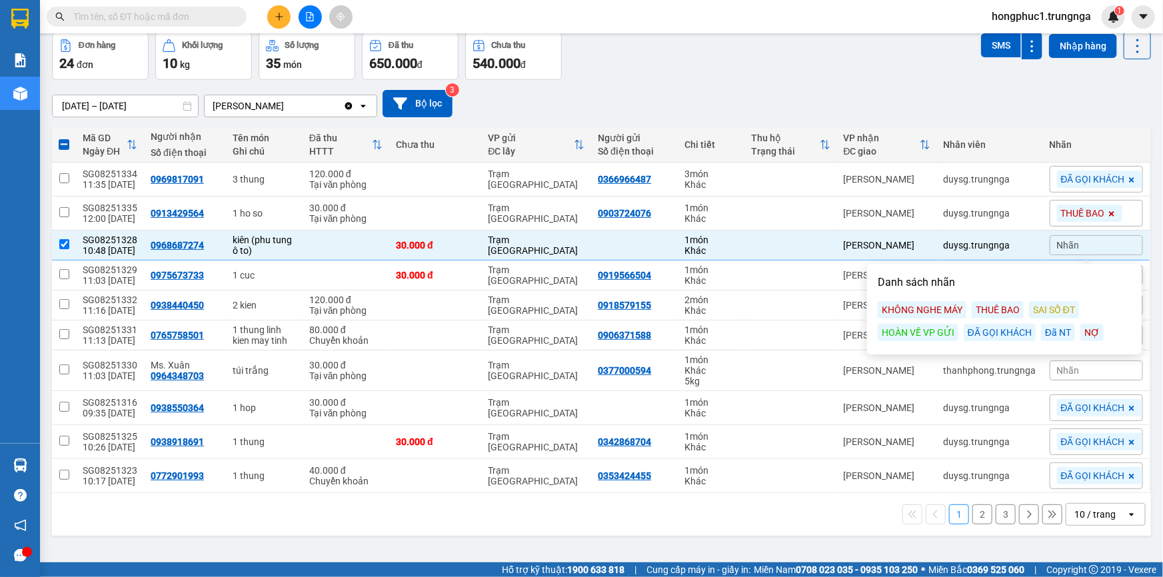
click at [1012, 330] on div "ĐÃ GỌI KHÁCH" at bounding box center [1000, 332] width 72 height 17
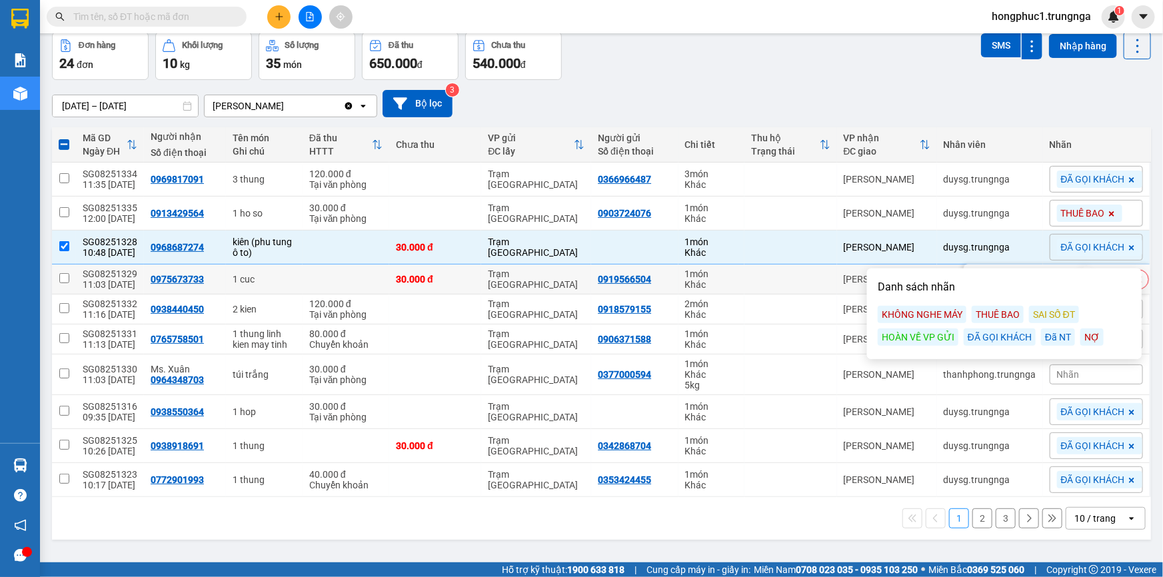
click at [757, 276] on td at bounding box center [791, 280] width 92 height 30
checkbox input "true"
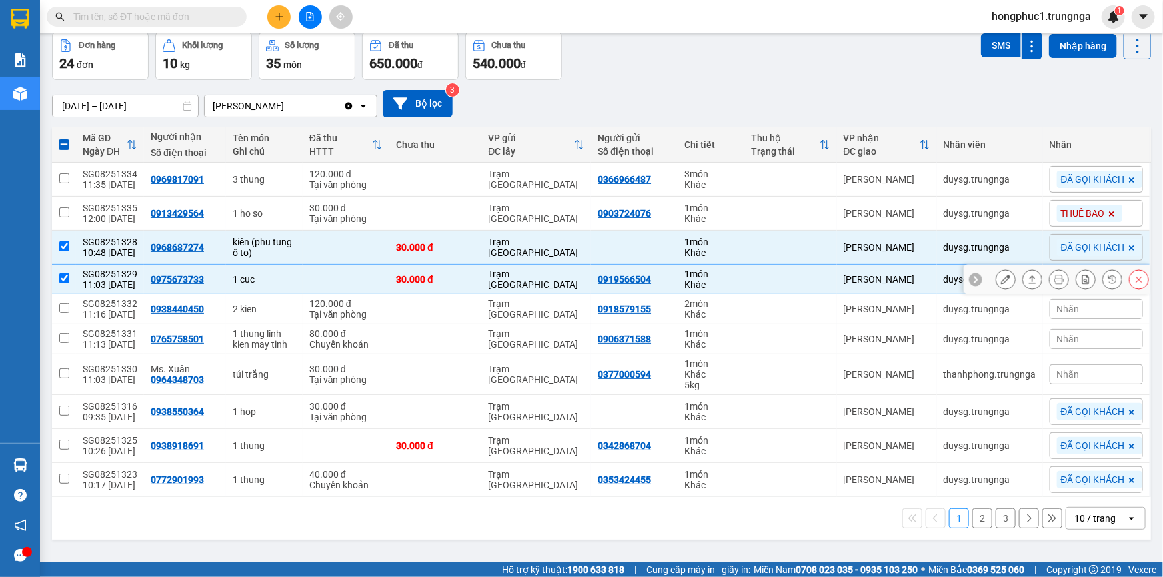
click at [971, 277] on icon at bounding box center [975, 279] width 9 height 9
click at [1078, 279] on div "Nhãn" at bounding box center [1096, 279] width 93 height 20
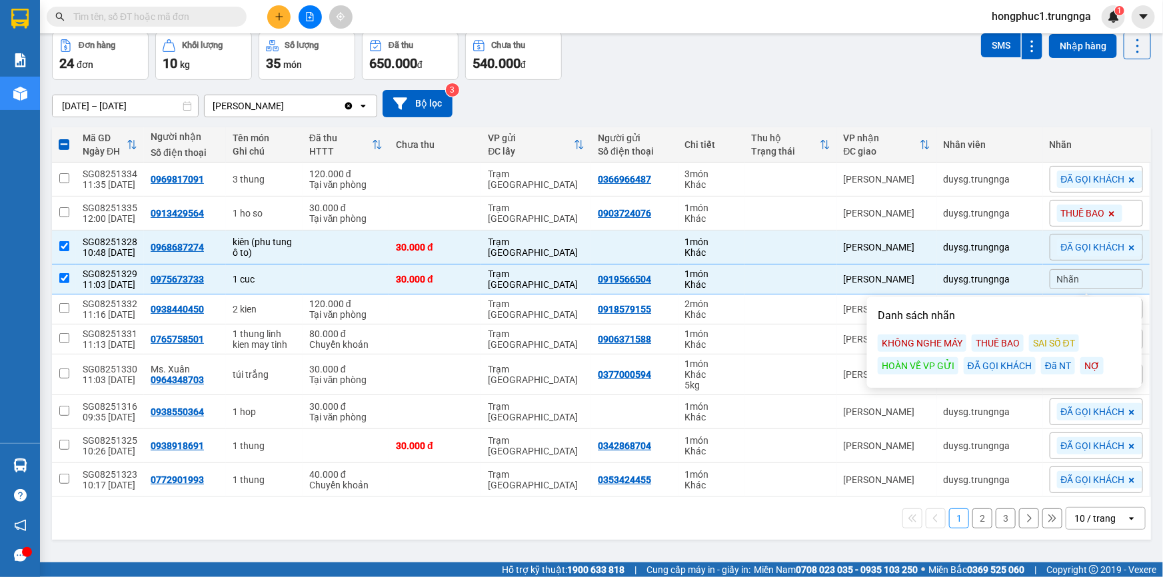
click at [900, 342] on div "KHÔNG NGHE MÁY" at bounding box center [922, 343] width 89 height 17
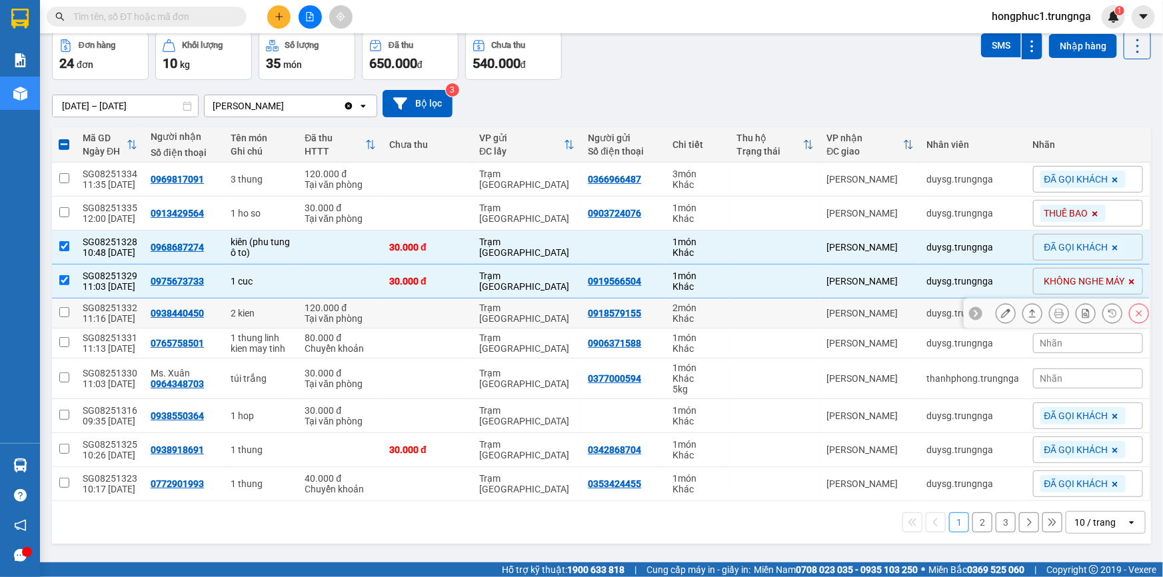
click at [737, 316] on td at bounding box center [776, 314] width 90 height 30
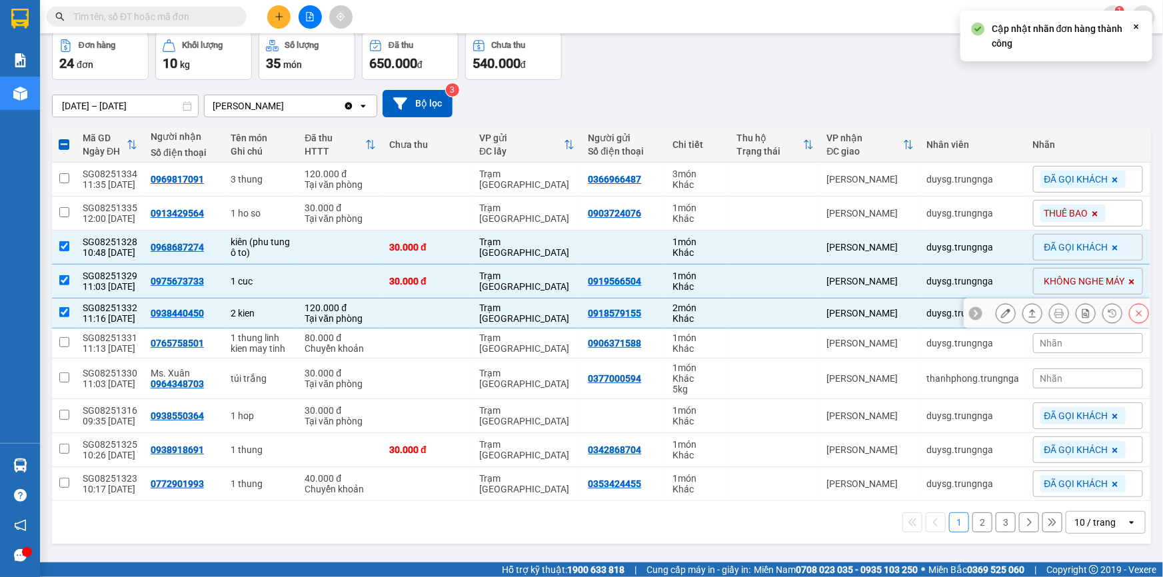
click at [737, 316] on td at bounding box center [776, 314] width 90 height 30
checkbox input "false"
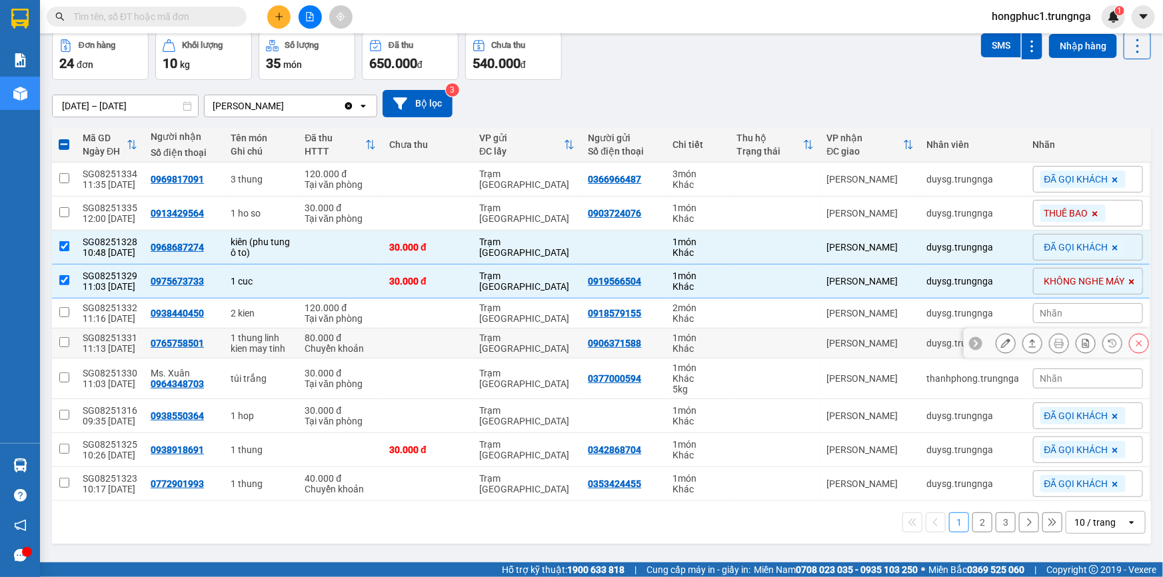
click at [733, 335] on td at bounding box center [776, 344] width 90 height 30
checkbox input "true"
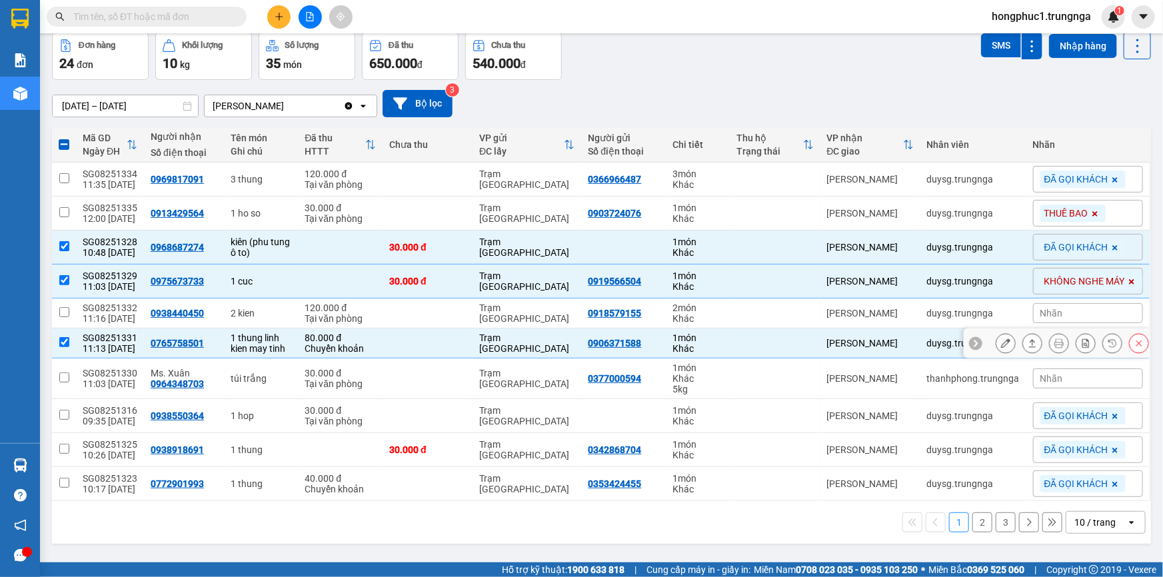
click at [971, 340] on icon at bounding box center [975, 343] width 9 height 9
click at [1033, 340] on div "Nhãn" at bounding box center [1088, 343] width 110 height 20
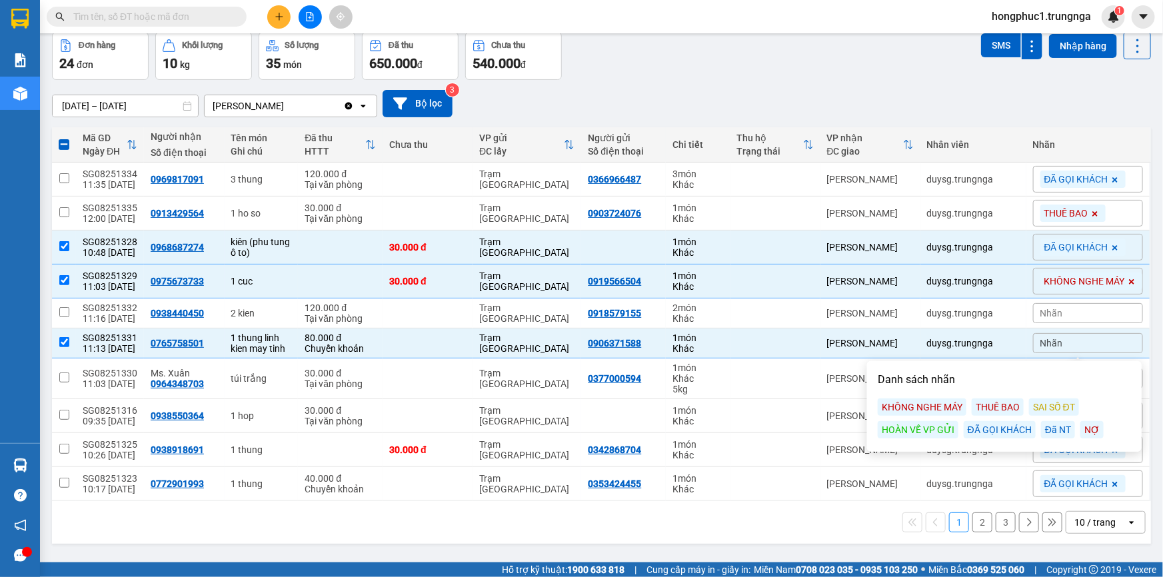
click at [983, 426] on div "ĐÃ GỌI KHÁCH" at bounding box center [1000, 429] width 72 height 17
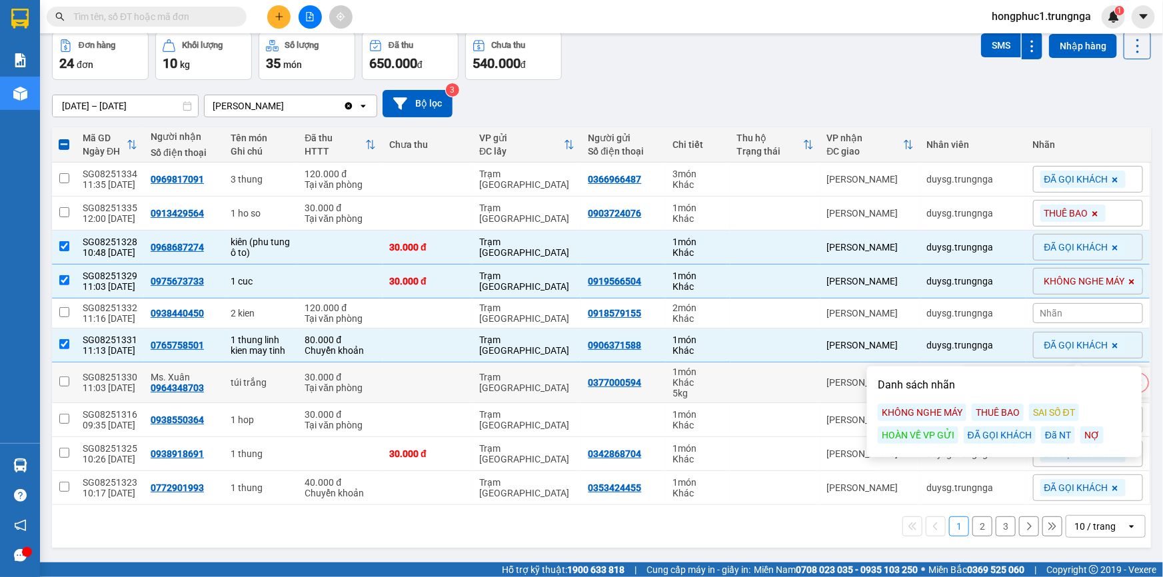
click at [799, 387] on td at bounding box center [776, 383] width 90 height 41
checkbox input "true"
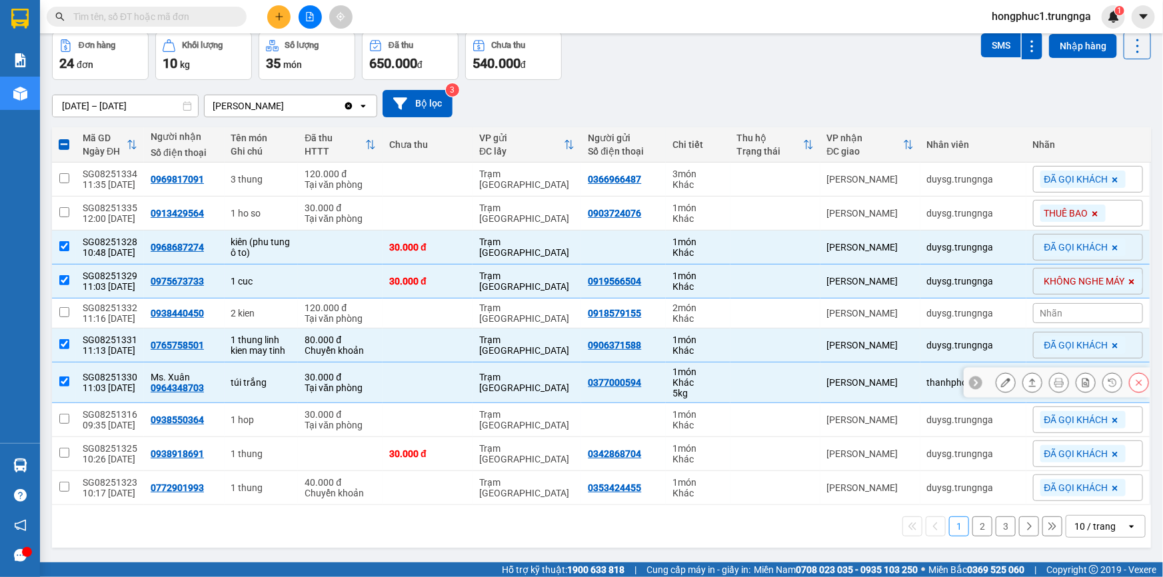
click at [971, 379] on icon at bounding box center [975, 382] width 9 height 9
click at [1040, 379] on span "Nhãn" at bounding box center [1051, 382] width 23 height 11
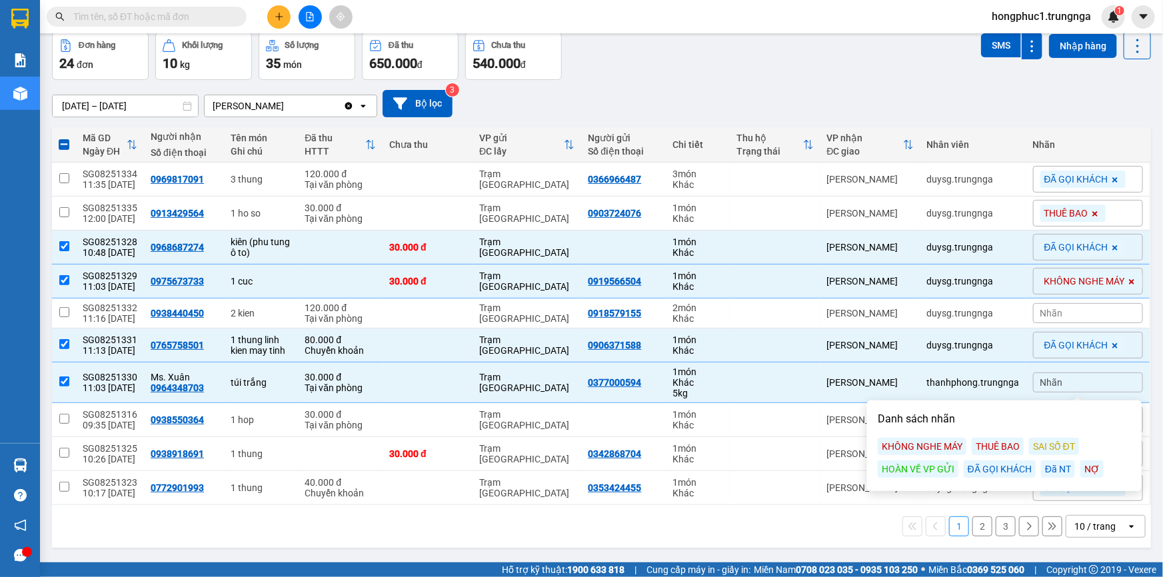
click at [994, 466] on div "ĐÃ GỌI KHÁCH" at bounding box center [1000, 469] width 72 height 17
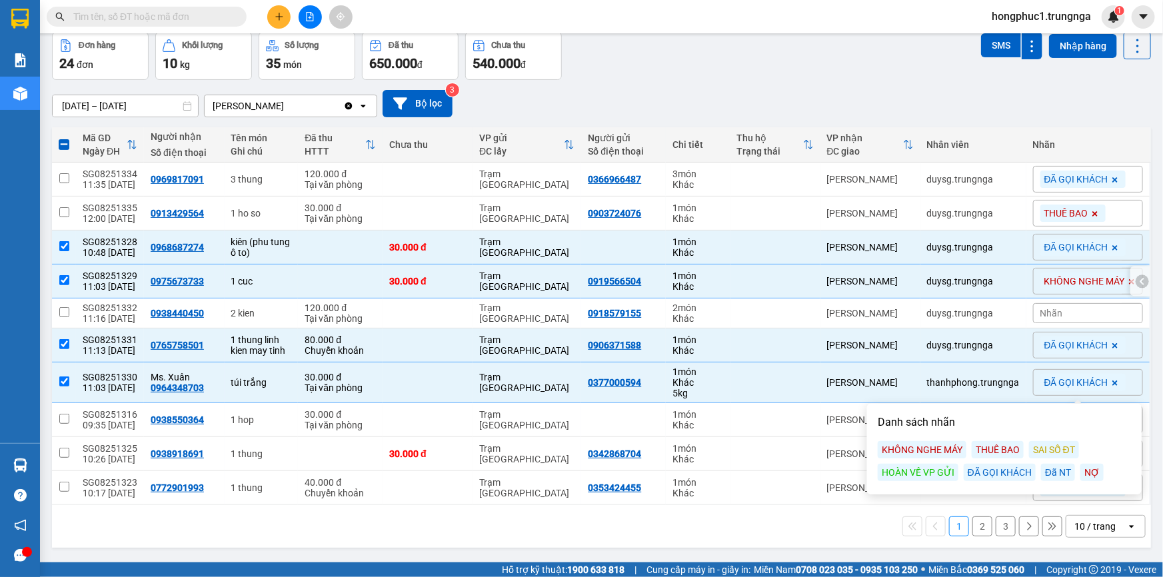
click at [277, 278] on div "1 cuc" at bounding box center [261, 281] width 61 height 11
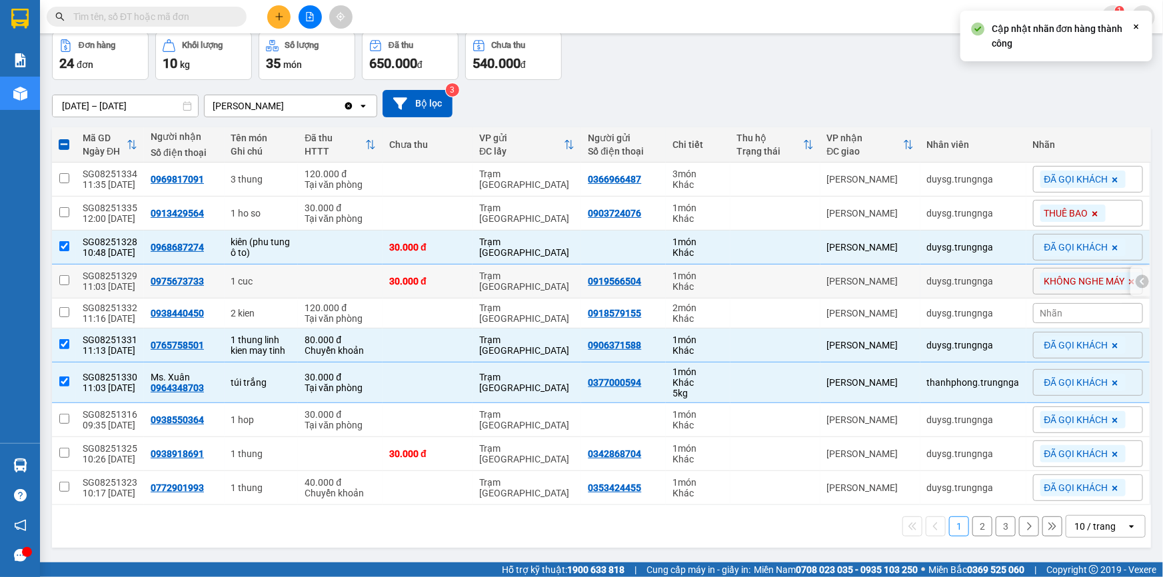
click at [277, 278] on div "1 cuc" at bounding box center [261, 281] width 61 height 11
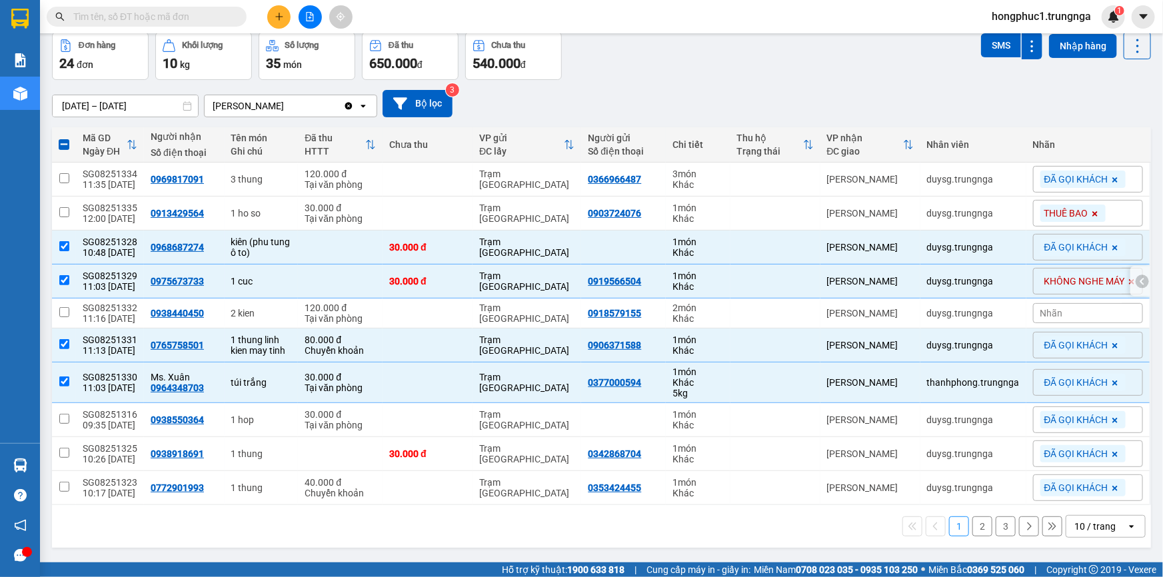
click at [973, 289] on td "duysg.trungnga" at bounding box center [973, 282] width 106 height 34
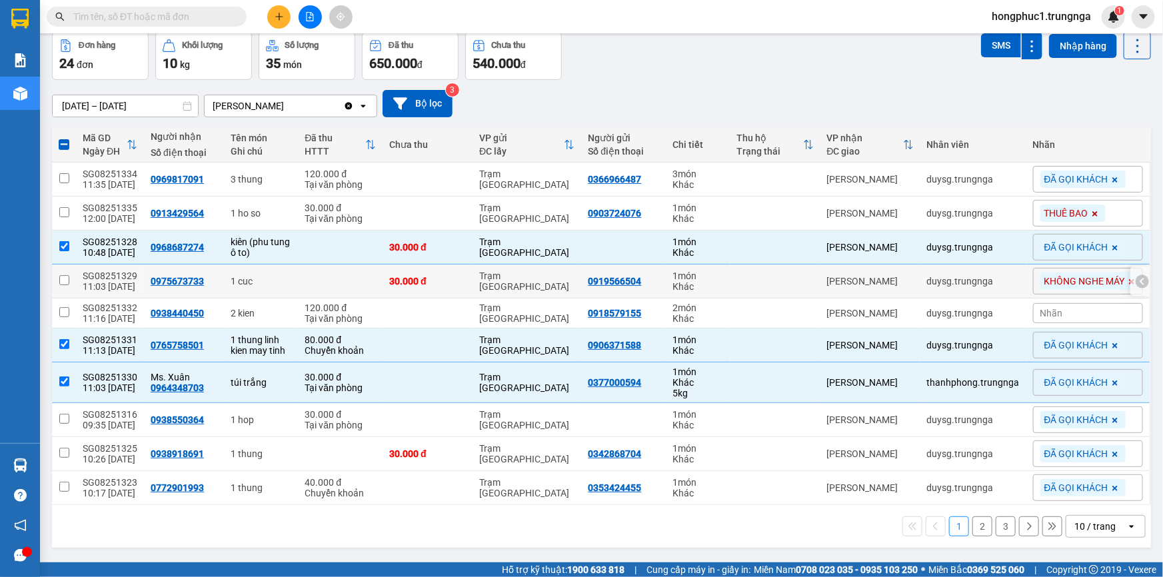
click at [973, 289] on td "duysg.trungnga" at bounding box center [973, 282] width 106 height 34
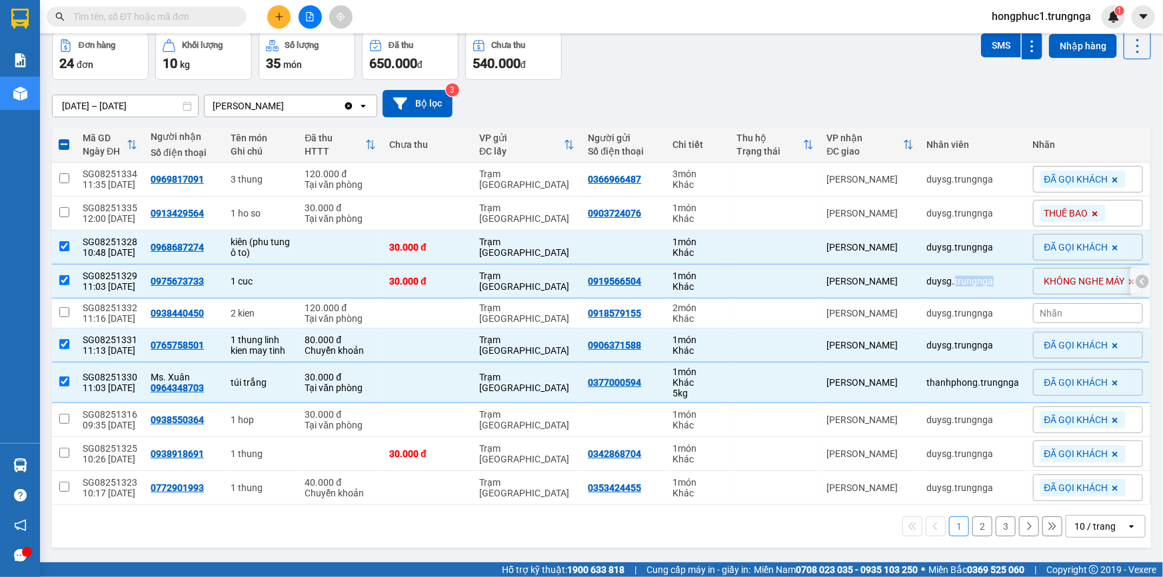
click at [973, 289] on td "duysg.trungnga" at bounding box center [973, 282] width 106 height 34
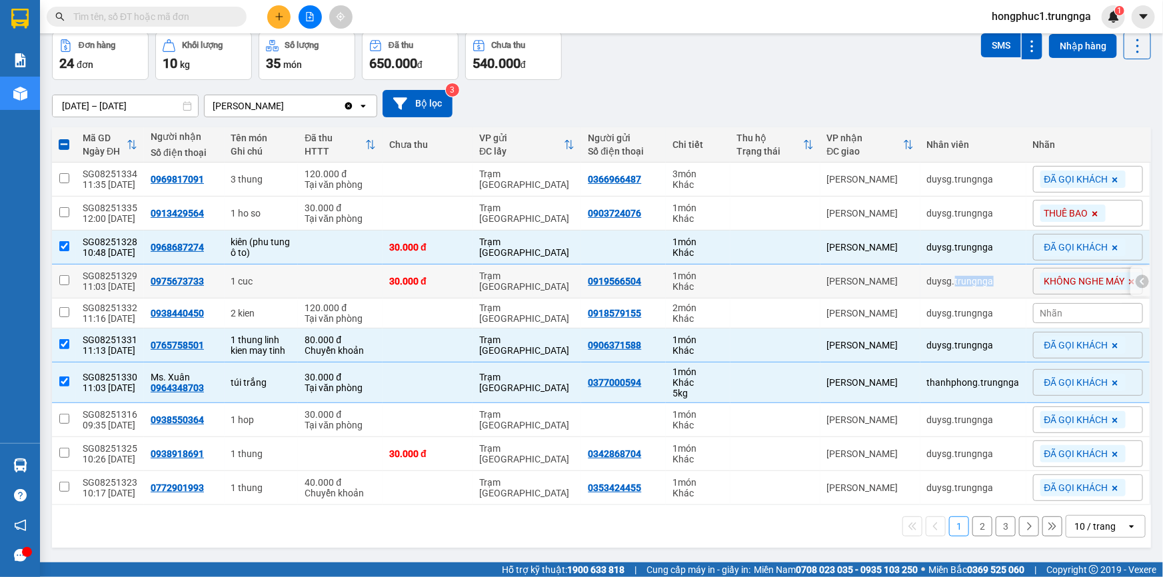
click at [1003, 283] on div "duysg.trungnga" at bounding box center [973, 281] width 93 height 11
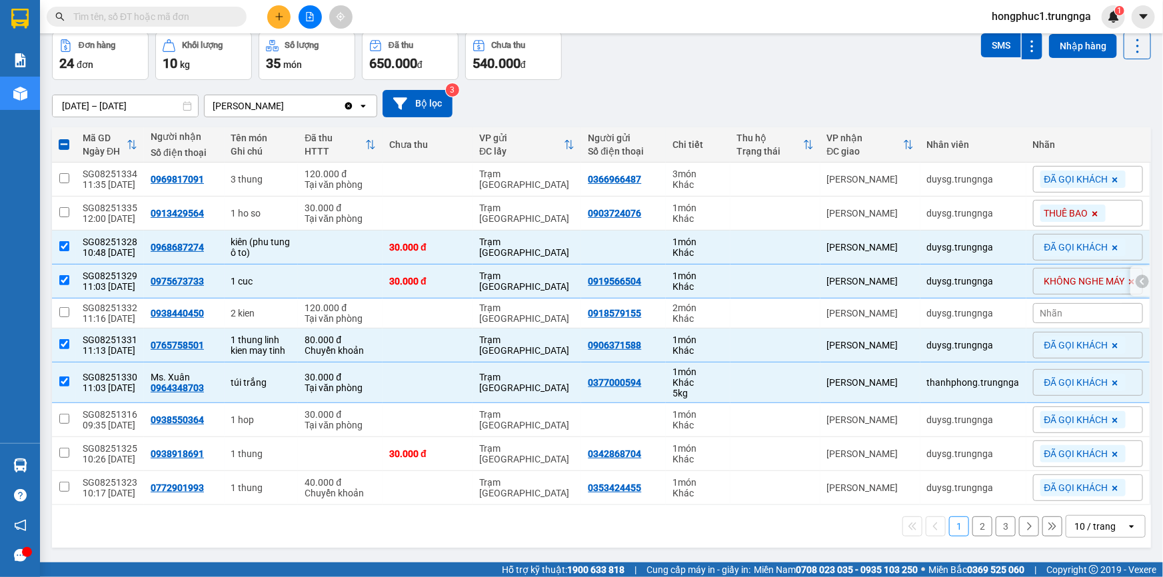
click at [1003, 283] on div "duysg.trungnga" at bounding box center [973, 281] width 93 height 11
checkbox input "false"
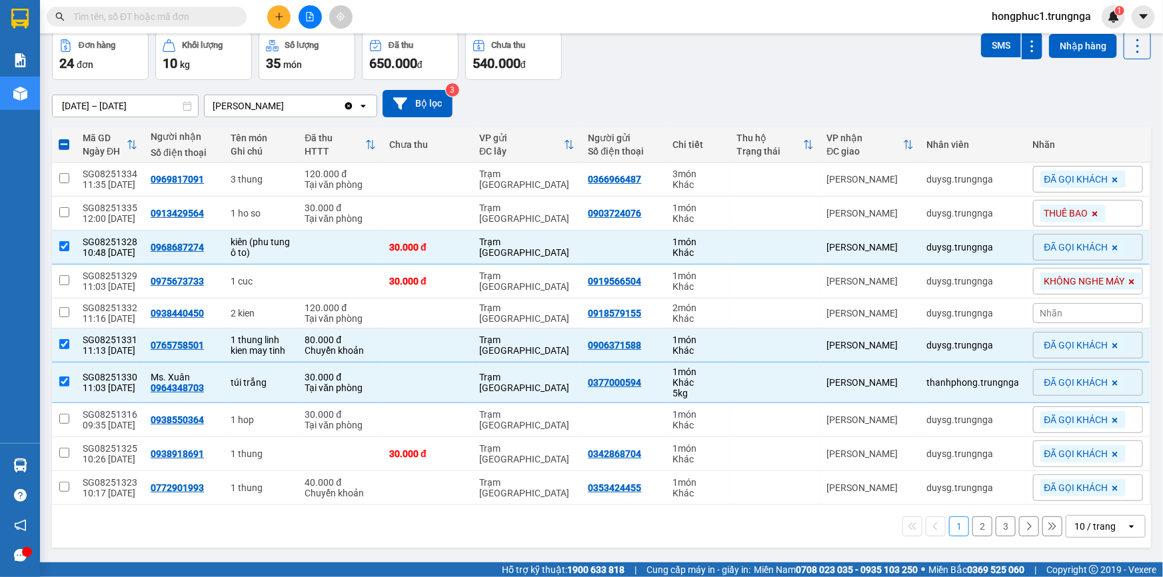
click at [972, 526] on button "2" at bounding box center [982, 527] width 20 height 20
checkbox input "false"
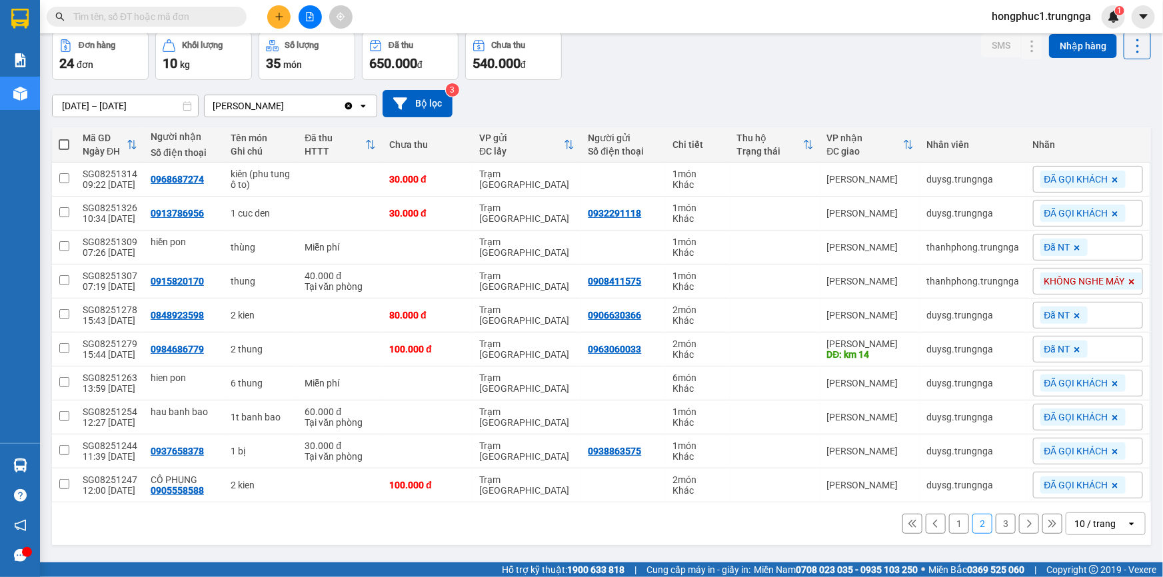
click at [906, 527] on button at bounding box center [912, 524] width 20 height 20
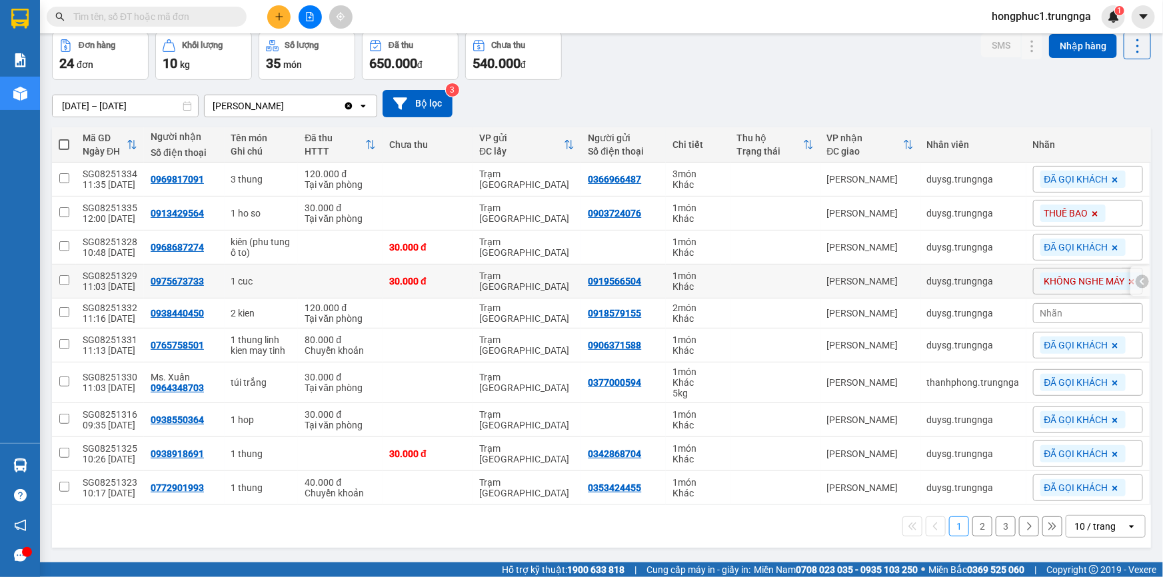
click at [259, 286] on td "1 cuc" at bounding box center [262, 282] width 74 height 34
checkbox input "true"
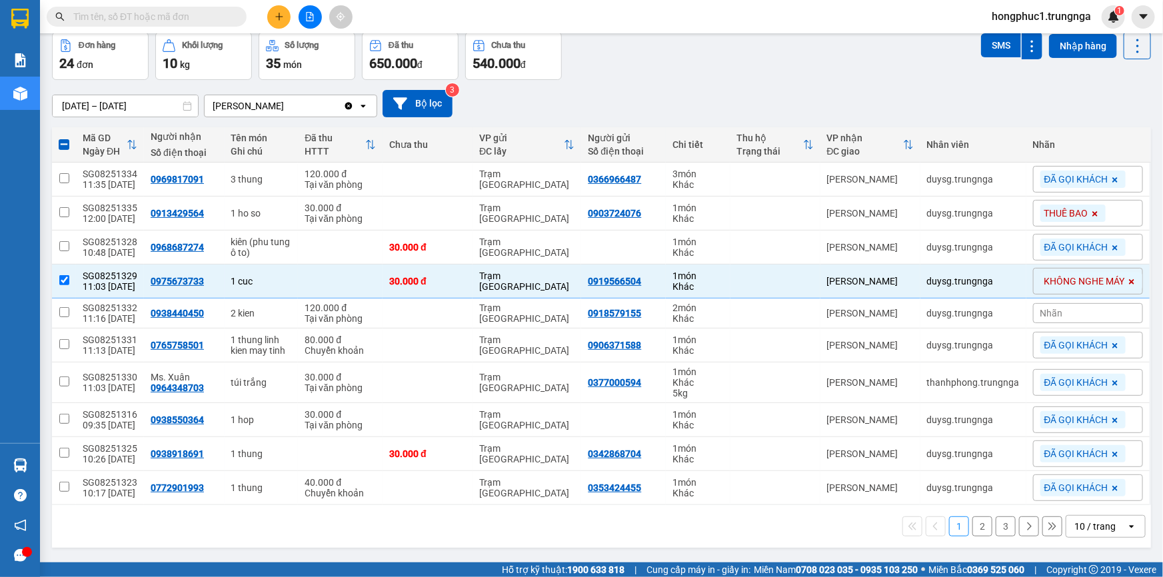
click at [125, 13] on input "text" at bounding box center [151, 16] width 157 height 15
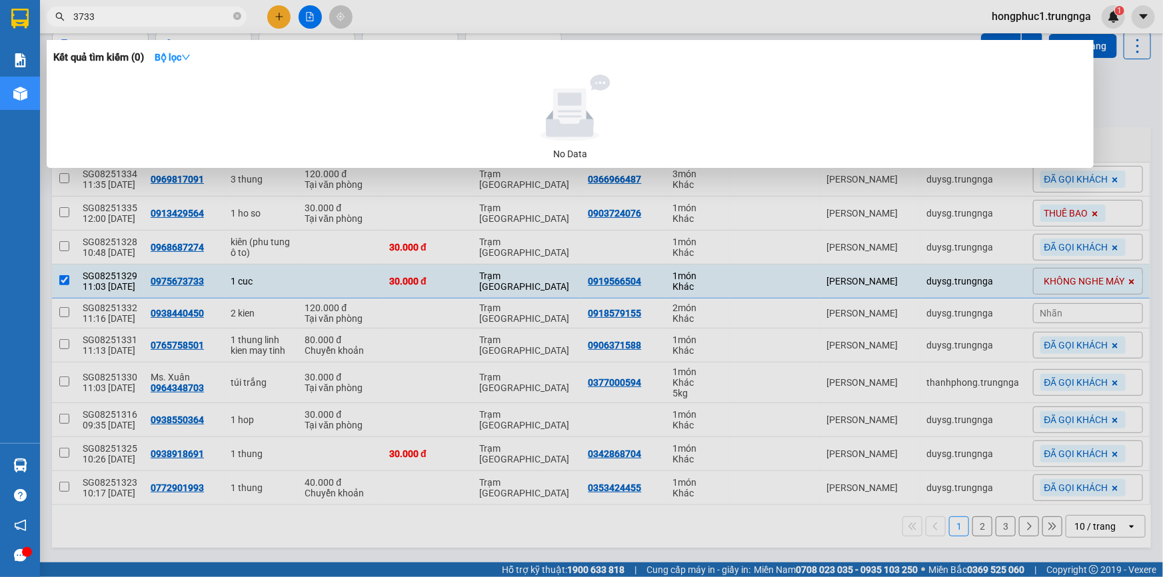
type input "3733"
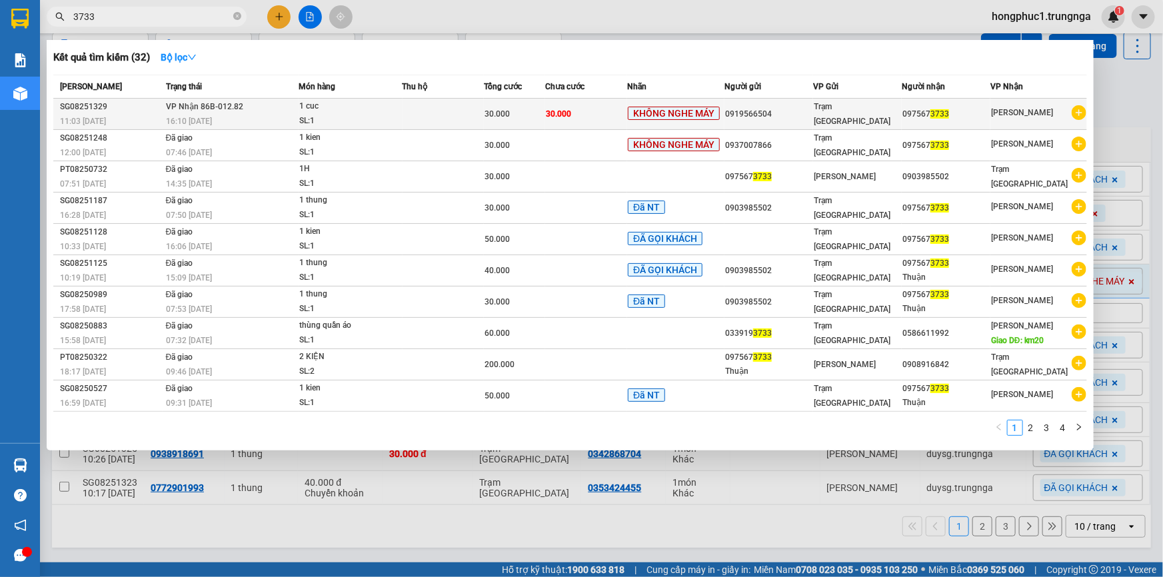
click at [800, 118] on div "0919566504" at bounding box center [768, 114] width 87 height 14
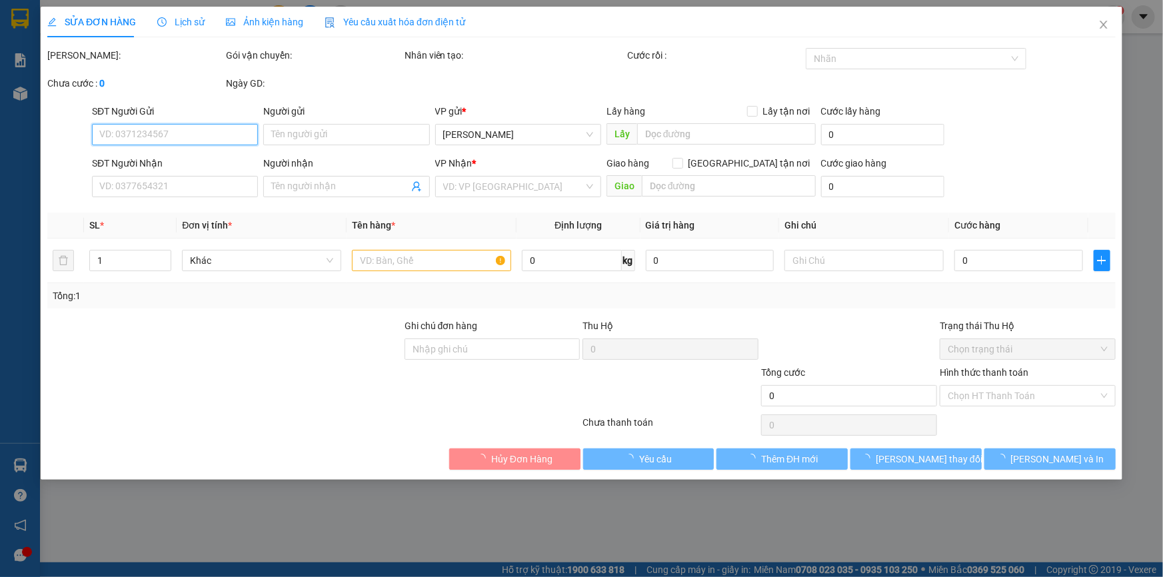
type input "0919566504"
type input "0975673733"
type input "30.000"
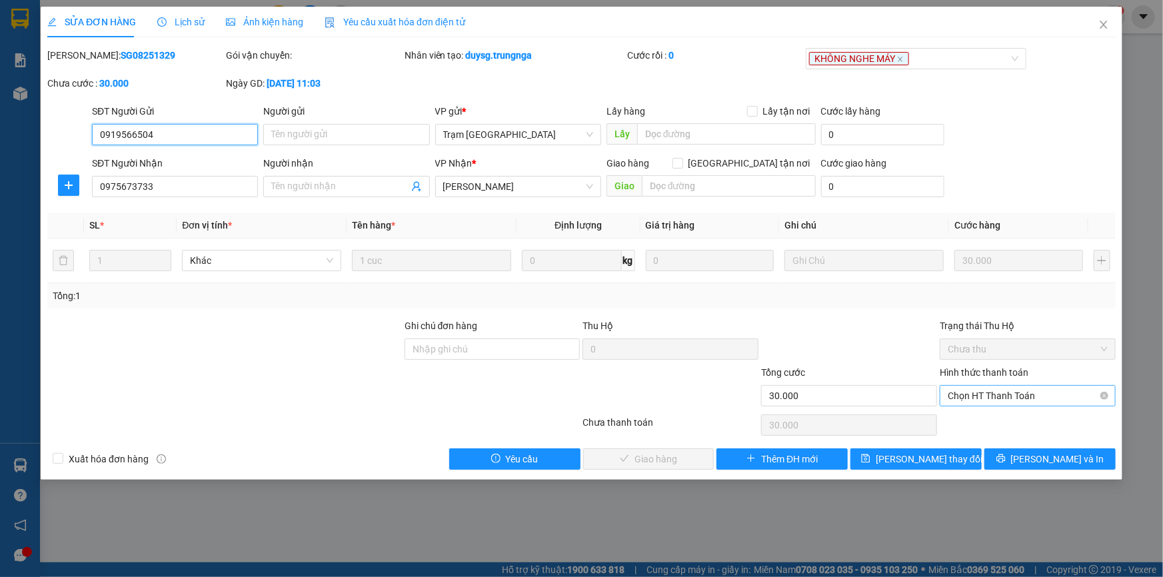
click at [1049, 399] on span "Chọn HT Thanh Toán" at bounding box center [1028, 396] width 160 height 20
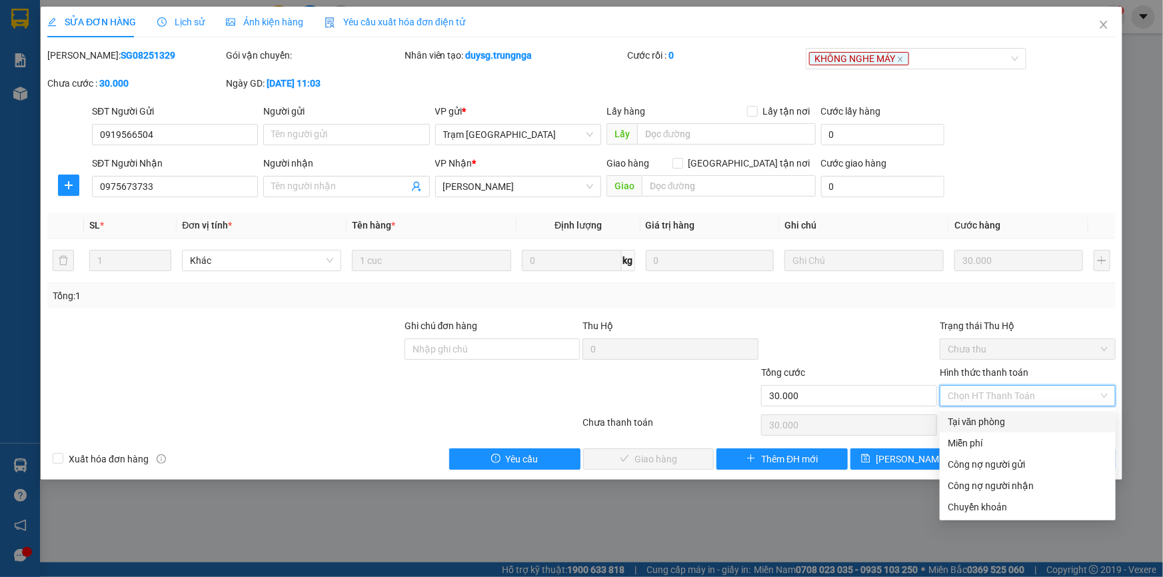
click at [1018, 422] on div "Tại văn phòng" at bounding box center [1028, 422] width 160 height 15
type input "0"
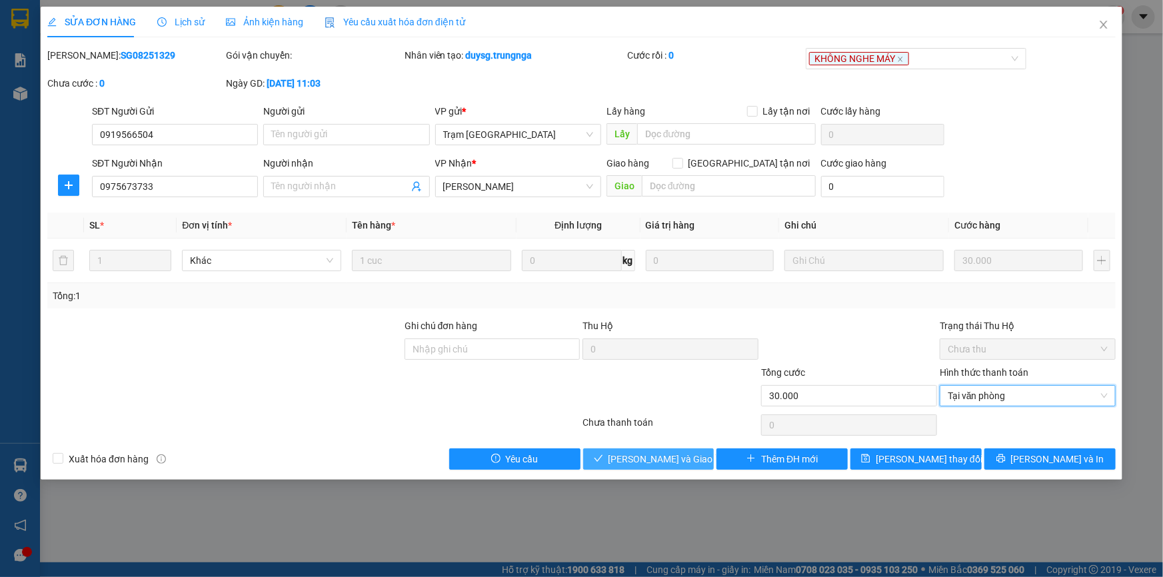
click at [667, 453] on span "[PERSON_NAME] và [PERSON_NAME] hàng" at bounding box center [673, 459] width 128 height 15
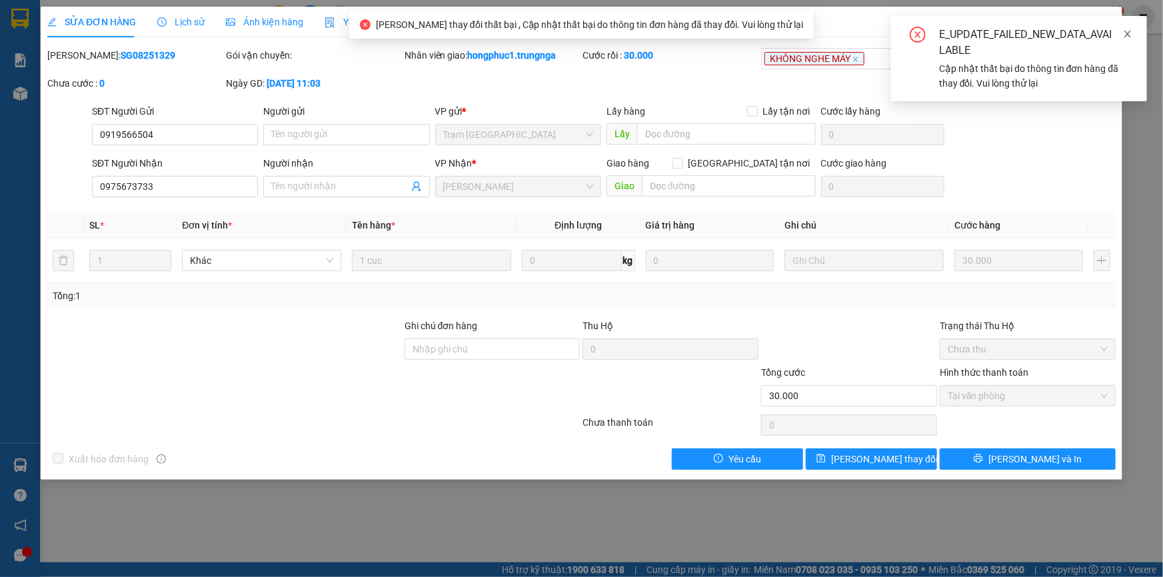
click at [1130, 33] on icon "close" at bounding box center [1127, 33] width 9 height 9
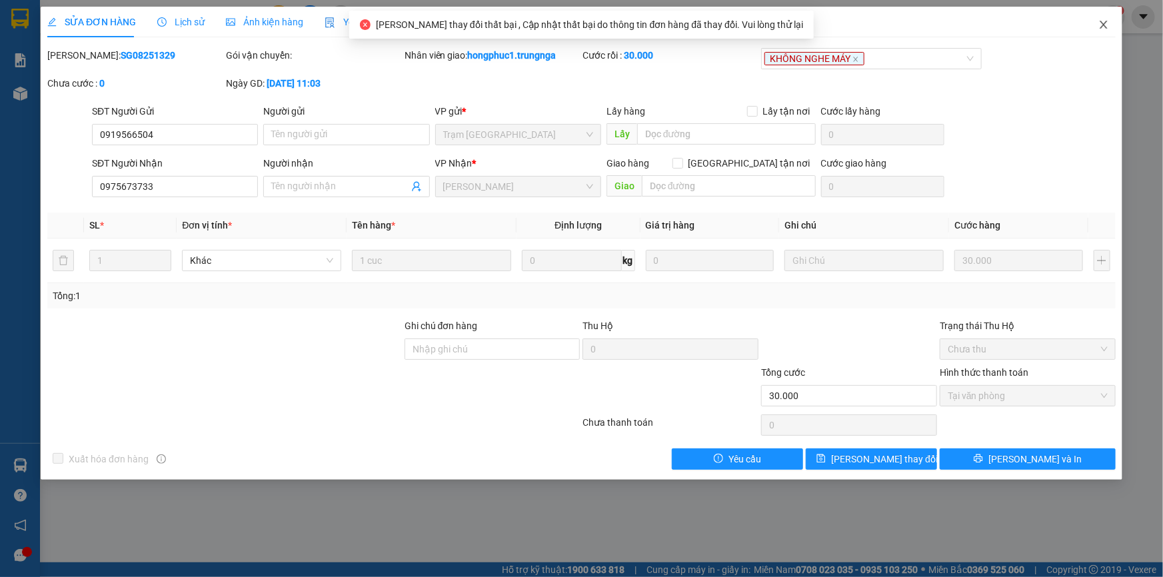
click at [1108, 24] on icon "close" at bounding box center [1103, 24] width 11 height 11
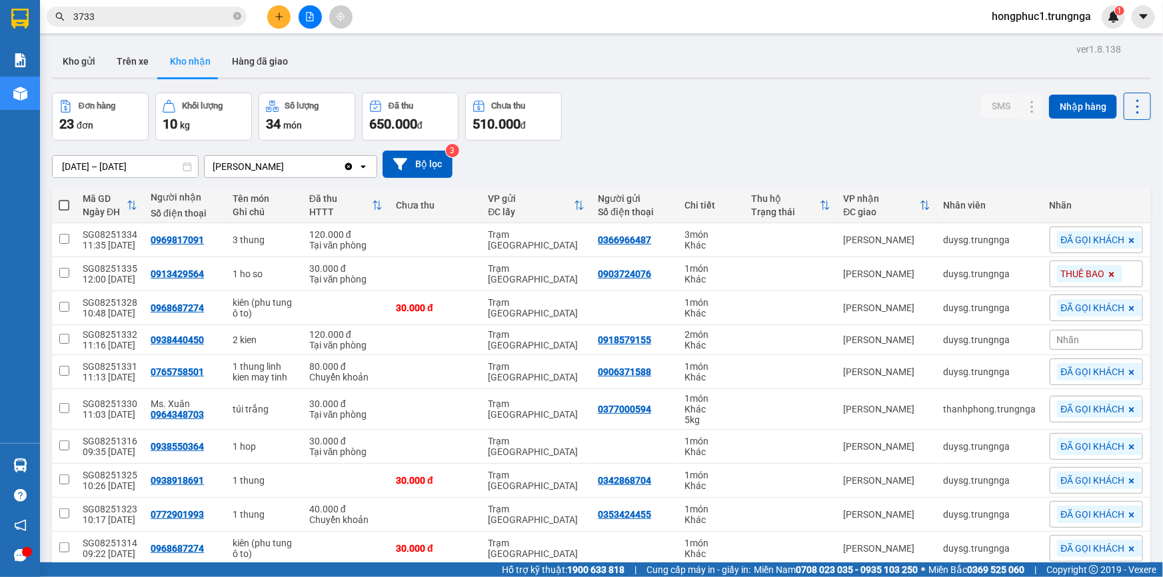
click at [735, 138] on div "Đơn hàng 23 đơn Khối lượng 10 kg Số lượng 34 món Đã thu 650.000 đ Chưa thu 510.…" at bounding box center [601, 117] width 1099 height 48
click at [619, 135] on div "Đơn hàng 23 đơn Khối lượng 10 kg Số lượng 34 món Đã thu 650.000 đ Chưa thu 510.…" at bounding box center [601, 117] width 1099 height 48
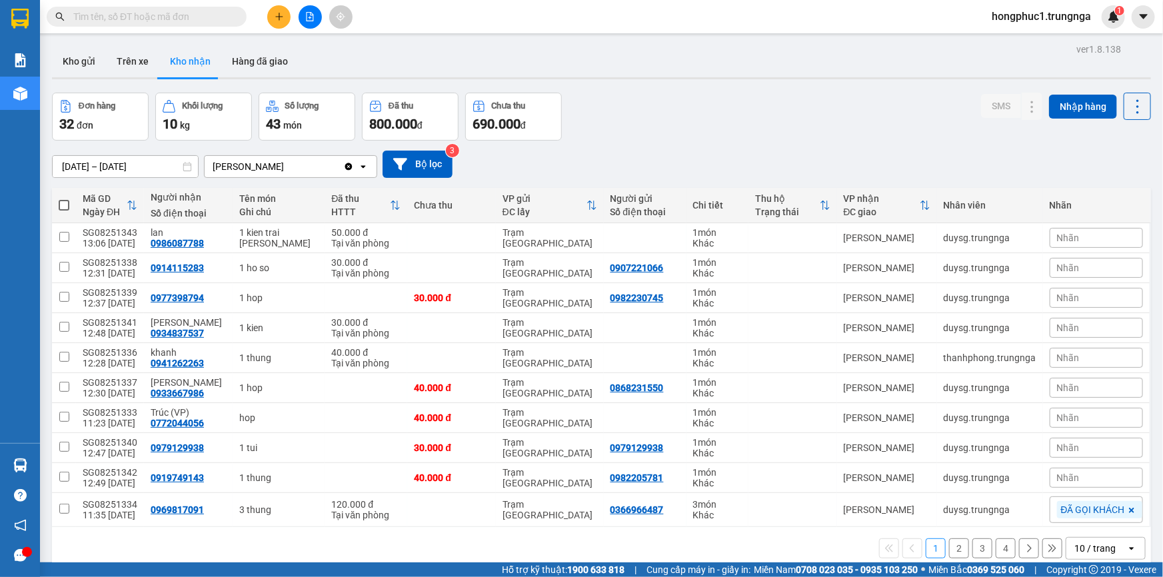
click at [141, 19] on input "text" at bounding box center [151, 16] width 157 height 15
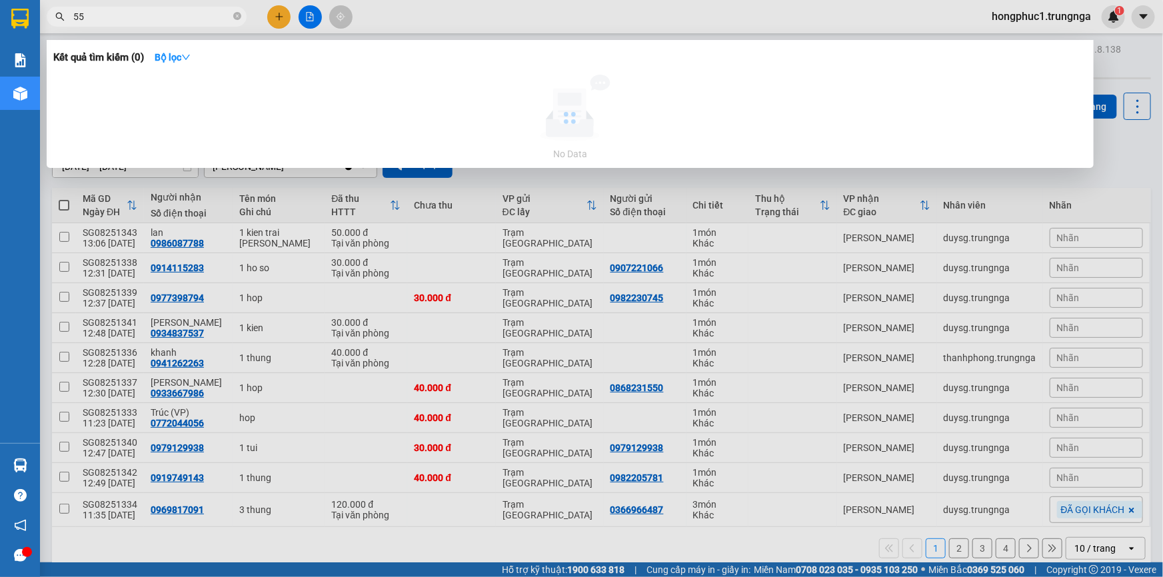
type input "5"
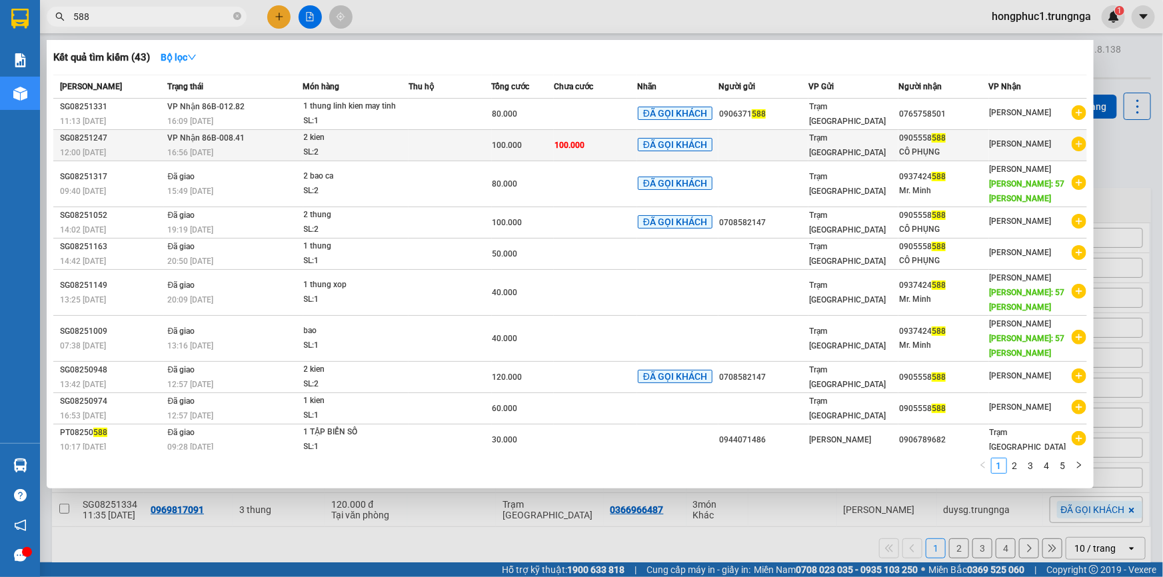
type input "588"
click at [911, 138] on div "0905558 588" at bounding box center [943, 138] width 89 height 14
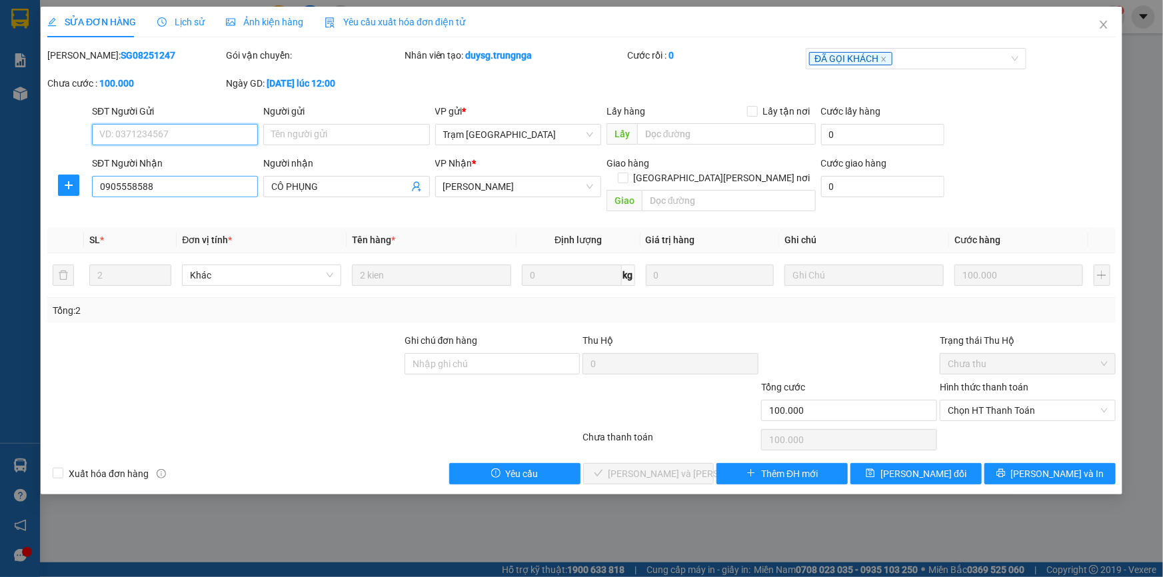
type input "0905558588"
type input "CÔ PHỤNG"
type input "100.000"
drag, startPoint x: 97, startPoint y: 186, endPoint x: 158, endPoint y: 185, distance: 61.3
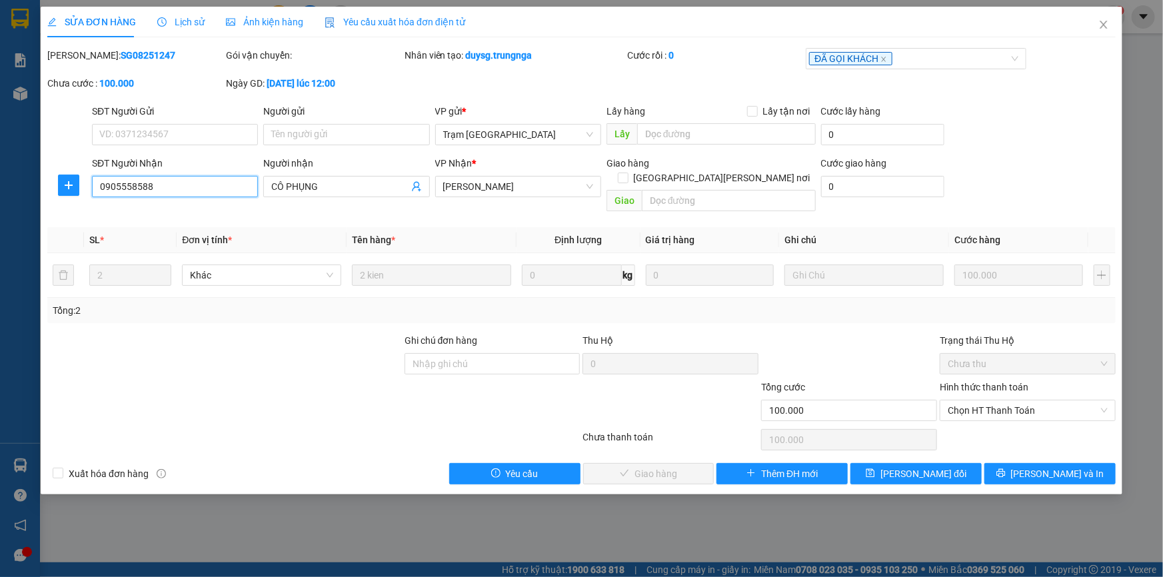
click at [158, 185] on input "0905558588" at bounding box center [175, 186] width 166 height 21
click at [1106, 27] on icon "close" at bounding box center [1103, 25] width 7 height 8
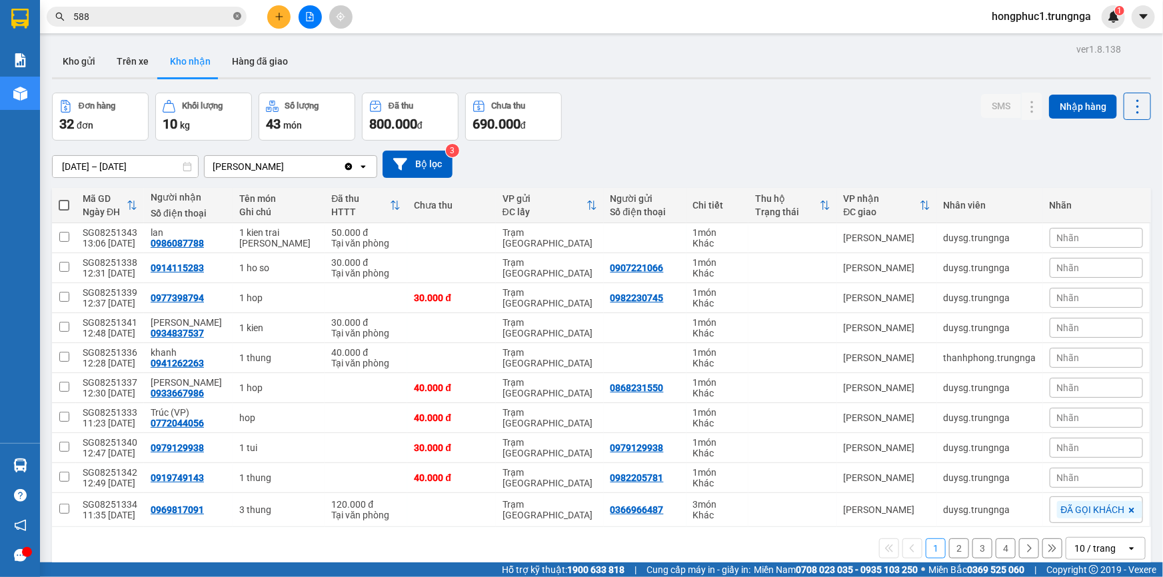
click at [235, 17] on icon "close-circle" at bounding box center [237, 16] width 8 height 8
click at [201, 16] on input "text" at bounding box center [151, 16] width 157 height 15
paste input "0905558588"
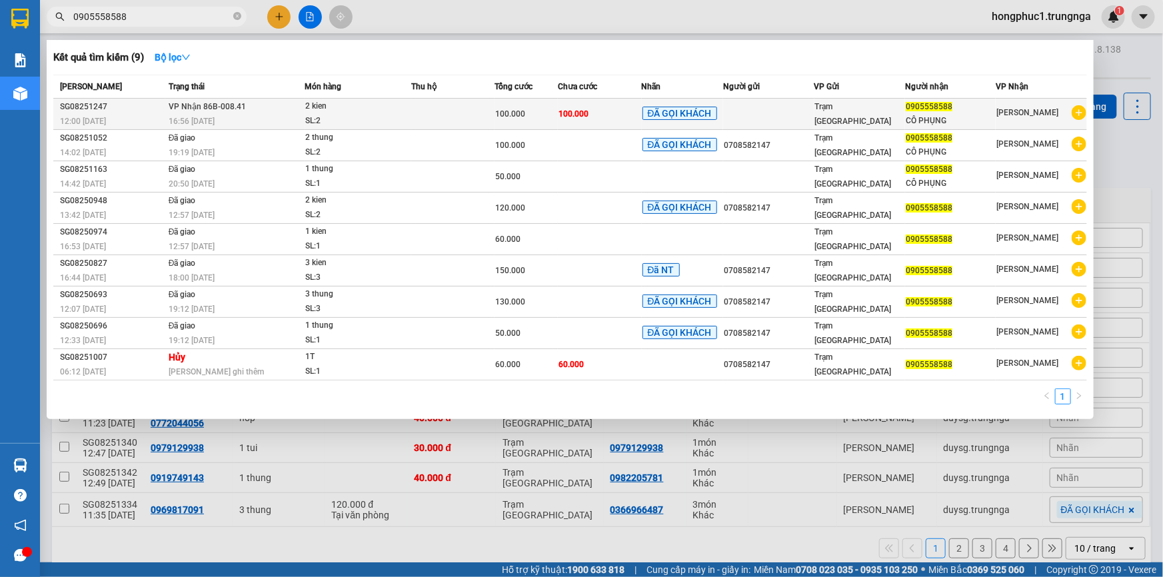
type input "0905558588"
click at [879, 123] on td "Trạm [GEOGRAPHIC_DATA]" at bounding box center [859, 114] width 91 height 31
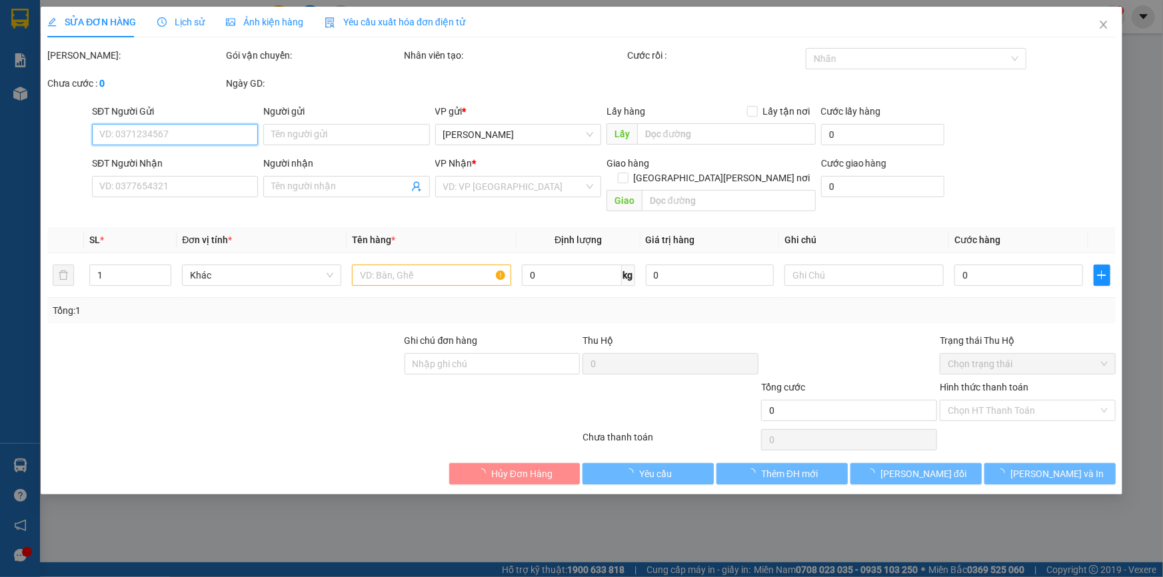
type input "0905558588"
type input "CÔ PHỤNG"
type input "100.000"
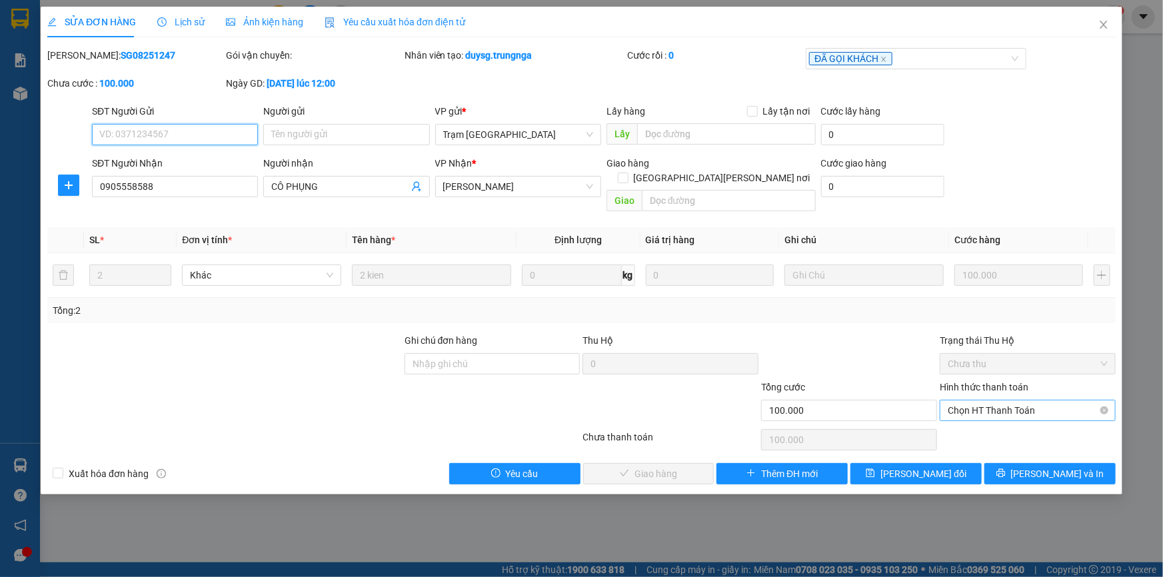
click at [970, 401] on span "Chọn HT Thanh Toán" at bounding box center [1028, 411] width 160 height 20
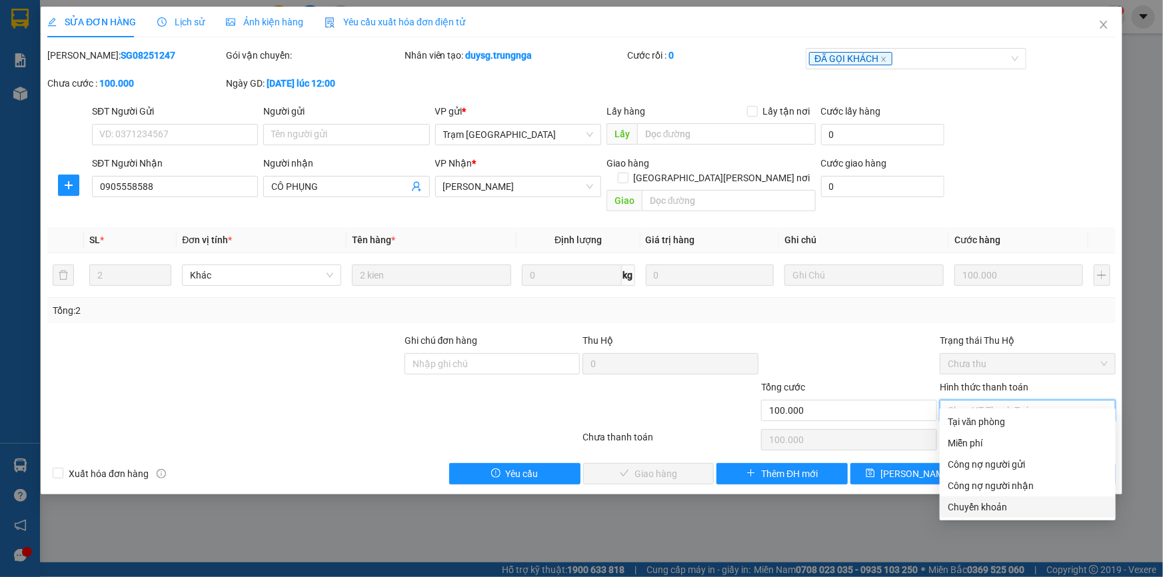
click at [970, 510] on div "Chuyển khoản" at bounding box center [1028, 507] width 160 height 15
type input "0"
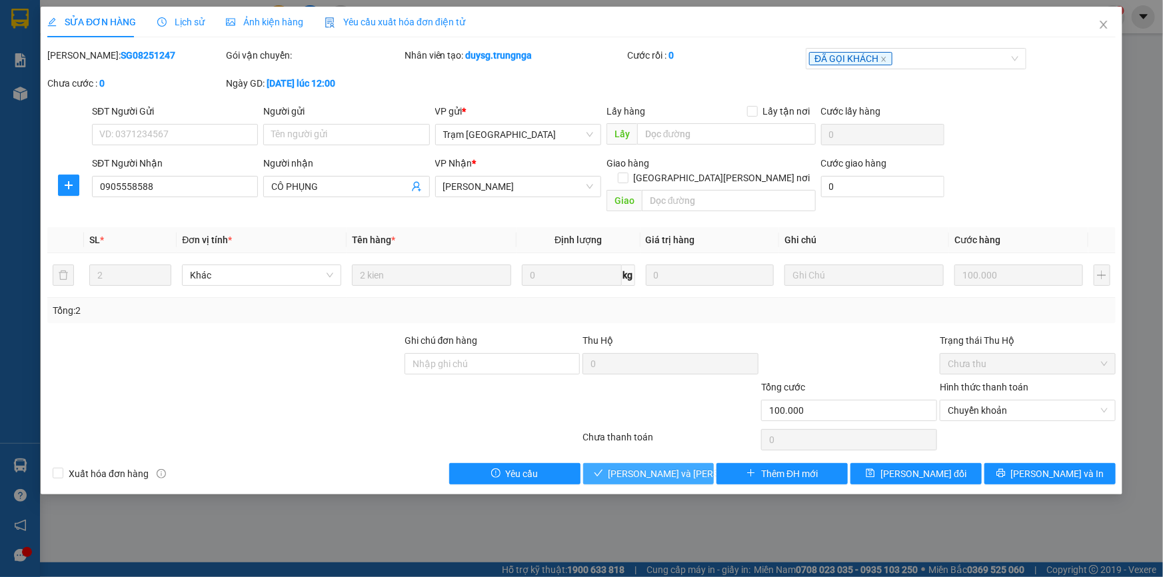
click at [639, 467] on span "[PERSON_NAME] và [PERSON_NAME] hàng" at bounding box center [699, 474] width 180 height 15
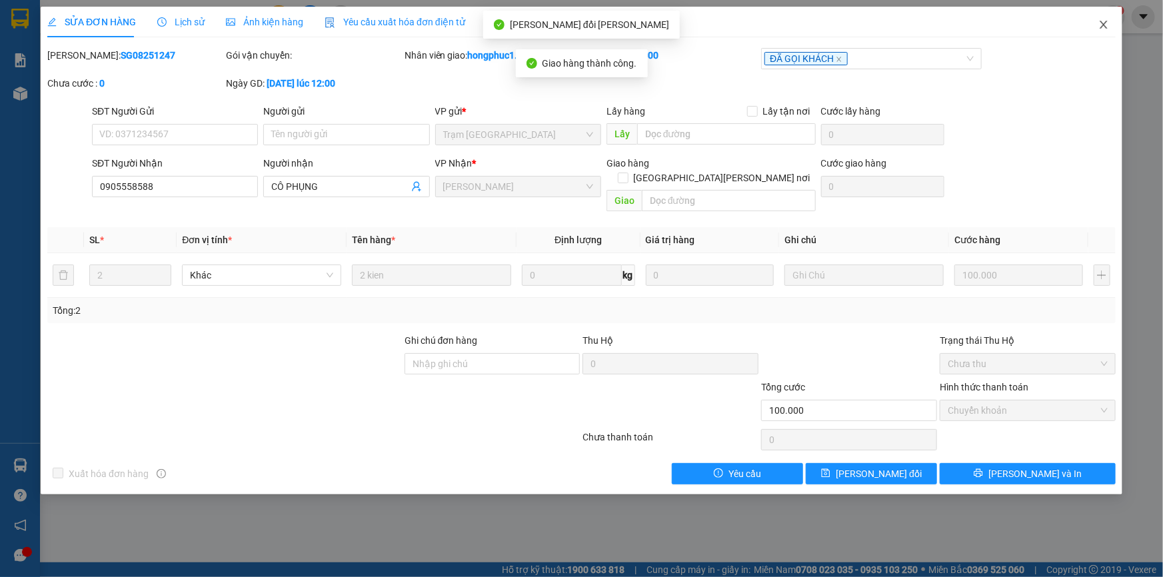
click at [1103, 21] on icon "close" at bounding box center [1103, 24] width 11 height 11
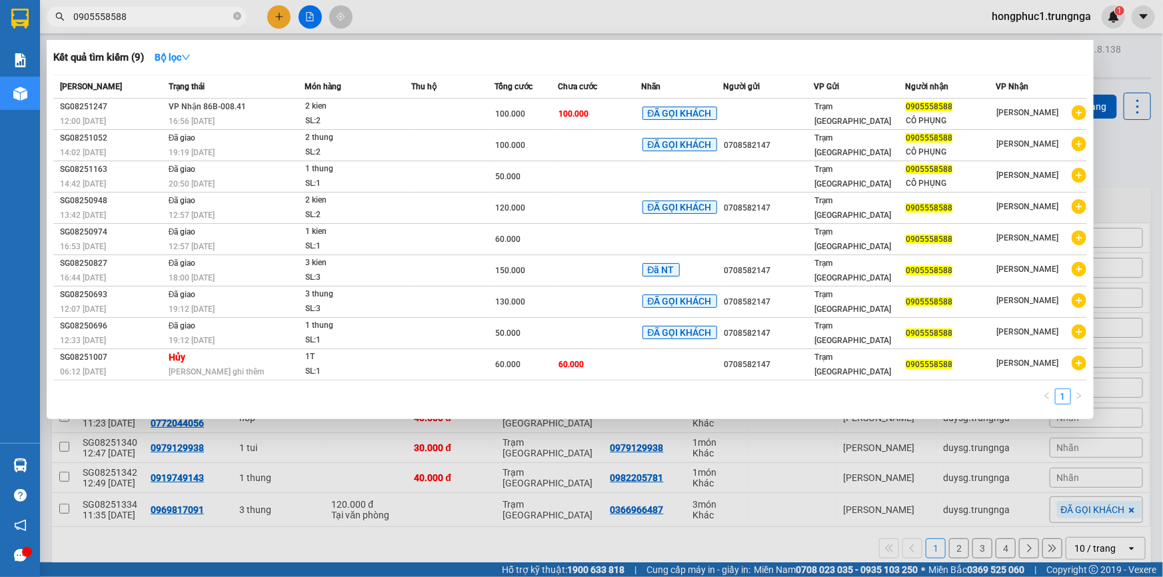
click at [181, 16] on input "0905558588" at bounding box center [151, 16] width 157 height 15
click at [1112, 60] on div at bounding box center [581, 288] width 1163 height 577
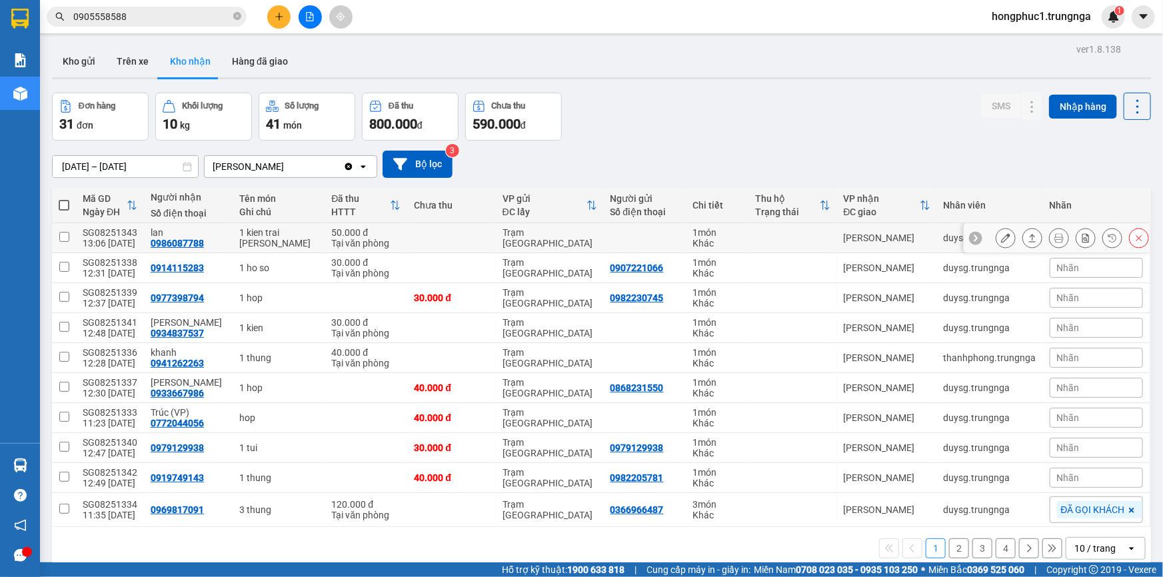
click at [971, 241] on icon at bounding box center [975, 237] width 9 height 9
click at [1068, 237] on span "Nhãn" at bounding box center [1068, 238] width 23 height 11
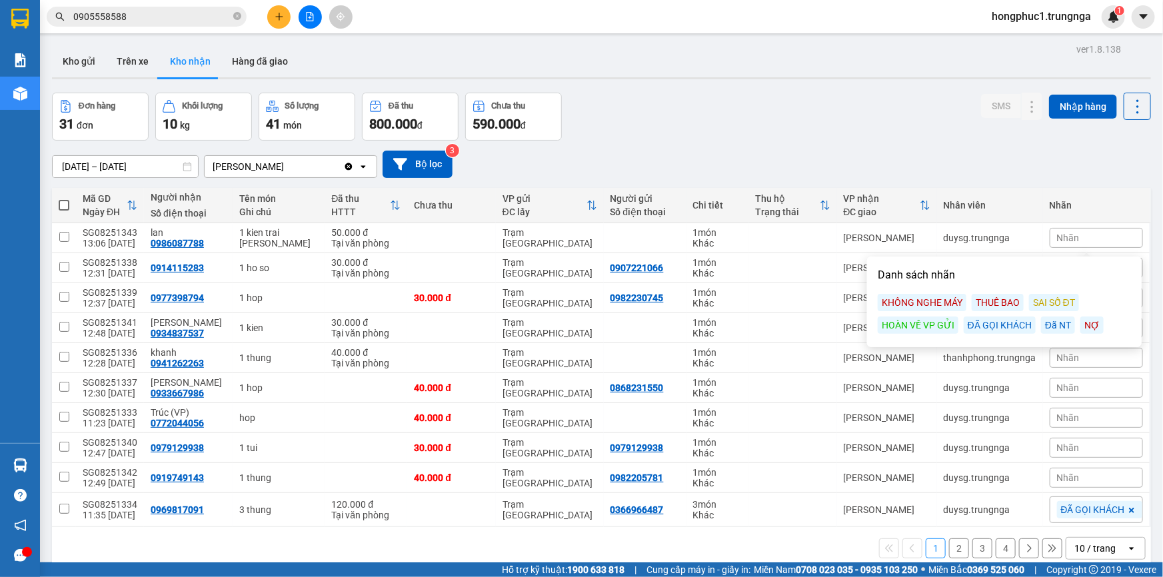
click at [1014, 327] on div "ĐÃ GỌI KHÁCH" at bounding box center [1000, 325] width 72 height 17
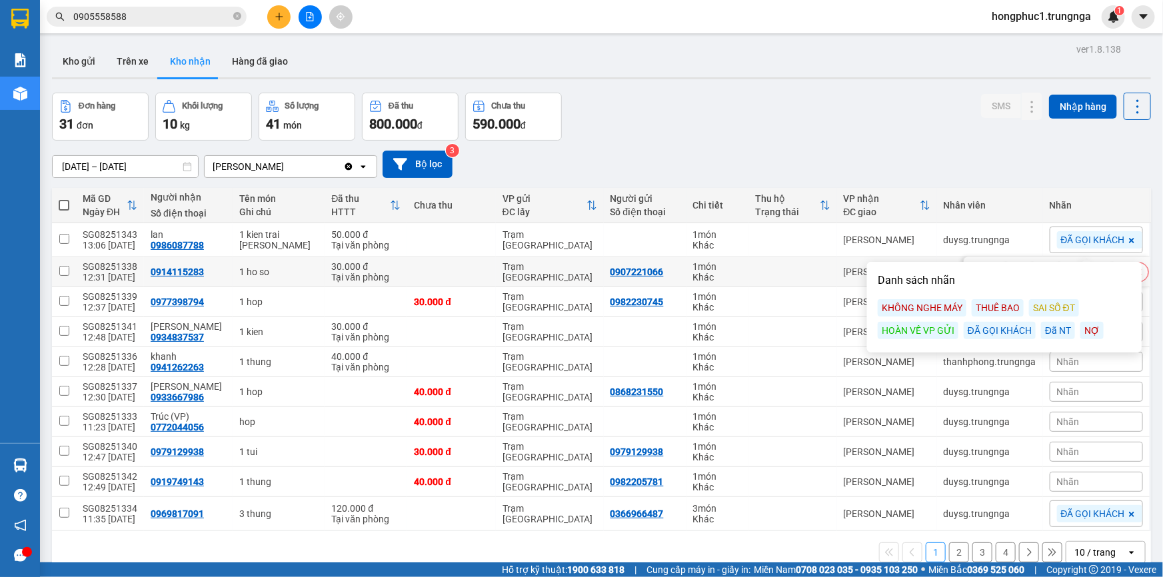
click at [844, 270] on div "[PERSON_NAME]" at bounding box center [887, 272] width 87 height 11
checkbox input "true"
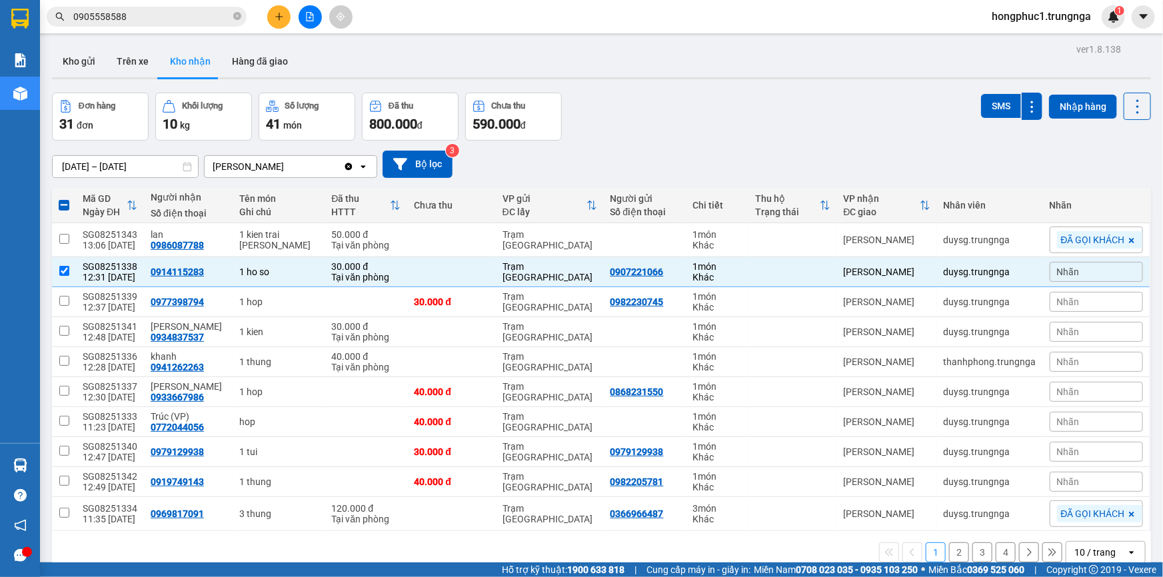
click at [1065, 263] on div "Nhãn" at bounding box center [1096, 272] width 93 height 20
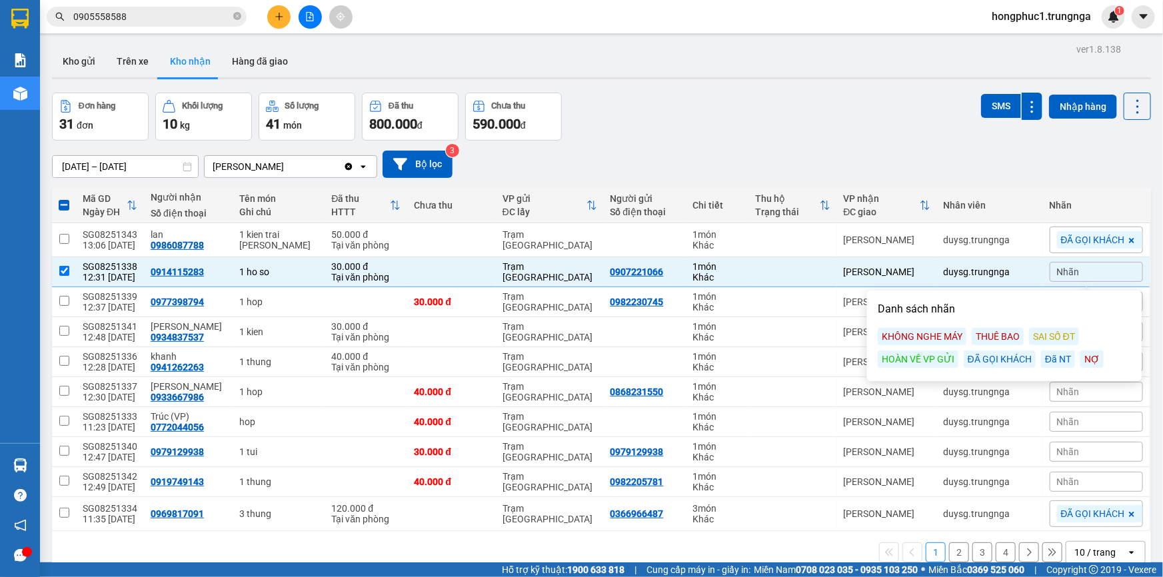
click at [934, 333] on div "KHÔNG NGHE MÁY" at bounding box center [922, 336] width 89 height 17
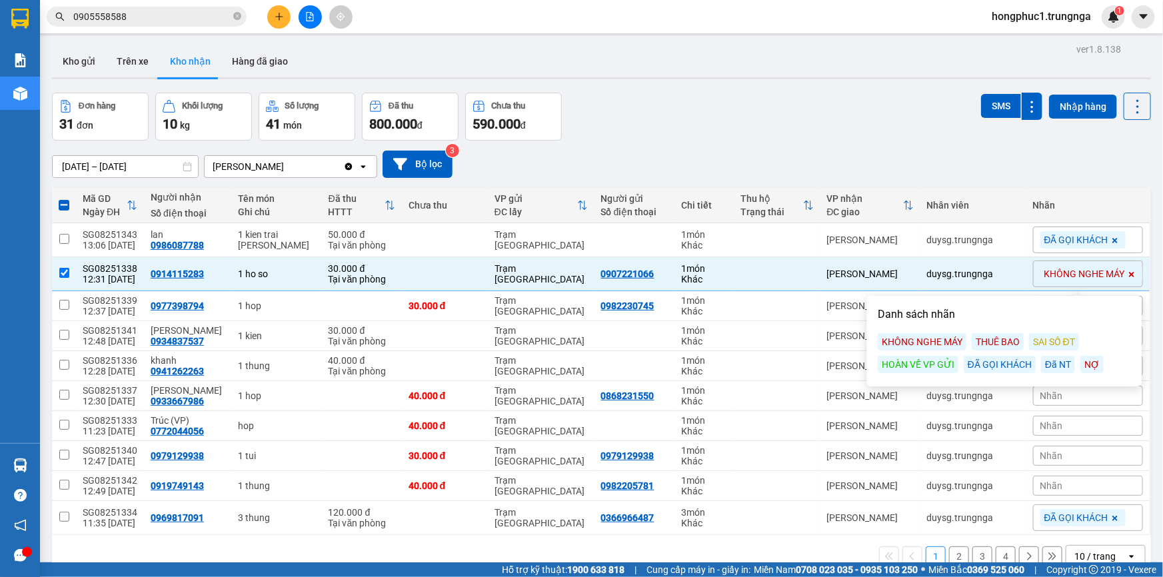
click at [936, 136] on div "Đơn hàng 31 đơn [PERSON_NAME] 10 kg Số [PERSON_NAME] 41 món Đã thu 800.000 [PER…" at bounding box center [601, 117] width 1099 height 48
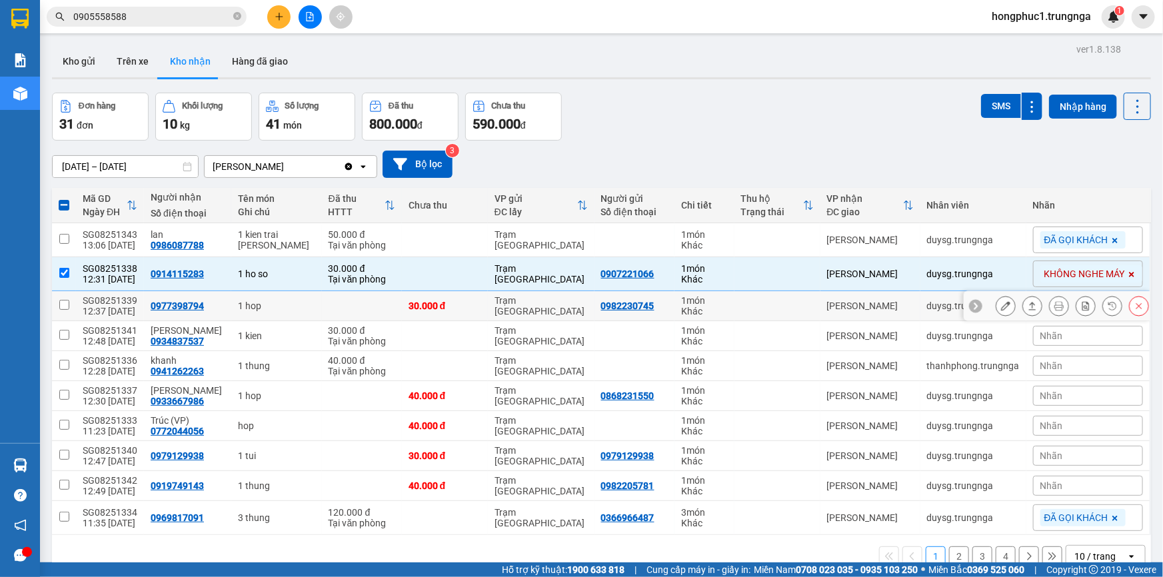
click at [969, 305] on div at bounding box center [975, 305] width 13 height 13
click at [1056, 301] on div "Nhãn" at bounding box center [1088, 306] width 110 height 20
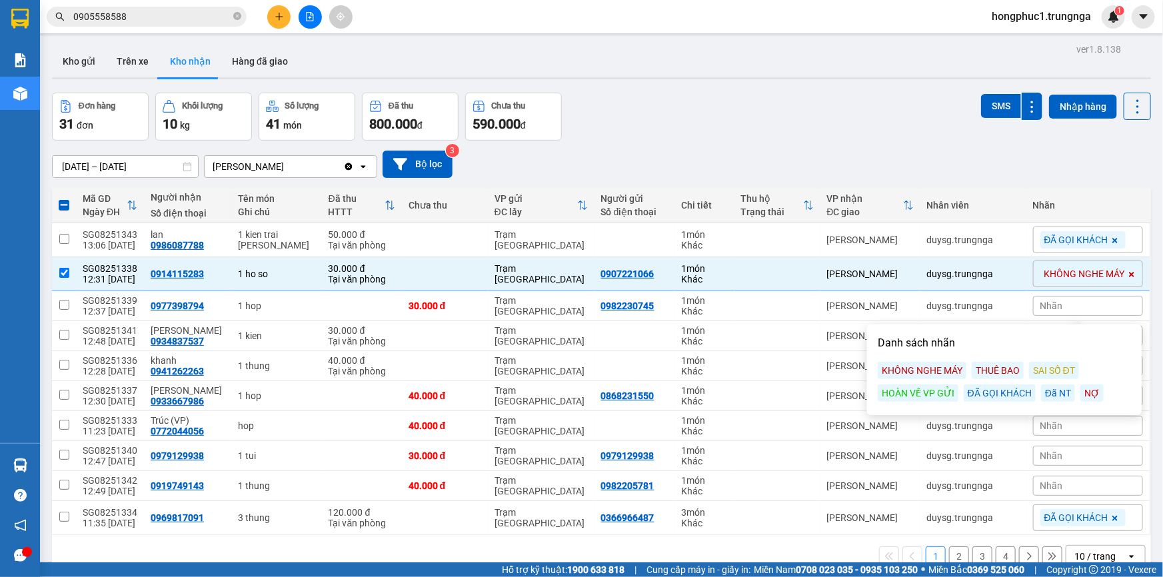
click at [950, 368] on div "KHÔNG NGHE MÁY" at bounding box center [922, 370] width 89 height 17
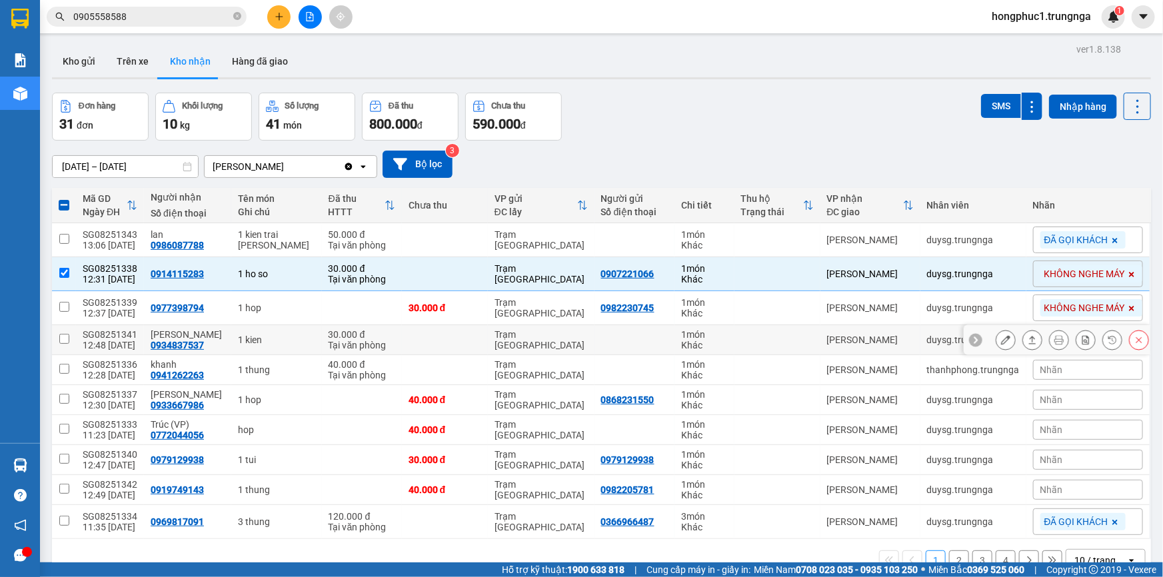
click at [790, 339] on td at bounding box center [778, 340] width 86 height 30
checkbox input "true"
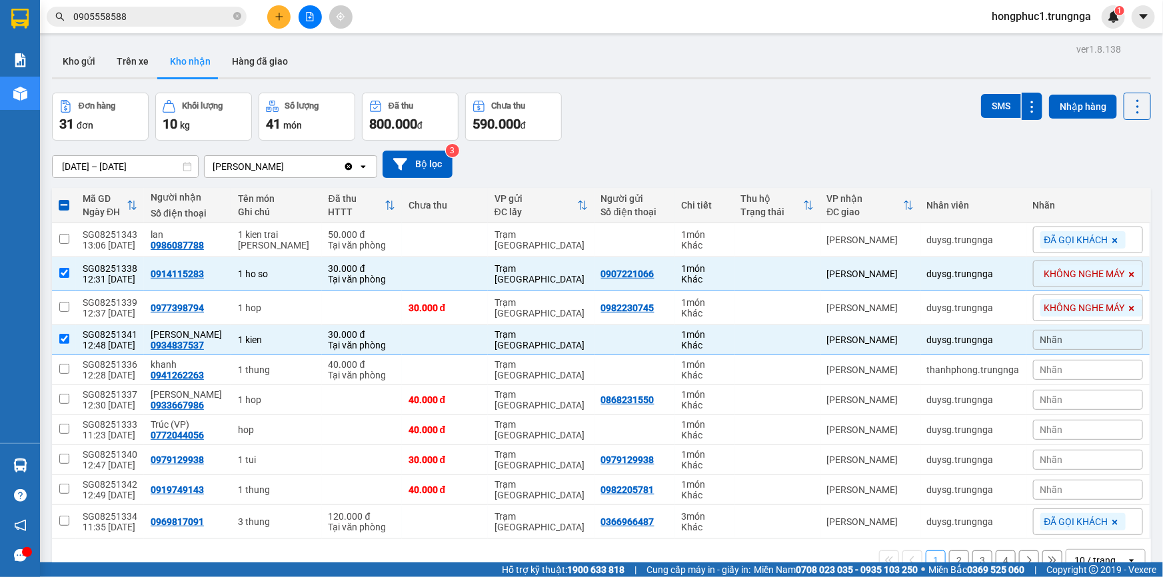
click at [1074, 341] on div "Nhãn" at bounding box center [1088, 340] width 110 height 20
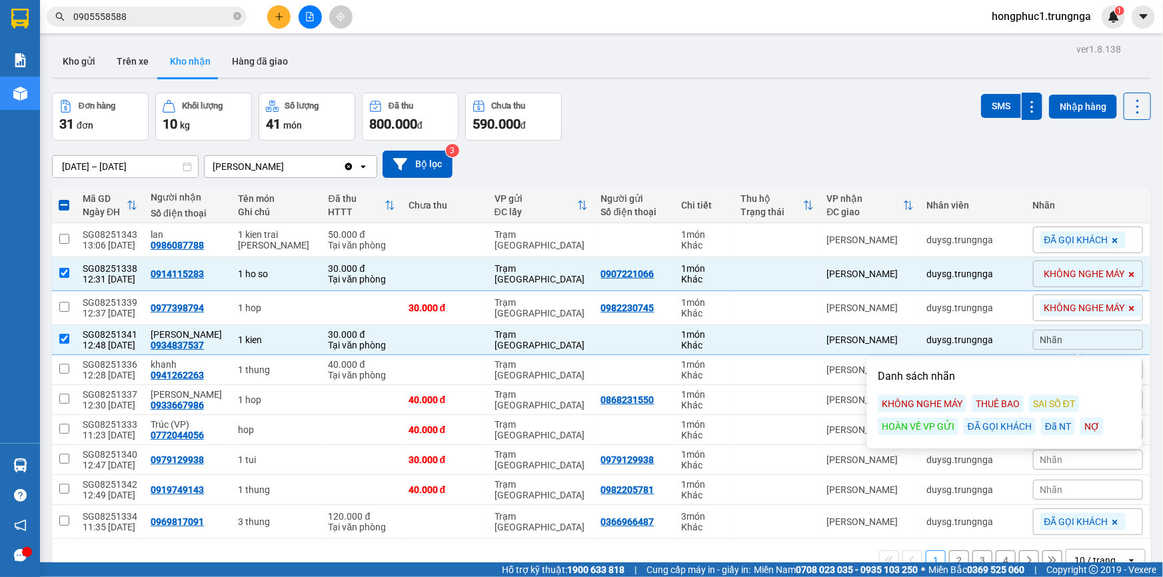
click at [906, 407] on div "KHÔNG NGHE MÁY" at bounding box center [922, 403] width 89 height 17
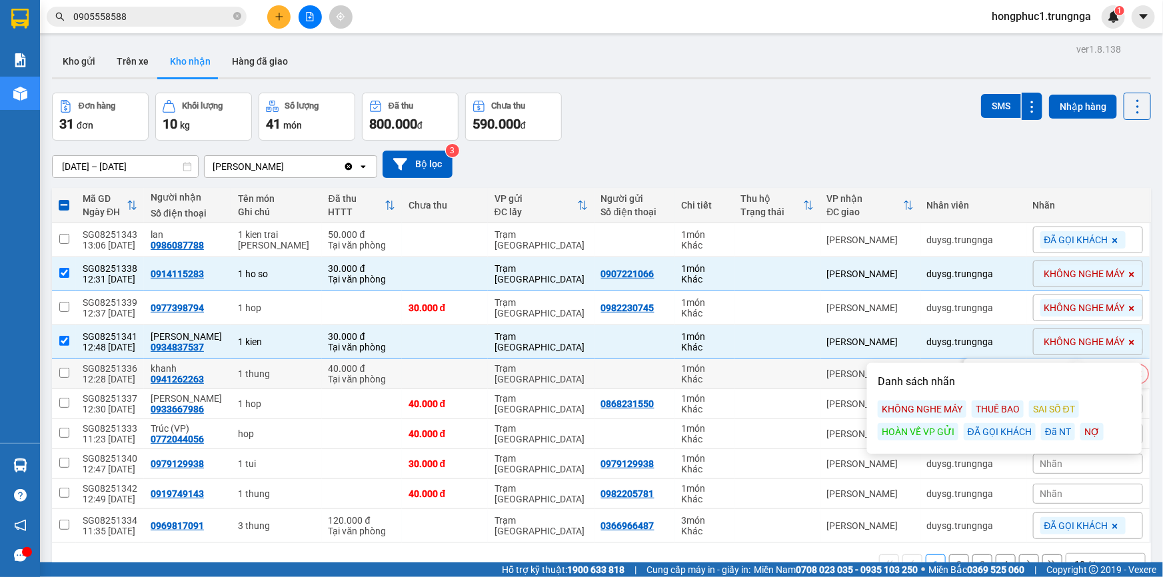
click at [687, 360] on td "1 món Khác" at bounding box center [705, 374] width 60 height 30
checkbox input "true"
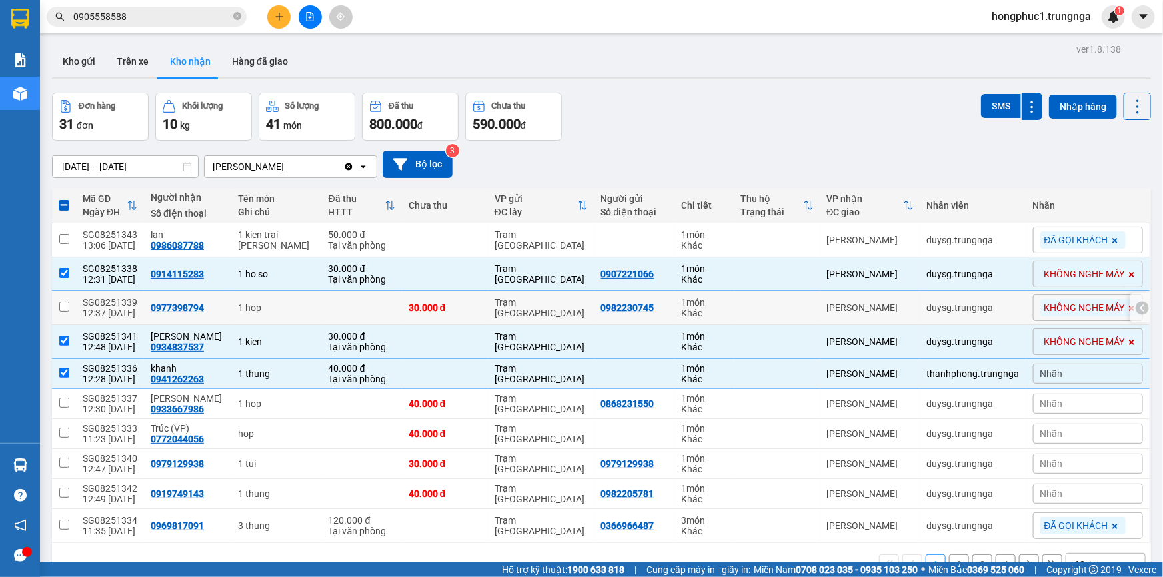
click at [742, 295] on td at bounding box center [778, 308] width 86 height 34
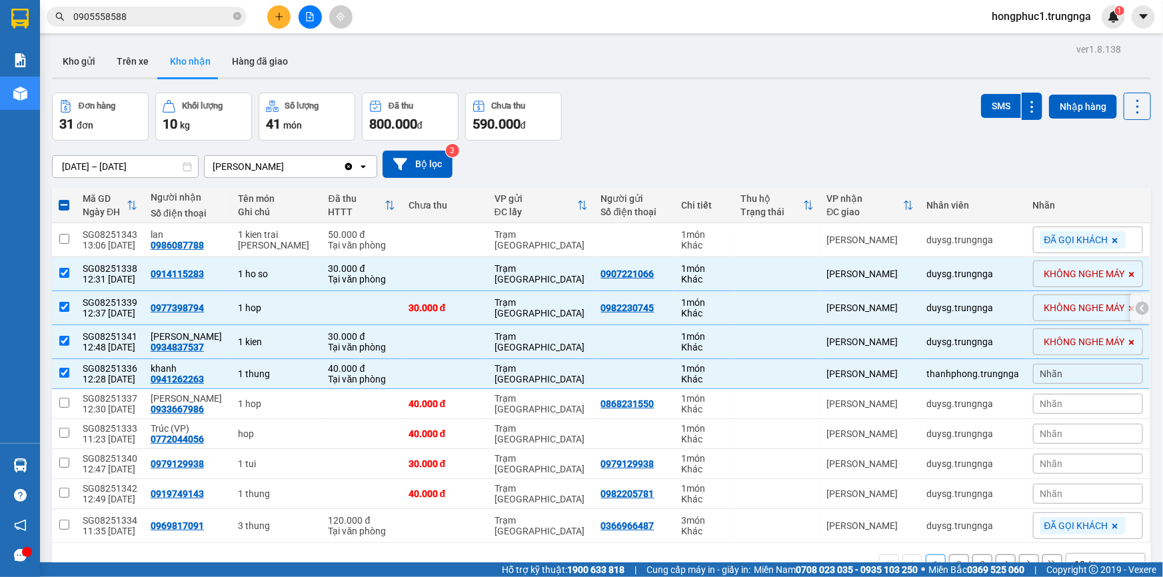
click at [742, 305] on td at bounding box center [778, 308] width 86 height 34
checkbox input "false"
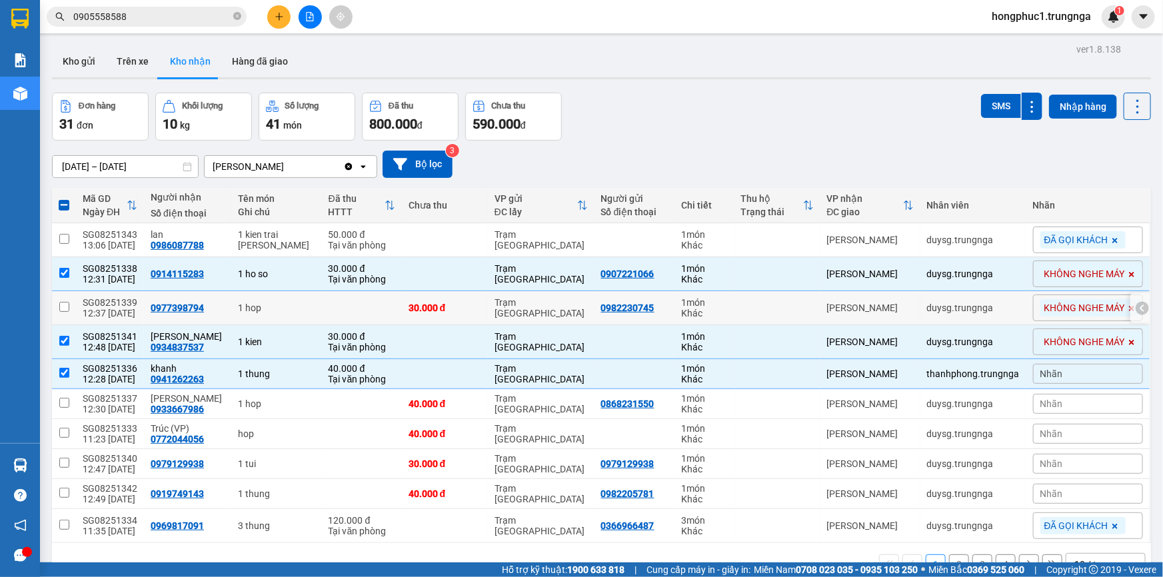
click at [1138, 308] on icon at bounding box center [1142, 307] width 9 height 9
click at [1028, 307] on icon at bounding box center [1032, 307] width 9 height 9
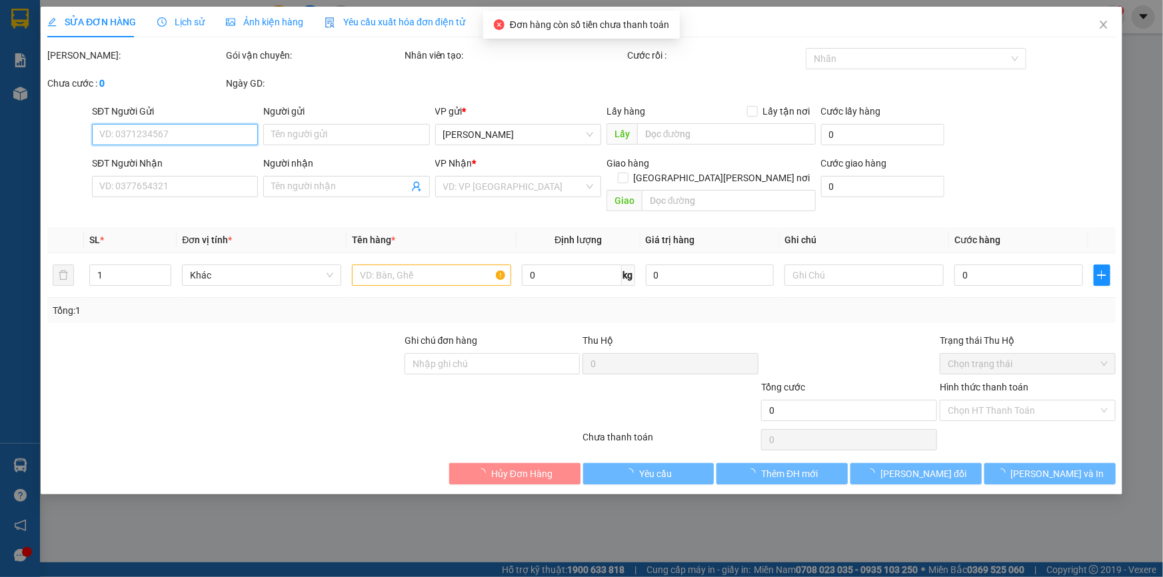
type input "0982230745"
type input "0977398794"
type input "30.000"
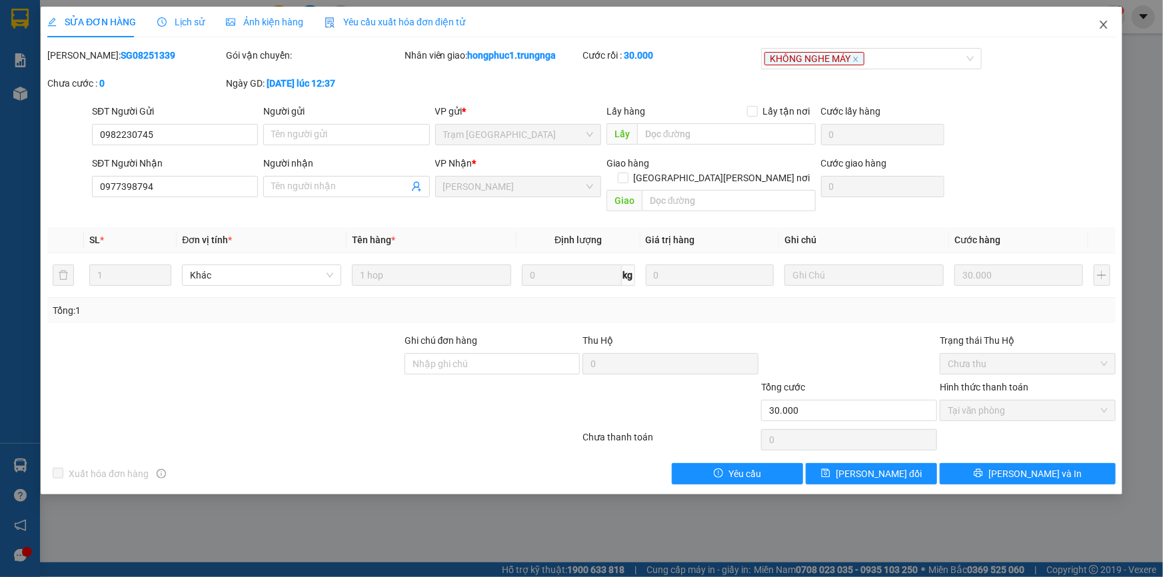
click at [1106, 26] on icon "close" at bounding box center [1103, 24] width 11 height 11
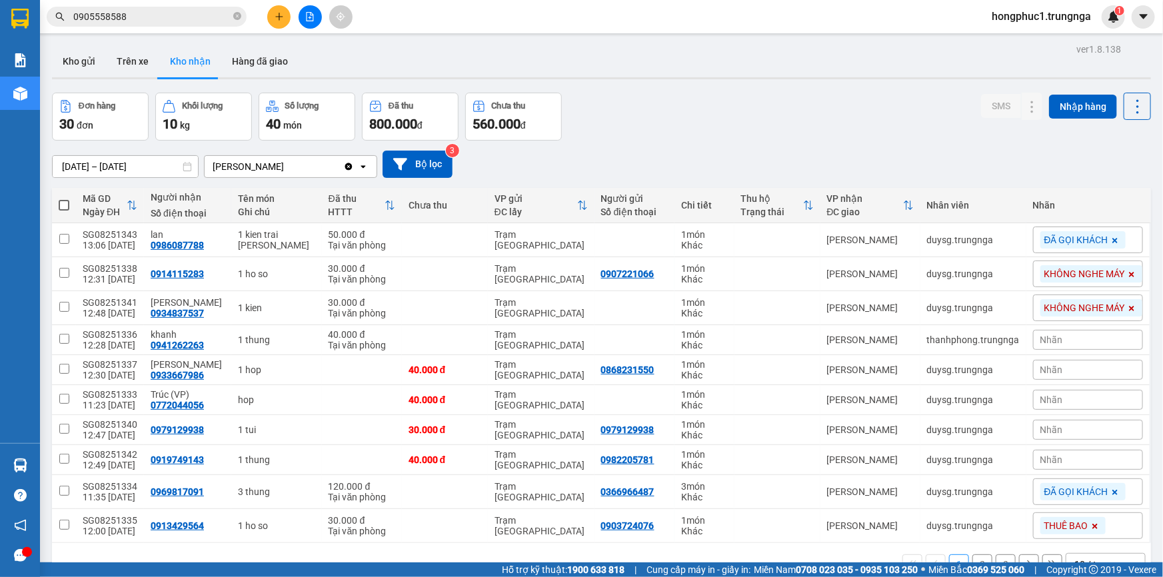
click at [1067, 339] on div "Nhãn" at bounding box center [1088, 340] width 110 height 20
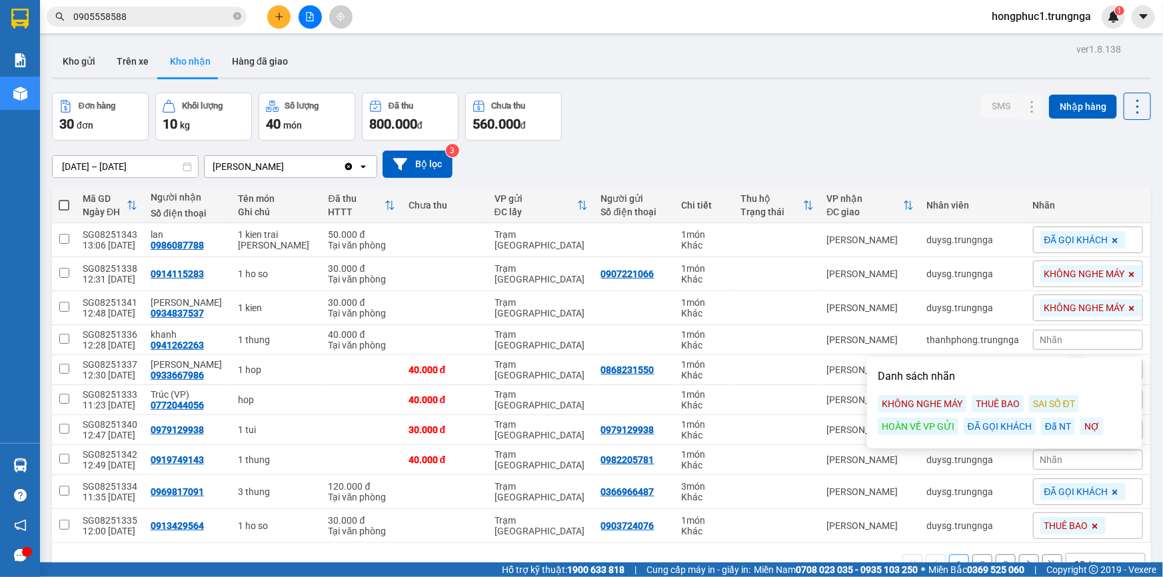
click at [1007, 426] on div "ĐÃ GỌI KHÁCH" at bounding box center [1000, 426] width 72 height 17
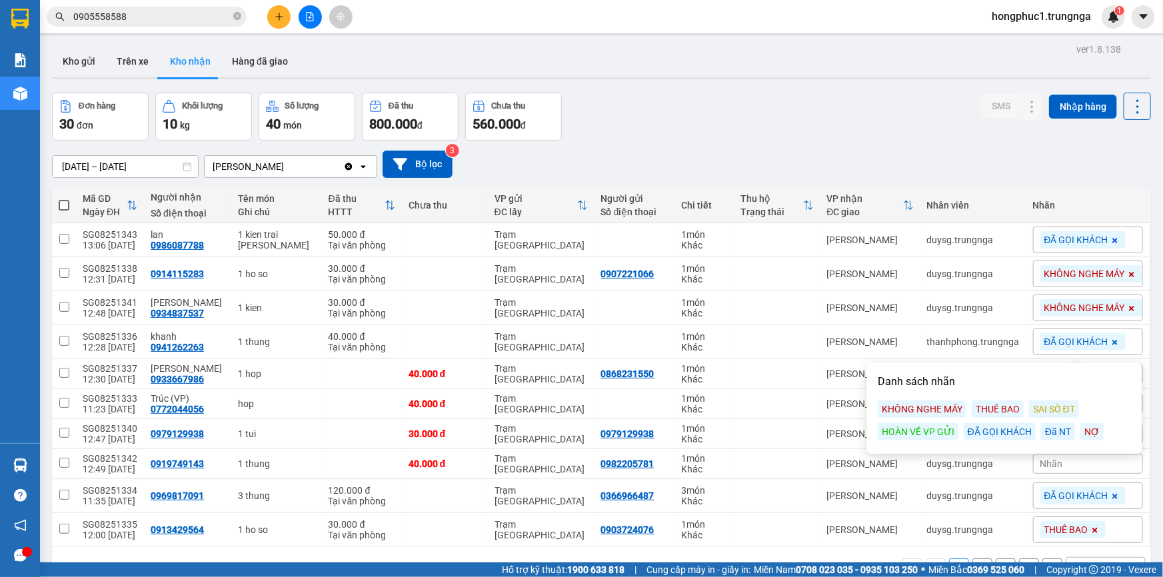
click at [774, 137] on div "Đơn hàng 30 đơn [PERSON_NAME] 10 kg Số [PERSON_NAME] 40 món Đã thu 800.000 [PER…" at bounding box center [601, 117] width 1099 height 48
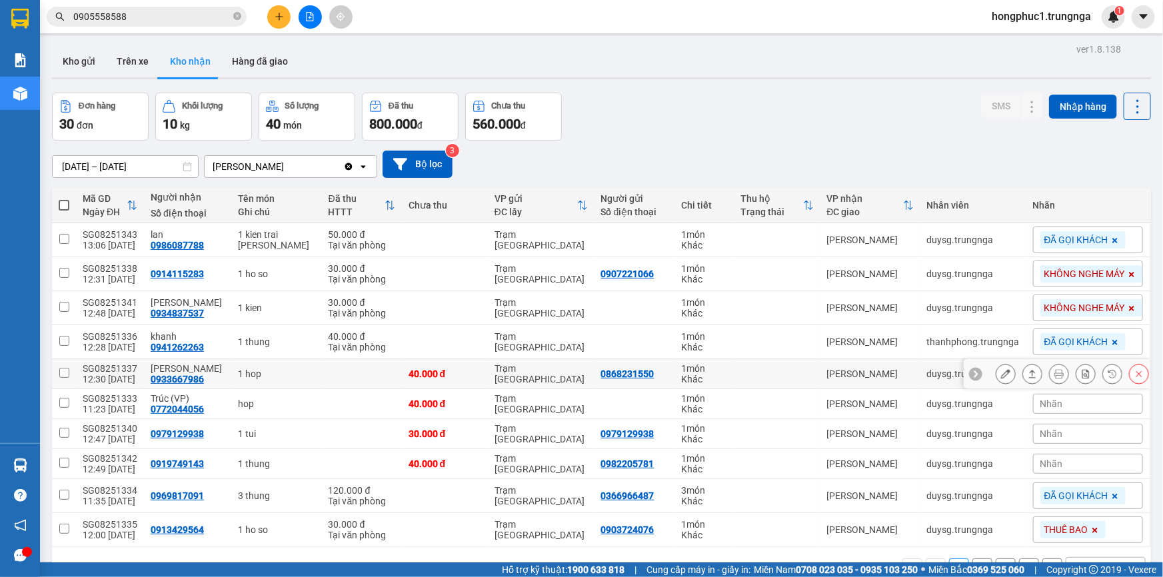
click at [969, 372] on div at bounding box center [975, 373] width 13 height 13
click at [1040, 373] on span "Nhãn" at bounding box center [1051, 374] width 23 height 11
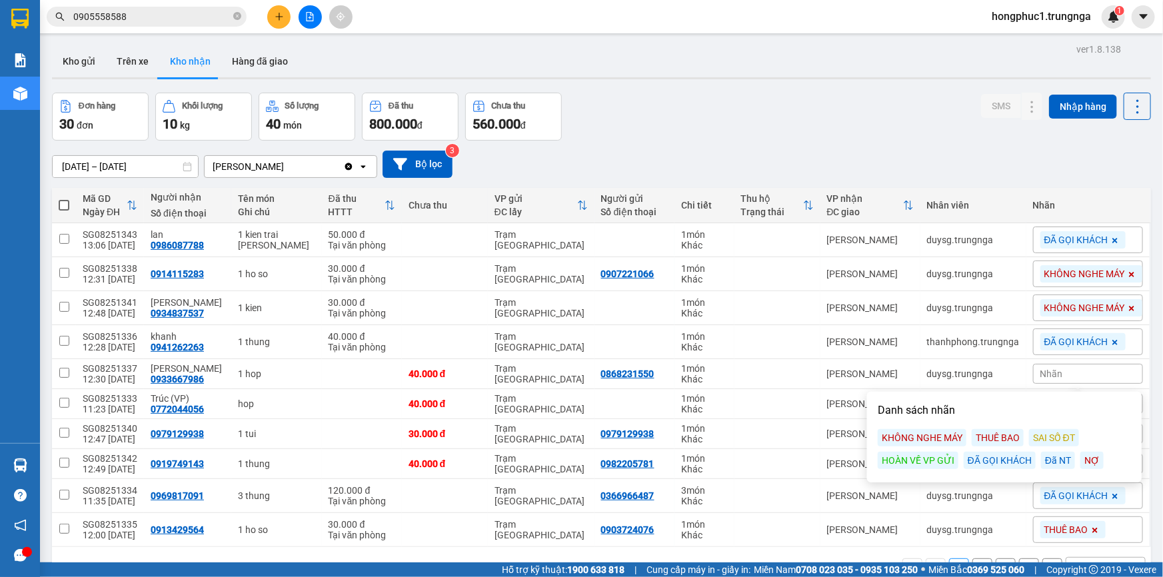
click at [993, 461] on div "ĐÃ GỌI KHÁCH" at bounding box center [1000, 460] width 72 height 17
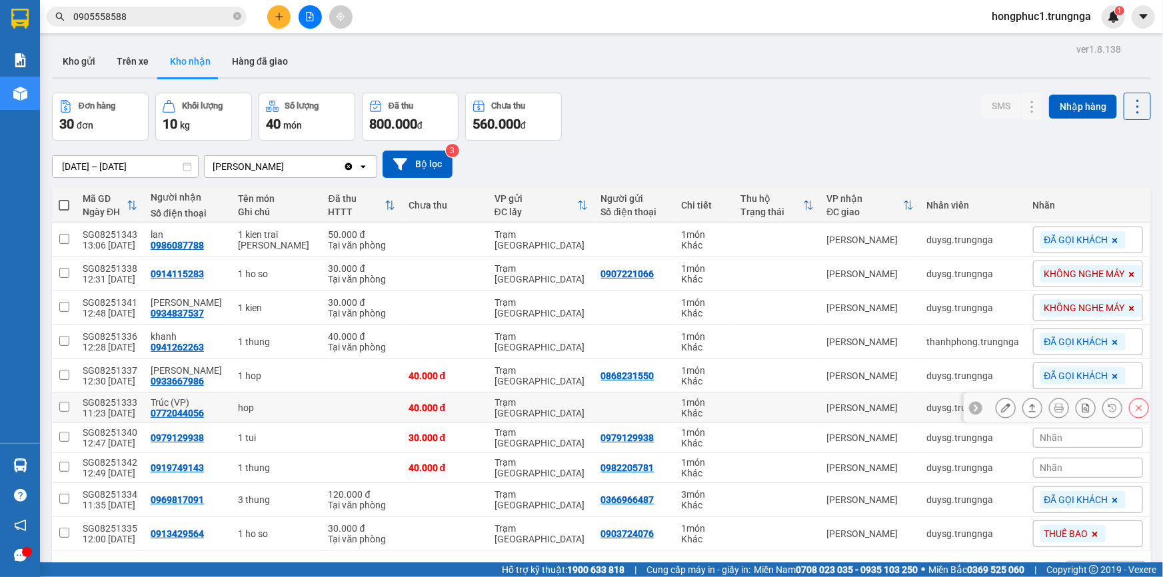
click at [846, 400] on td "[PERSON_NAME]" at bounding box center [870, 408] width 100 height 30
checkbox input "true"
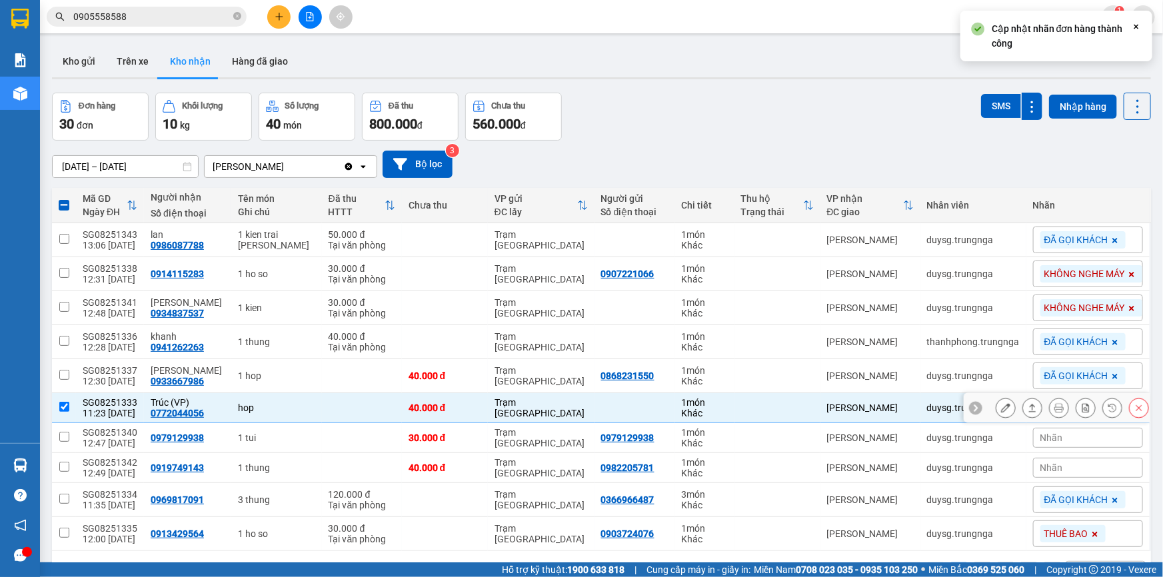
click at [971, 409] on icon at bounding box center [975, 407] width 9 height 9
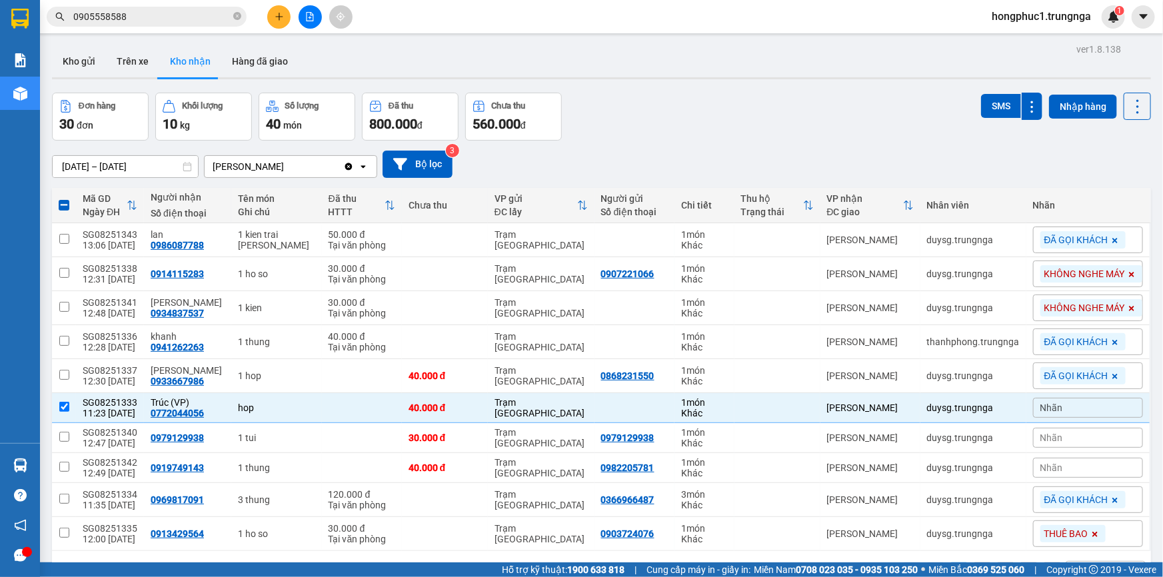
click at [1053, 409] on div "Nhãn" at bounding box center [1088, 408] width 110 height 20
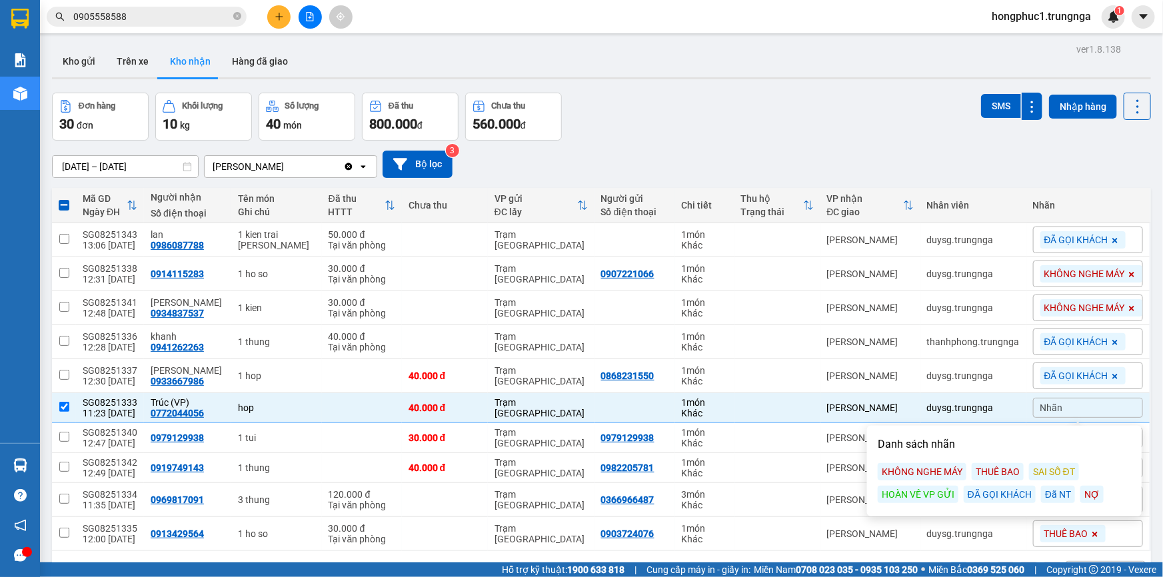
click at [976, 495] on div "ĐÃ GỌI KHÁCH" at bounding box center [1000, 494] width 72 height 17
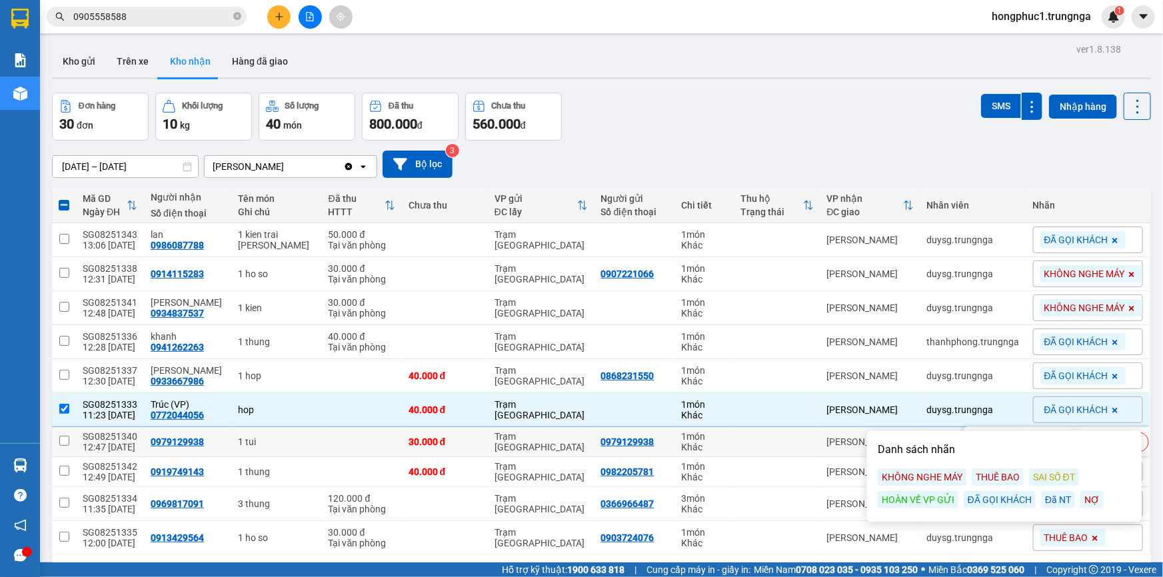
click at [719, 434] on td "1 món Khác" at bounding box center [705, 442] width 60 height 30
checkbox input "true"
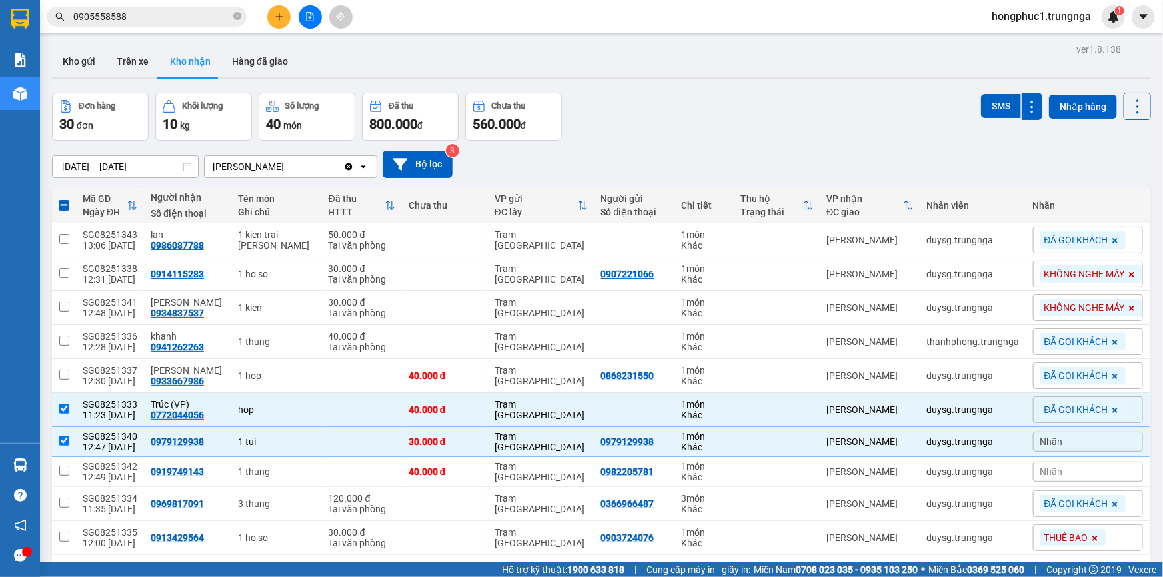
click at [1060, 448] on div "Nhãn" at bounding box center [1088, 442] width 110 height 20
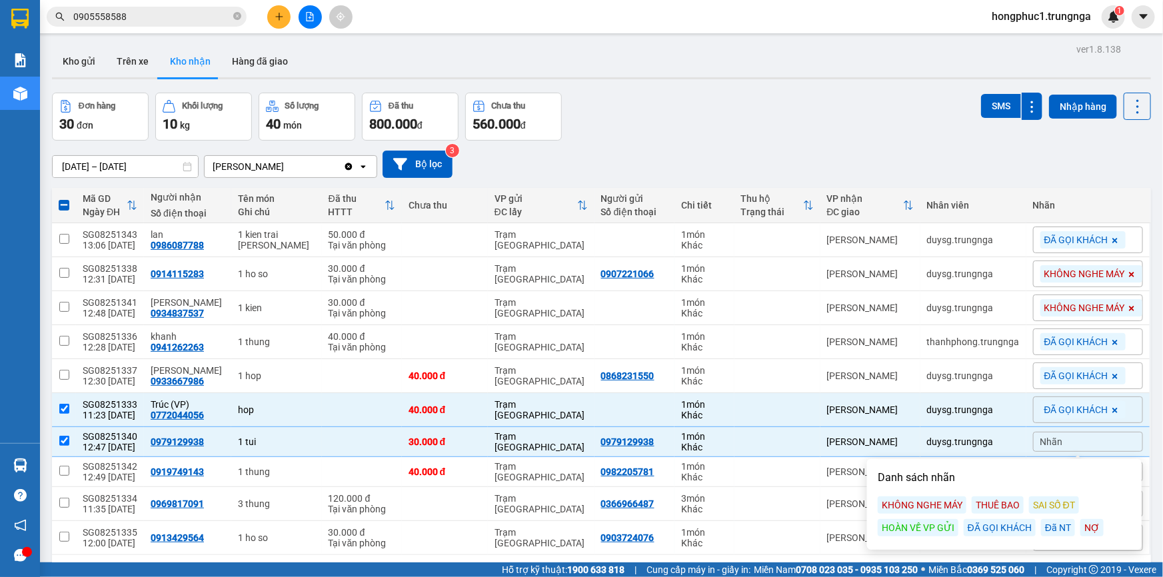
click at [998, 527] on div "ĐÃ GỌI KHÁCH" at bounding box center [1000, 527] width 72 height 17
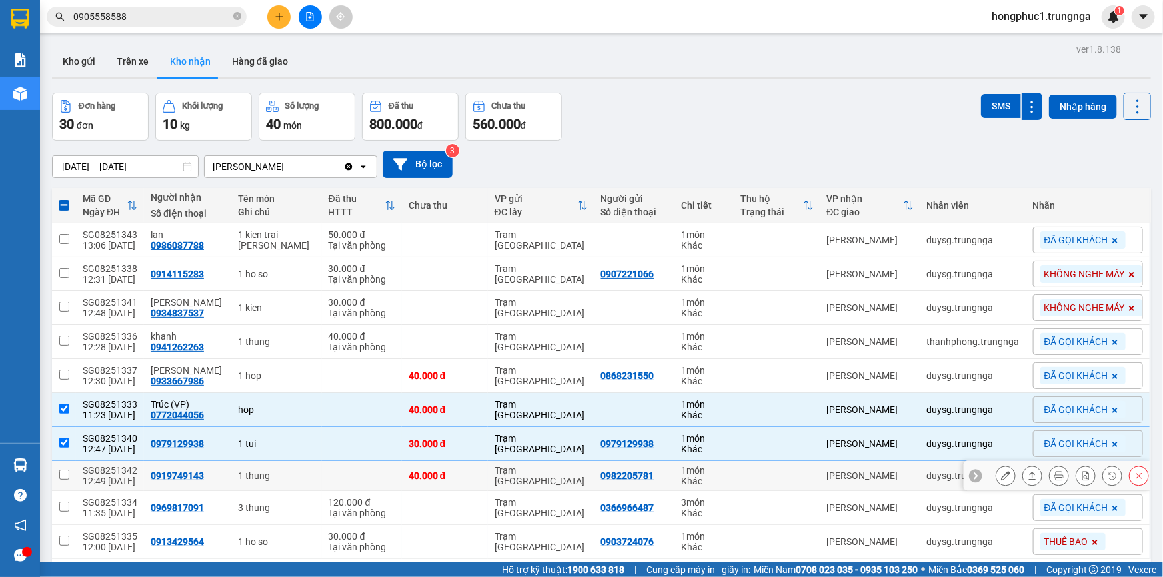
click at [562, 476] on div "Trạm [GEOGRAPHIC_DATA]" at bounding box center [541, 475] width 93 height 21
checkbox input "true"
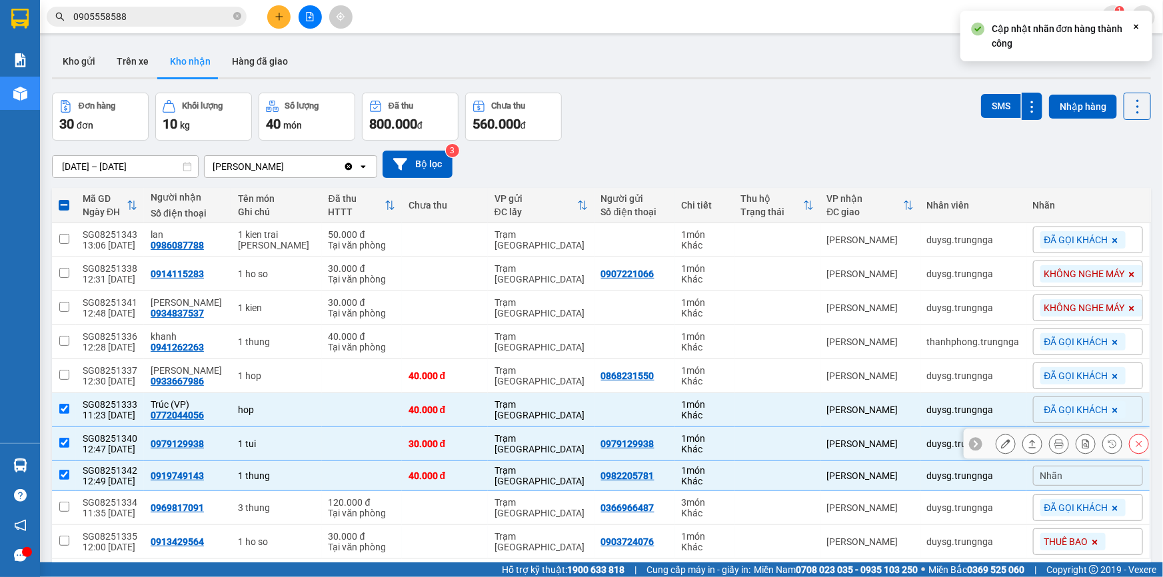
click at [827, 444] on div "[PERSON_NAME]" at bounding box center [870, 444] width 87 height 11
checkbox input "false"
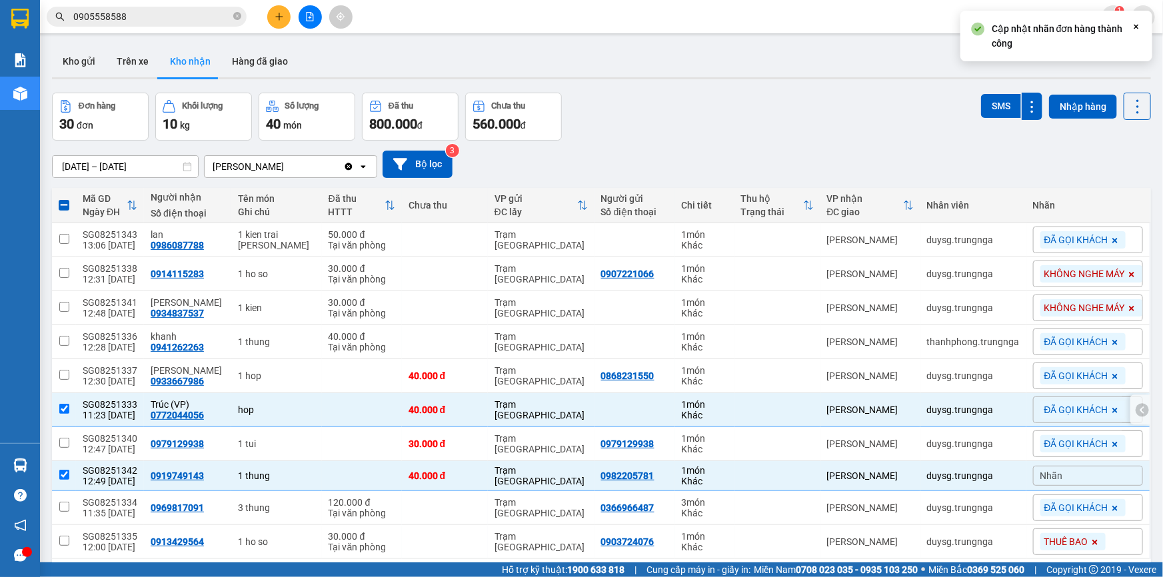
click at [827, 405] on div "[PERSON_NAME]" at bounding box center [870, 410] width 87 height 11
checkbox input "false"
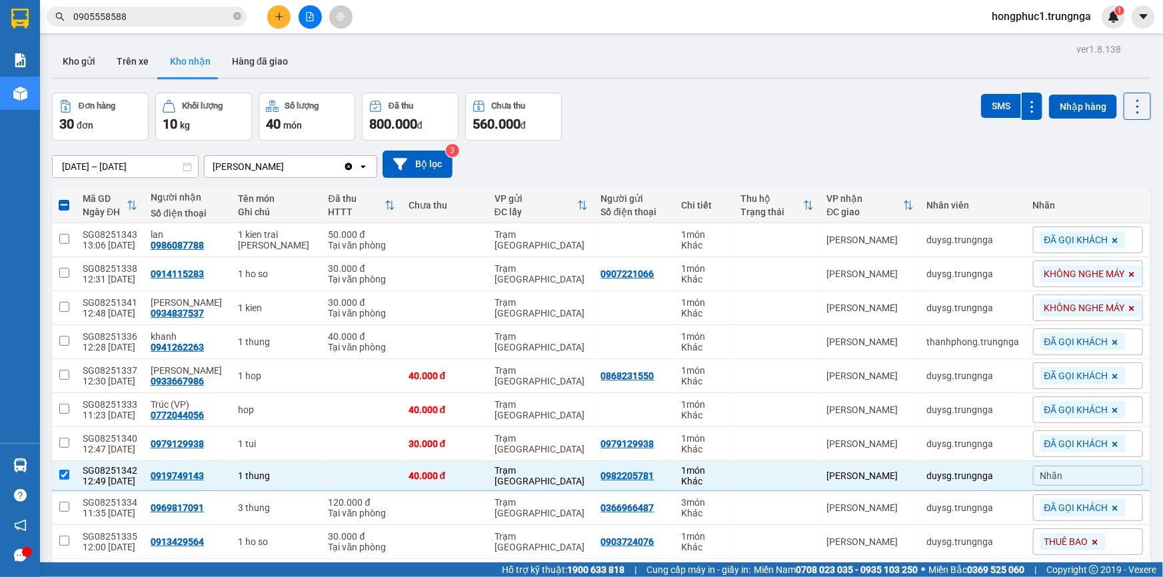
click at [1084, 475] on div "Nhãn" at bounding box center [1088, 476] width 110 height 20
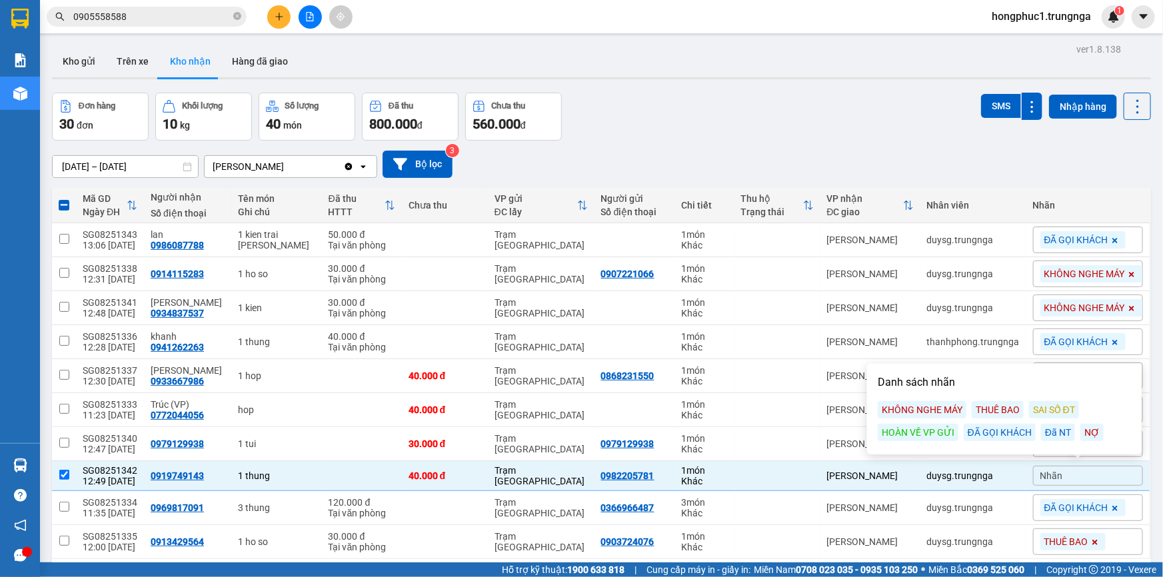
click at [1002, 437] on div "ĐÃ GỌI KHÁCH" at bounding box center [1000, 432] width 72 height 17
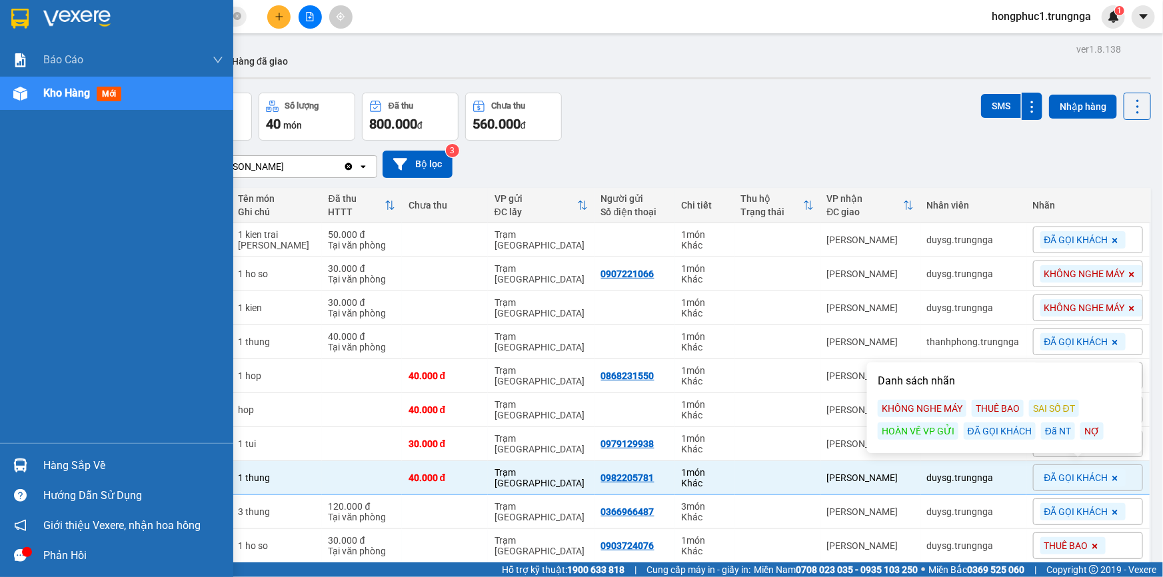
click at [93, 464] on div "Hàng sắp về" at bounding box center [133, 466] width 180 height 20
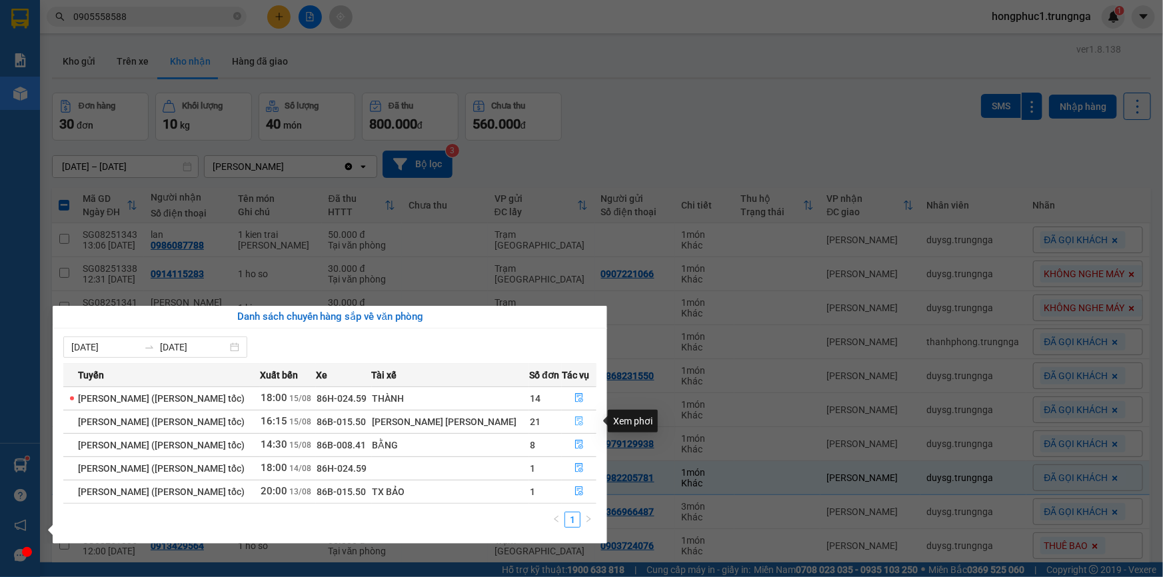
click at [575, 426] on icon "file-done" at bounding box center [579, 421] width 9 height 9
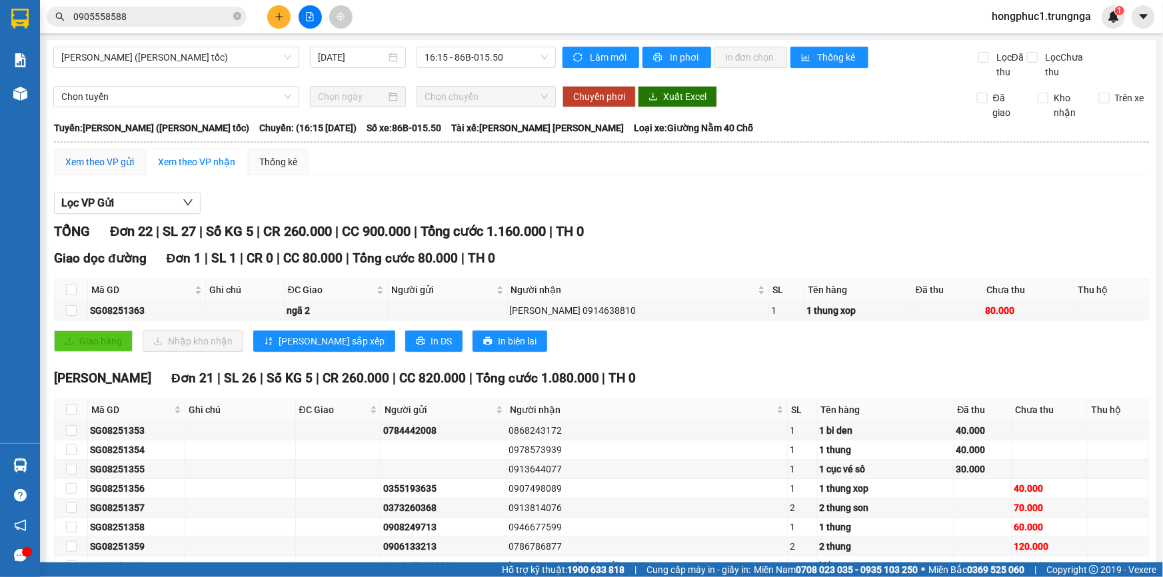
click at [103, 156] on div "Xem theo VP gửi" at bounding box center [99, 162] width 69 height 15
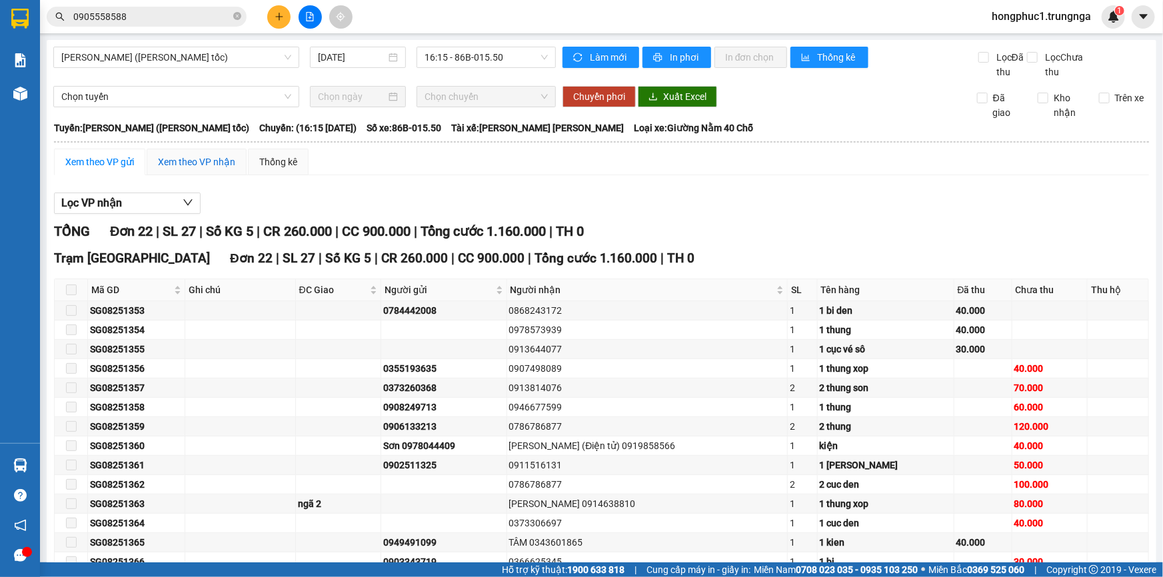
click at [179, 163] on div "Xem theo VP nhận" at bounding box center [196, 162] width 77 height 15
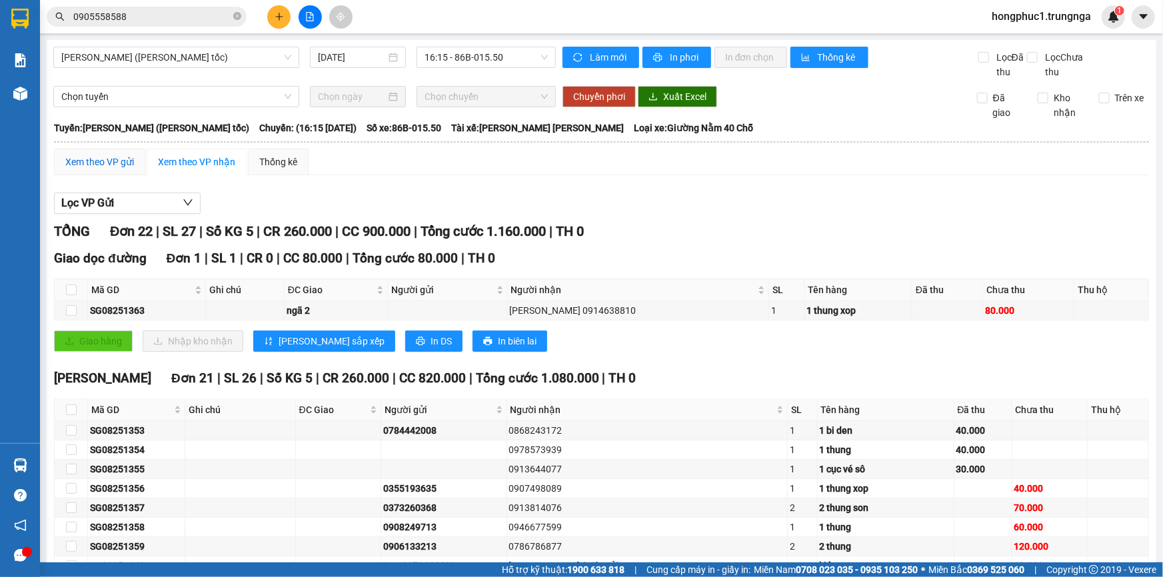
click at [102, 162] on div "Xem theo VP gửi" at bounding box center [99, 162] width 69 height 15
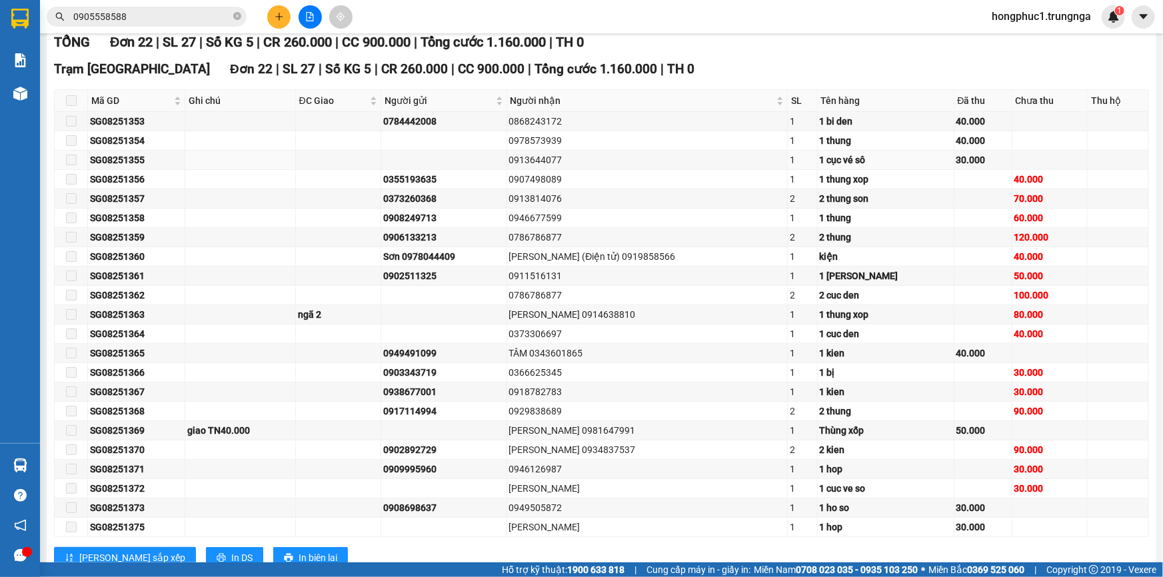
scroll to position [231, 0]
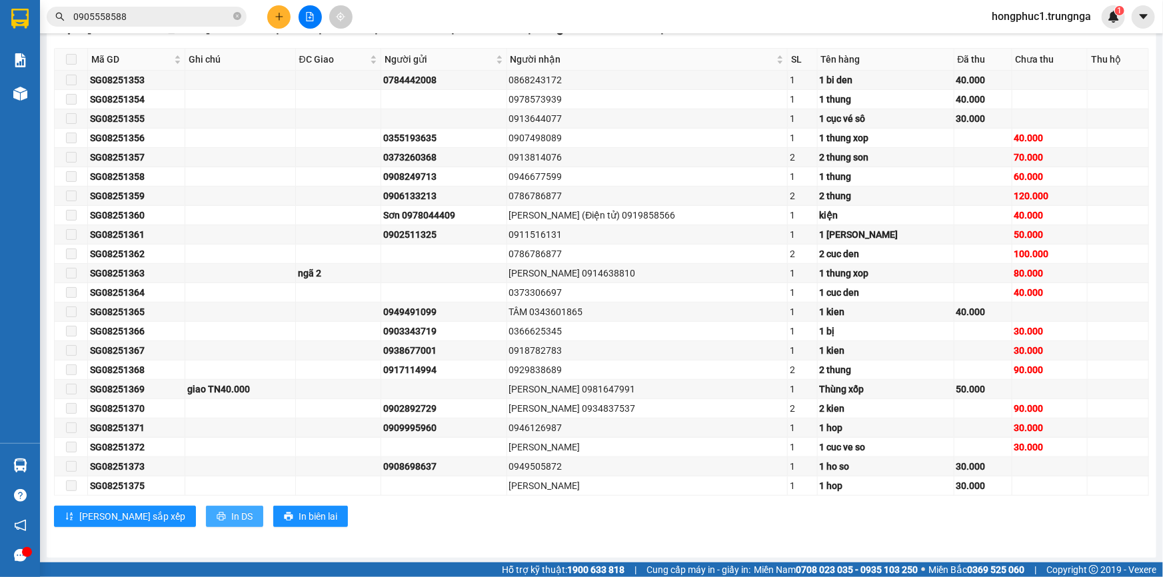
click at [231, 513] on span "In DS" at bounding box center [241, 516] width 21 height 15
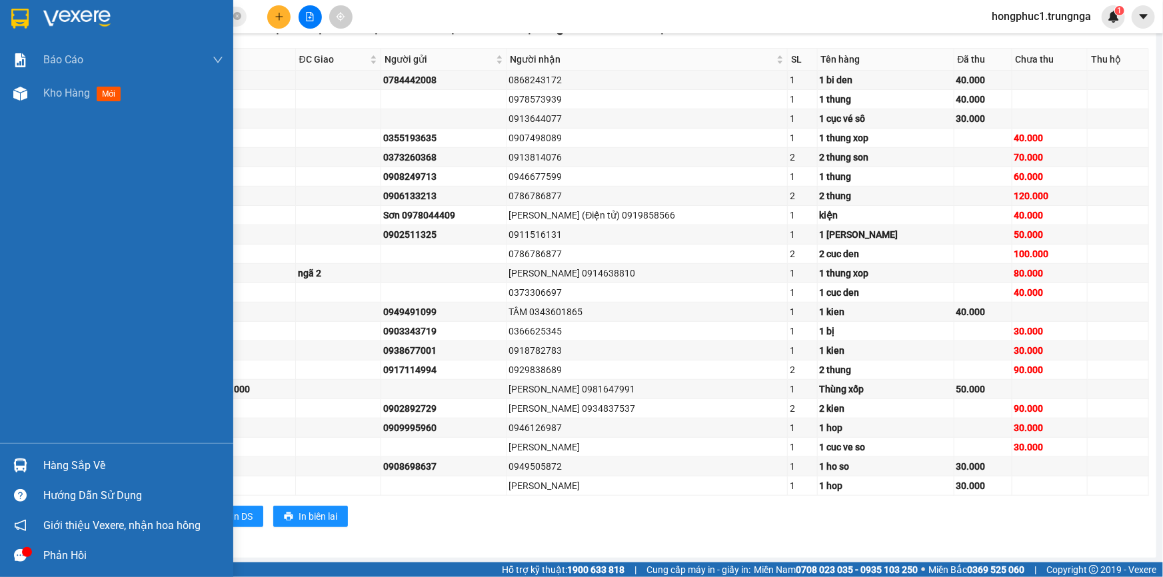
click at [71, 466] on div "Hàng sắp về" at bounding box center [133, 466] width 180 height 20
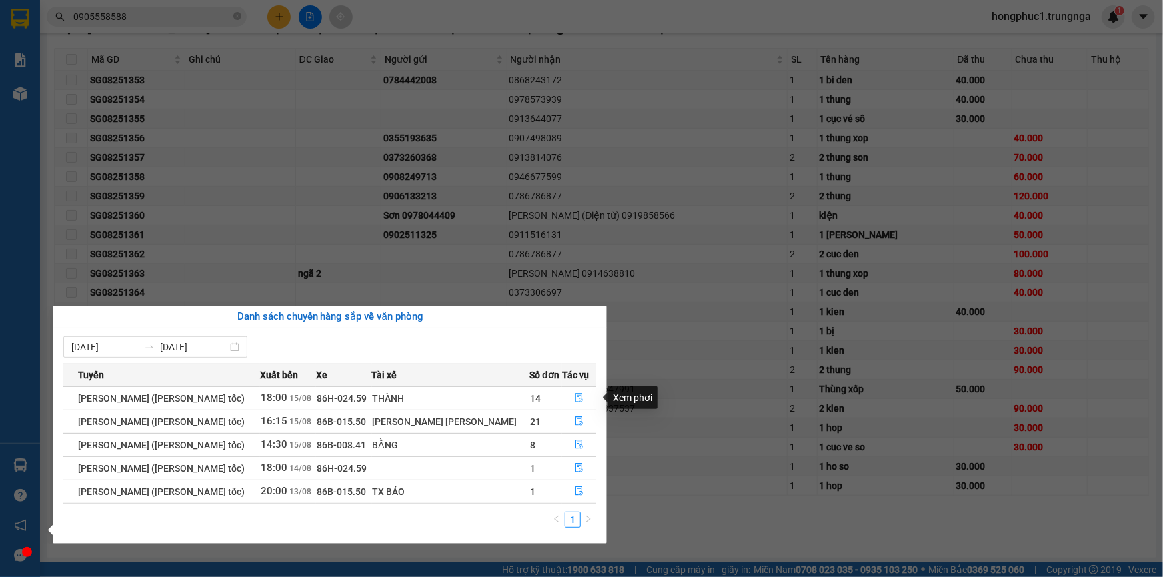
click at [575, 397] on icon "file-done" at bounding box center [579, 397] width 9 height 9
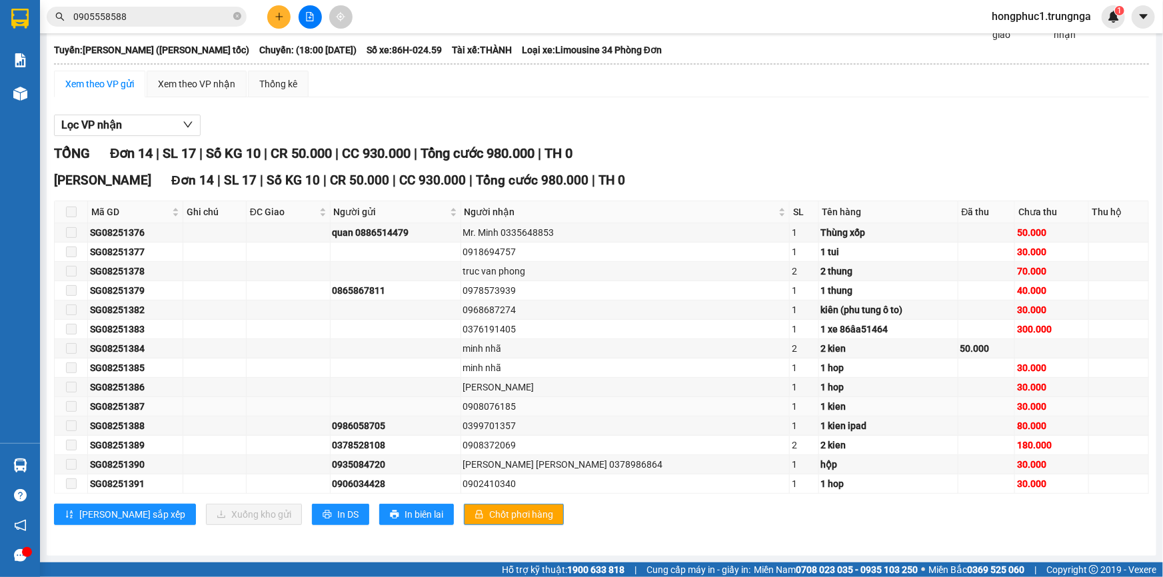
scroll to position [76, 0]
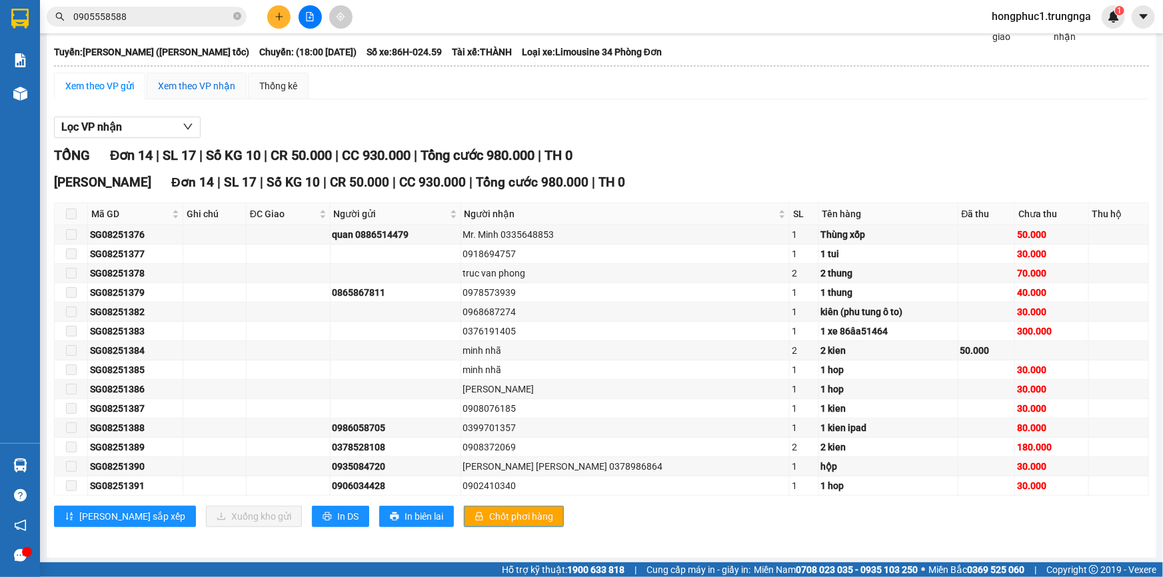
click at [191, 81] on div "Xem theo VP nhận" at bounding box center [196, 86] width 77 height 15
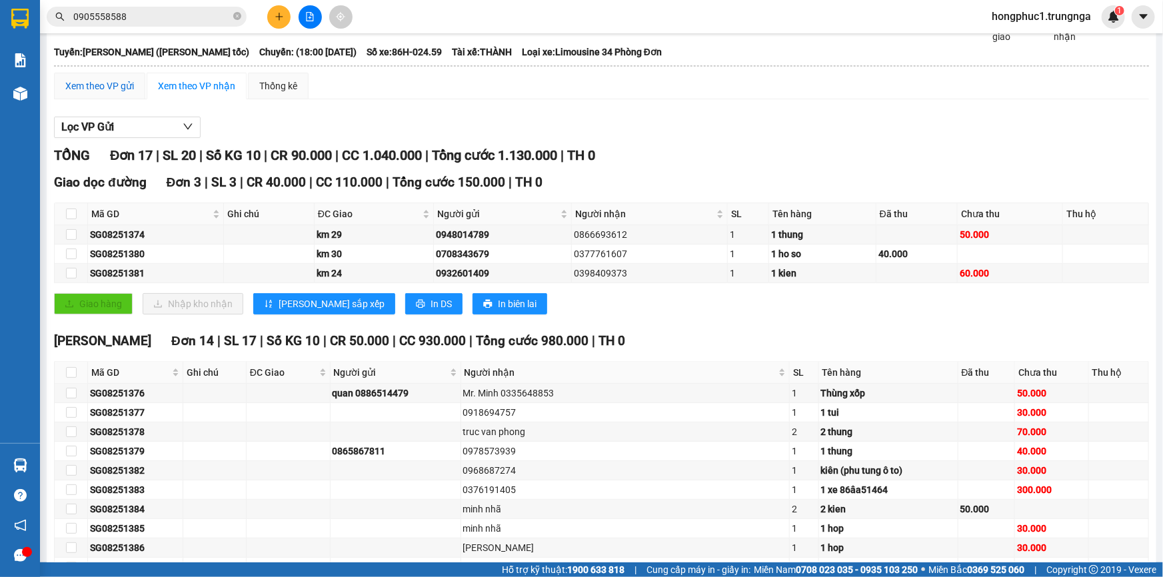
click at [87, 89] on div "Xem theo VP gửi" at bounding box center [99, 86] width 69 height 15
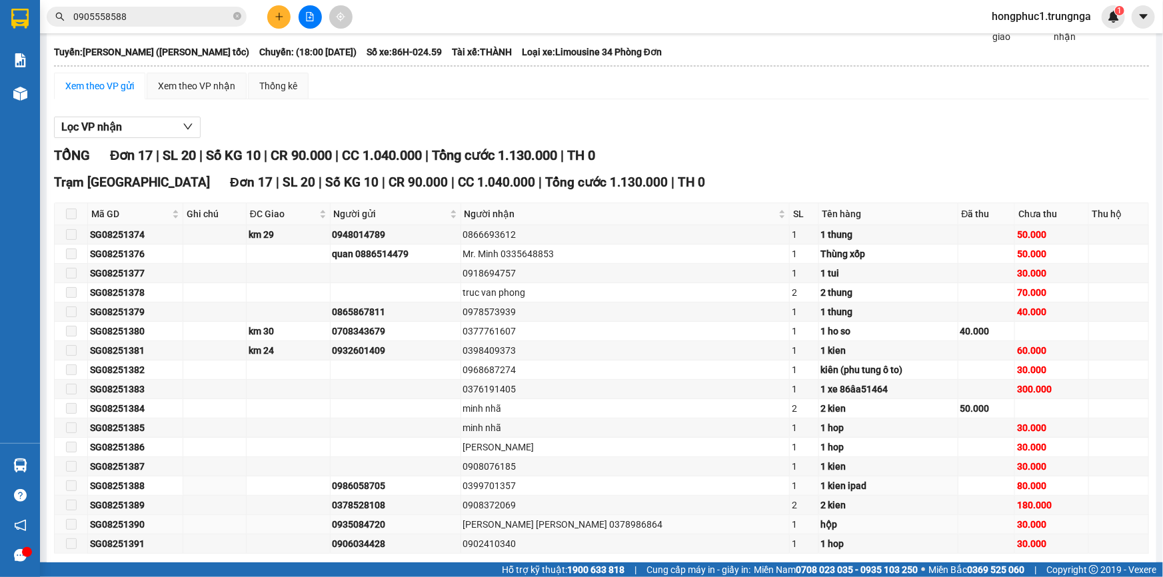
scroll to position [134, 0]
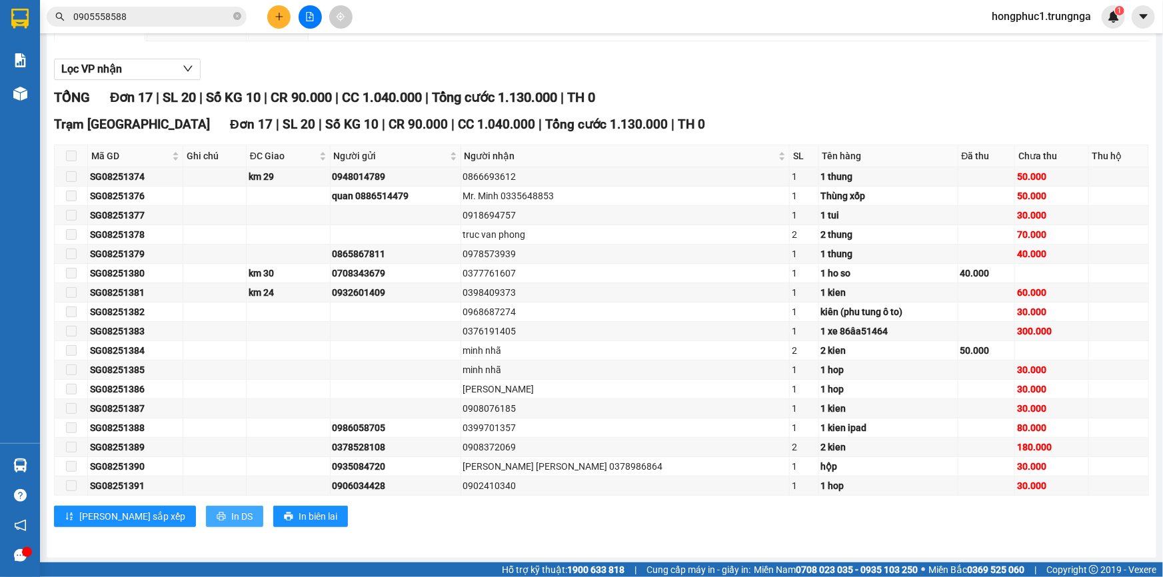
click at [231, 513] on span "In DS" at bounding box center [241, 516] width 21 height 15
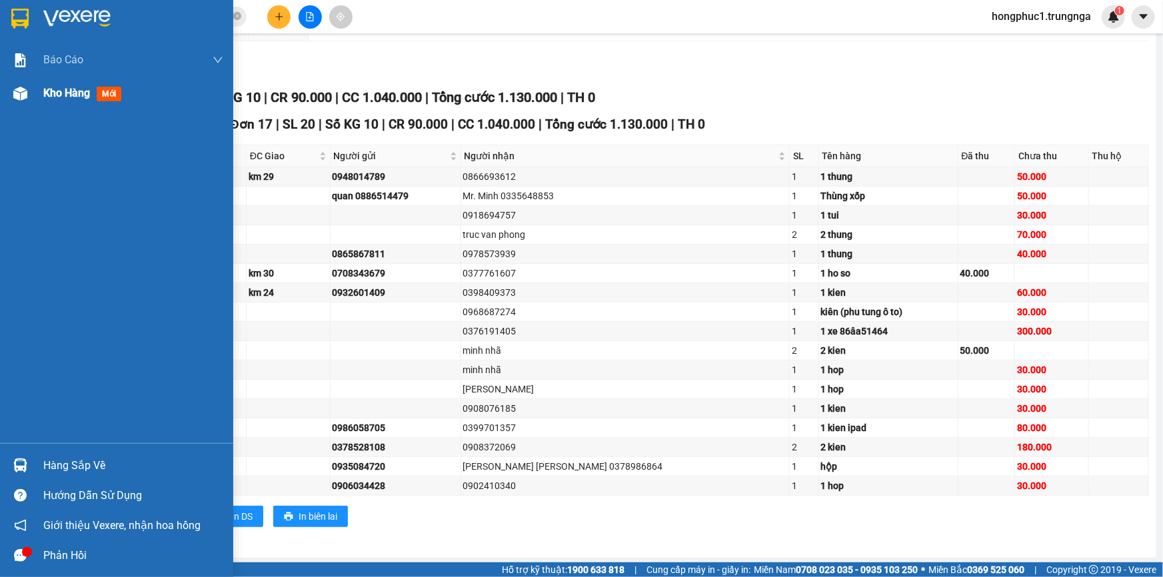
click at [59, 97] on span "Kho hàng" at bounding box center [66, 93] width 47 height 13
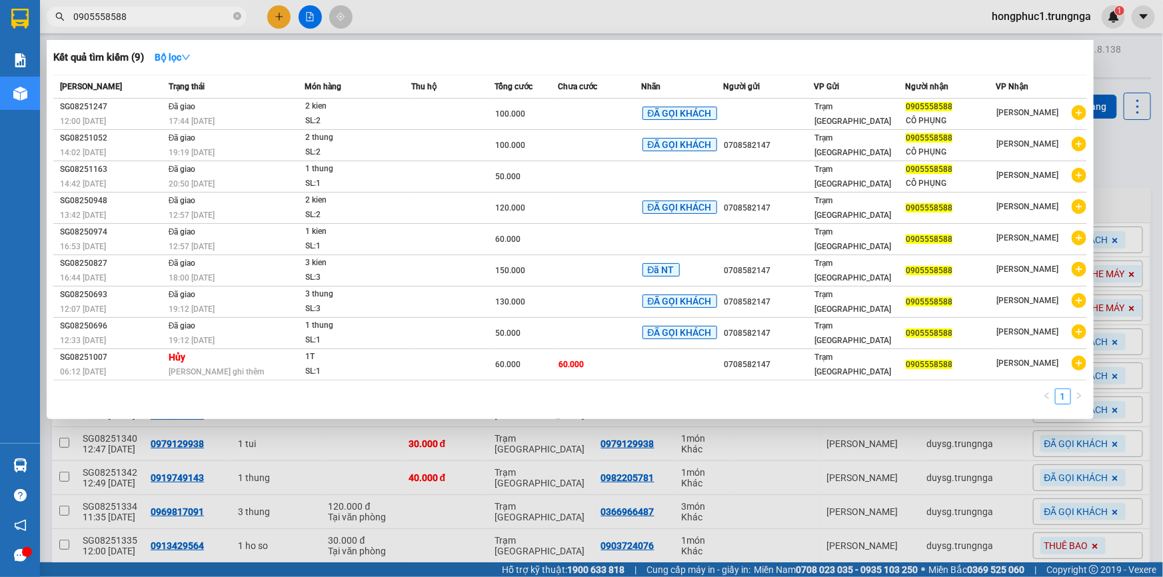
drag, startPoint x: 153, startPoint y: 20, endPoint x: 61, endPoint y: 13, distance: 92.2
click at [61, 13] on div "0905558588" at bounding box center [130, 17] width 260 height 20
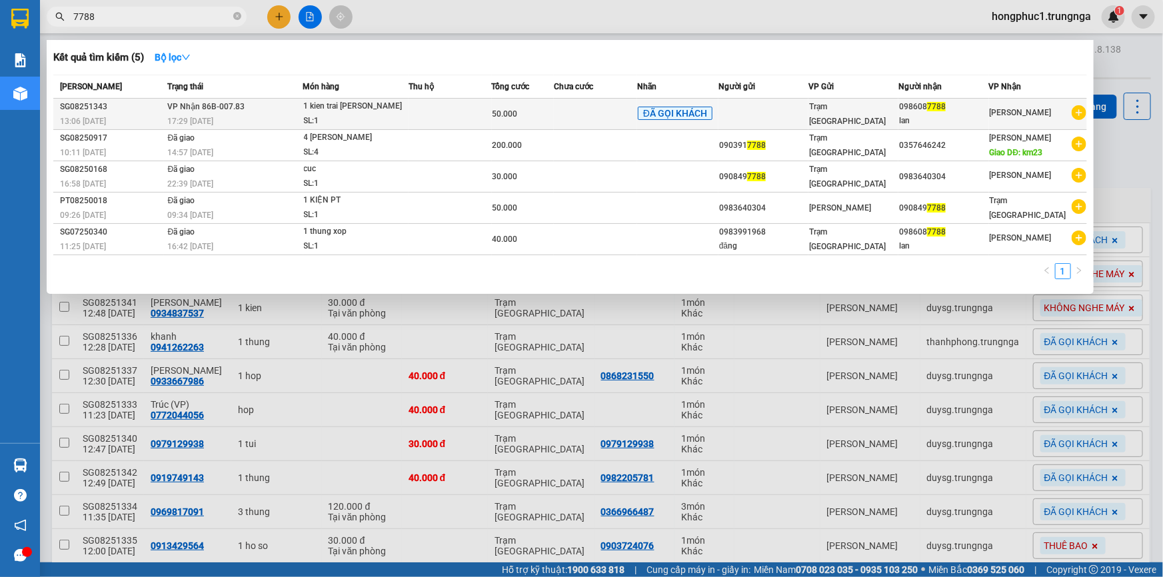
type input "7788"
click at [571, 112] on td at bounding box center [595, 114] width 83 height 31
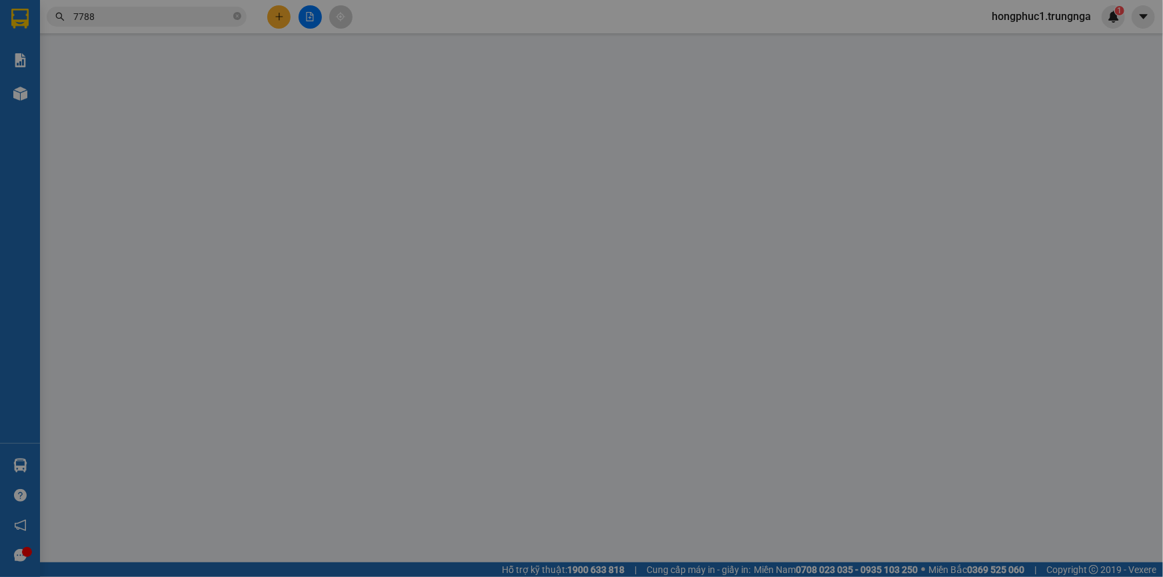
type input "0986087788"
type input "lan"
type input "50.000"
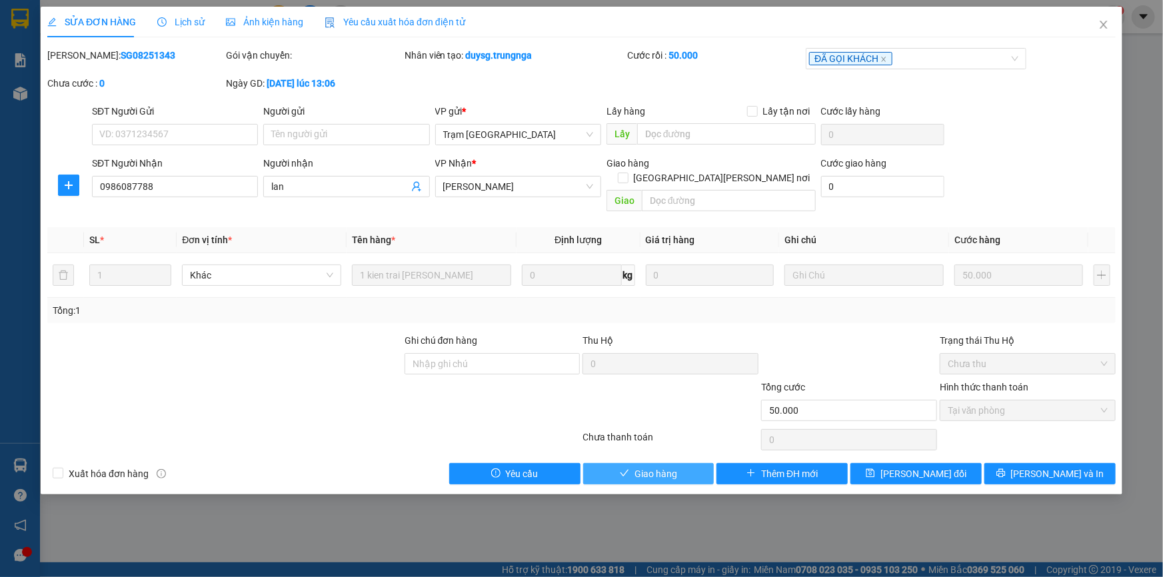
click at [675, 467] on span "Giao hàng" at bounding box center [656, 474] width 43 height 15
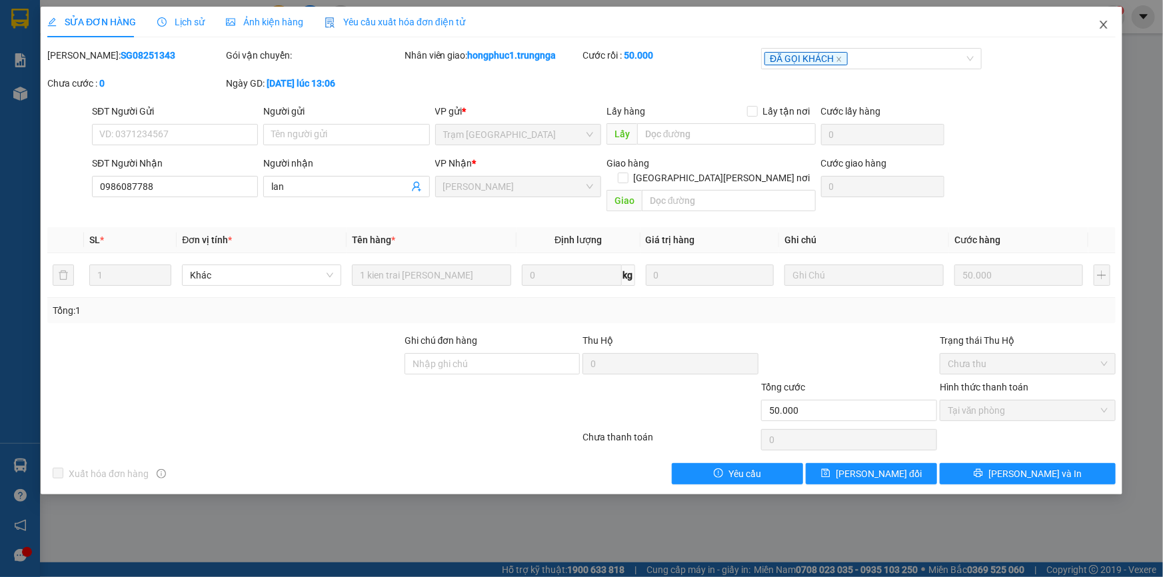
click at [1102, 27] on icon "close" at bounding box center [1103, 25] width 7 height 8
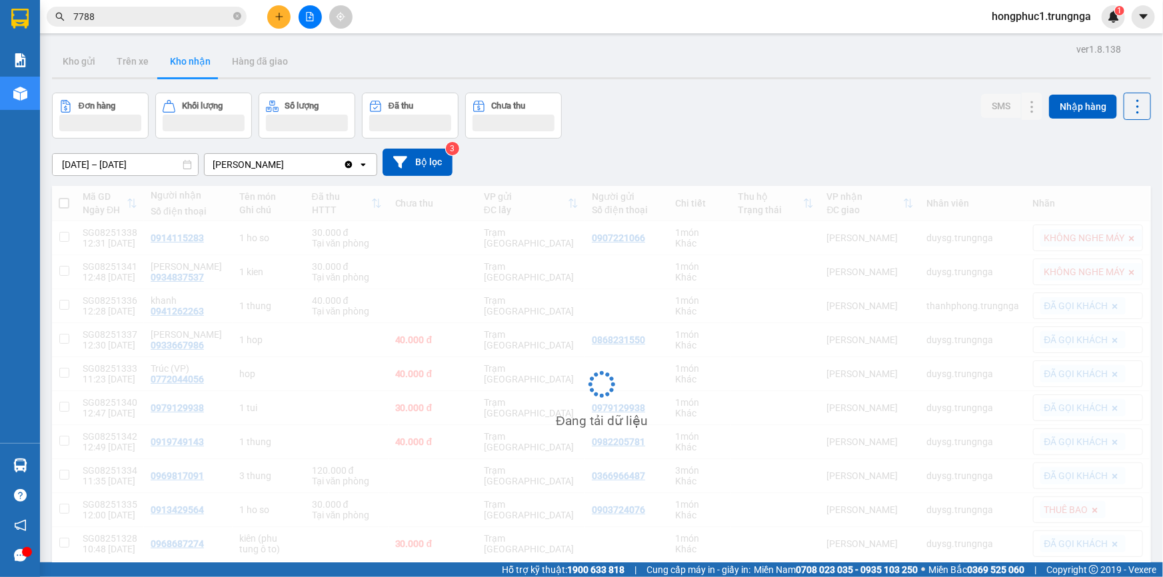
click at [115, 16] on input "7788" at bounding box center [151, 16] width 157 height 15
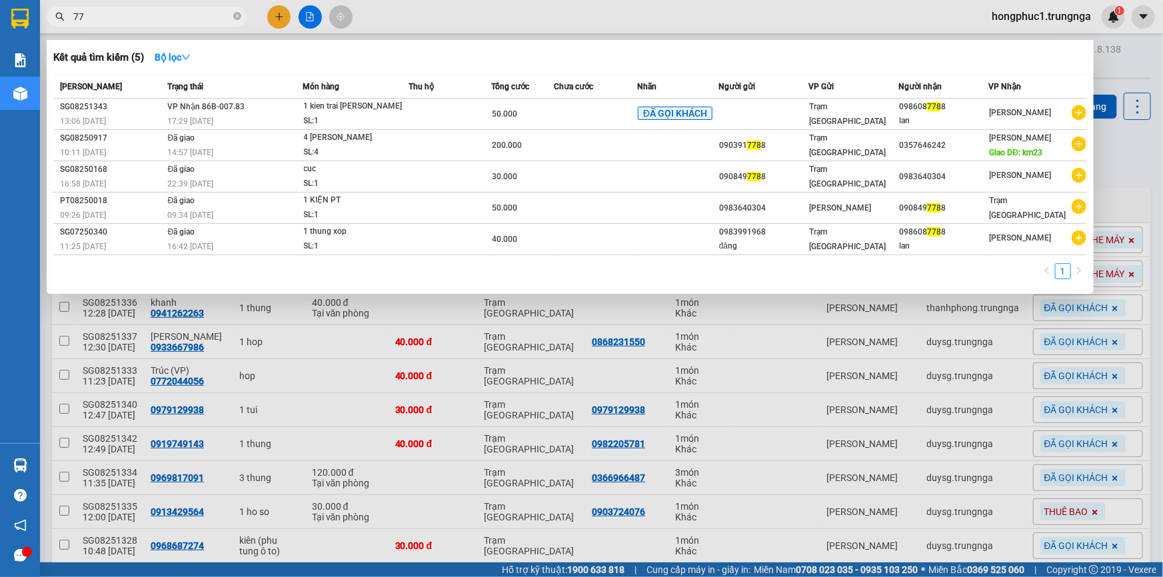
type input "7"
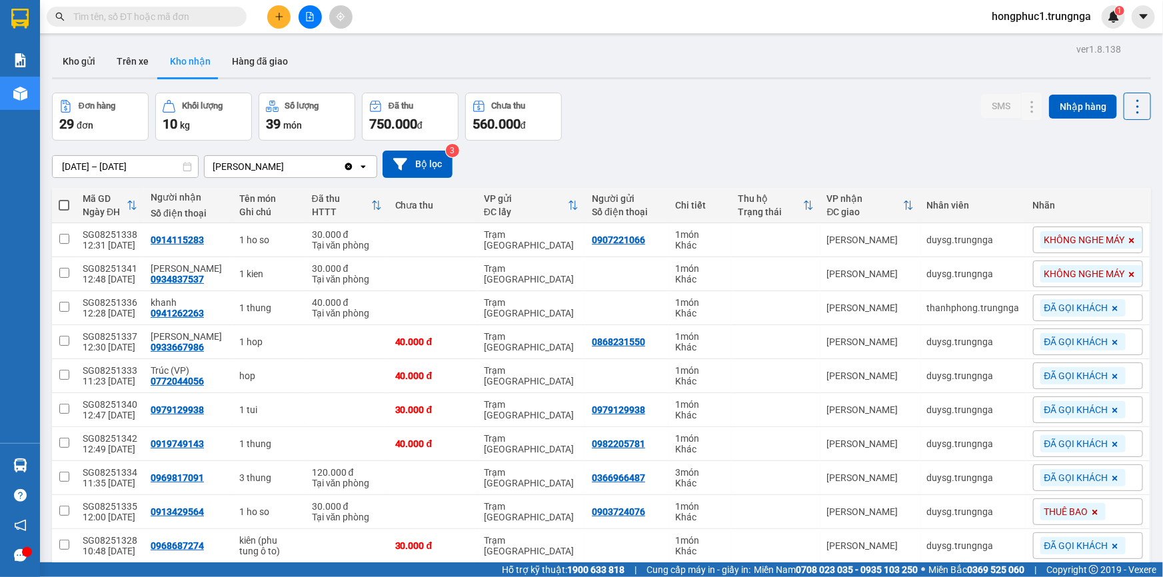
click at [115, 16] on input "text" at bounding box center [151, 16] width 157 height 15
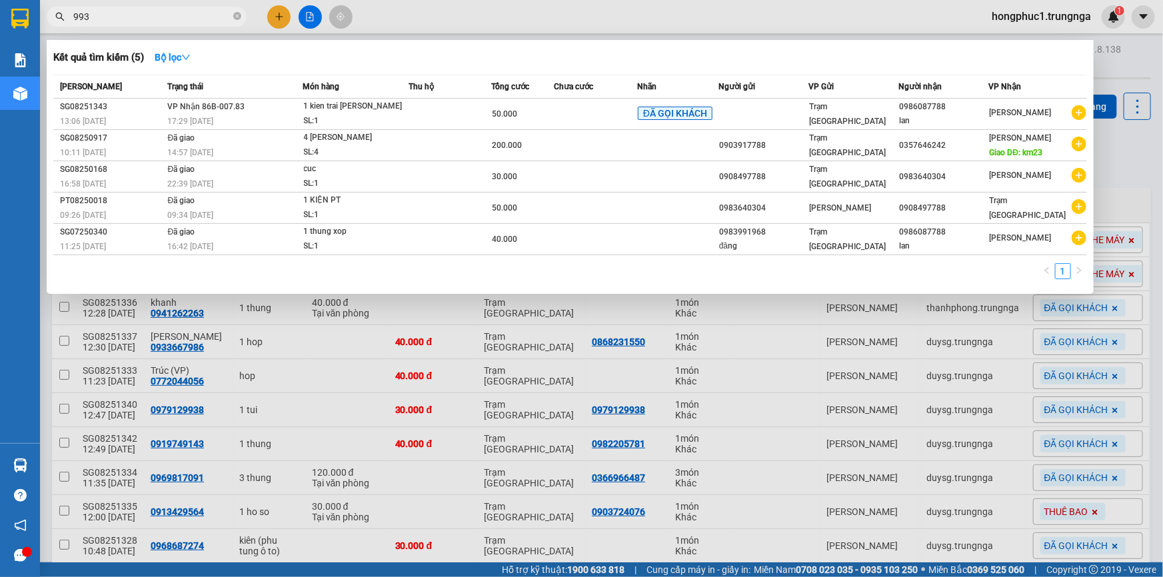
type input "993"
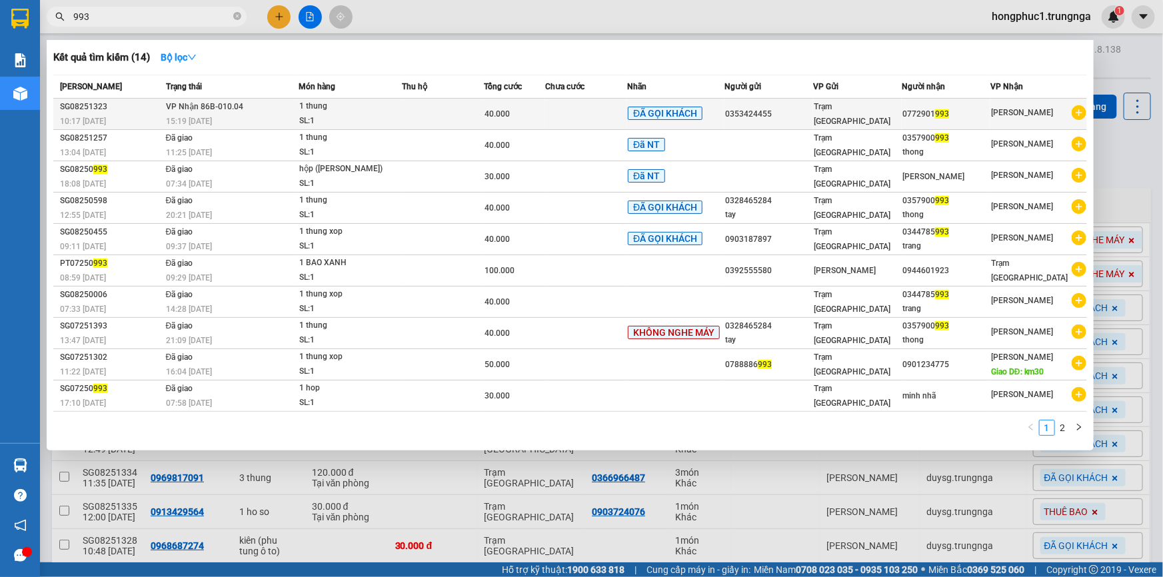
click at [803, 105] on td "0353424455" at bounding box center [769, 114] width 89 height 31
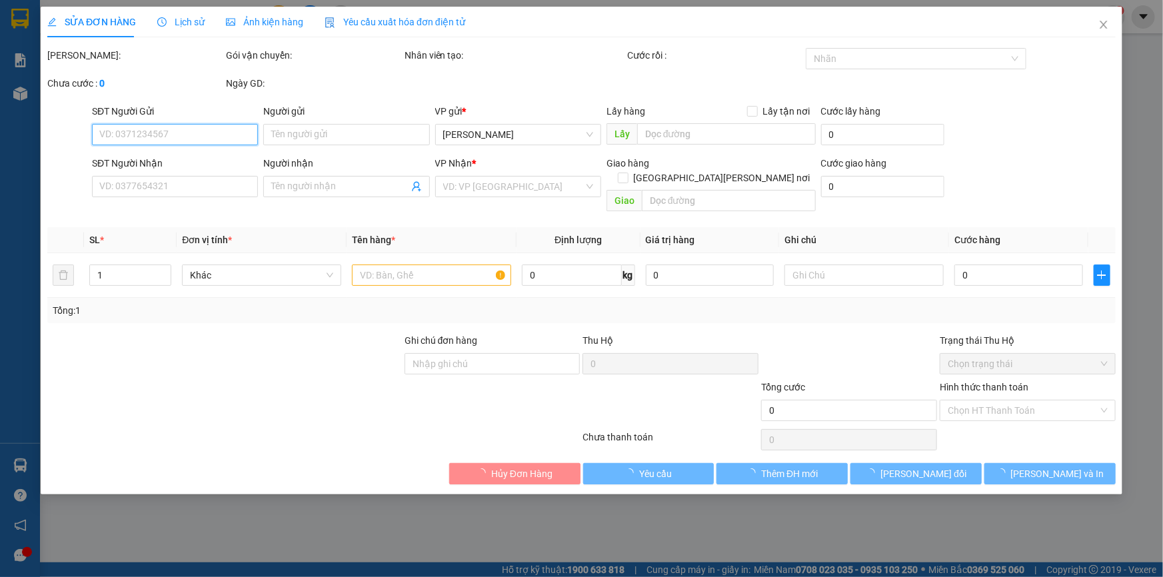
type input "0353424455"
type input "0772901993"
type input "40.000"
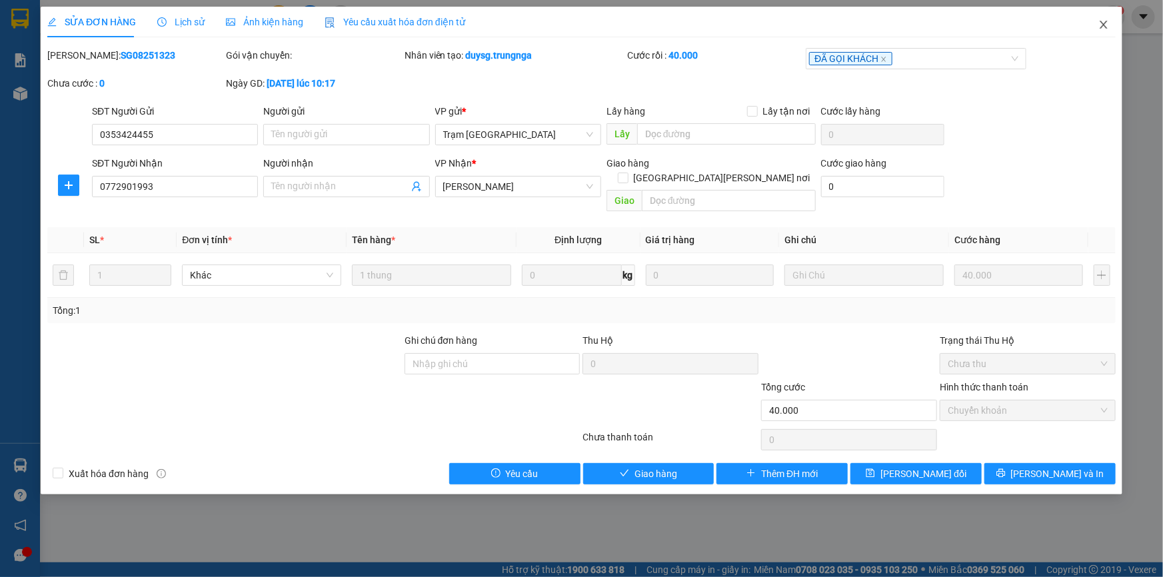
click at [1102, 22] on icon "close" at bounding box center [1103, 24] width 11 height 11
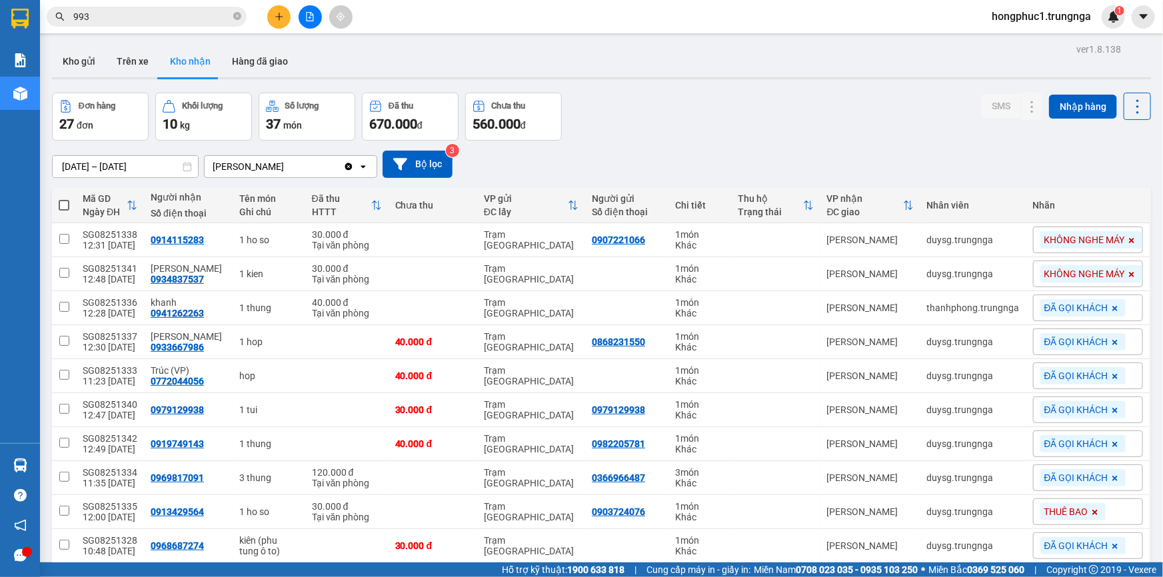
click at [808, 104] on div "Đơn hàng 27 đơn Khối lượng 10 kg Số lượng 37 món Đã thu 670.000 đ Chưa thu 560.…" at bounding box center [601, 117] width 1099 height 48
click at [207, 11] on input "993" at bounding box center [151, 16] width 157 height 15
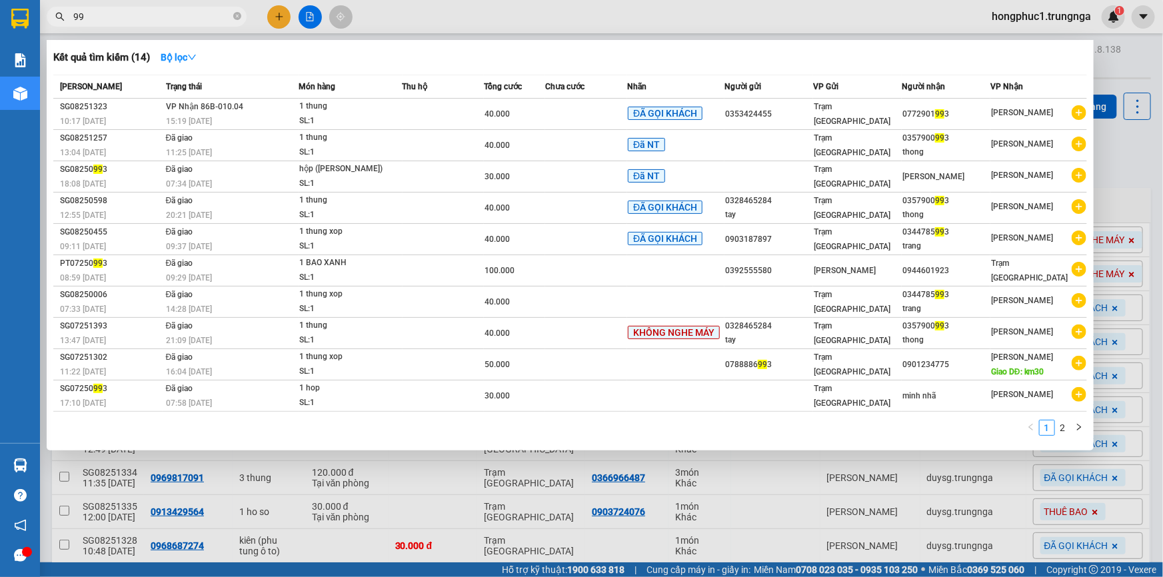
type input "9"
type input "703"
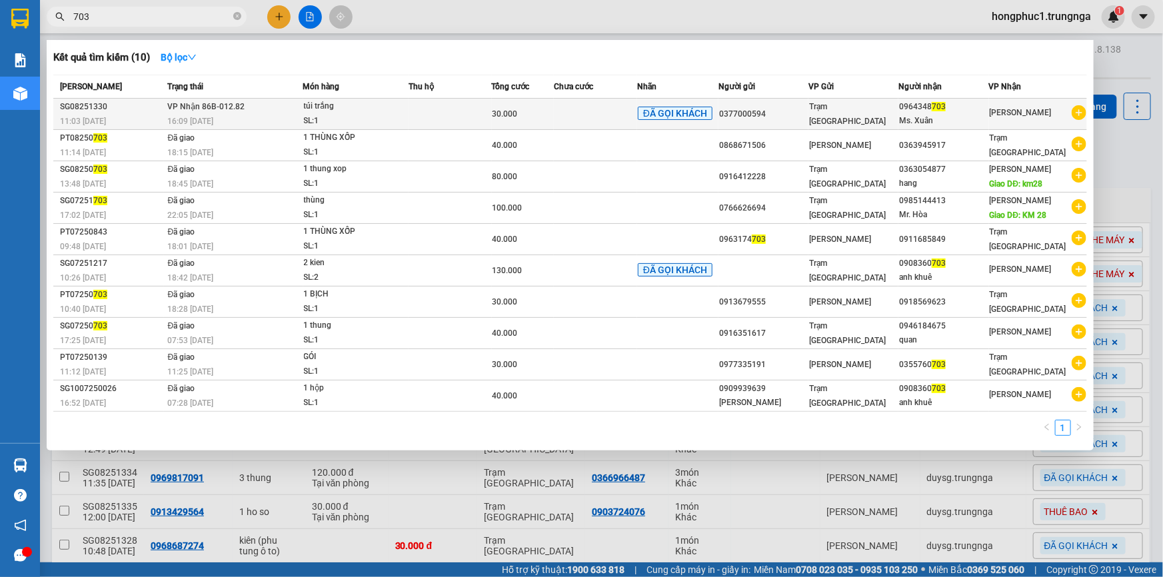
click at [852, 109] on span "Trạm [GEOGRAPHIC_DATA]" at bounding box center [847, 114] width 77 height 24
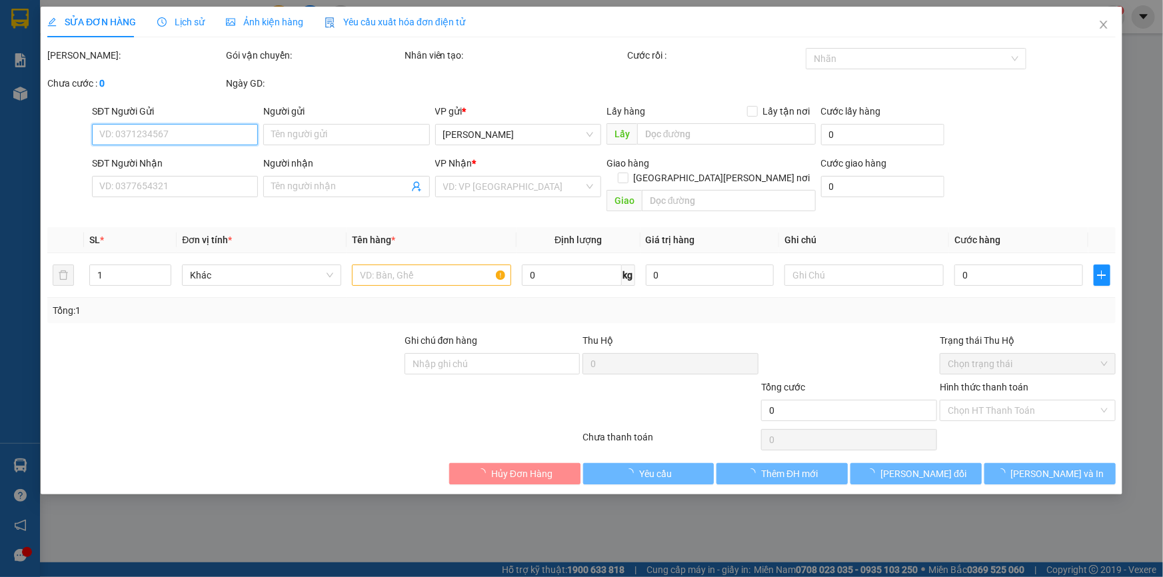
type input "0377000594"
type input "0964348703"
type input "Ms. Xuân"
type input "30.000"
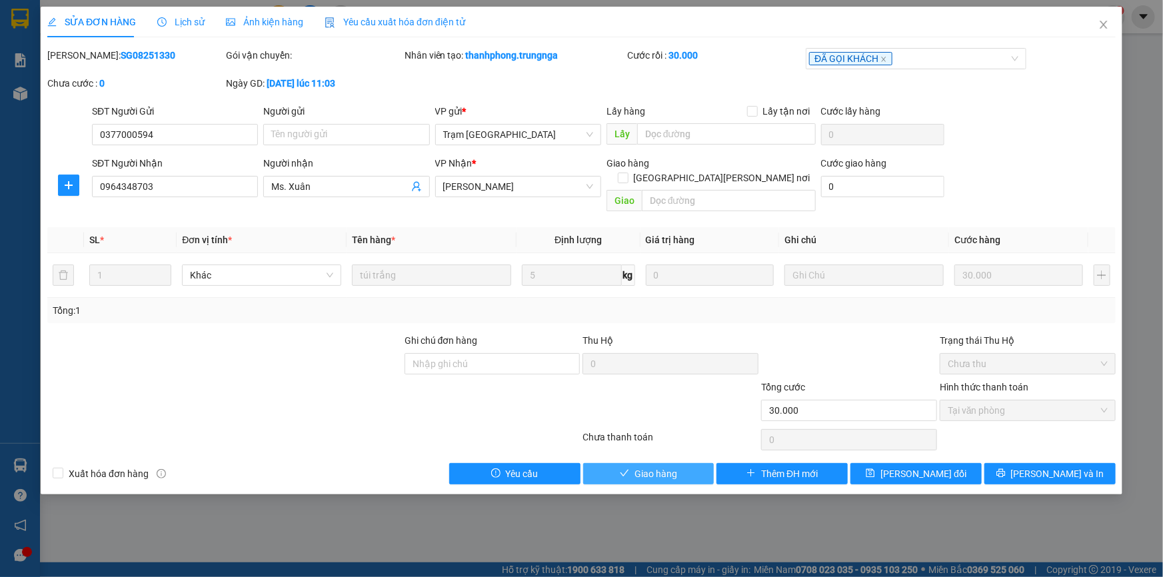
click at [651, 467] on span "Giao hàng" at bounding box center [656, 474] width 43 height 15
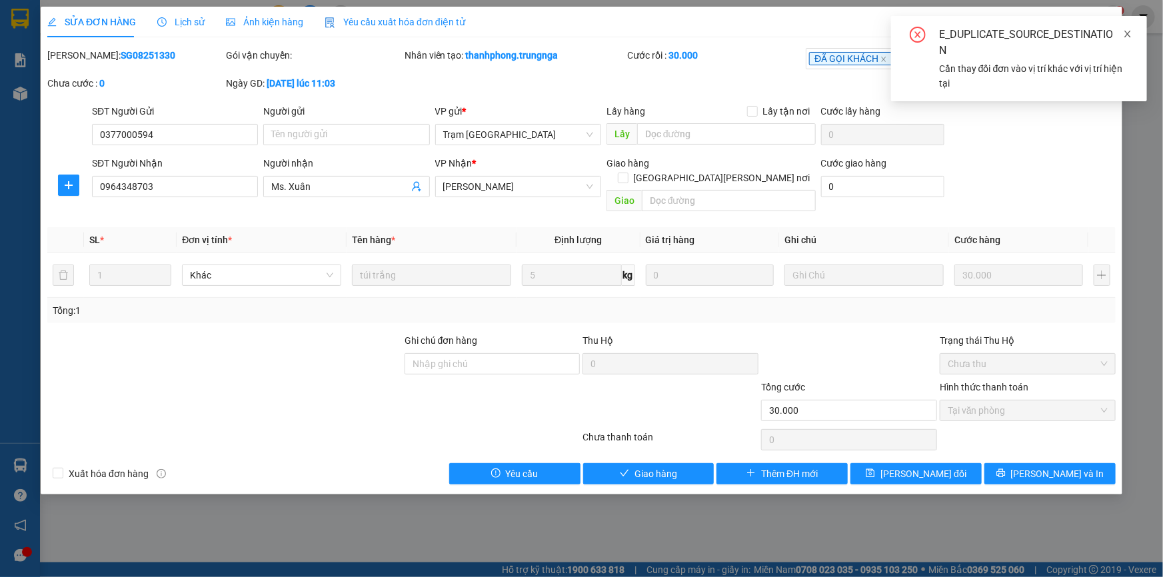
click at [1128, 35] on icon "close" at bounding box center [1127, 33] width 9 height 9
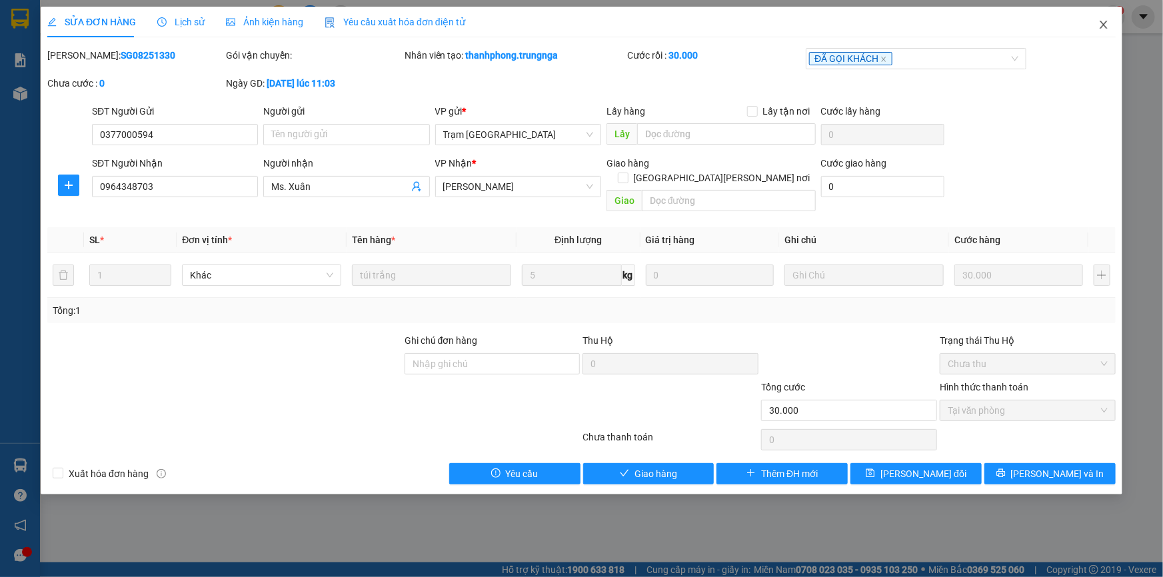
click at [1105, 25] on icon "close" at bounding box center [1103, 24] width 11 height 11
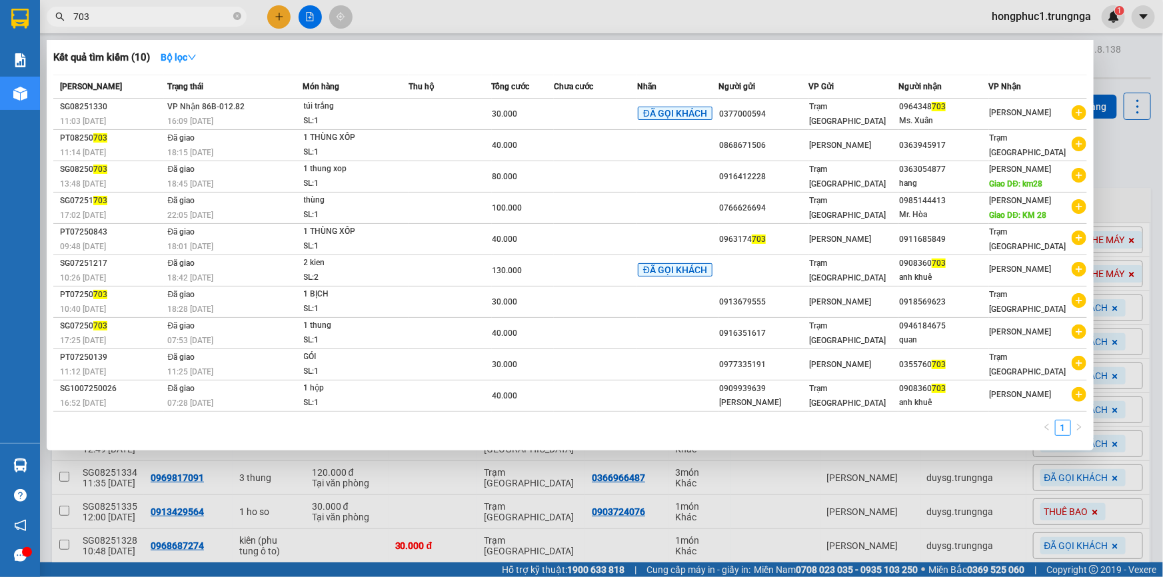
click at [161, 13] on input "703" at bounding box center [151, 16] width 157 height 15
type input "7"
type input "1045"
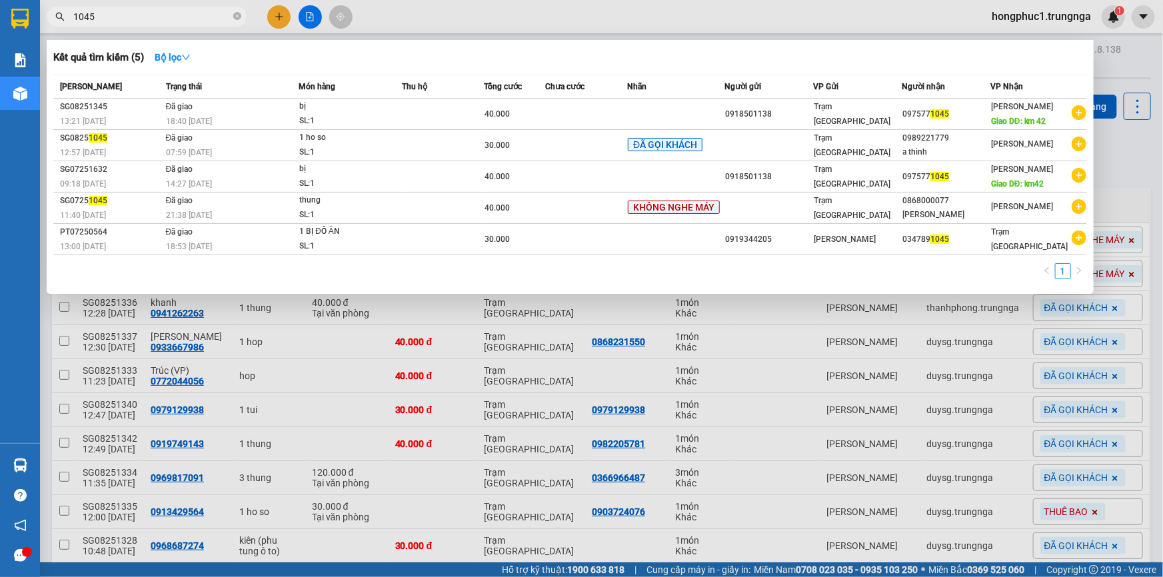
click at [1110, 159] on div at bounding box center [581, 288] width 1163 height 577
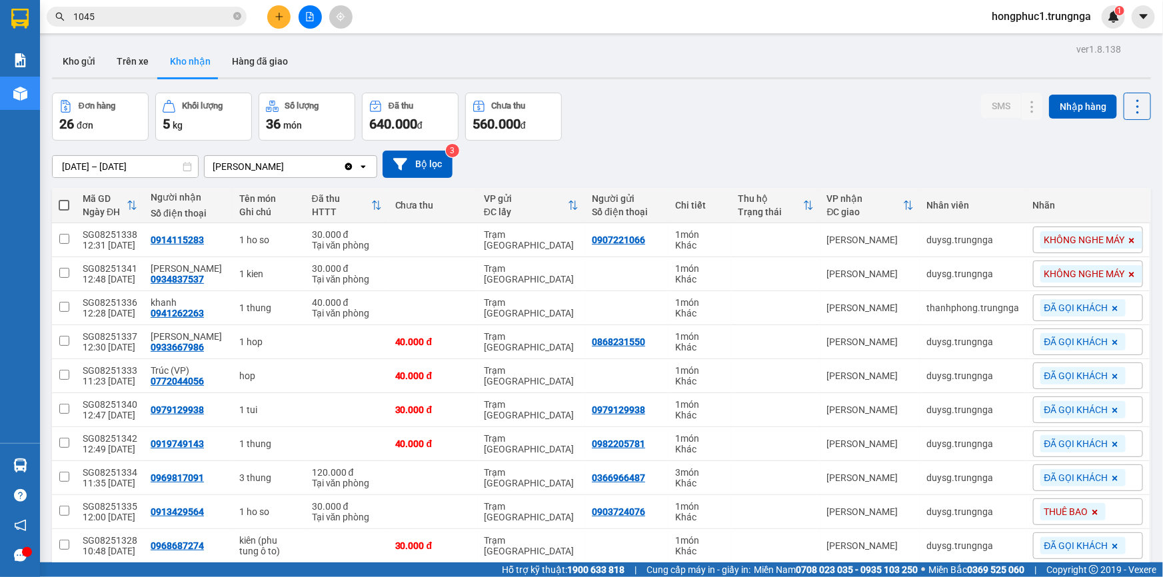
click at [180, 59] on button "Kho nhận" at bounding box center [190, 61] width 62 height 32
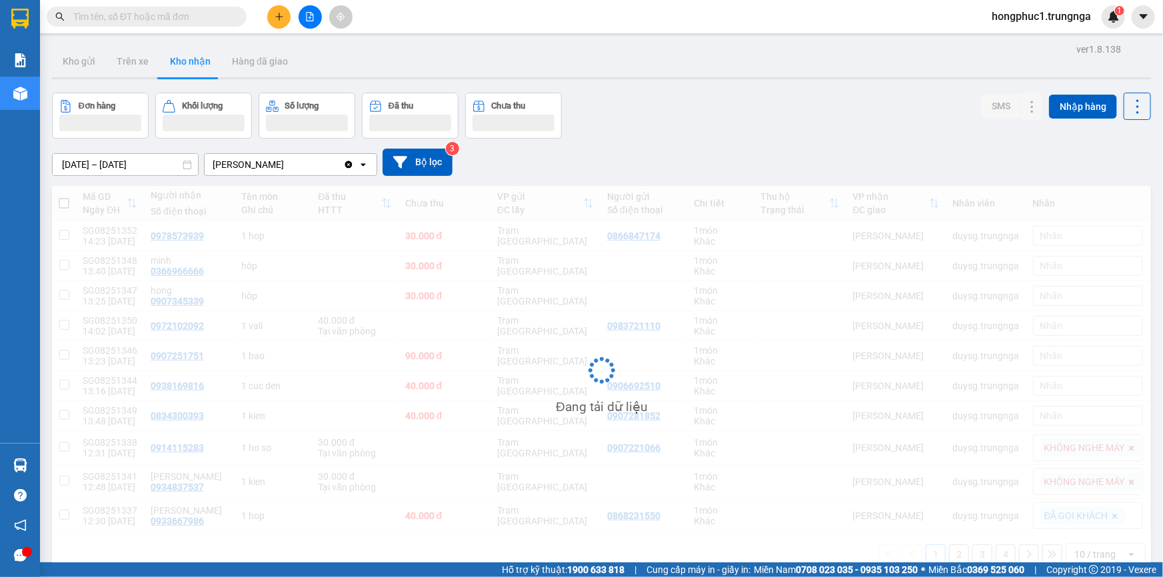
click at [671, 149] on div "[DATE] – [DATE] Press the down arrow key to interact with the calendar and sele…" at bounding box center [601, 162] width 1099 height 27
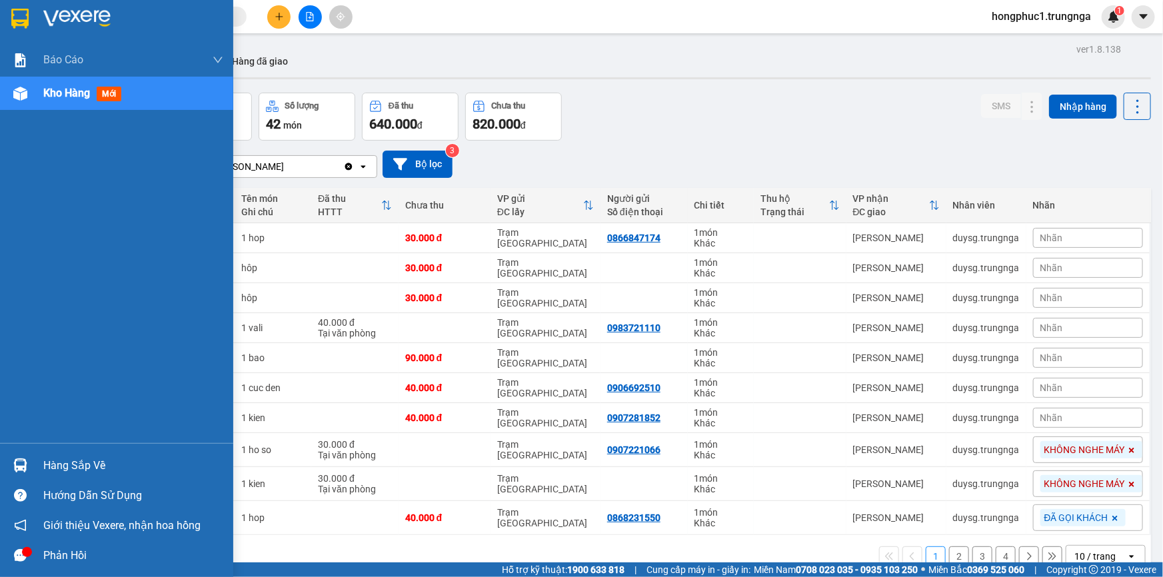
click at [69, 463] on div "Hàng sắp về" at bounding box center [133, 466] width 180 height 20
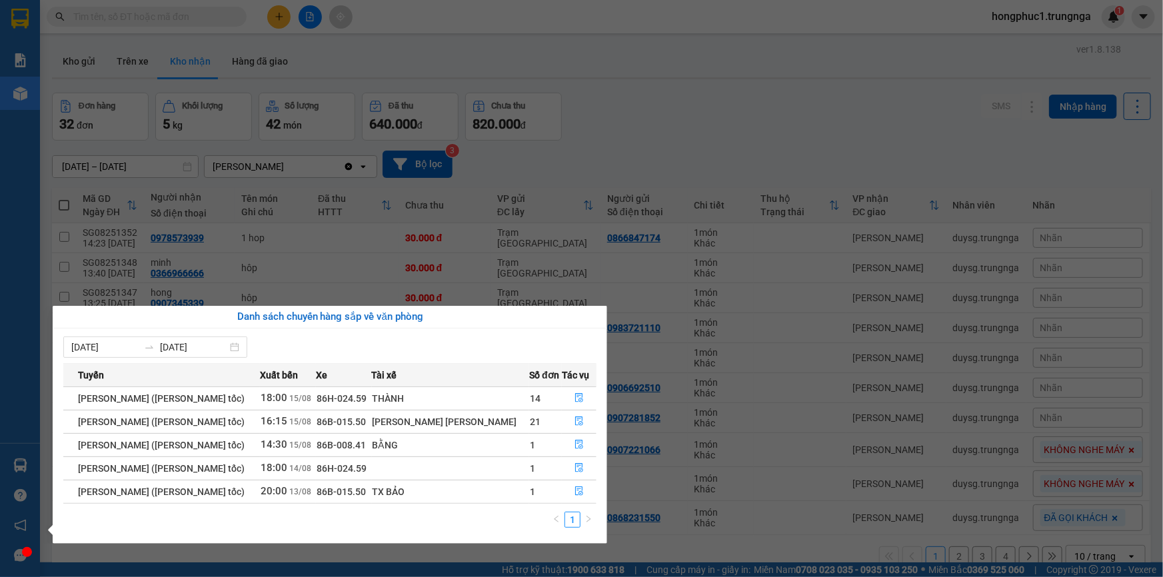
click at [487, 442] on div "BẰNG" at bounding box center [451, 445] width 157 height 15
click at [575, 442] on icon "file-done" at bounding box center [579, 444] width 8 height 9
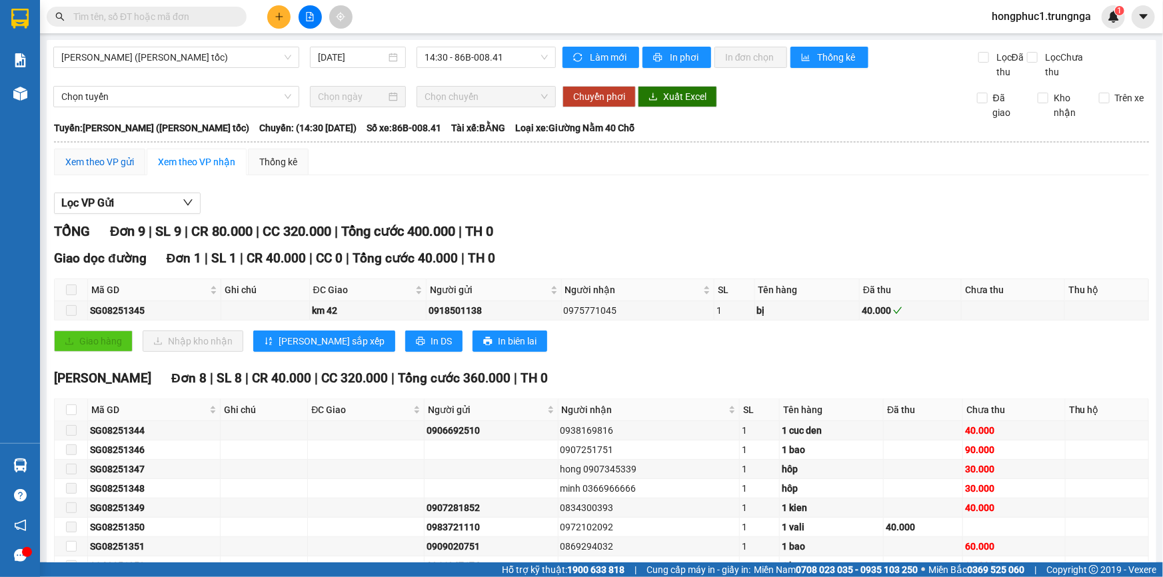
click at [104, 165] on div "Xem theo VP gửi" at bounding box center [99, 162] width 69 height 15
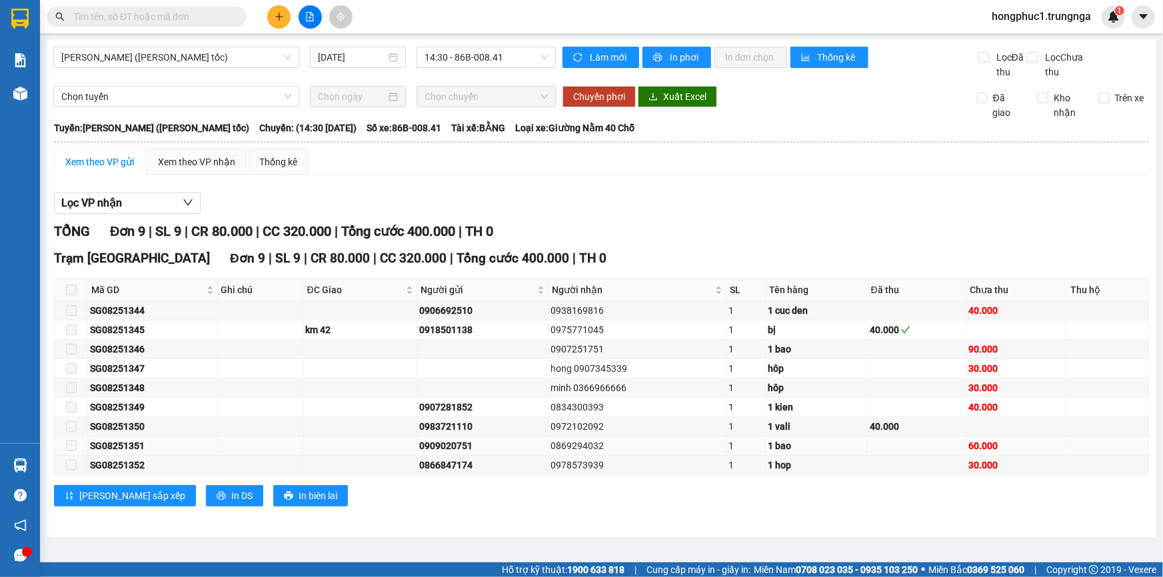
click at [70, 445] on span at bounding box center [71, 446] width 11 height 11
click at [179, 450] on div "SG08251351" at bounding box center [152, 446] width 125 height 15
click at [165, 162] on div "Xem theo VP nhận" at bounding box center [196, 162] width 77 height 15
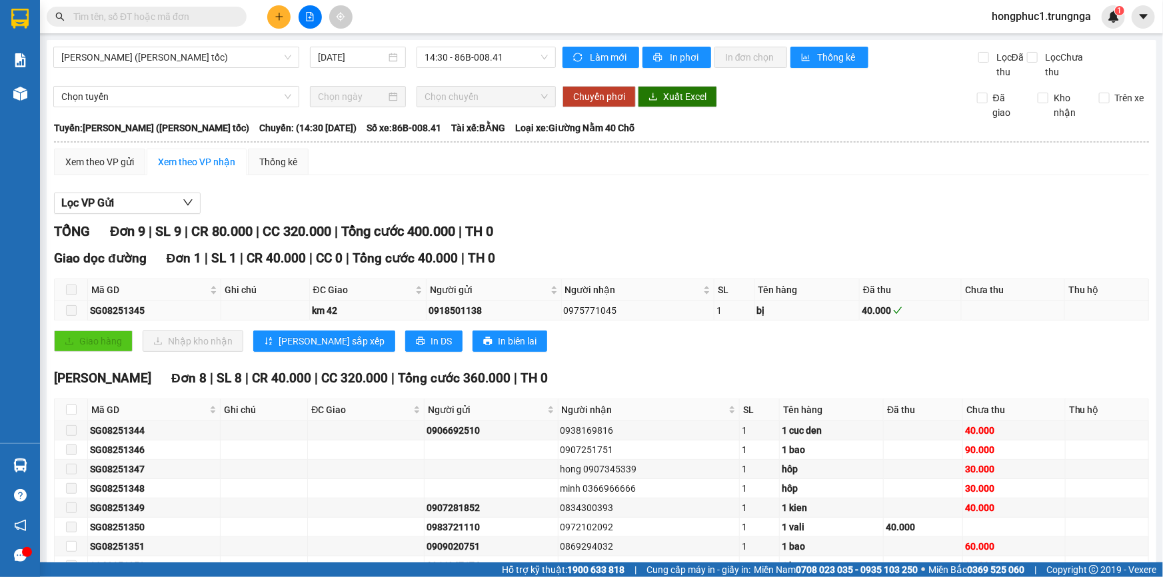
scroll to position [80, 0]
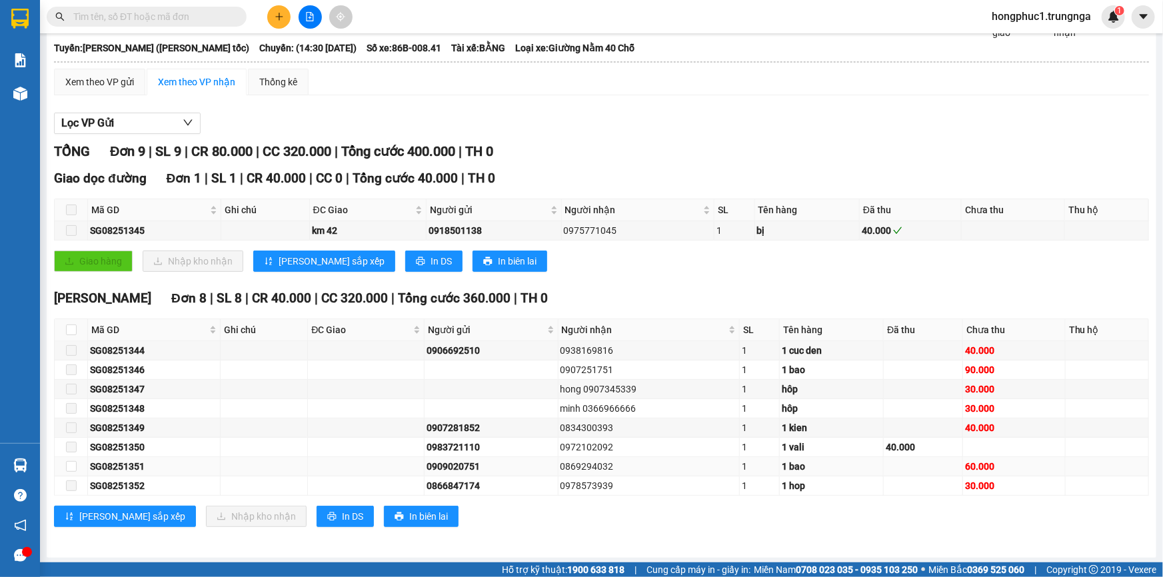
click at [65, 465] on td at bounding box center [71, 466] width 33 height 19
click at [70, 465] on input "checkbox" at bounding box center [71, 466] width 11 height 11
checkbox input "true"
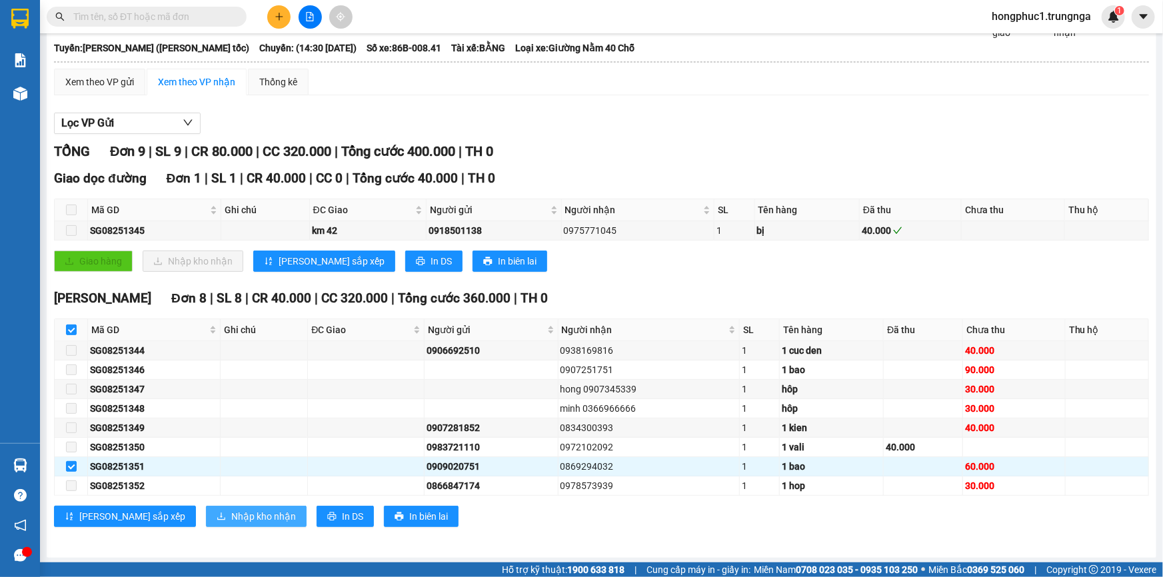
click at [231, 514] on span "Nhập kho nhận" at bounding box center [263, 516] width 65 height 15
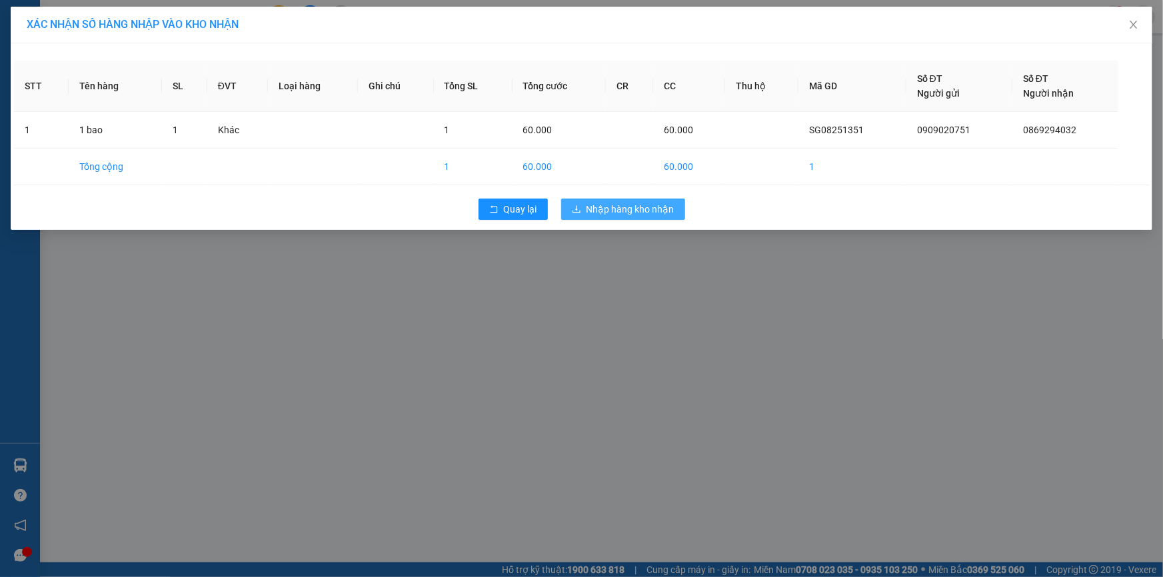
click at [653, 213] on span "Nhập hàng kho nhận" at bounding box center [631, 209] width 88 height 15
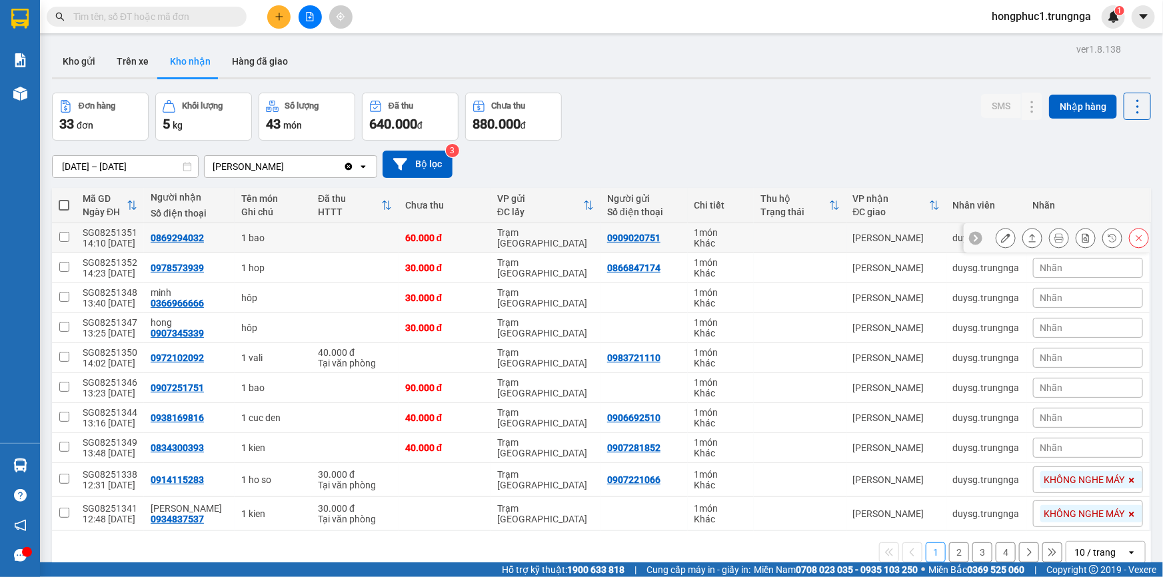
click at [1081, 237] on icon at bounding box center [1085, 237] width 9 height 9
click at [1040, 243] on span "Nhãn" at bounding box center [1051, 238] width 23 height 11
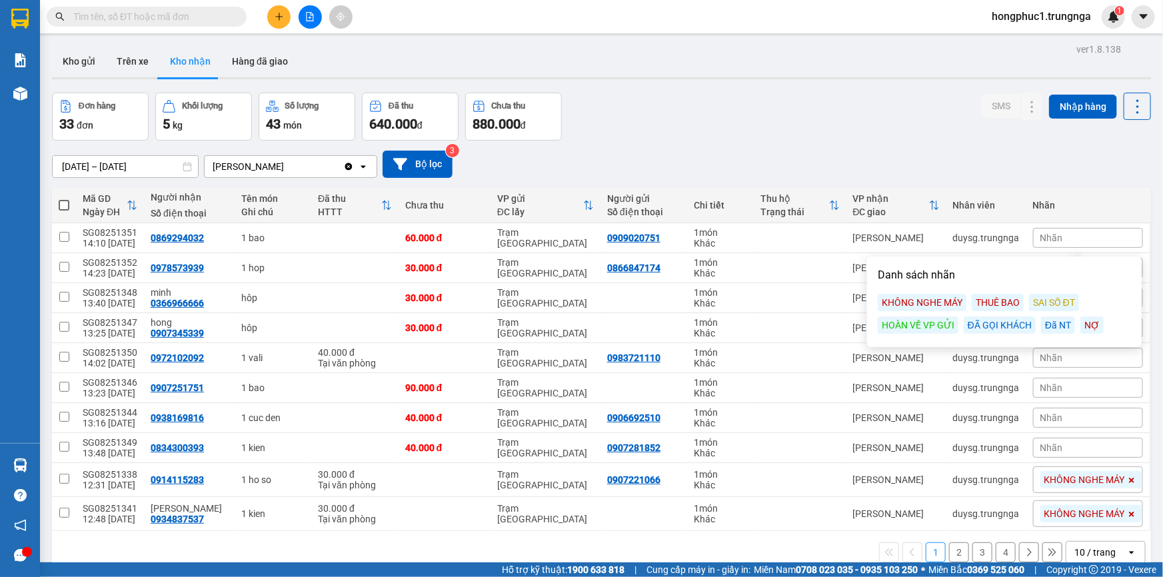
click at [996, 329] on div "ĐÃ GỌI KHÁCH" at bounding box center [1000, 325] width 72 height 17
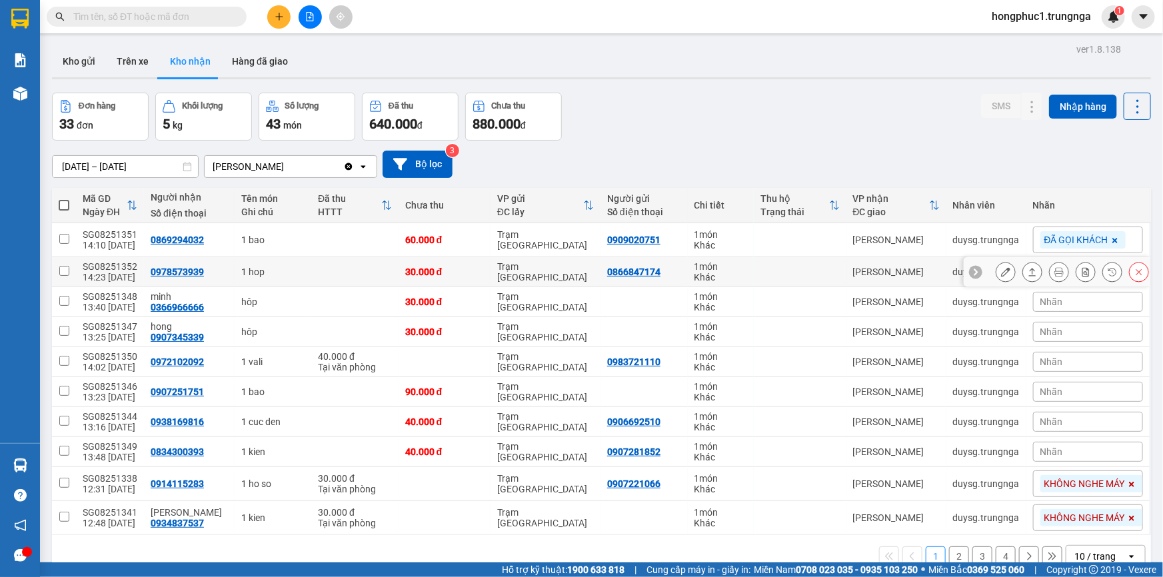
click at [846, 274] on td "[PERSON_NAME]" at bounding box center [896, 272] width 100 height 30
checkbox input "true"
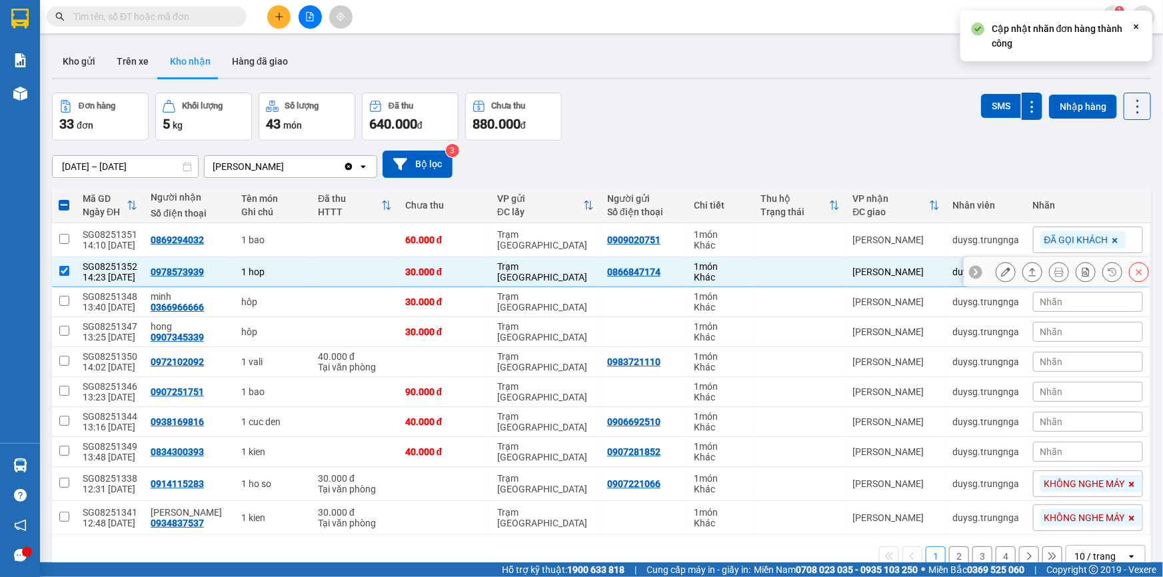
click at [971, 271] on icon at bounding box center [975, 271] width 9 height 9
click at [1076, 271] on div "Nhãn" at bounding box center [1088, 272] width 110 height 20
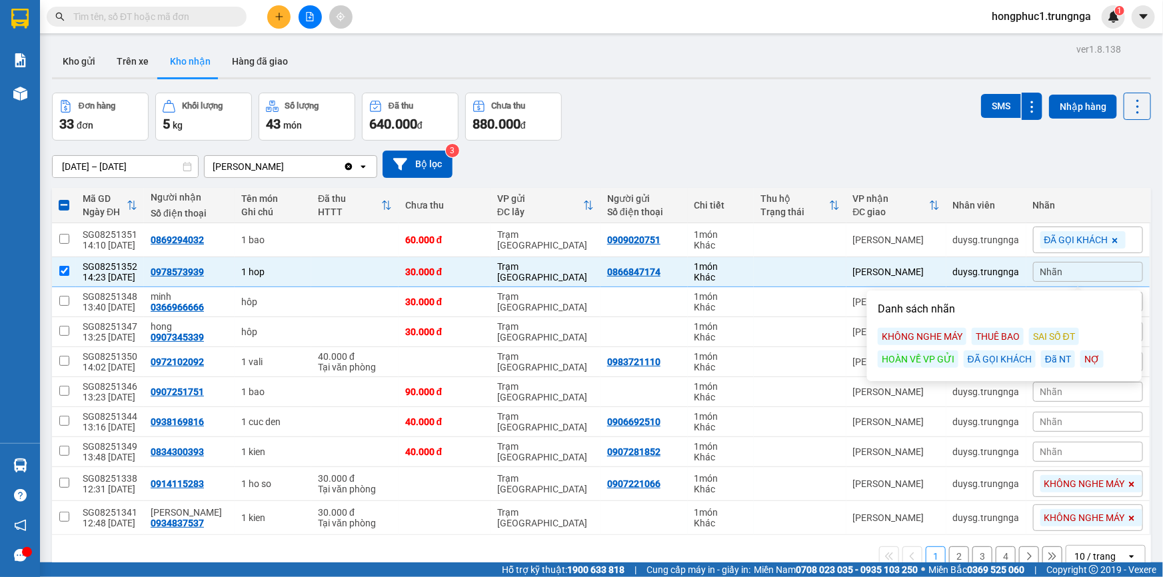
click at [1000, 360] on div "ĐÃ GỌI KHÁCH" at bounding box center [1000, 359] width 72 height 17
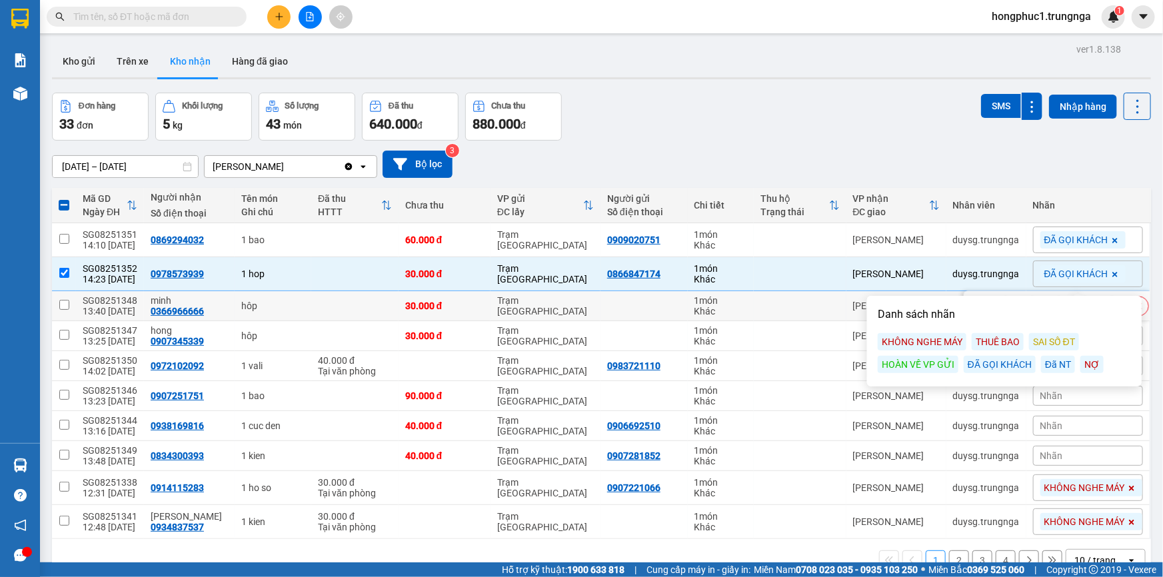
click at [811, 307] on td at bounding box center [800, 306] width 92 height 30
checkbox input "true"
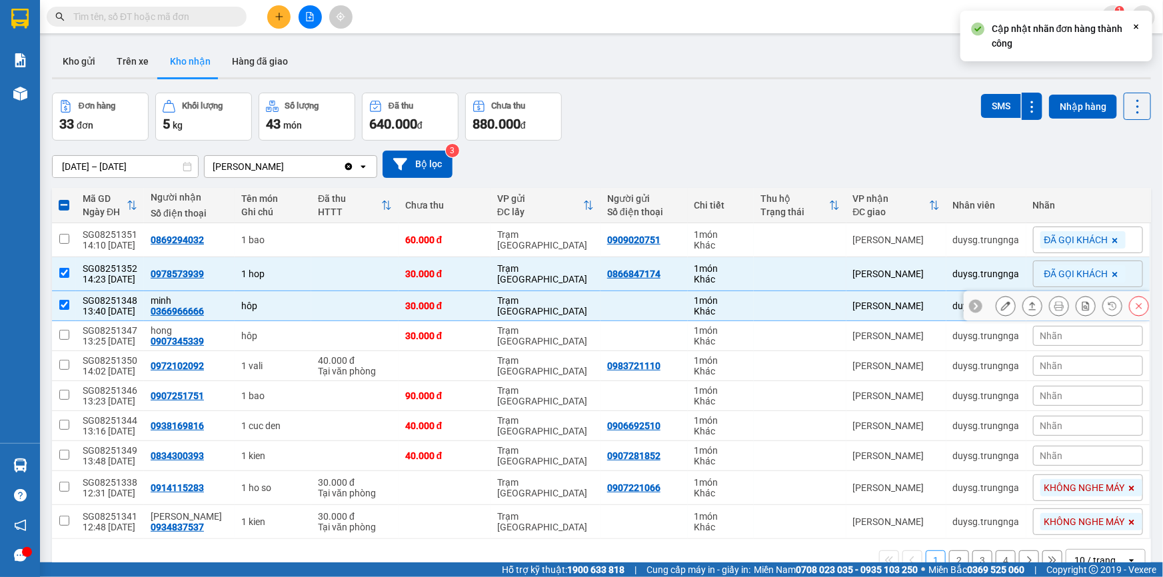
click at [971, 302] on icon at bounding box center [975, 305] width 9 height 9
click at [1054, 302] on div "Nhãn" at bounding box center [1088, 306] width 110 height 20
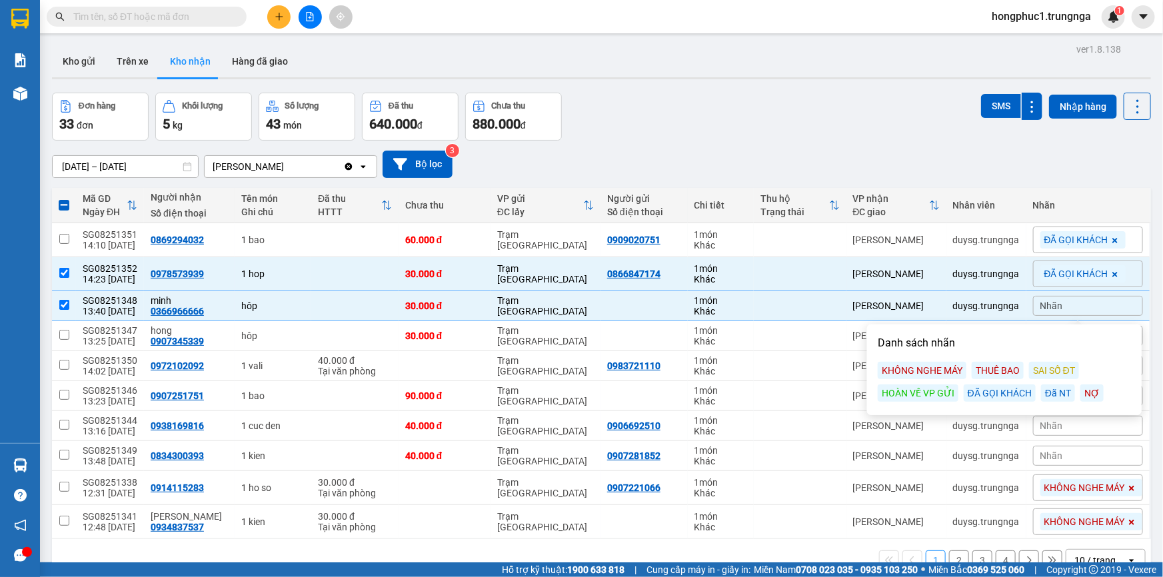
click at [998, 371] on div "THUÊ BAO" at bounding box center [998, 370] width 52 height 17
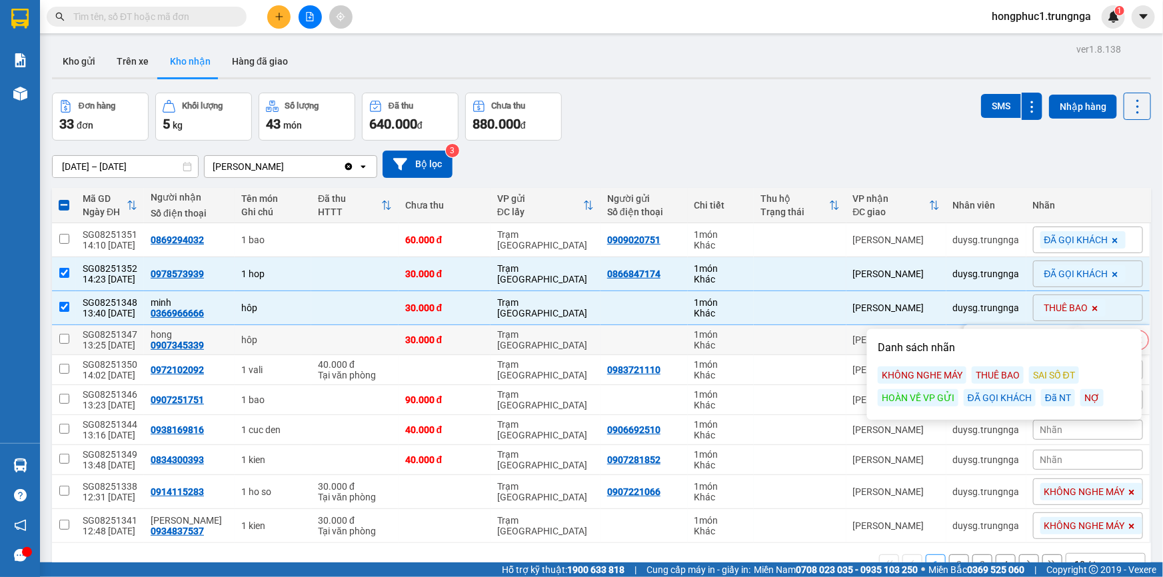
click at [825, 345] on td at bounding box center [800, 340] width 92 height 30
checkbox input "true"
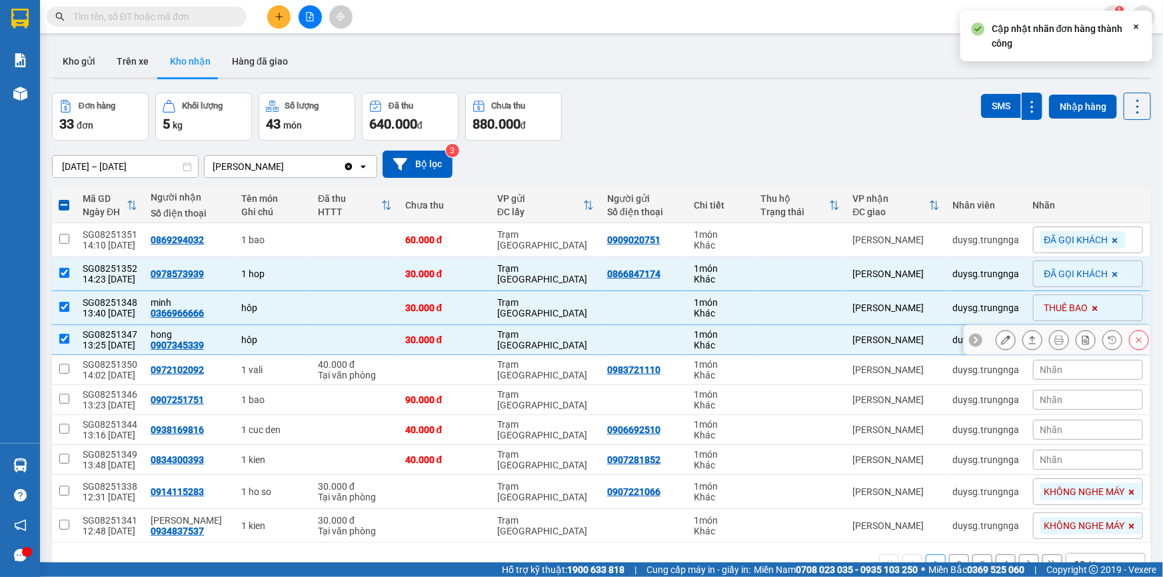
click at [971, 341] on icon at bounding box center [975, 339] width 9 height 9
click at [1046, 339] on span "Nhãn" at bounding box center [1051, 340] width 23 height 11
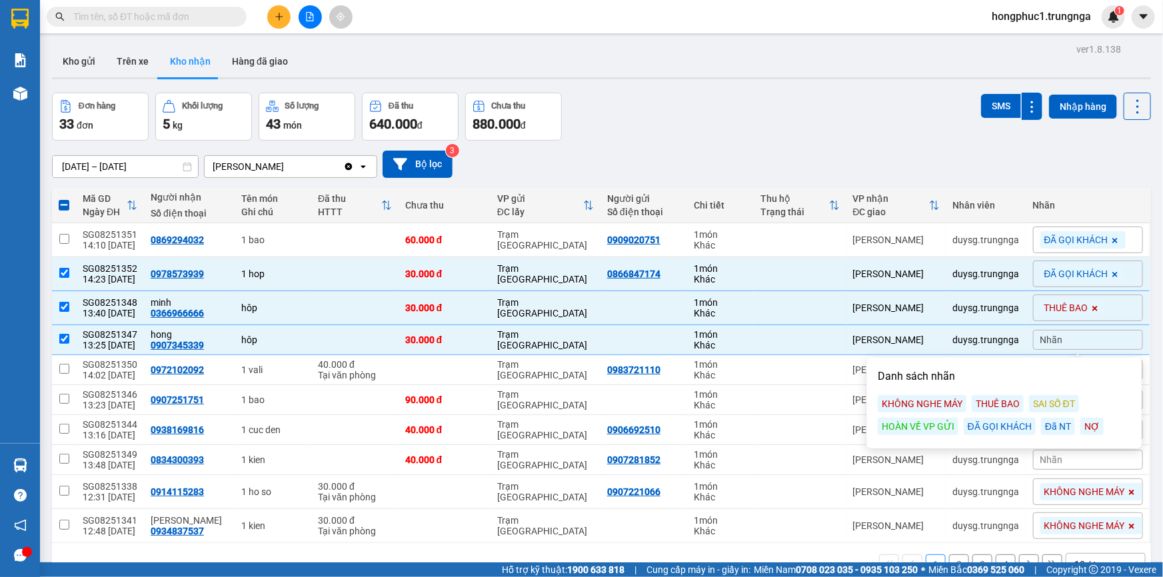
click at [980, 426] on div "ĐÃ GỌI KHÁCH" at bounding box center [1000, 426] width 72 height 17
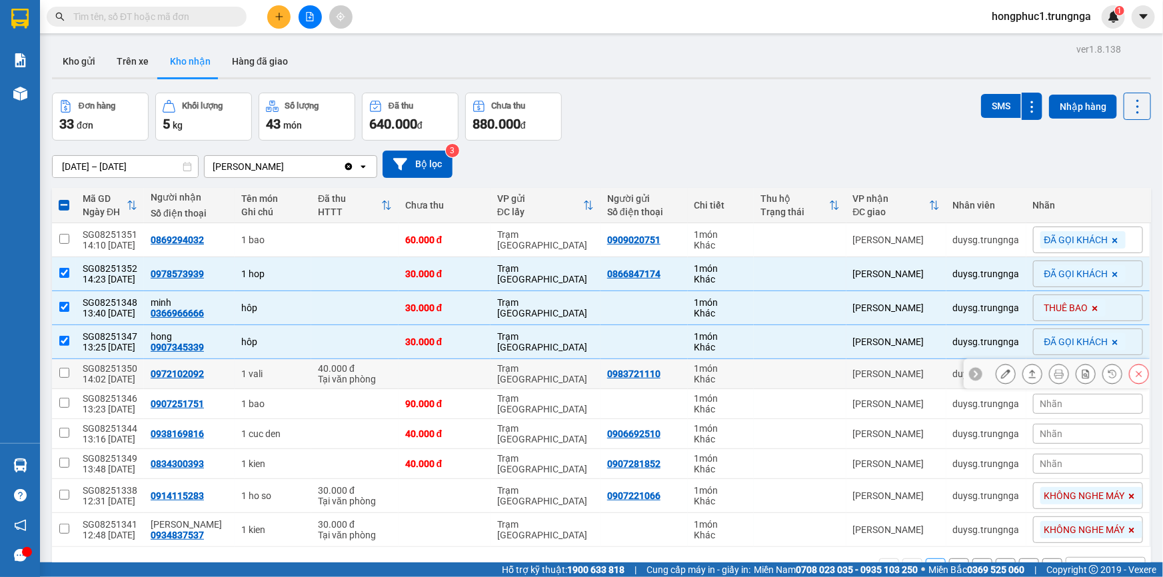
click at [763, 380] on td at bounding box center [800, 374] width 92 height 30
checkbox input "true"
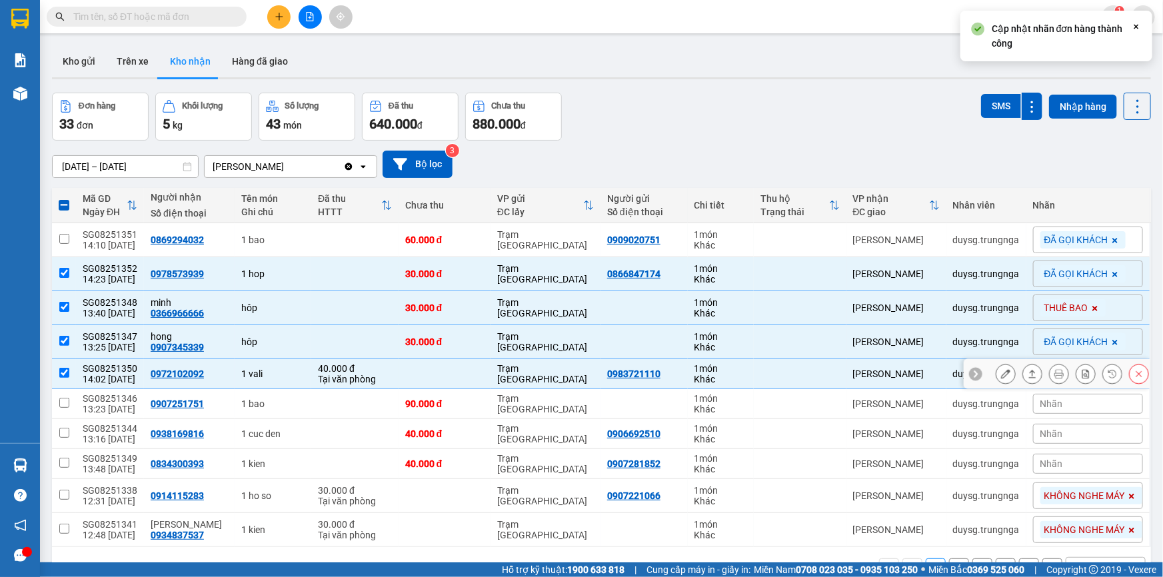
click at [971, 373] on icon at bounding box center [975, 373] width 9 height 9
click at [1070, 373] on div "Nhãn" at bounding box center [1088, 374] width 110 height 20
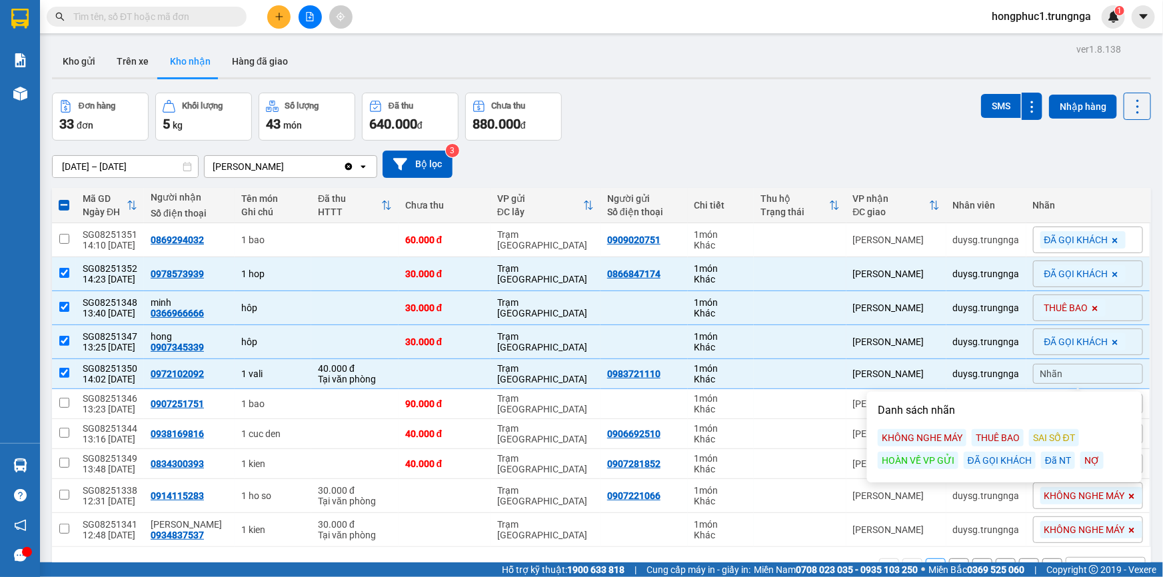
click at [928, 440] on div "KHÔNG NGHE MÁY" at bounding box center [922, 437] width 89 height 17
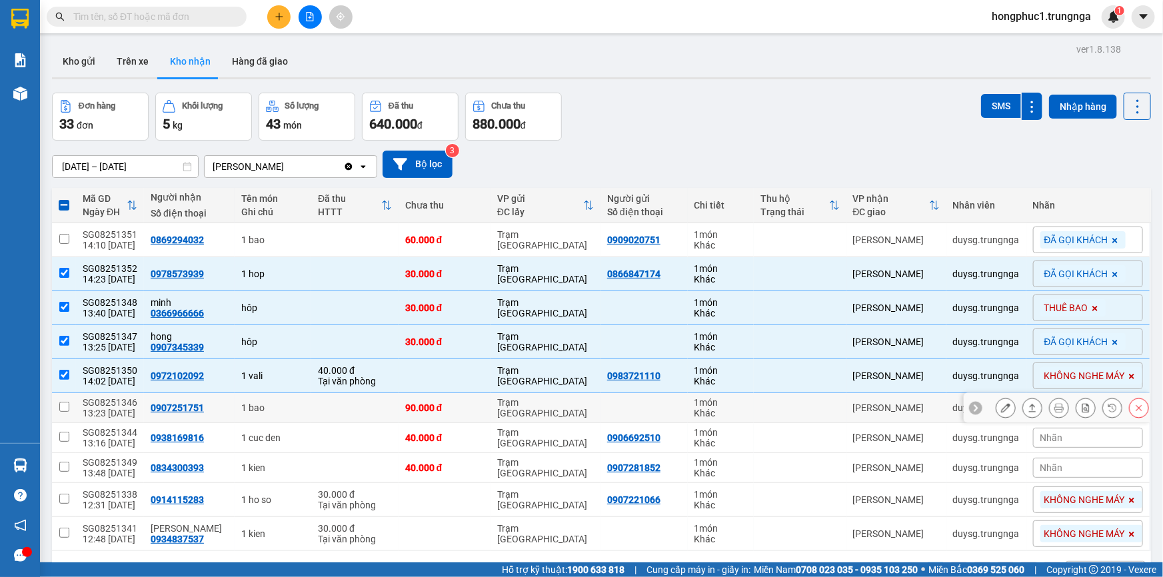
click at [812, 407] on td at bounding box center [800, 408] width 92 height 30
checkbox input "true"
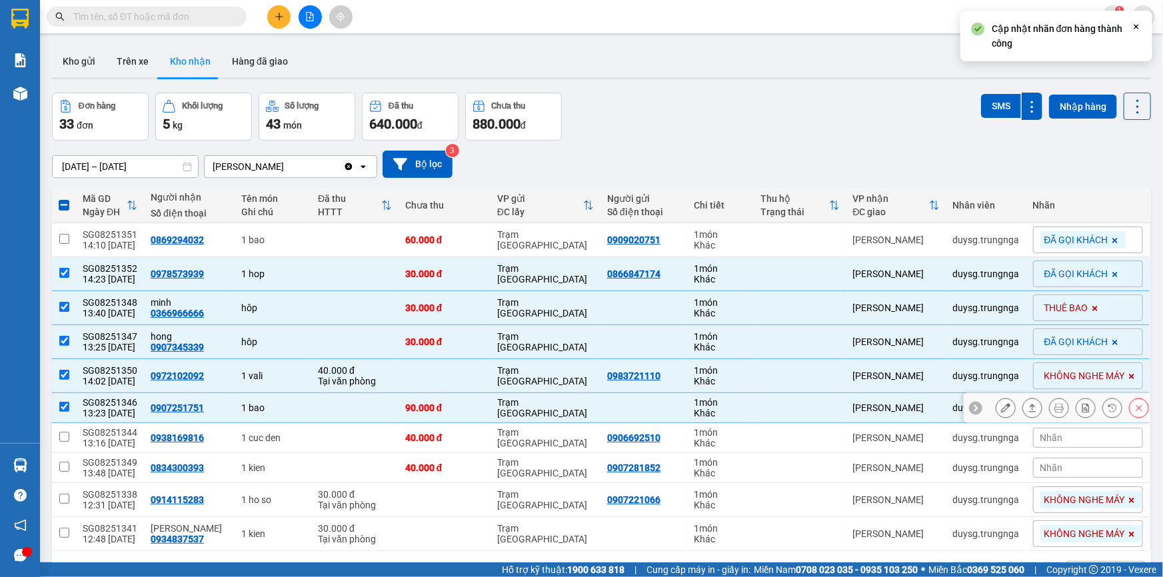
click at [971, 404] on icon at bounding box center [975, 407] width 9 height 9
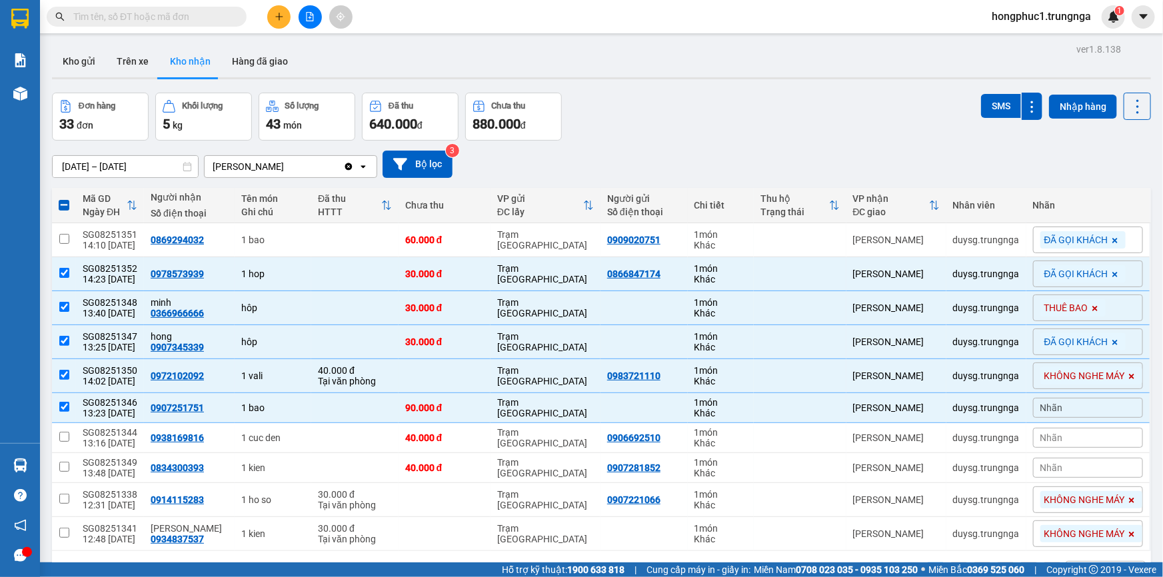
click at [1040, 411] on span "Nhãn" at bounding box center [1051, 408] width 23 height 11
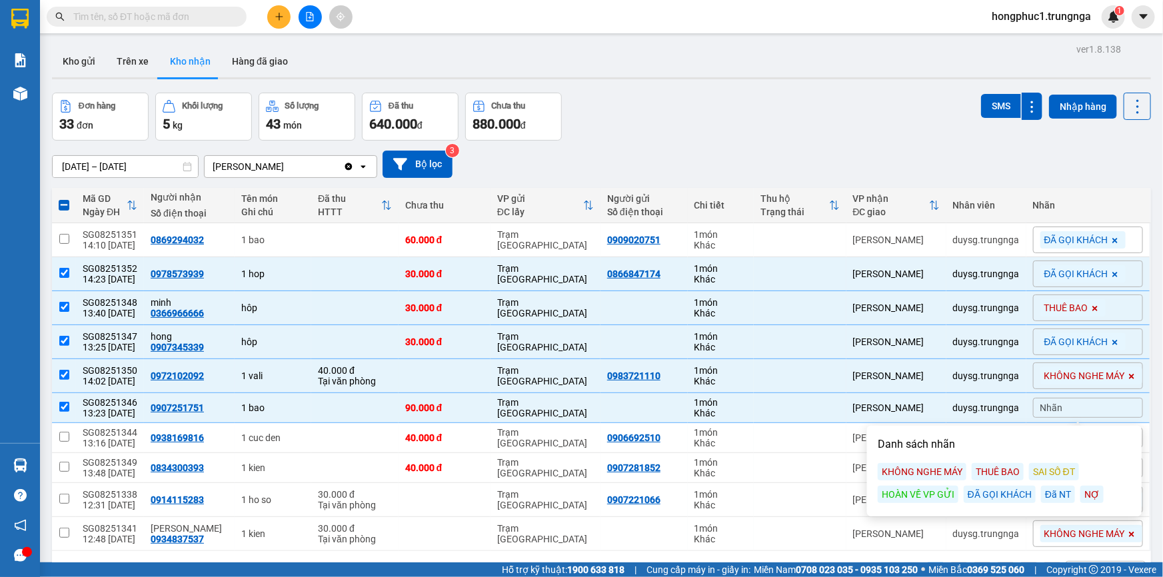
click at [980, 499] on div "ĐÃ GỌI KHÁCH" at bounding box center [1000, 494] width 72 height 17
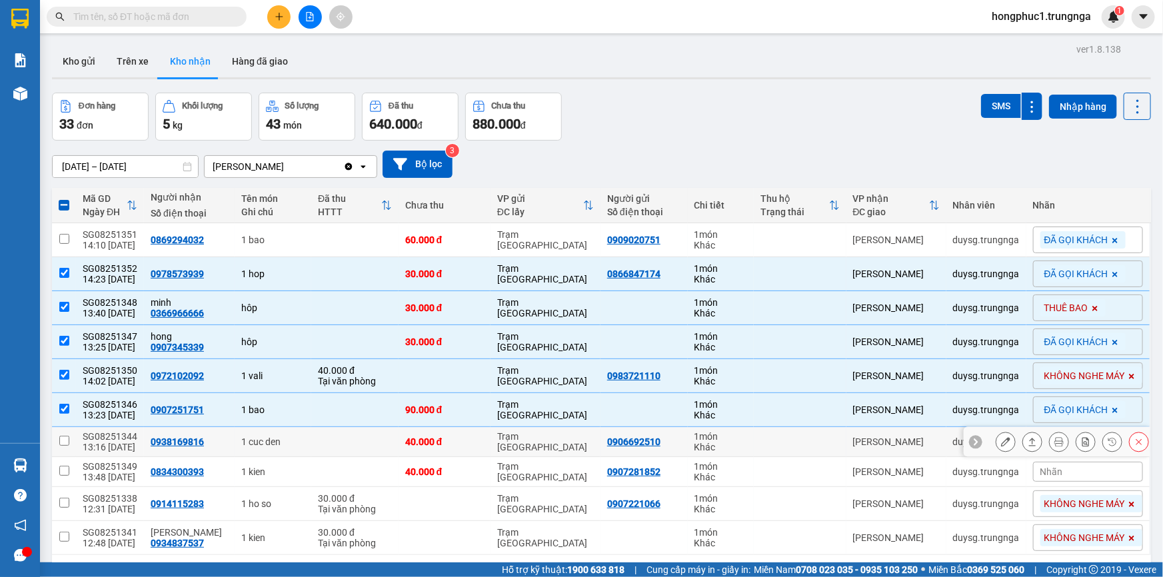
click at [725, 442] on div "Khác" at bounding box center [721, 447] width 53 height 11
checkbox input "true"
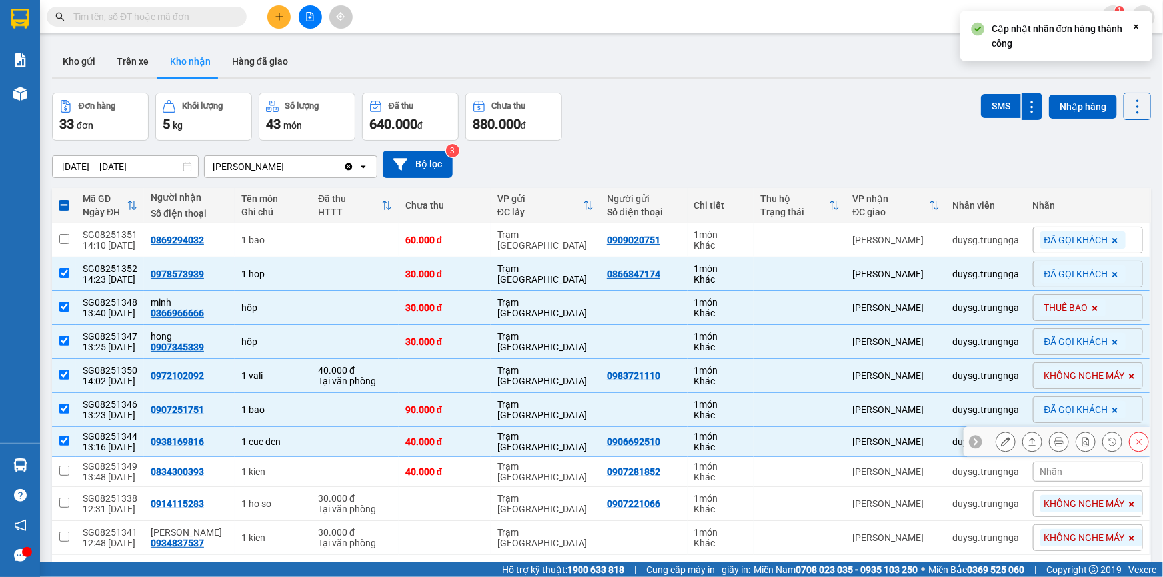
click at [971, 440] on icon at bounding box center [975, 441] width 9 height 9
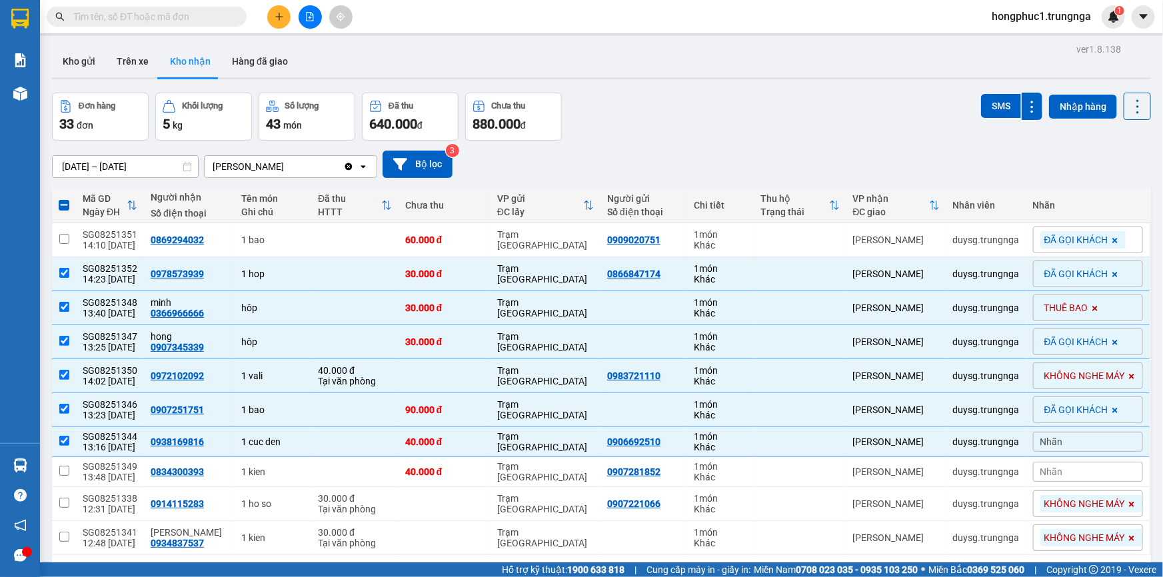
click at [1053, 441] on div "Nhãn" at bounding box center [1088, 442] width 110 height 20
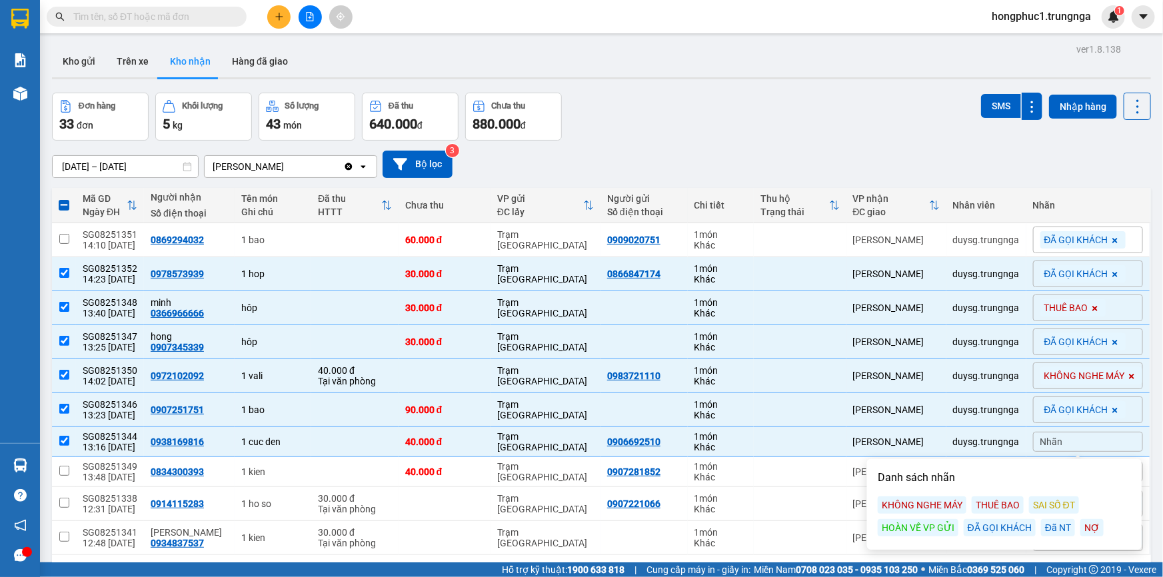
click at [986, 527] on div "ĐÃ GỌI KHÁCH" at bounding box center [1000, 527] width 72 height 17
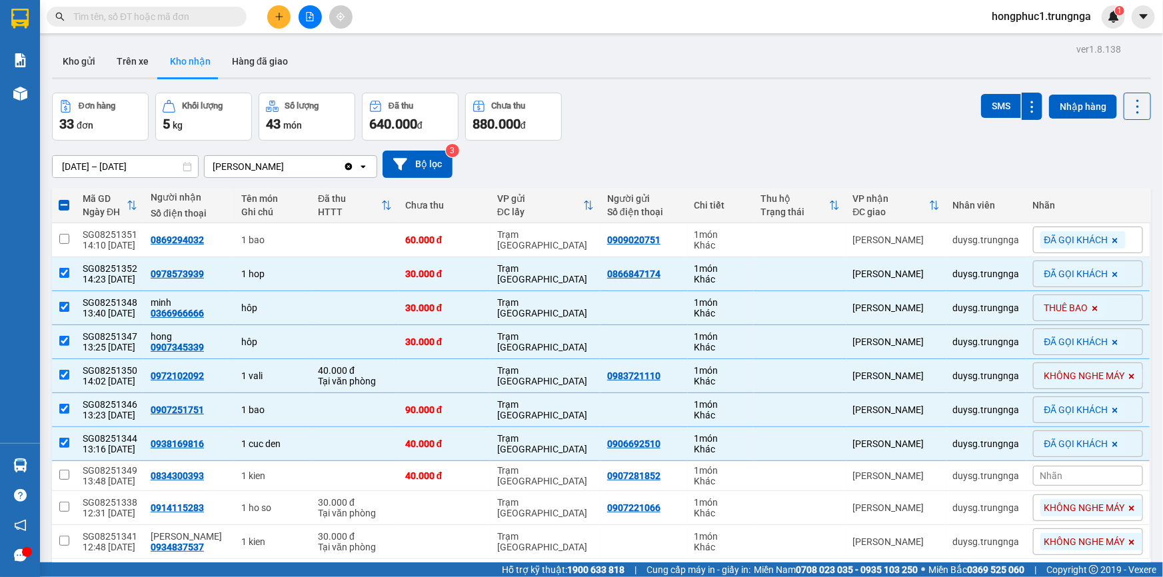
click at [801, 111] on div "Đơn hàng 33 đơn [PERSON_NAME] 5 kg Số [PERSON_NAME] 43 món Đã thu 640.000 [PERS…" at bounding box center [601, 117] width 1099 height 48
click at [737, 241] on div "Khác" at bounding box center [721, 245] width 53 height 11
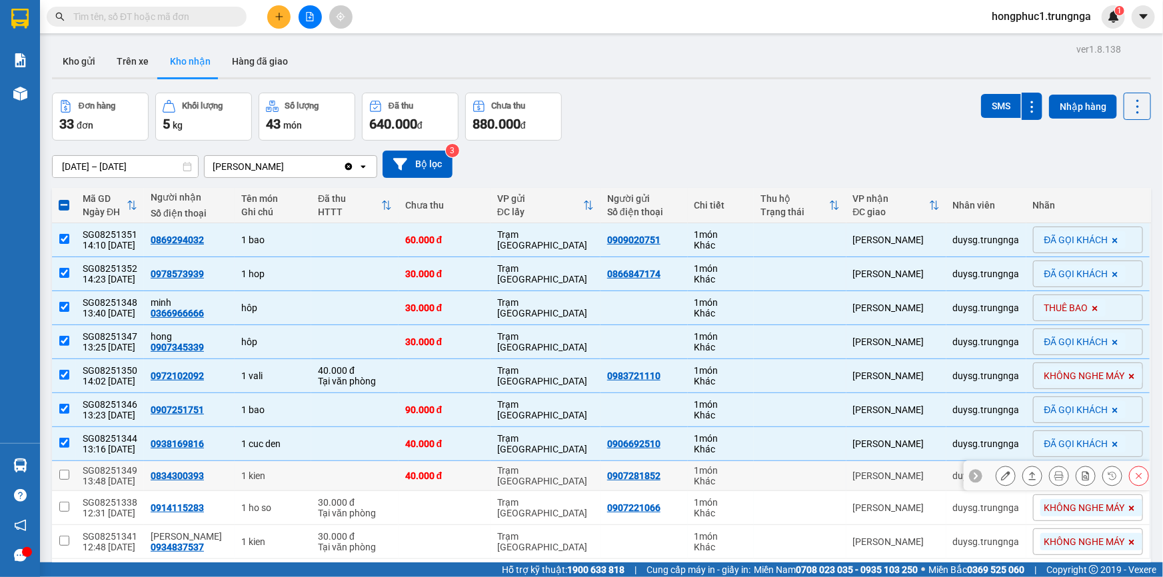
scroll to position [61, 0]
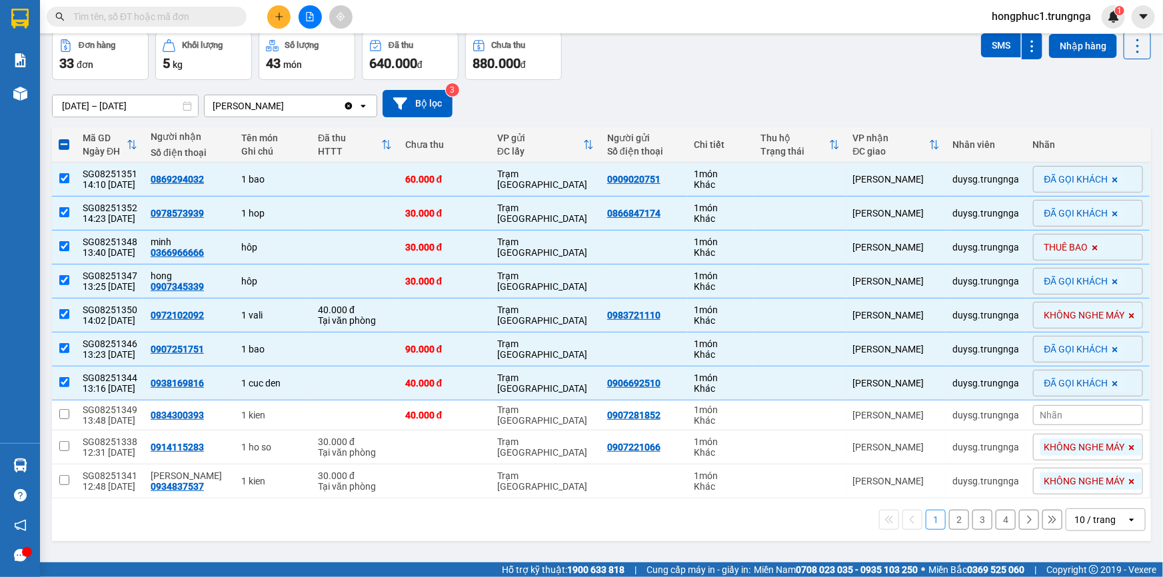
click at [949, 521] on button "2" at bounding box center [959, 520] width 20 height 20
checkbox input "false"
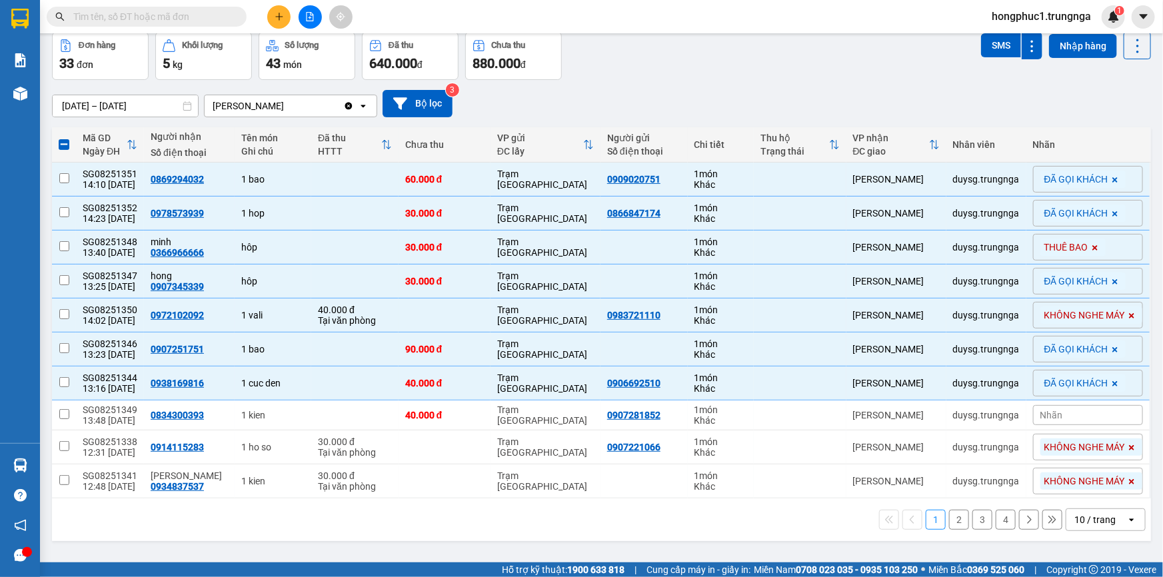
checkbox input "false"
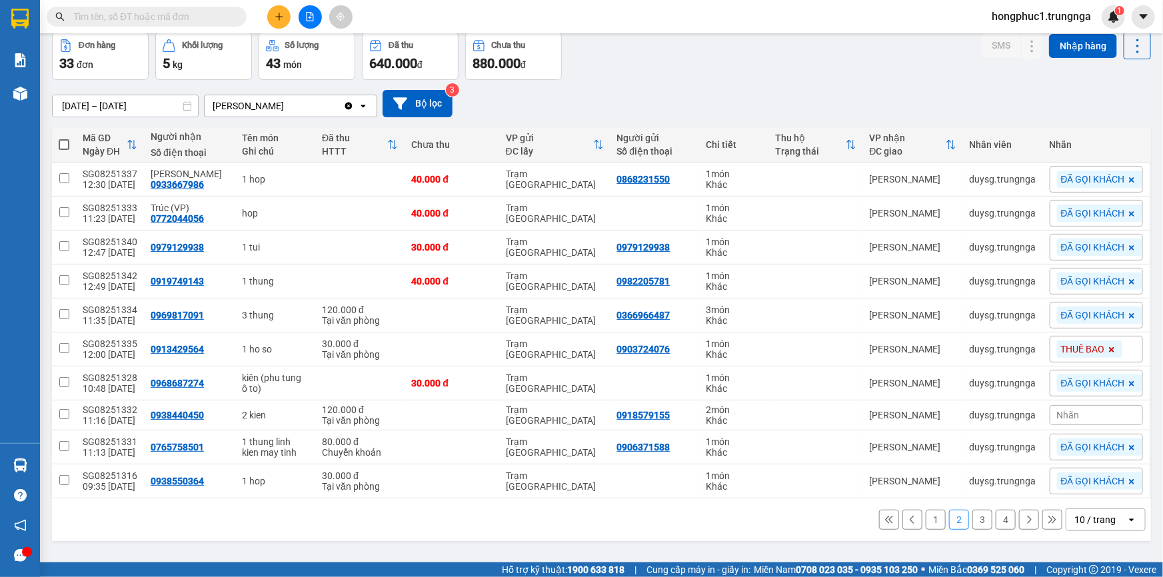
click at [884, 516] on icon at bounding box center [888, 519] width 9 height 9
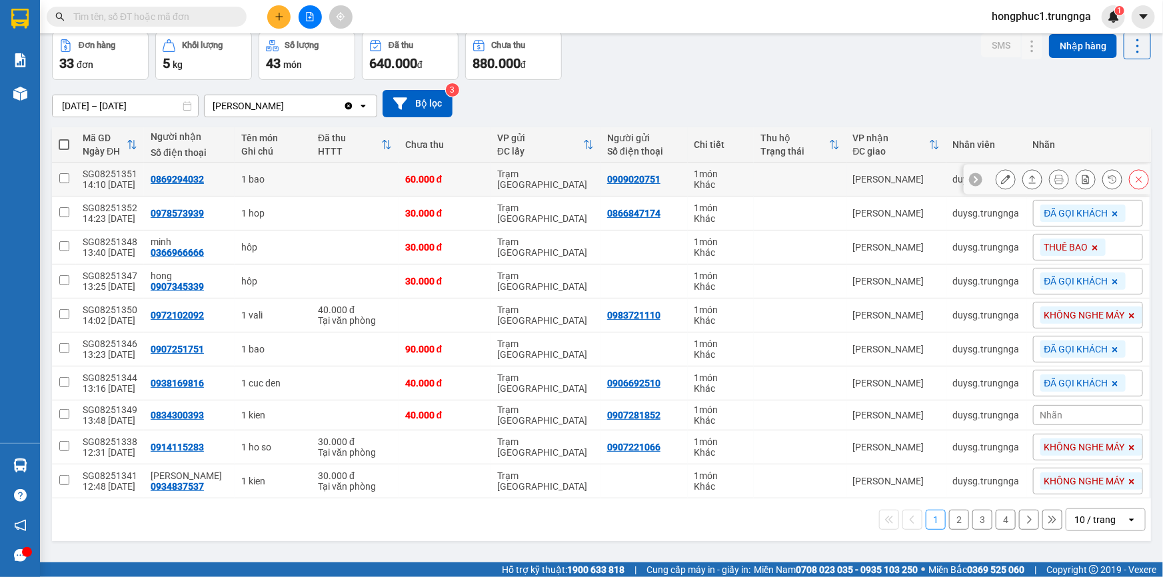
click at [612, 167] on td "0909020751" at bounding box center [644, 180] width 87 height 34
checkbox input "true"
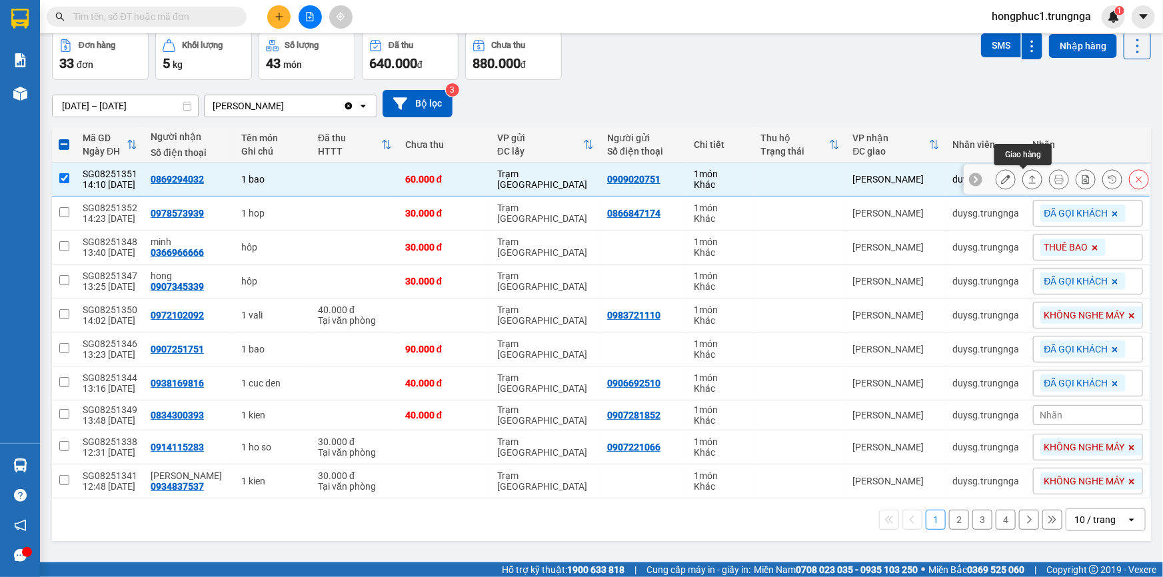
click at [1028, 175] on icon at bounding box center [1032, 179] width 9 height 9
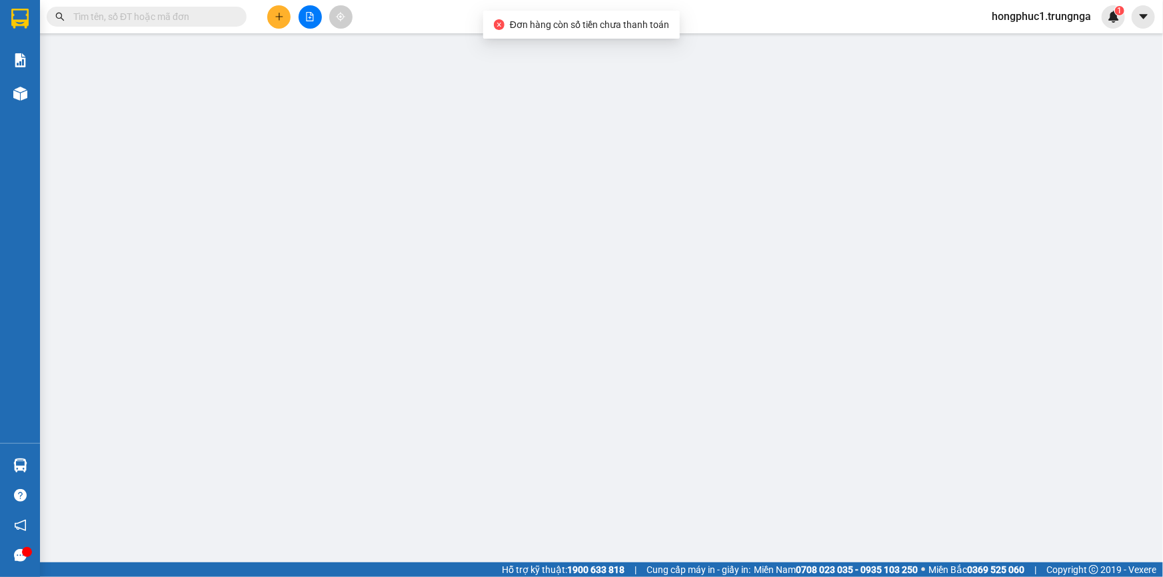
type input "0909020751"
type input "0869294032"
type input "60.000"
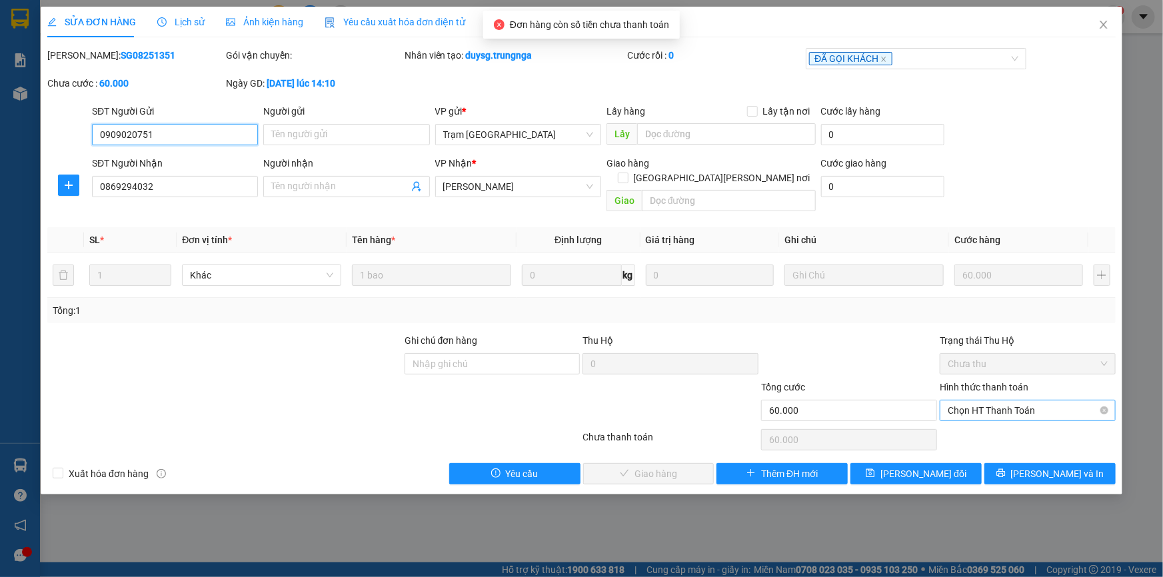
click at [998, 401] on span "Chọn HT Thanh Toán" at bounding box center [1028, 411] width 160 height 20
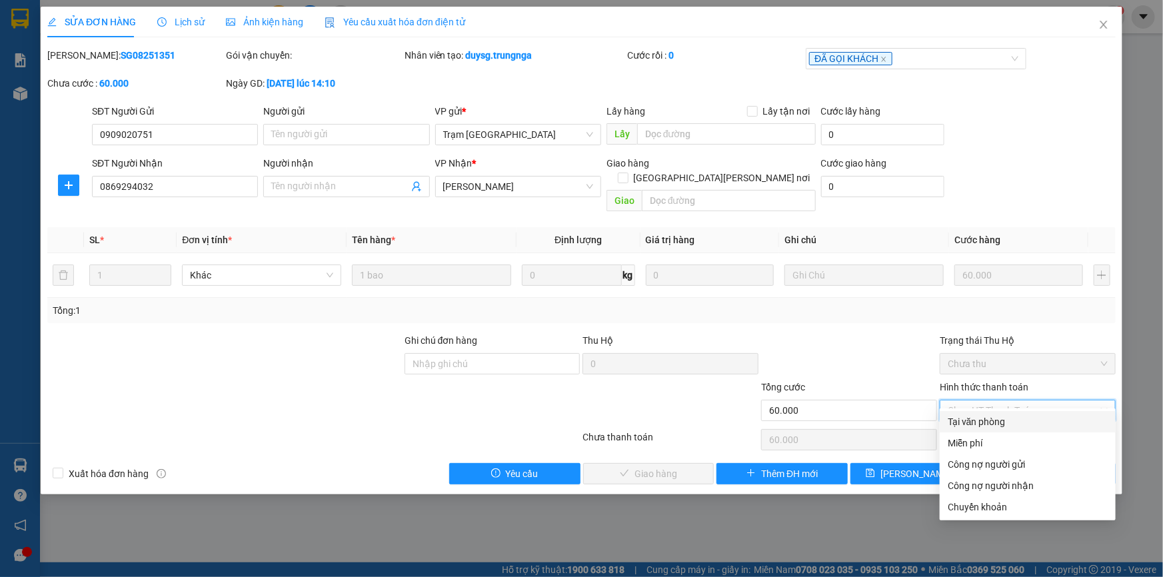
click at [972, 425] on div "Tại văn phòng" at bounding box center [1028, 422] width 160 height 15
type input "0"
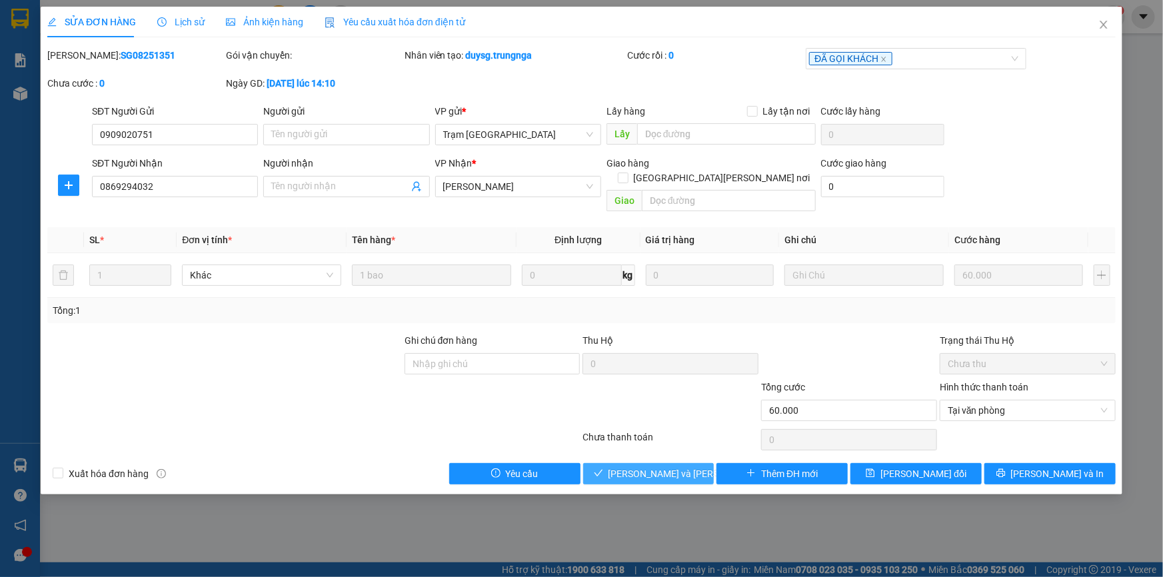
click at [668, 467] on span "[PERSON_NAME] và [PERSON_NAME] hàng" at bounding box center [699, 474] width 180 height 15
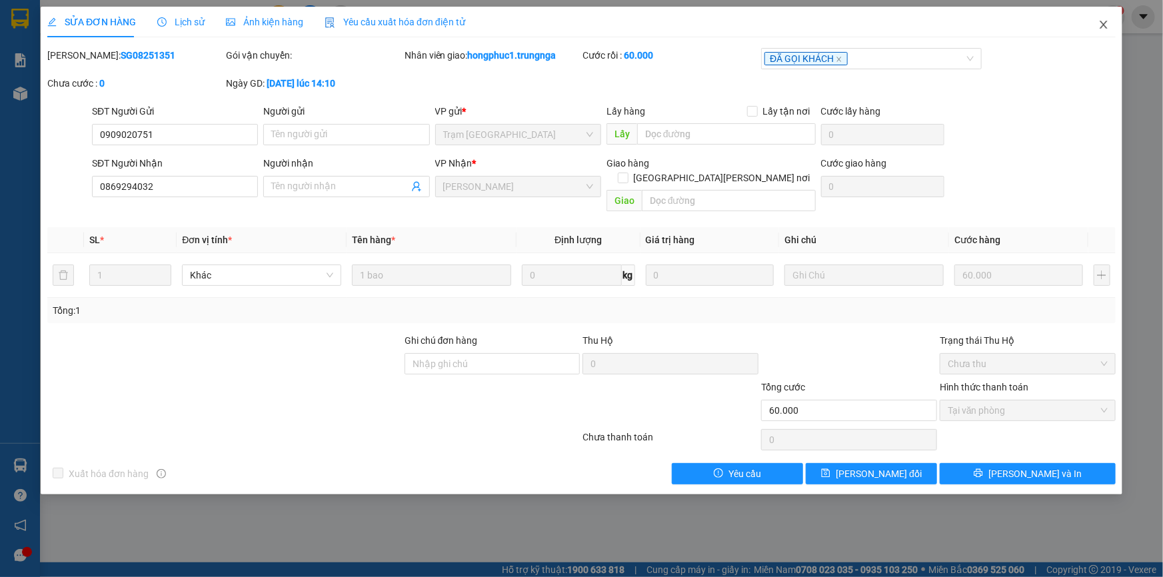
click at [1104, 23] on icon "close" at bounding box center [1103, 24] width 11 height 11
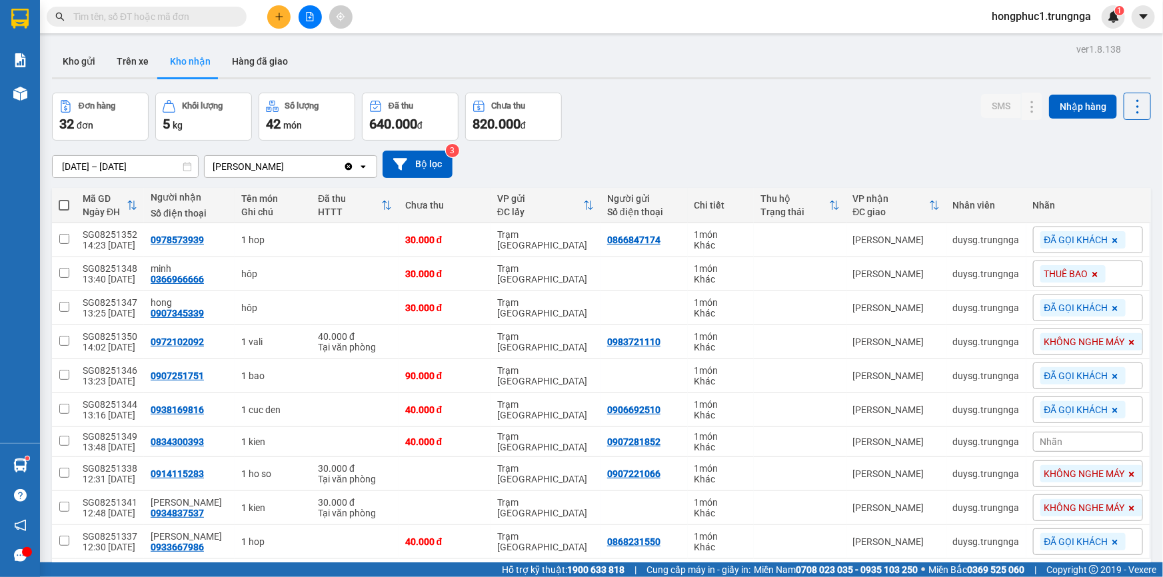
click at [213, 11] on input "text" at bounding box center [151, 16] width 157 height 15
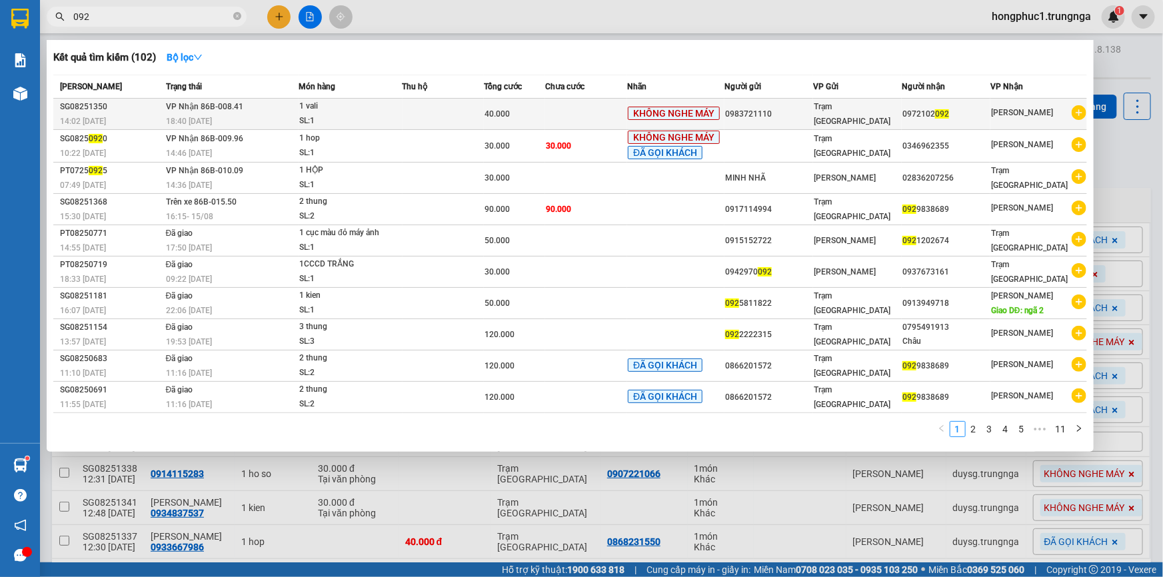
type input "092"
click at [553, 112] on td at bounding box center [586, 114] width 82 height 31
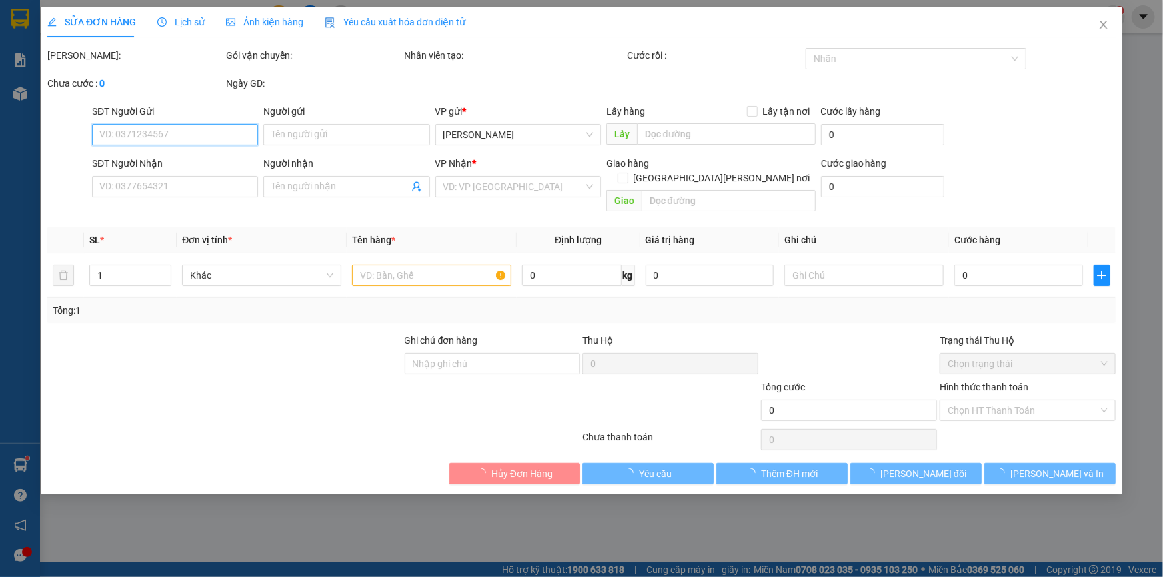
type input "0983721110"
type input "0972102092"
type input "40.000"
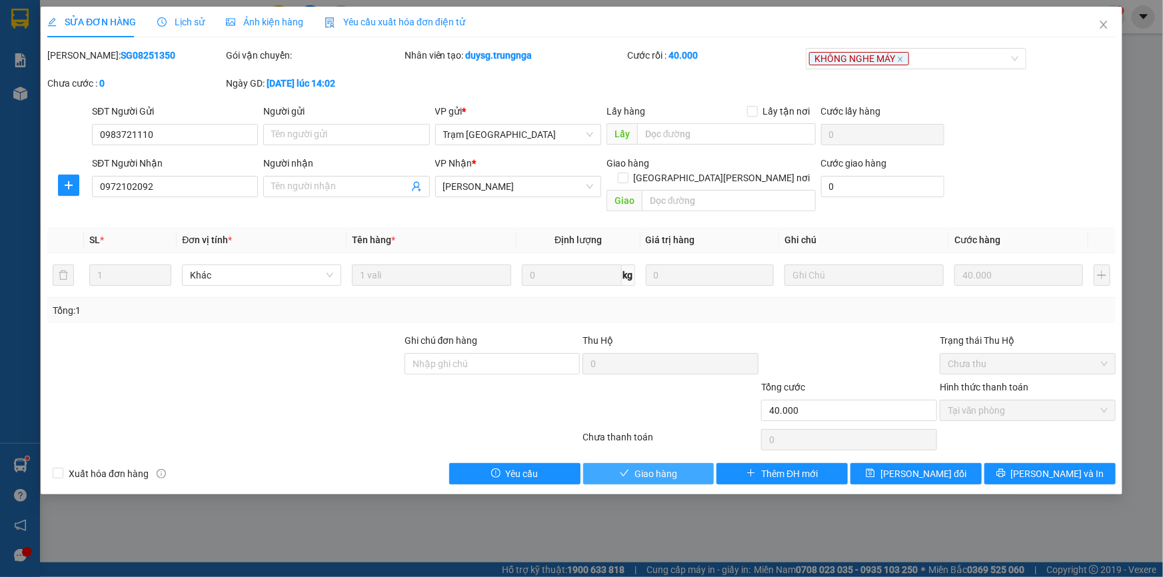
click at [681, 463] on button "Giao hàng" at bounding box center [648, 473] width 131 height 21
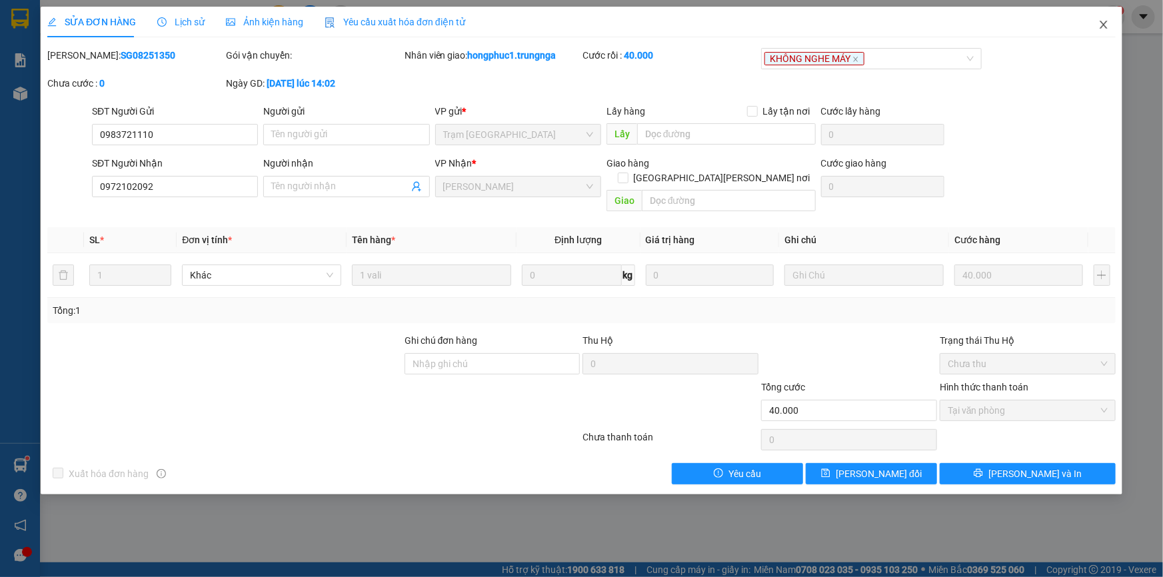
click at [1106, 22] on icon "close" at bounding box center [1103, 25] width 7 height 8
